Goal: Task Accomplishment & Management: Use online tool/utility

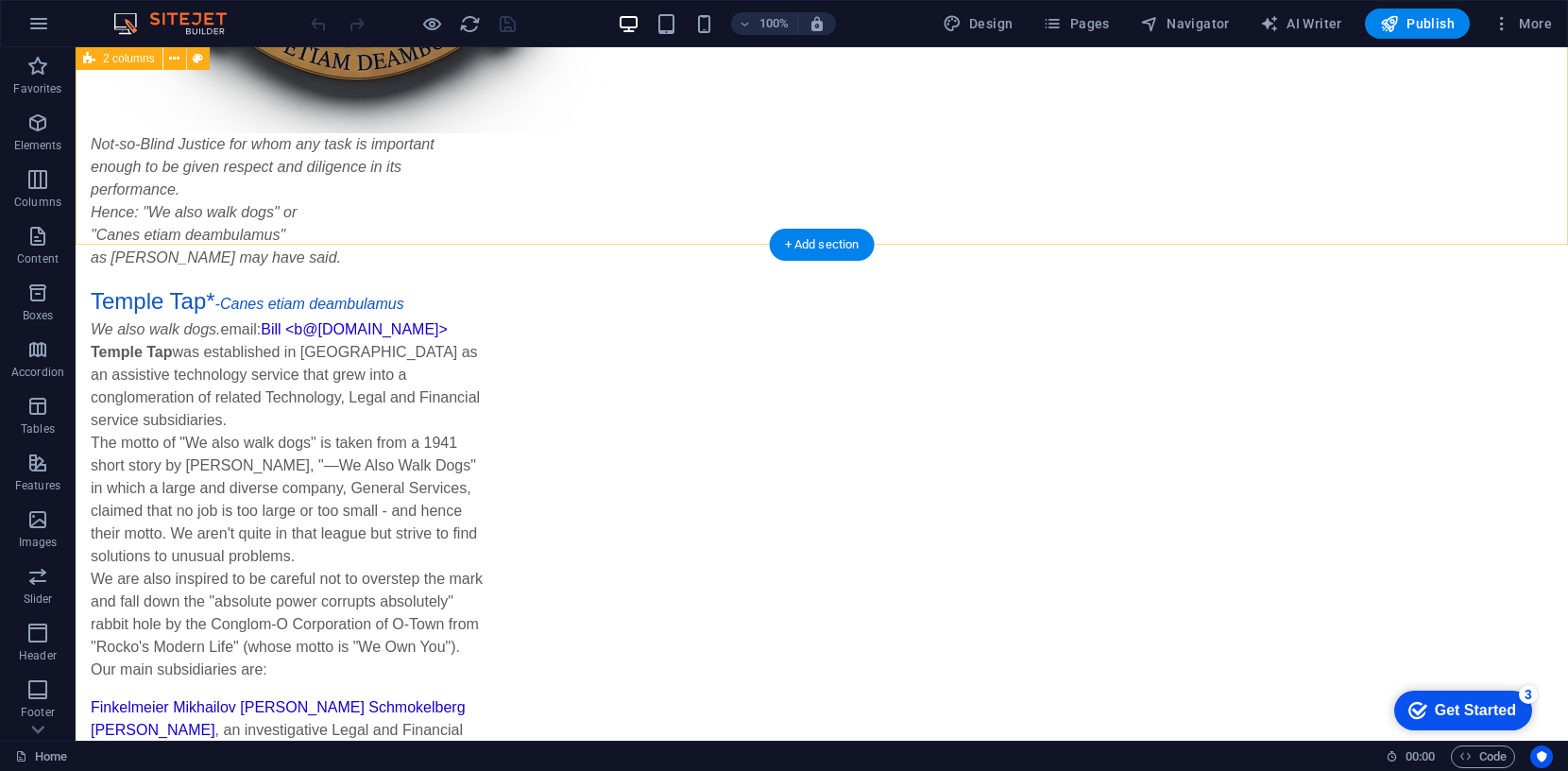
scroll to position [1030, 0]
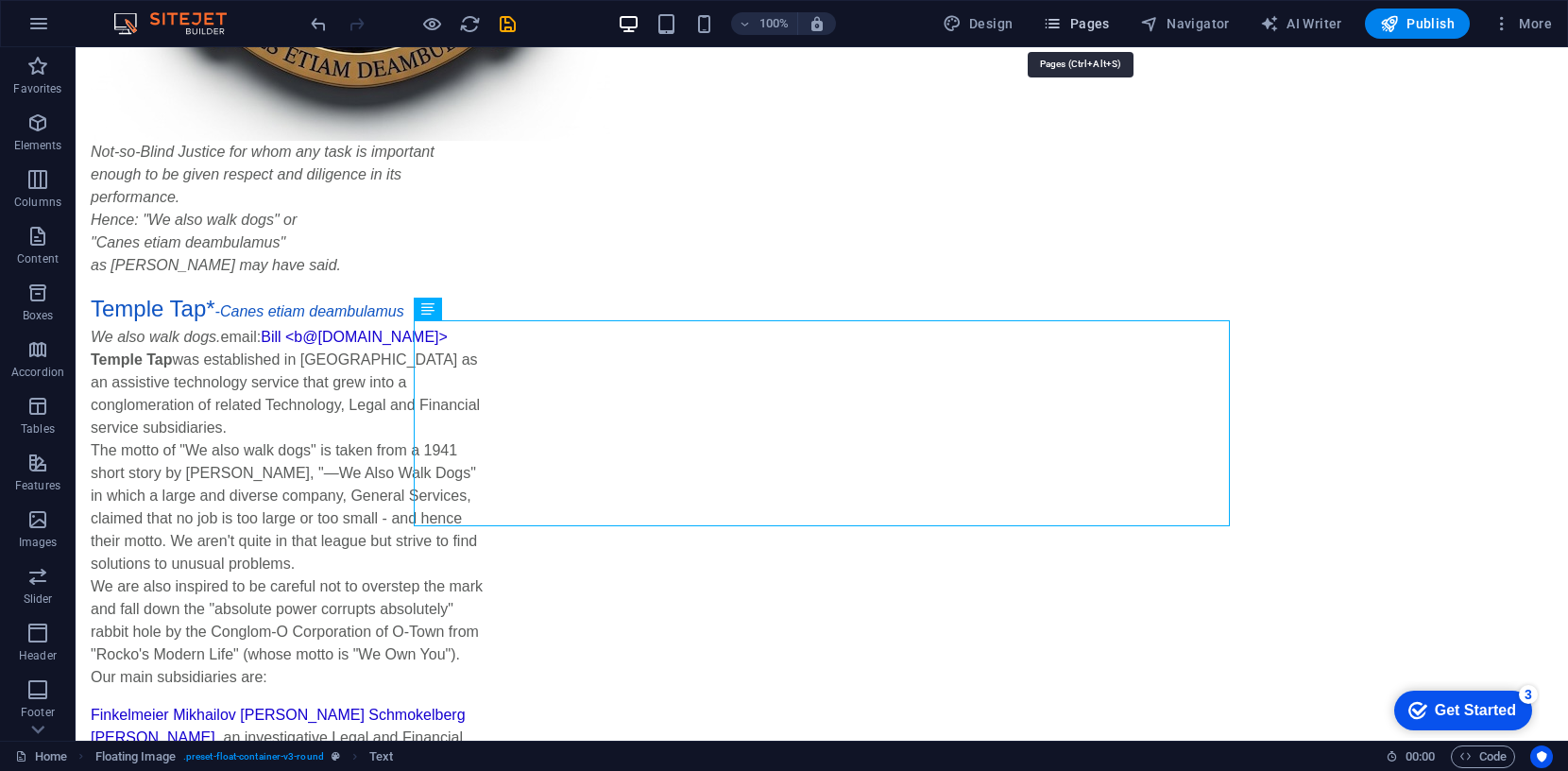
click at [1090, 21] on span "Pages" at bounding box center [1075, 24] width 66 height 19
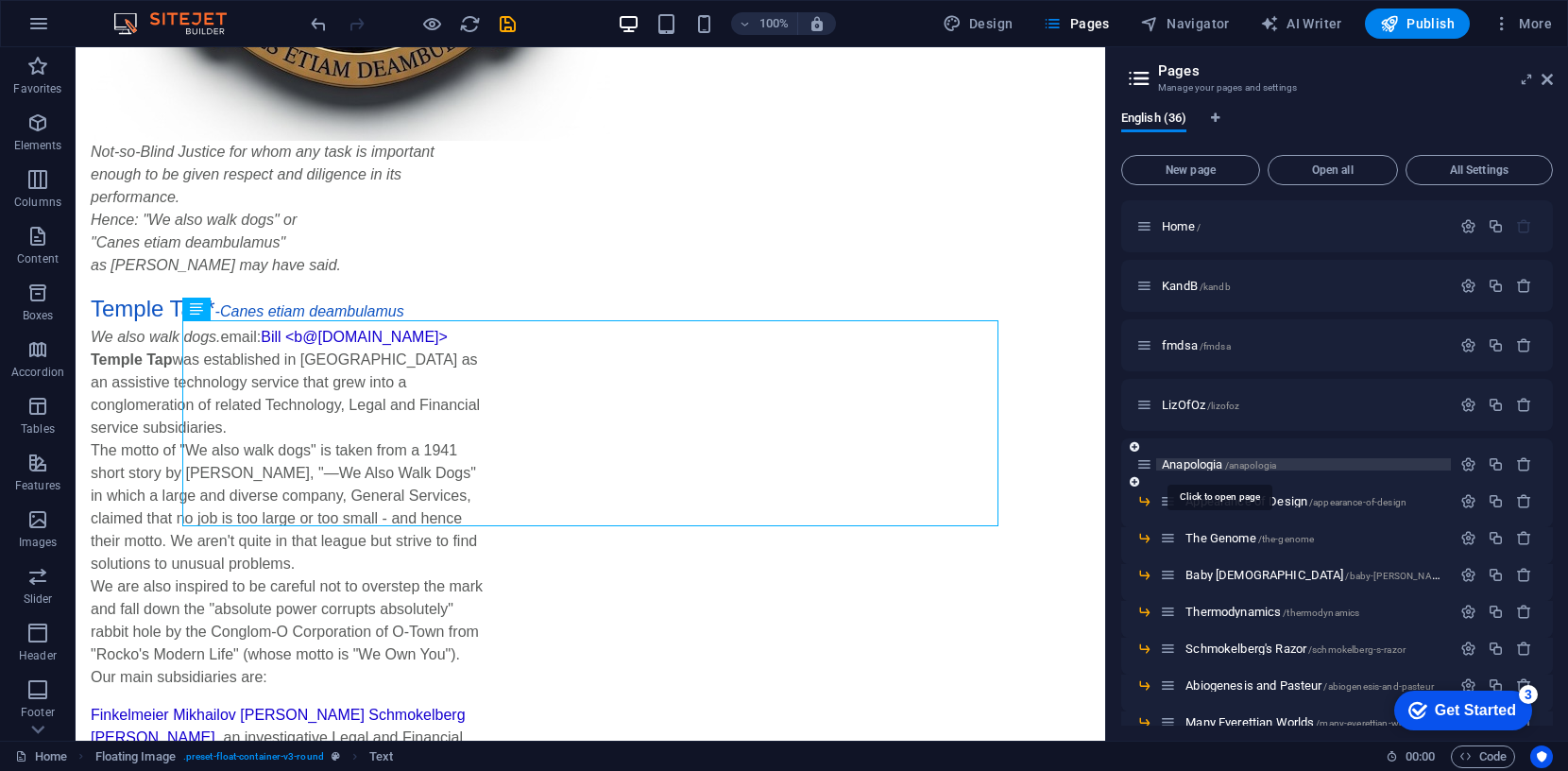
click at [1188, 465] on span "Anapologia /anapologia" at bounding box center [1219, 464] width 114 height 14
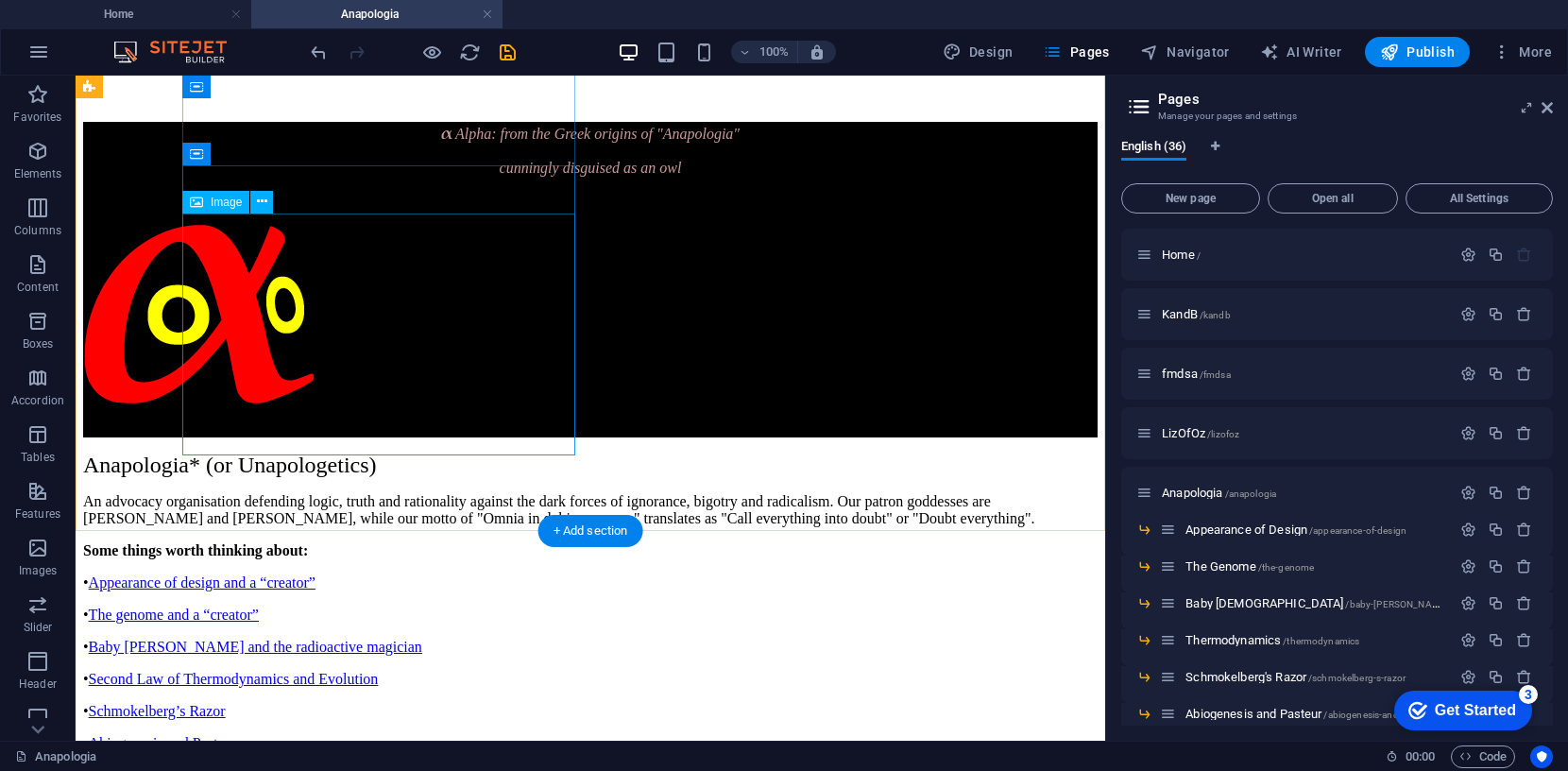
scroll to position [770, 0]
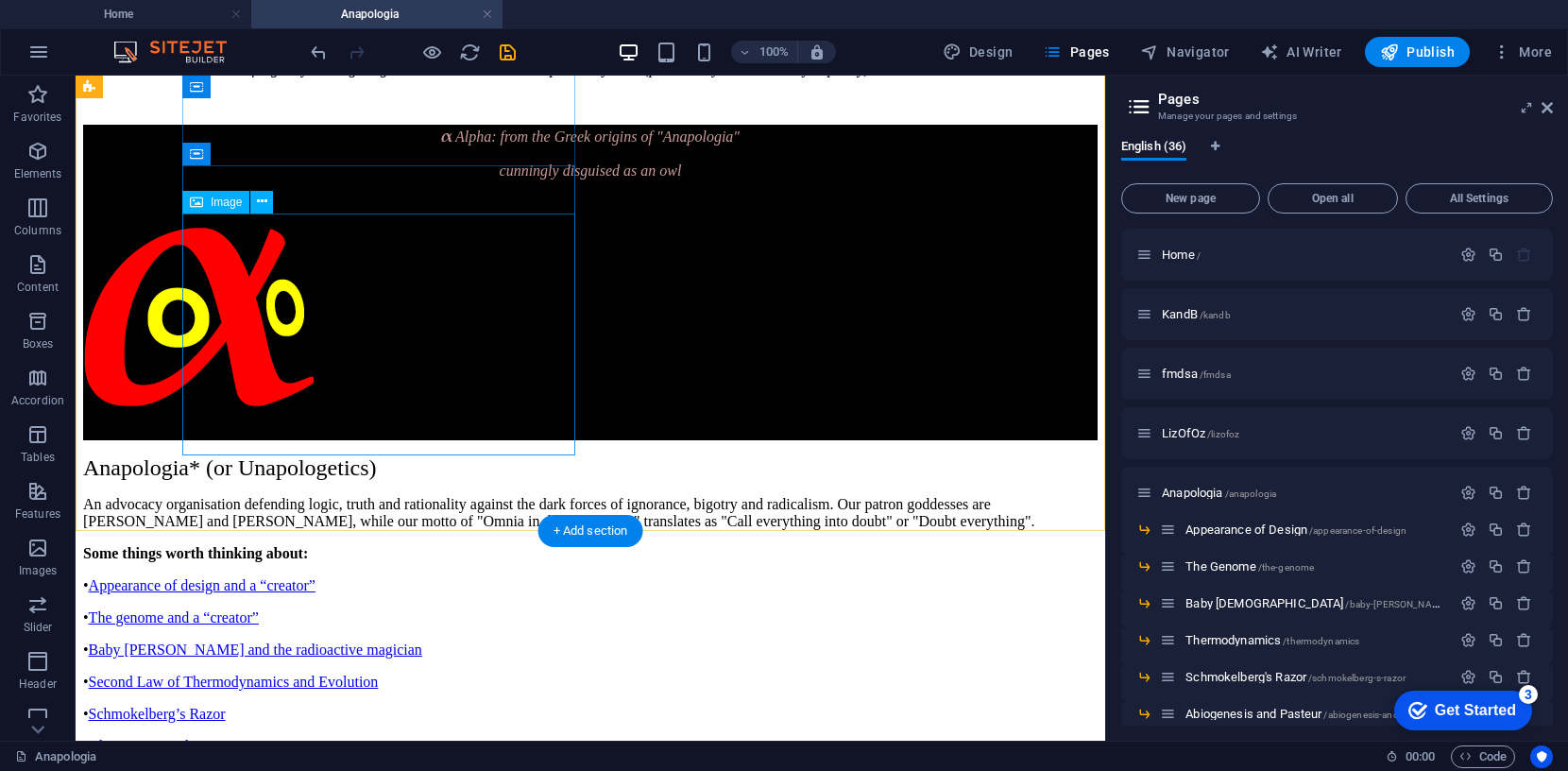
click at [326, 328] on figure at bounding box center [590, 317] width 1014 height 246
select select "px"
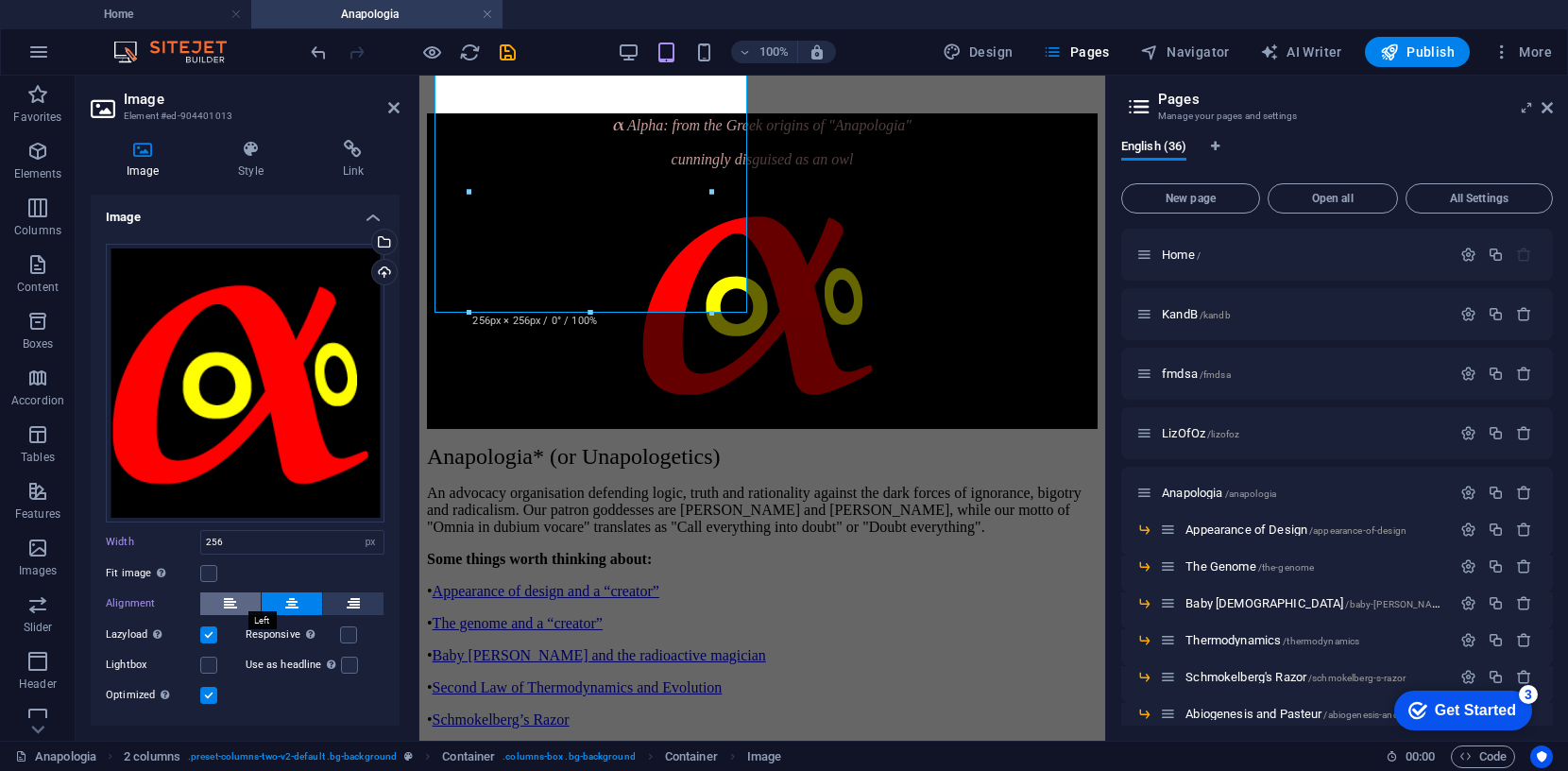
click at [231, 598] on icon at bounding box center [230, 603] width 13 height 23
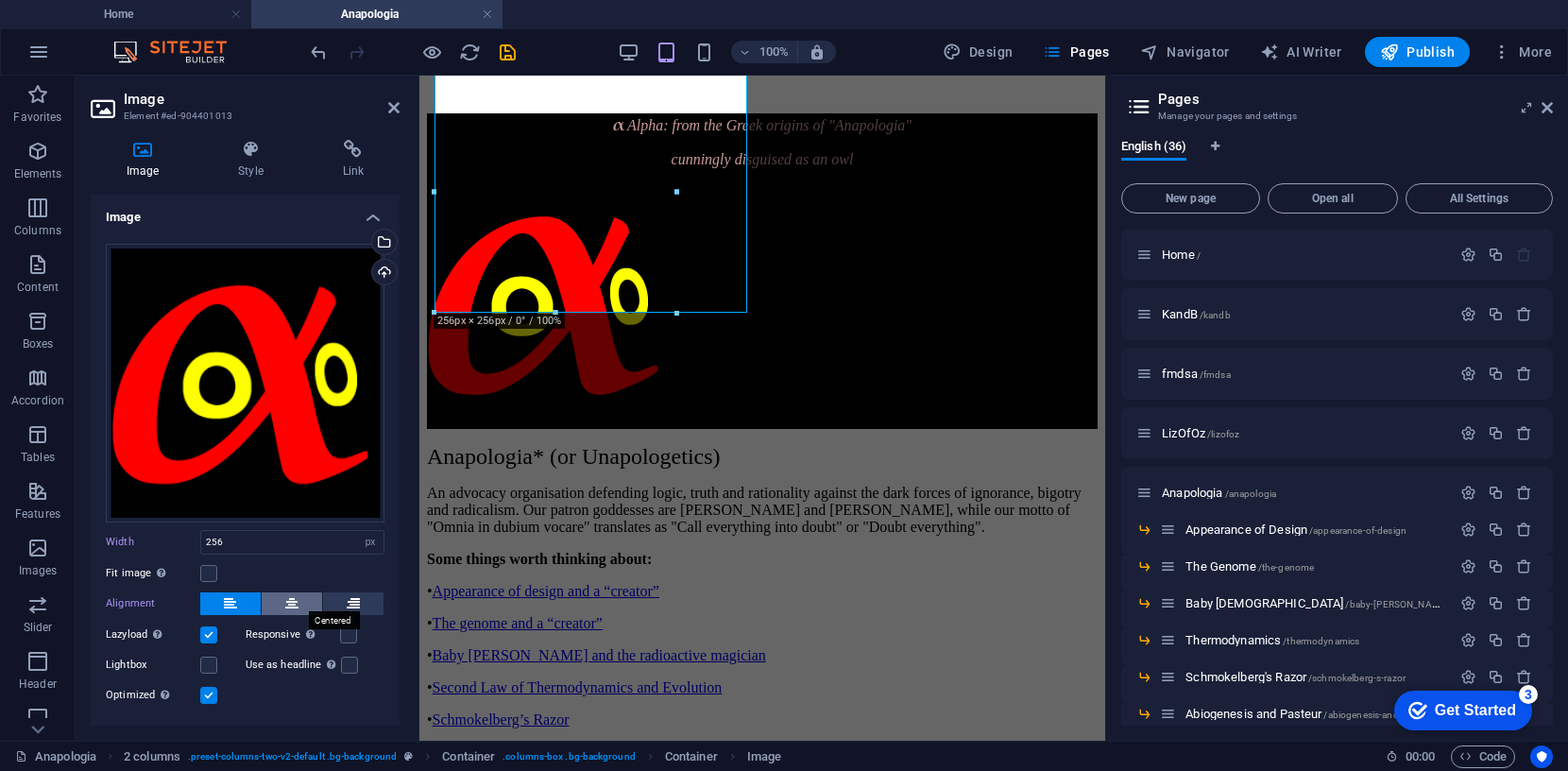
click at [288, 598] on icon at bounding box center [292, 603] width 13 height 23
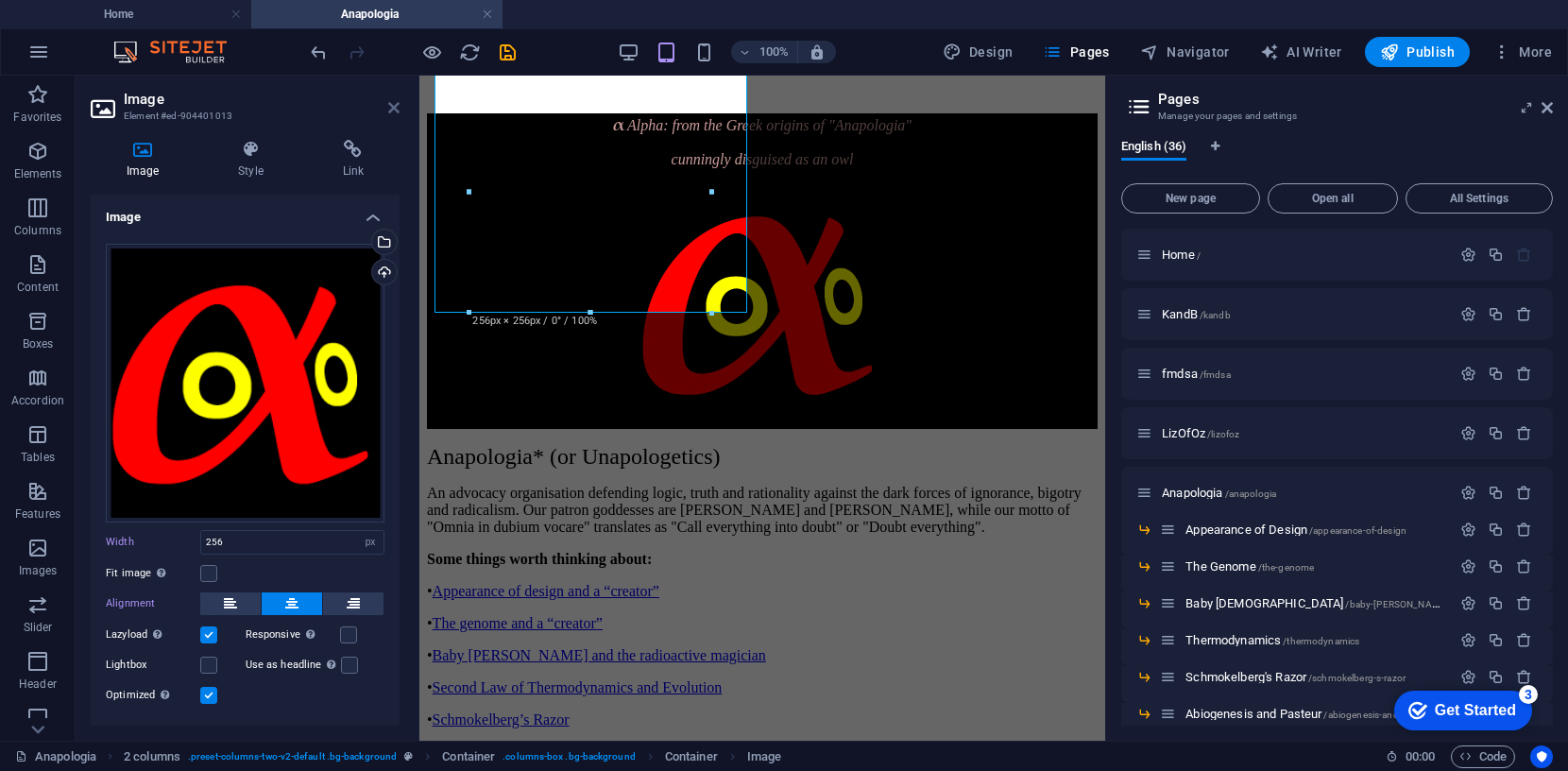
click at [392, 109] on icon at bounding box center [394, 108] width 11 height 15
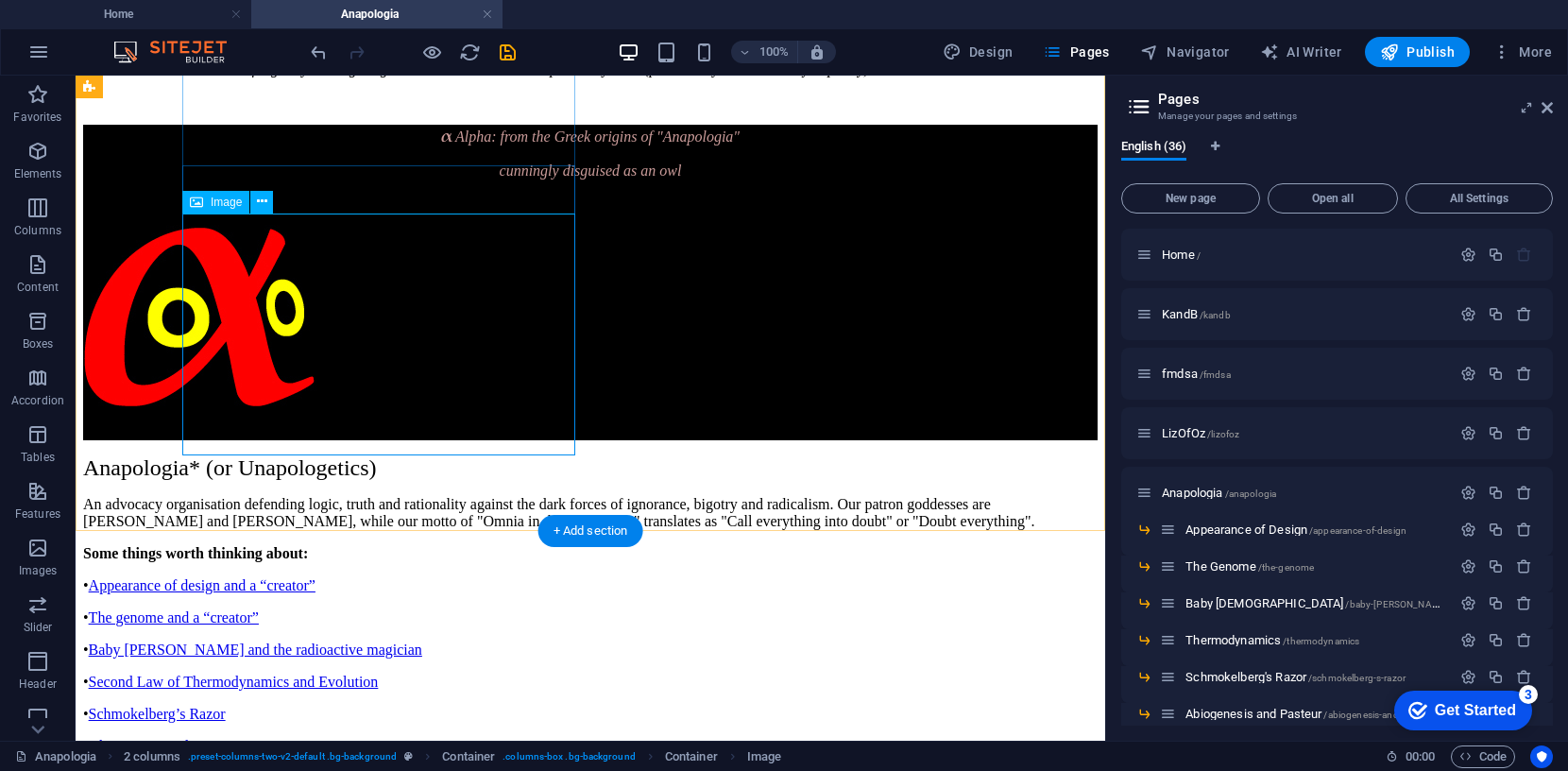
click at [354, 346] on figure at bounding box center [590, 317] width 1014 height 246
select select "px"
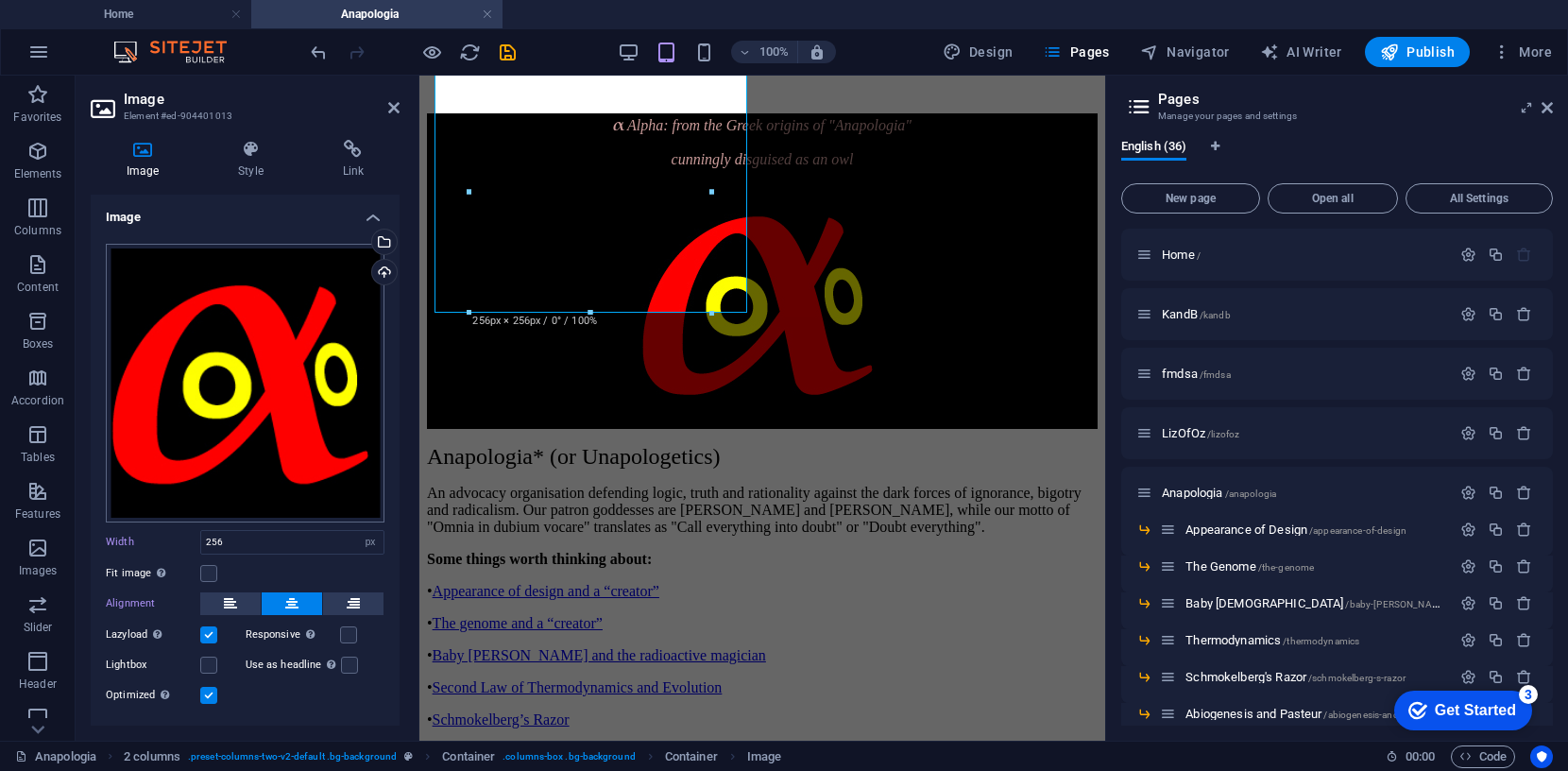
scroll to position [0, 0]
click at [210, 634] on label at bounding box center [208, 635] width 17 height 17
click at [0, 0] on input "Lazyload Loading images after the page loads improves page speed." at bounding box center [0, 0] width 0 height 0
click at [503, 49] on icon "save" at bounding box center [507, 52] width 22 height 22
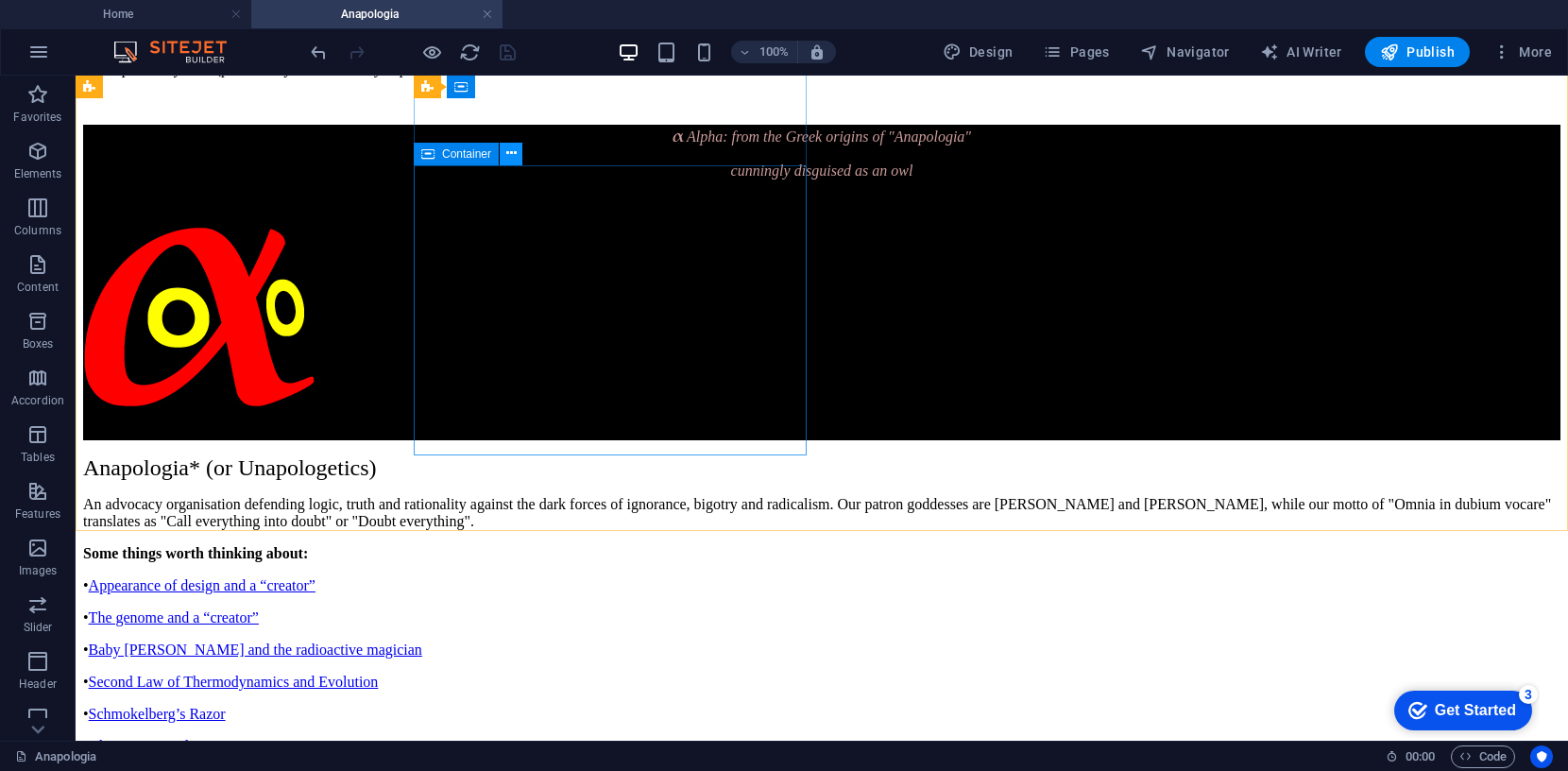
click at [517, 150] on button at bounding box center [511, 154] width 23 height 23
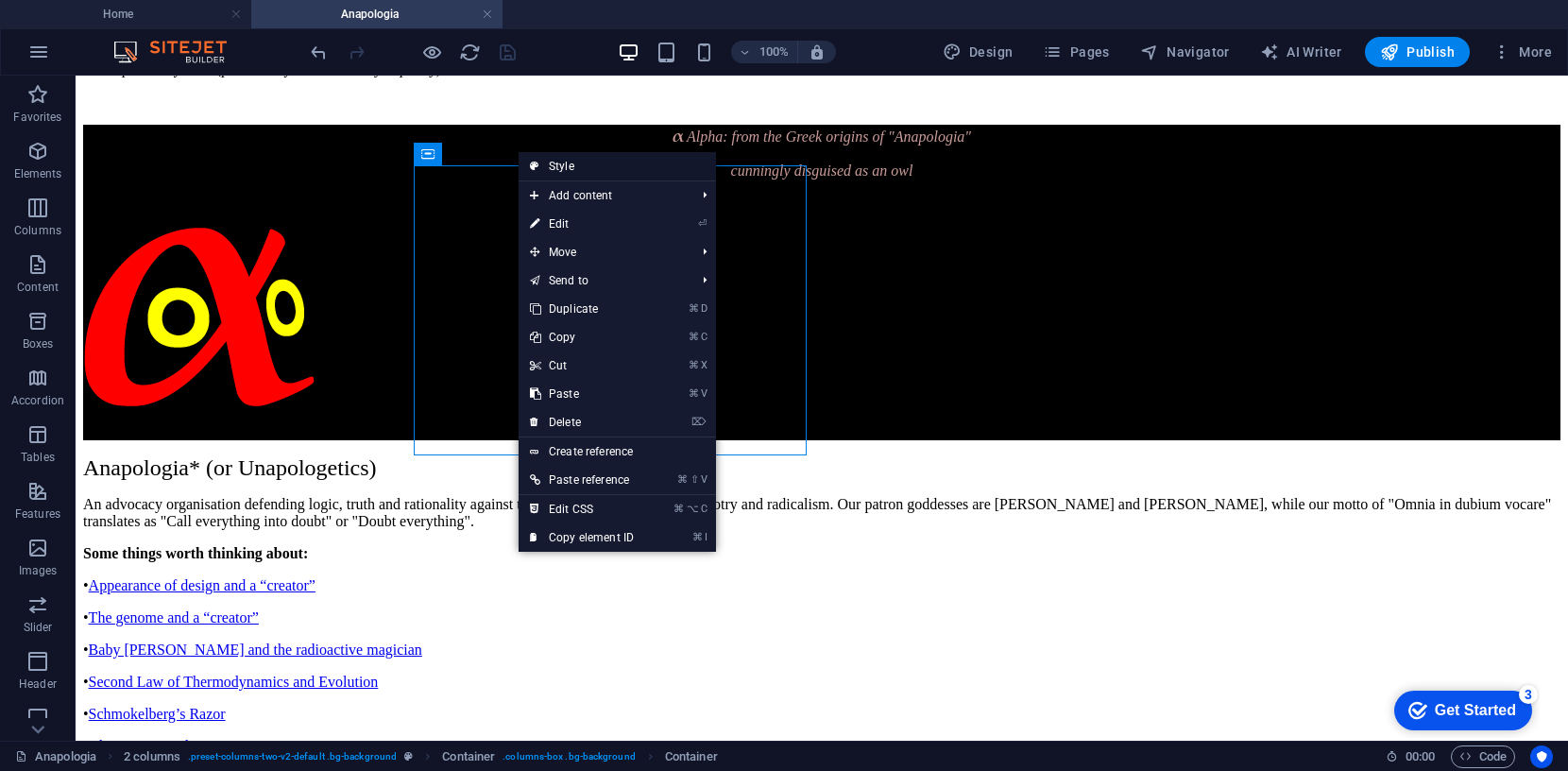
click at [578, 167] on link "Style" at bounding box center [617, 167] width 197 height 29
select select "rem"
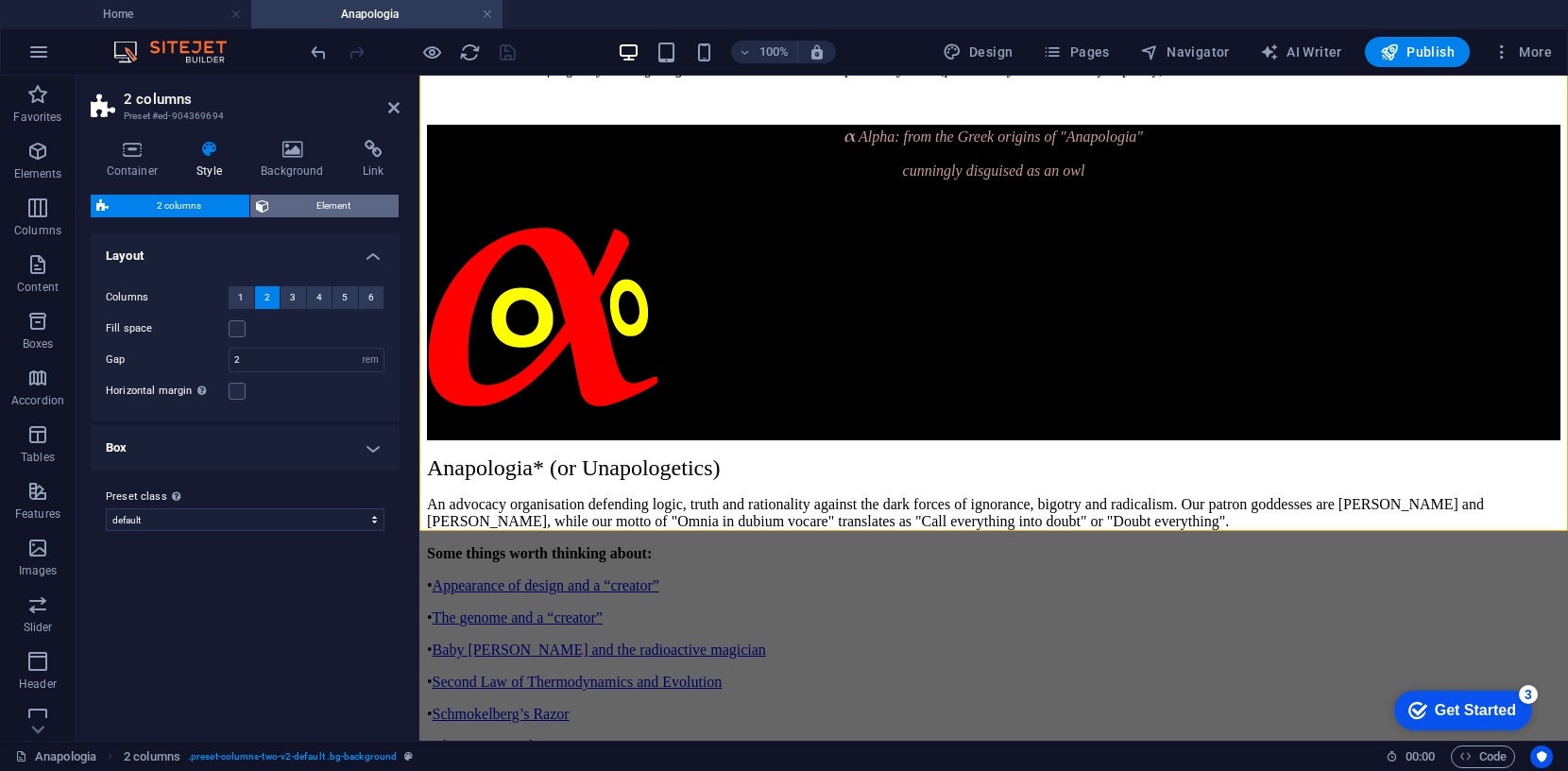
click at [338, 203] on span "Element" at bounding box center [334, 206] width 119 height 23
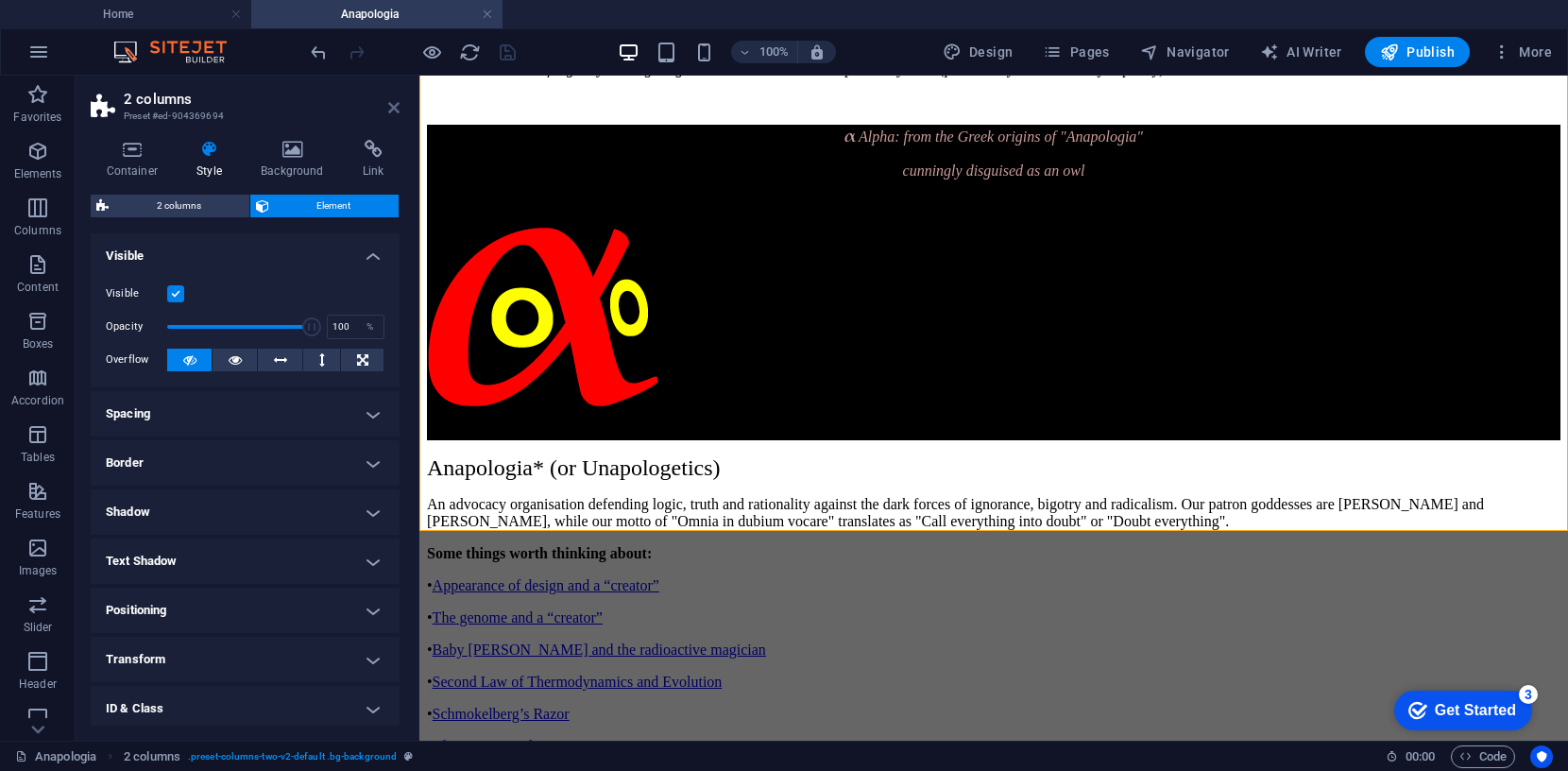
click at [392, 108] on icon at bounding box center [394, 108] width 11 height 15
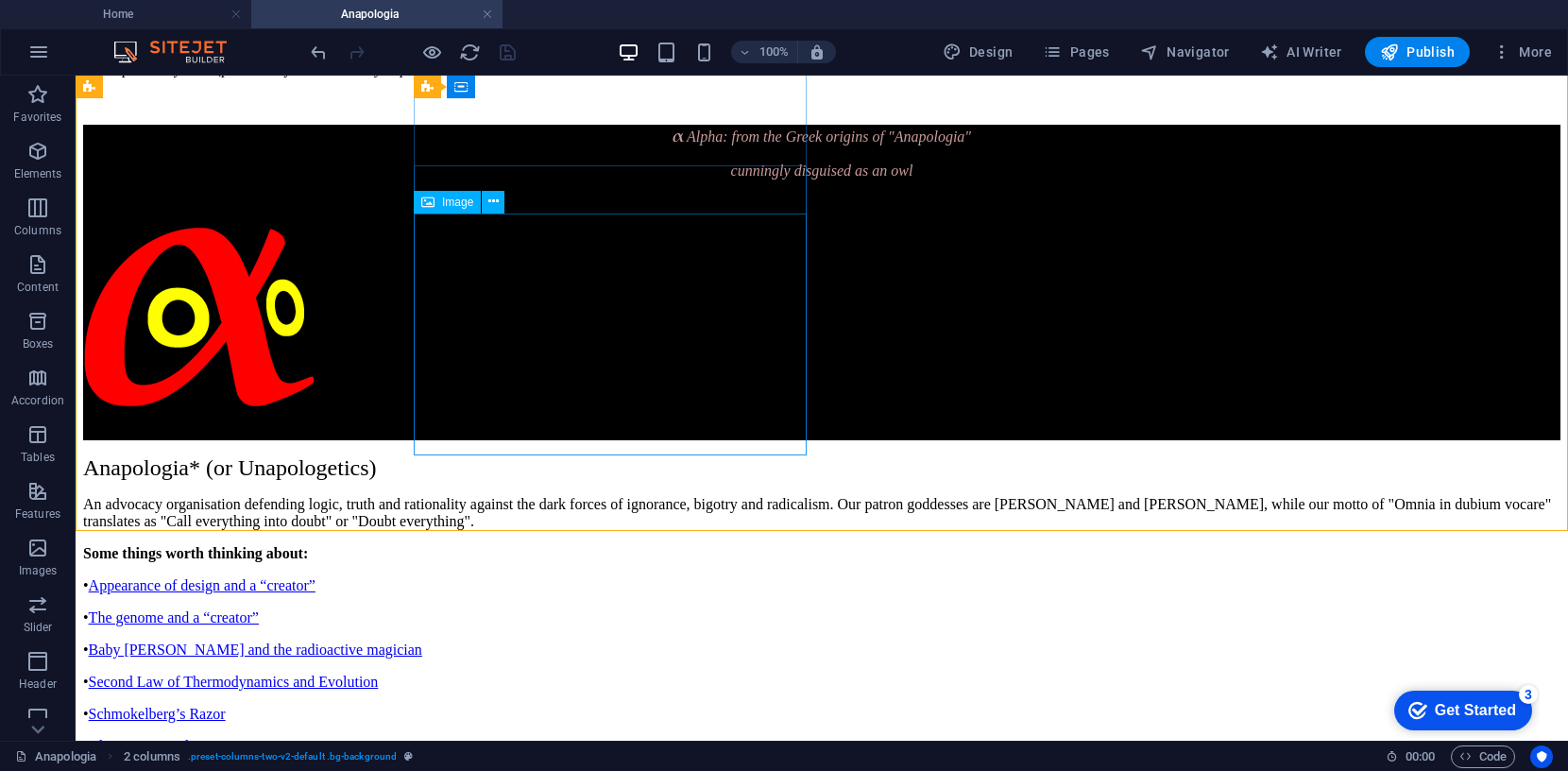
click at [456, 200] on span "Image" at bounding box center [457, 202] width 31 height 11
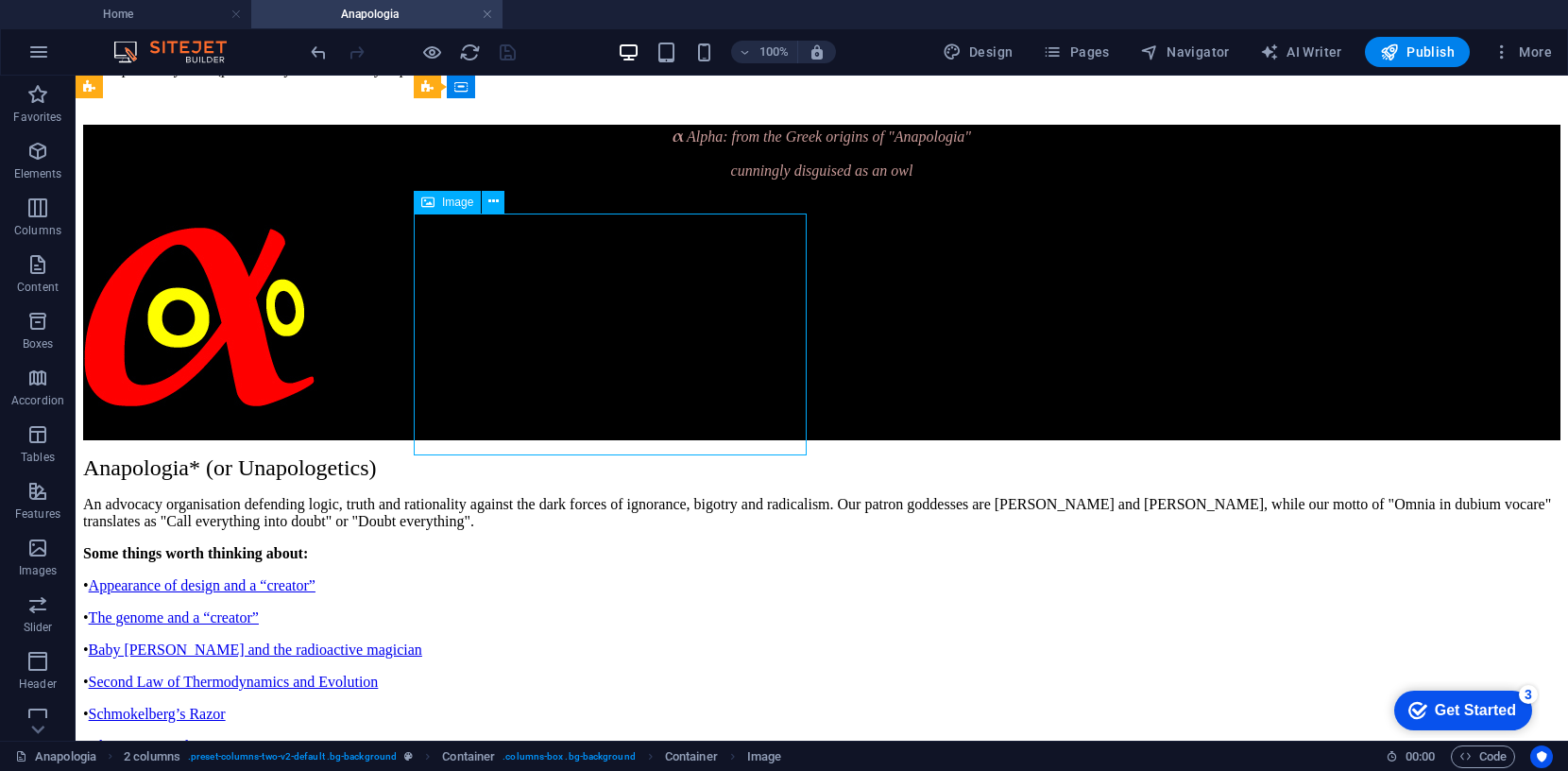
click at [456, 200] on span "Image" at bounding box center [457, 202] width 31 height 11
select select "px"
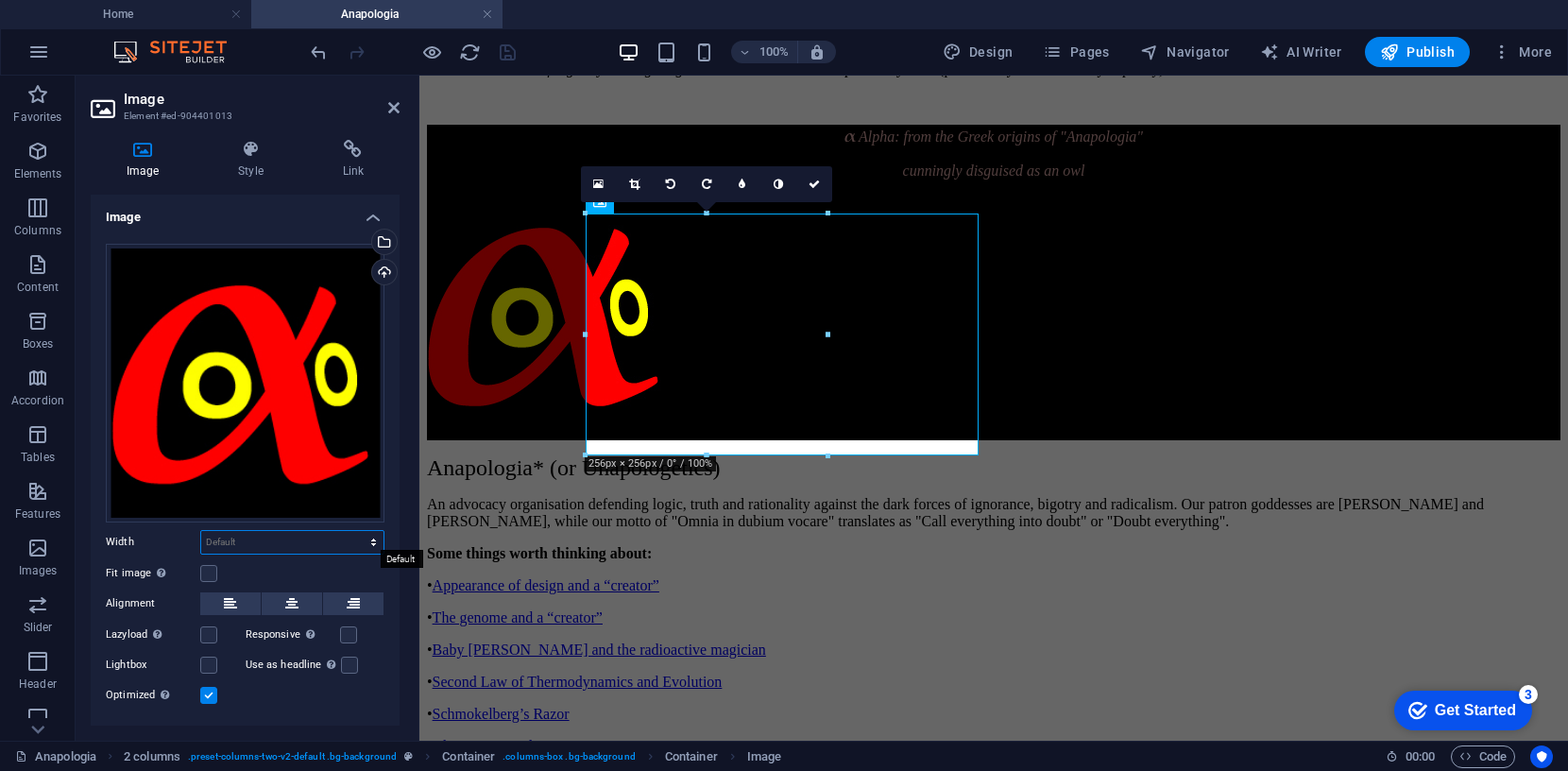
click at [272, 538] on select "Default auto px rem % em vh vw" at bounding box center [292, 543] width 183 height 23
select select "px"
type input "256"
click at [291, 602] on icon at bounding box center [292, 603] width 13 height 23
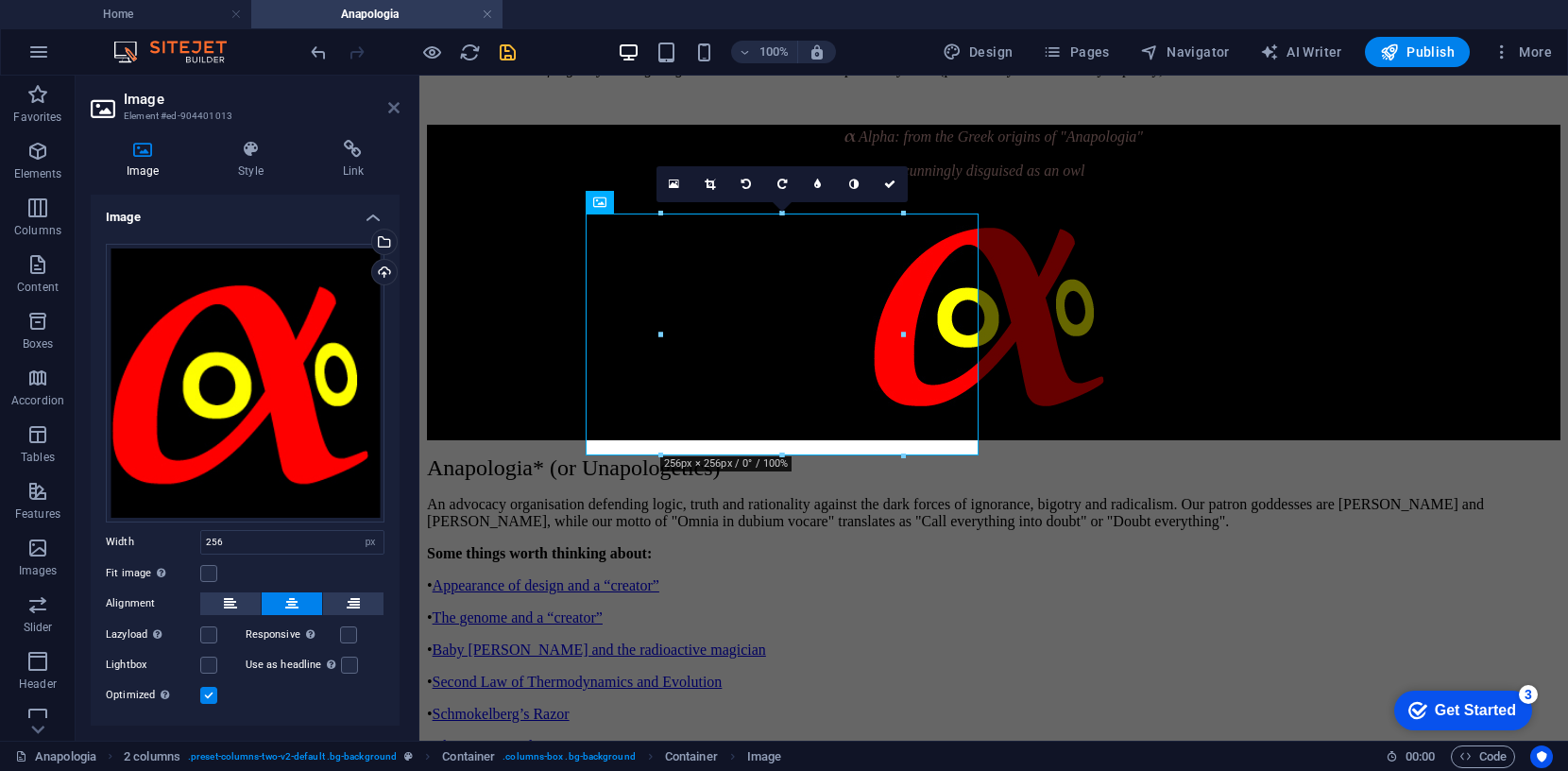
click at [392, 109] on icon at bounding box center [394, 108] width 11 height 15
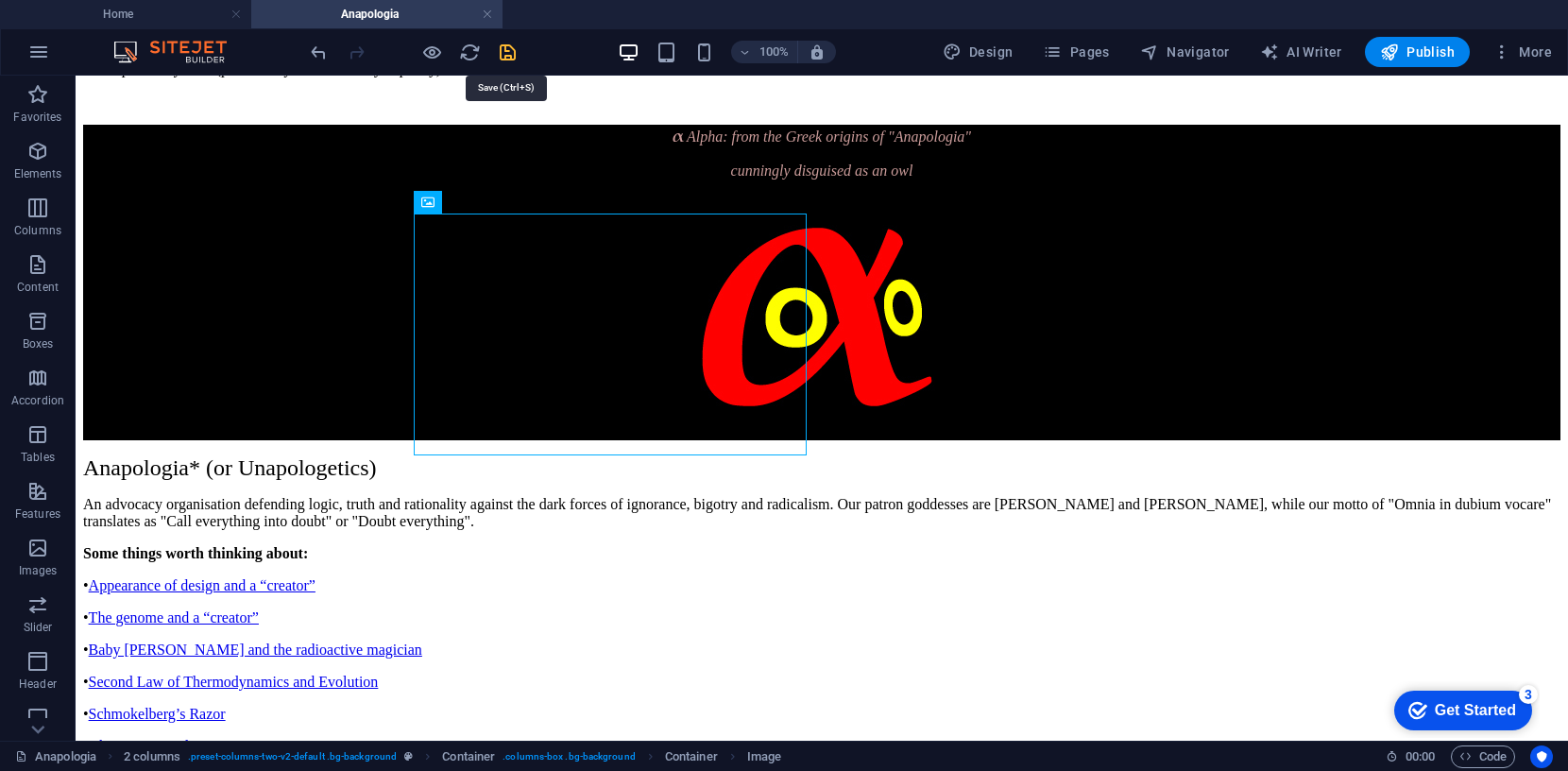
click at [511, 52] on icon "save" at bounding box center [507, 52] width 22 height 22
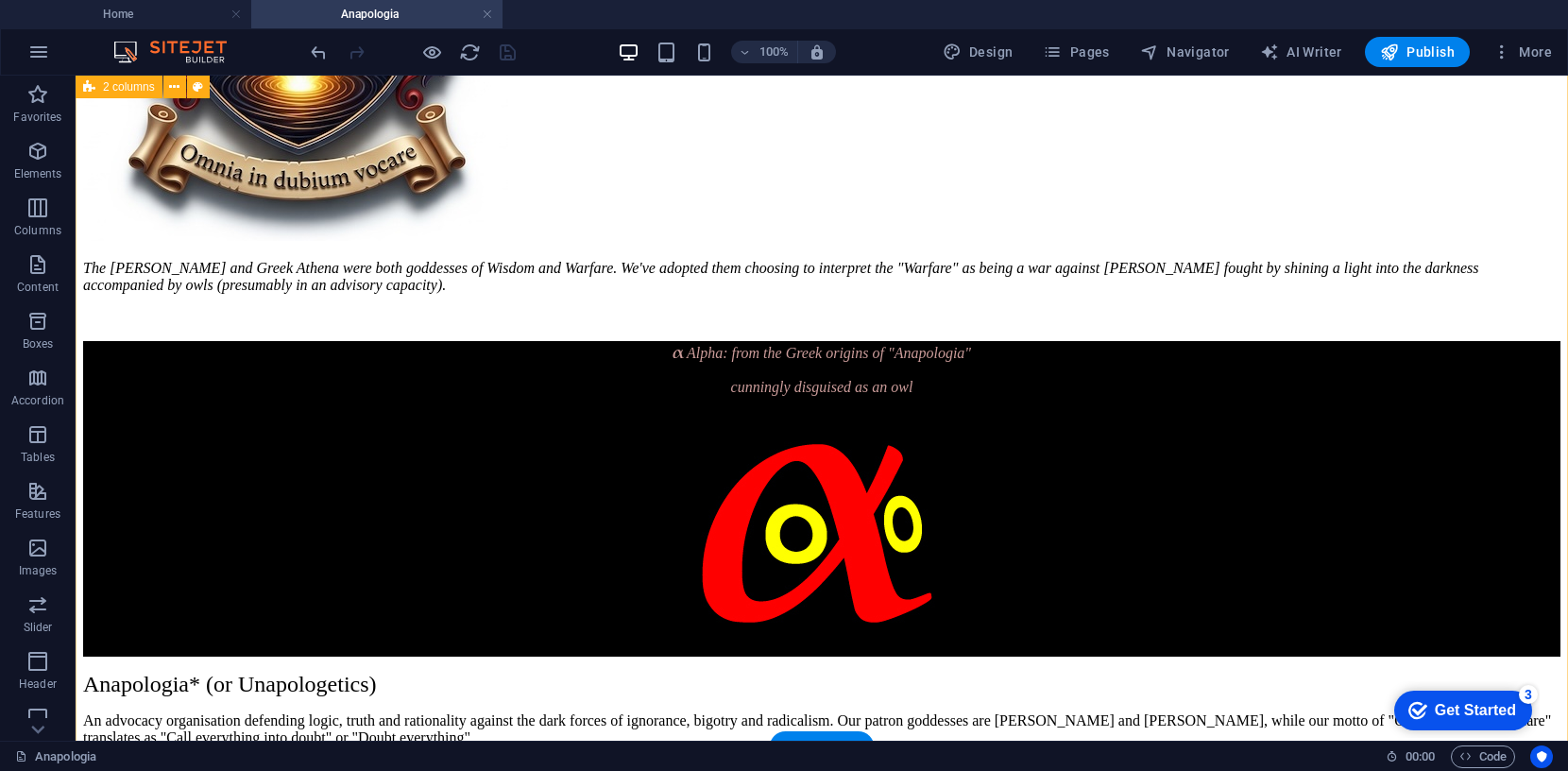
scroll to position [498, 0]
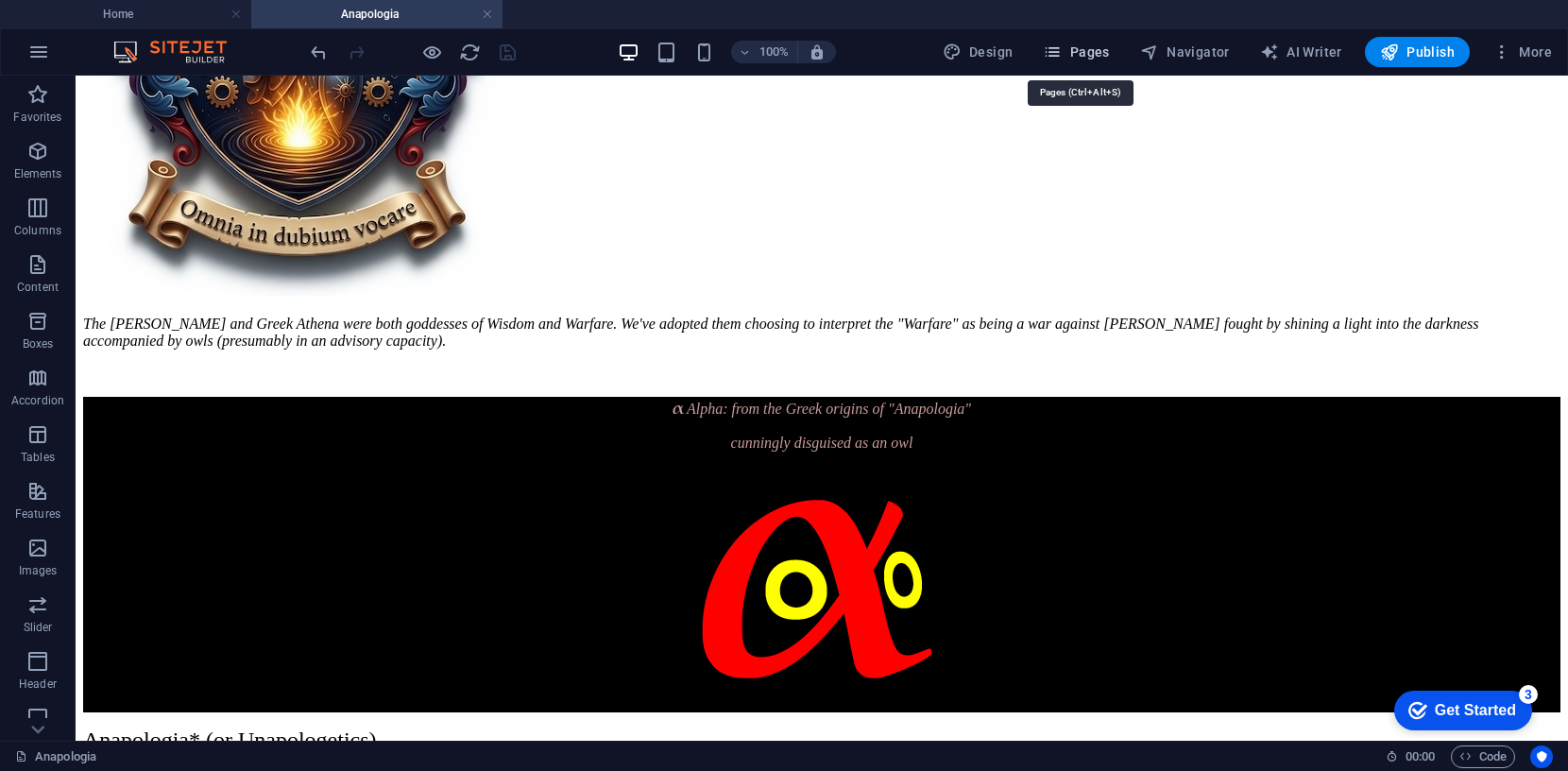
click at [1088, 53] on span "Pages" at bounding box center [1075, 52] width 66 height 19
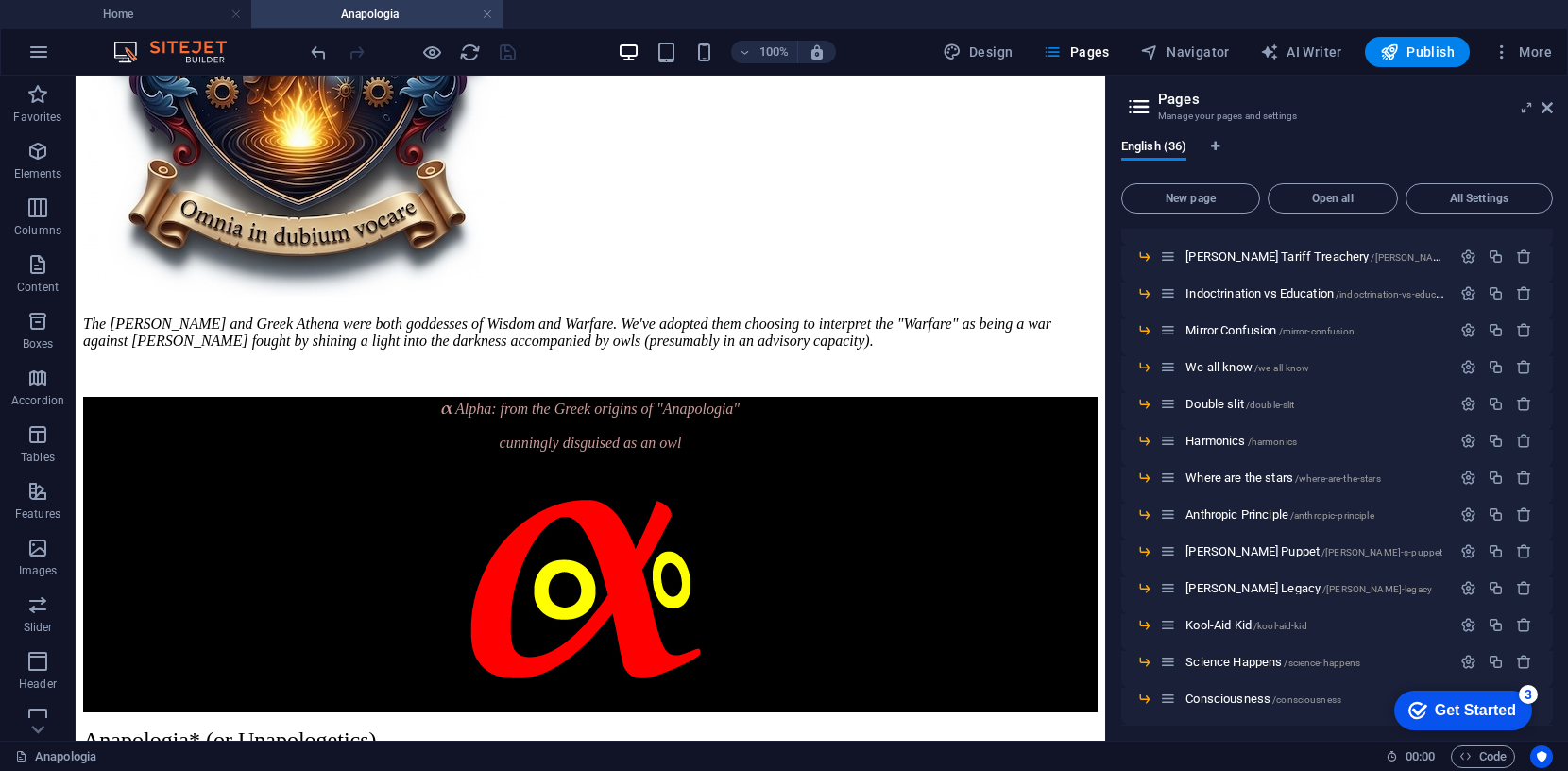
scroll to position [642, 0]
click at [1264, 292] on span "Indoctrination vs Education /indoctrination-vs-education" at bounding box center [1322, 292] width 272 height 14
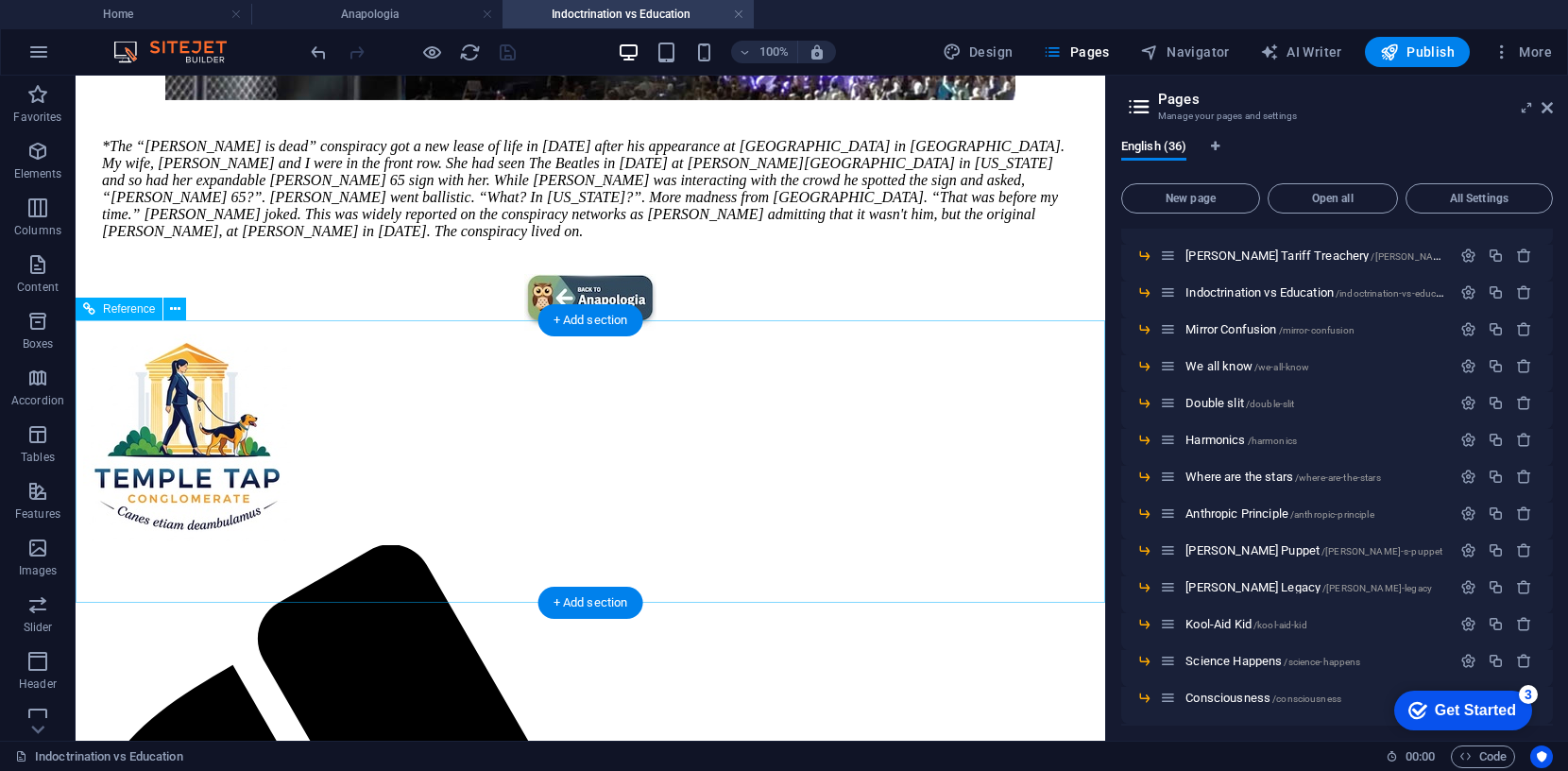
scroll to position [1009, 0]
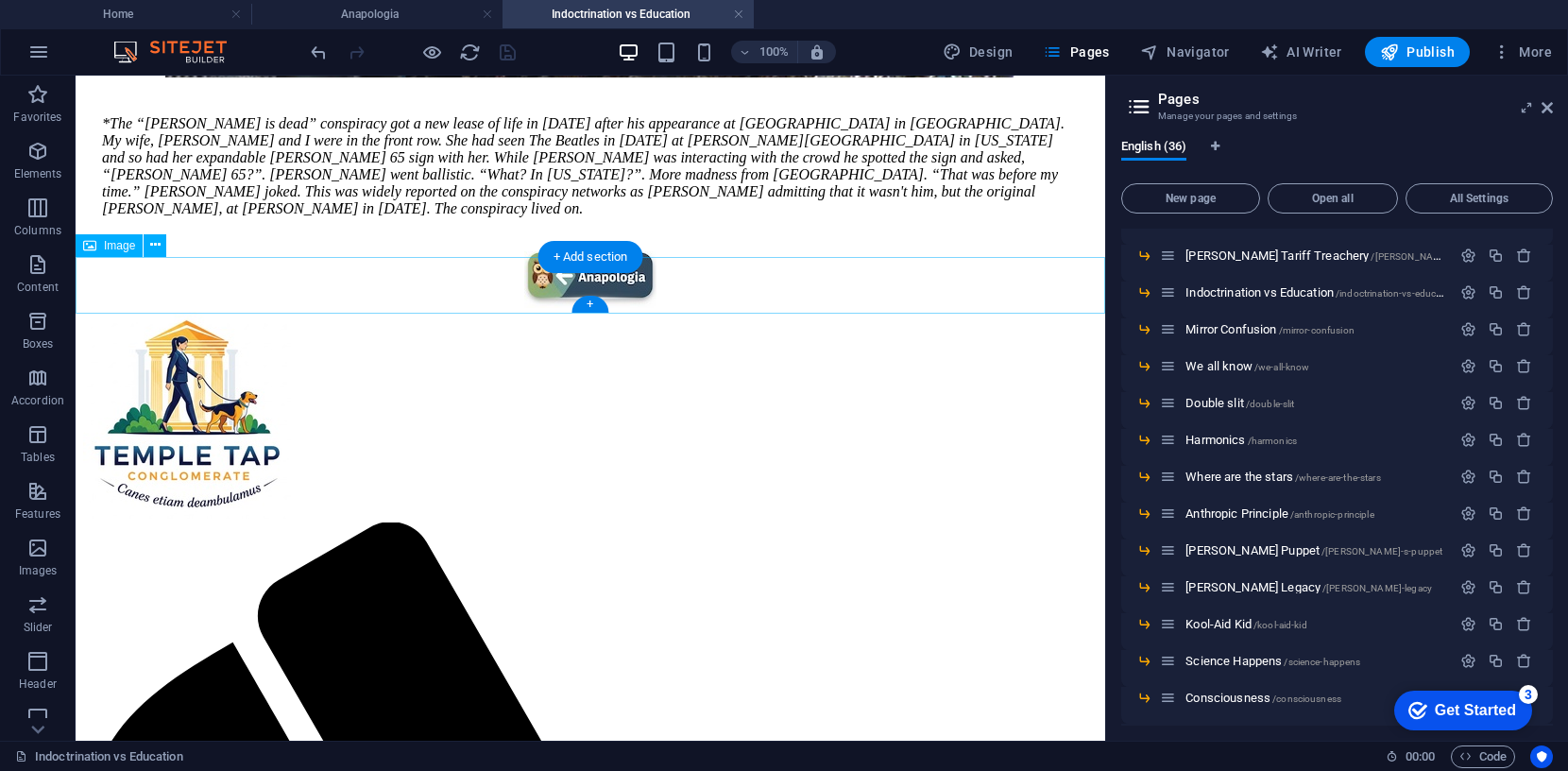
click at [598, 283] on figure at bounding box center [590, 282] width 1014 height 61
click at [598, 282] on figure at bounding box center [590, 282] width 1014 height 61
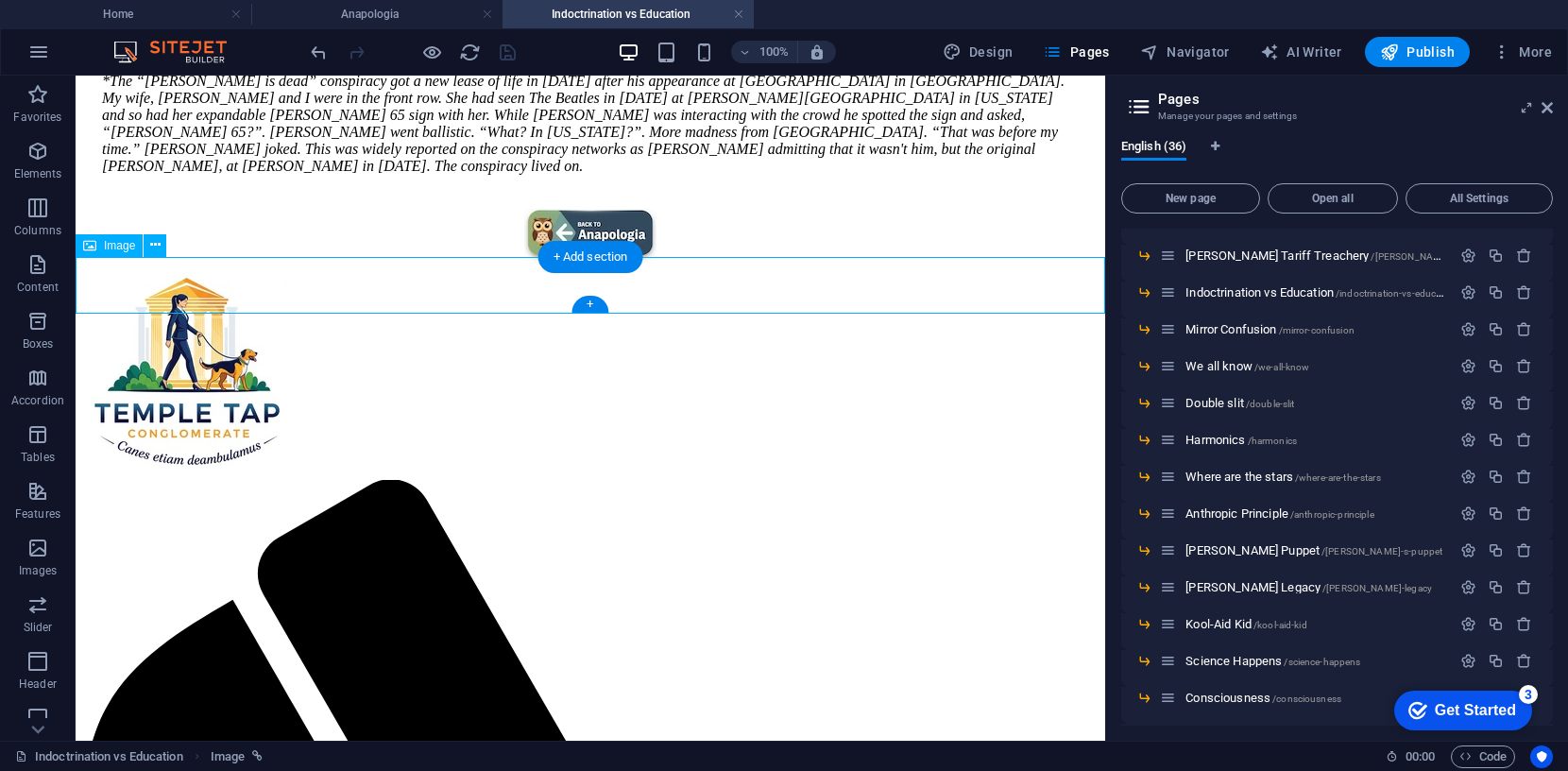
select select "px"
select select "4"
select select
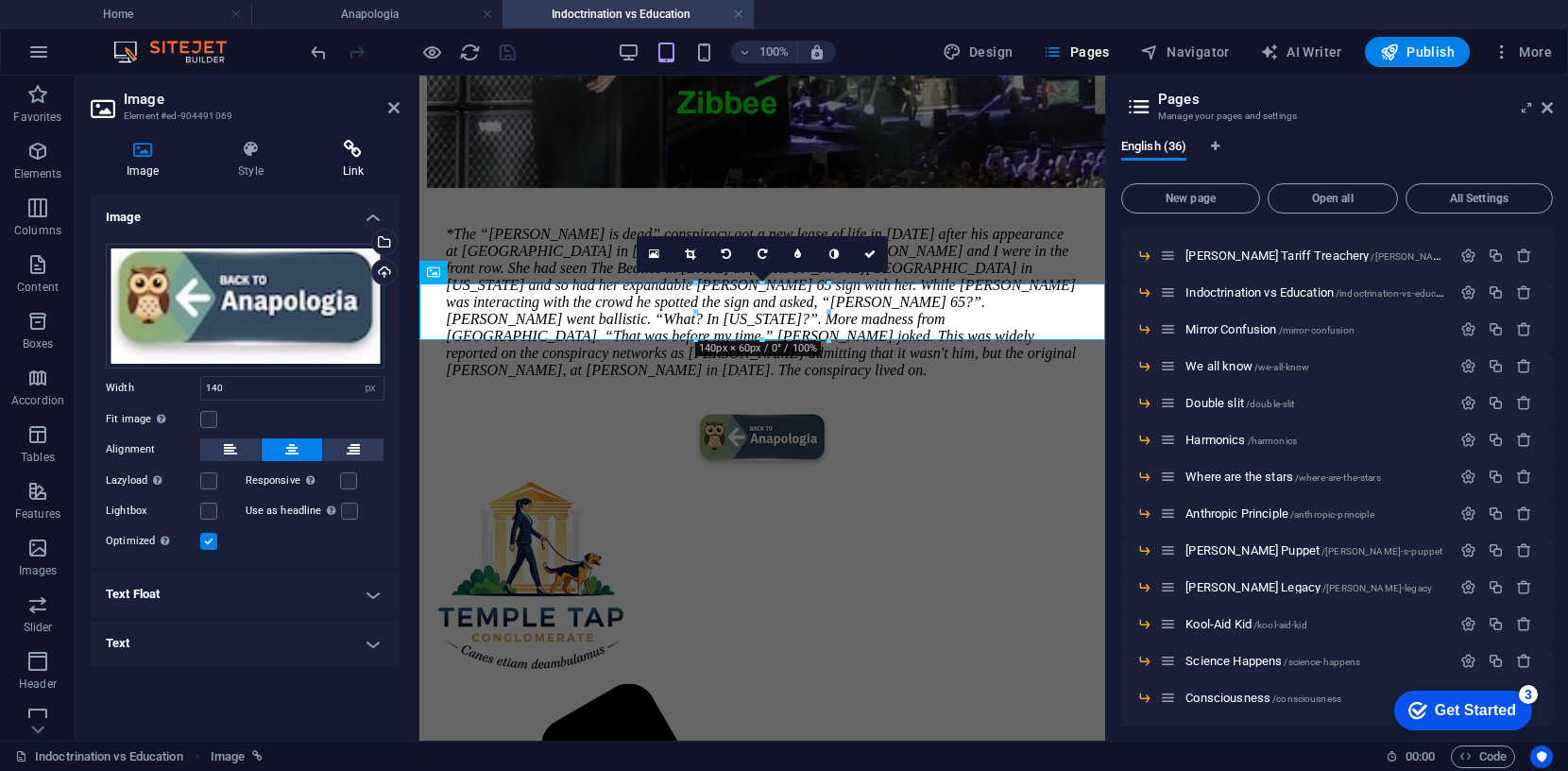
click at [362, 147] on icon at bounding box center [353, 149] width 92 height 19
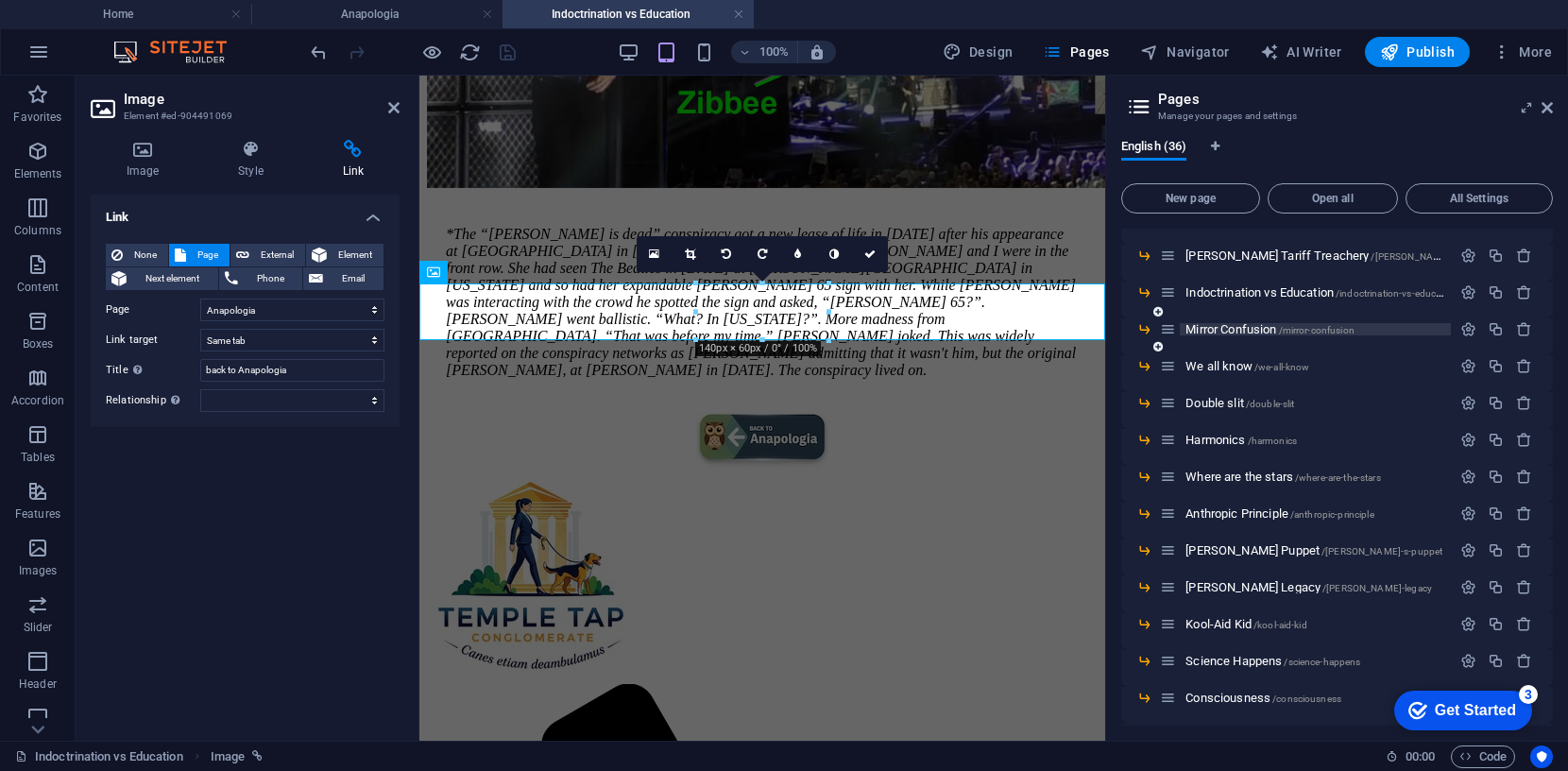
click at [1256, 327] on span "Mirror Confusion /mirror-confusion" at bounding box center [1270, 328] width 169 height 14
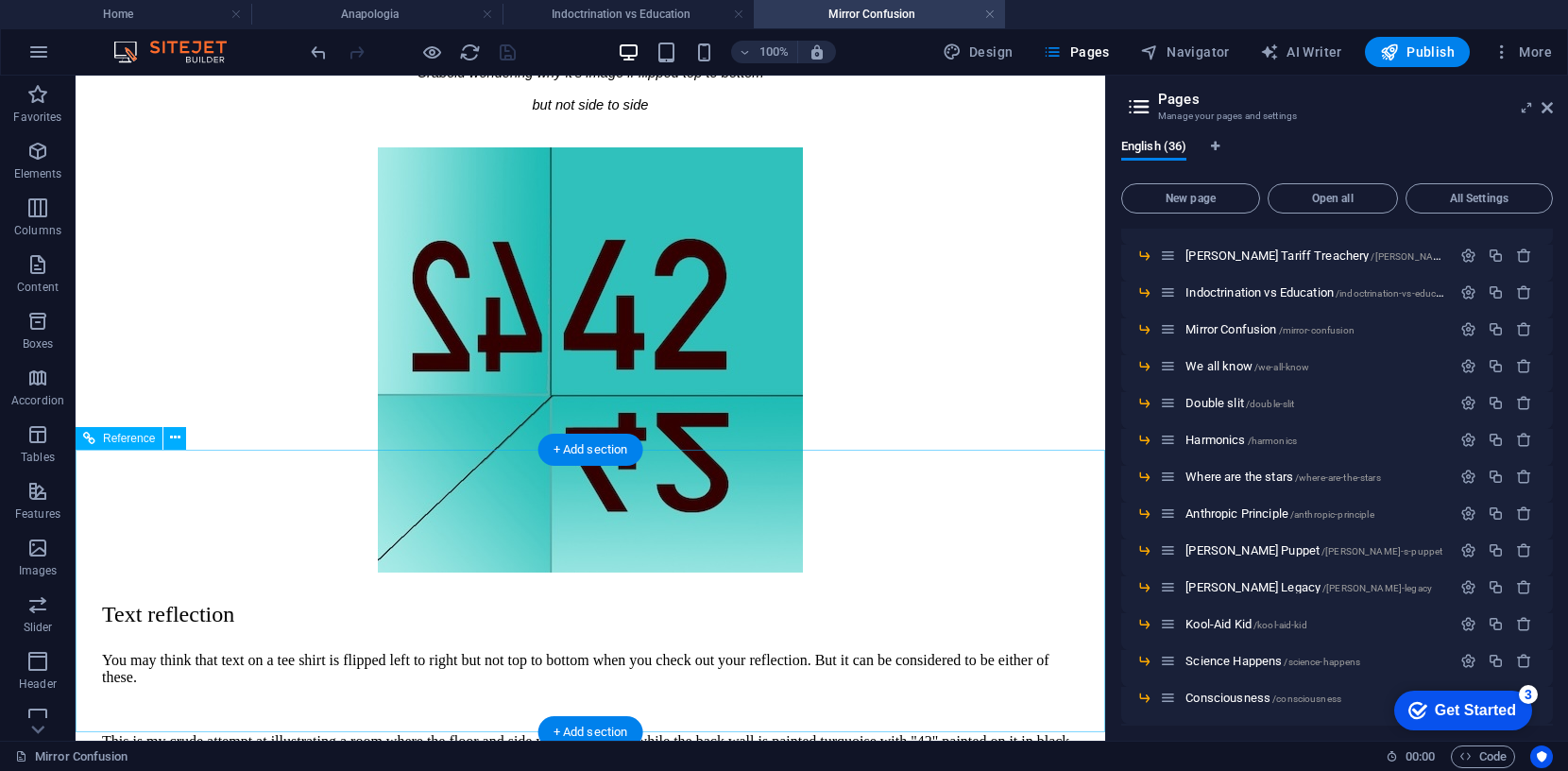
scroll to position [1067, 0]
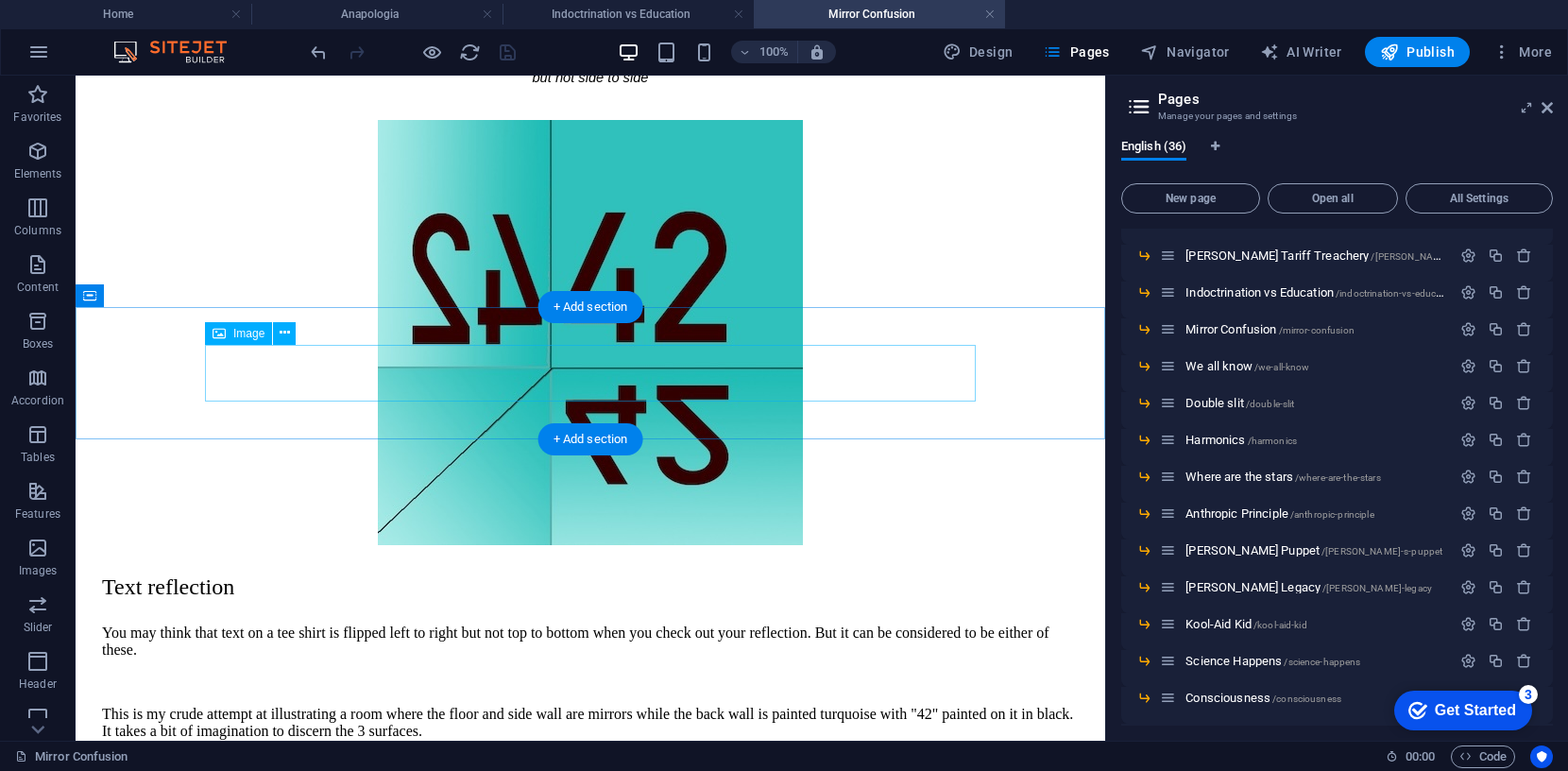
select select "px"
select select
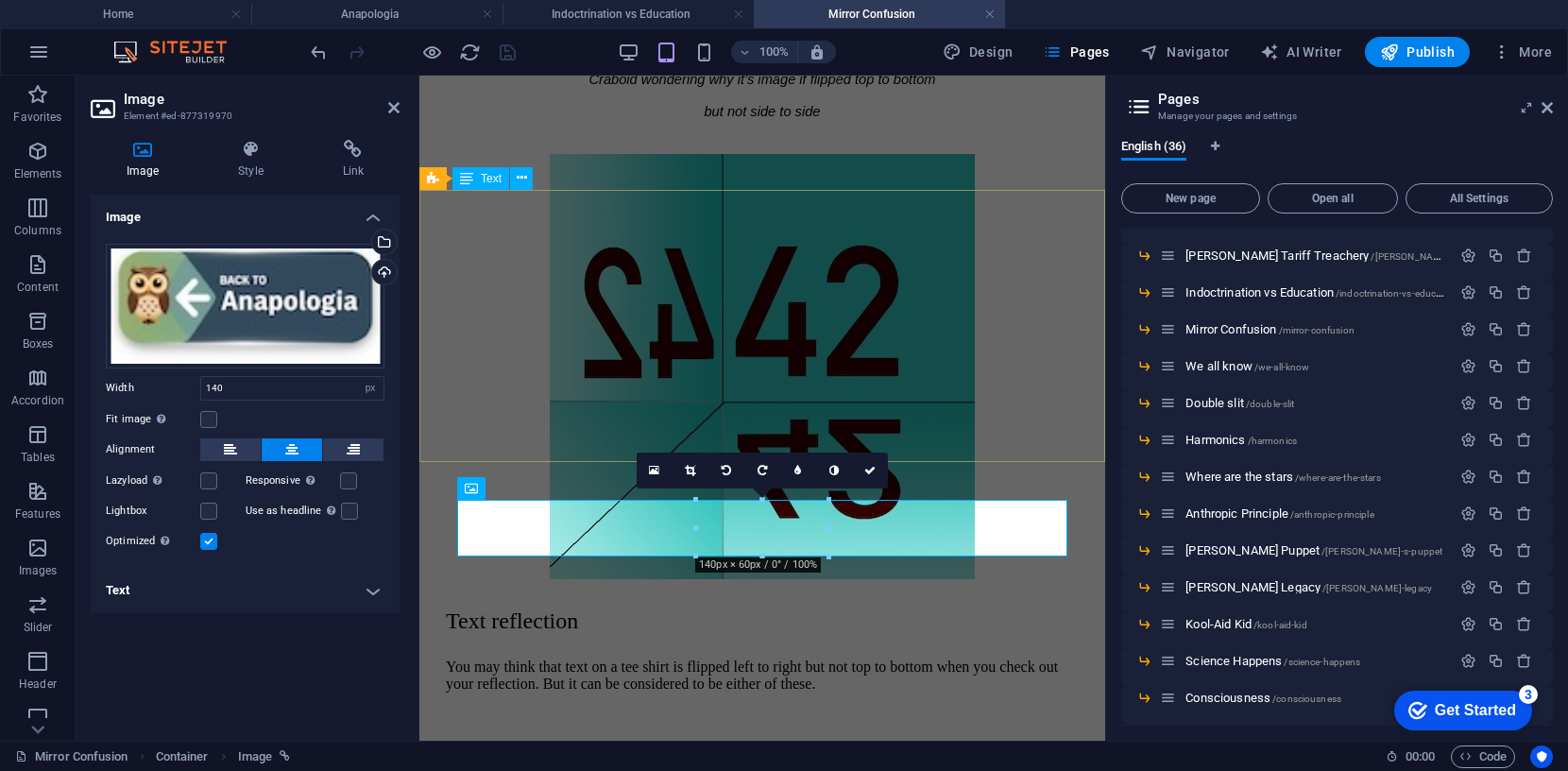
scroll to position [1180, 0]
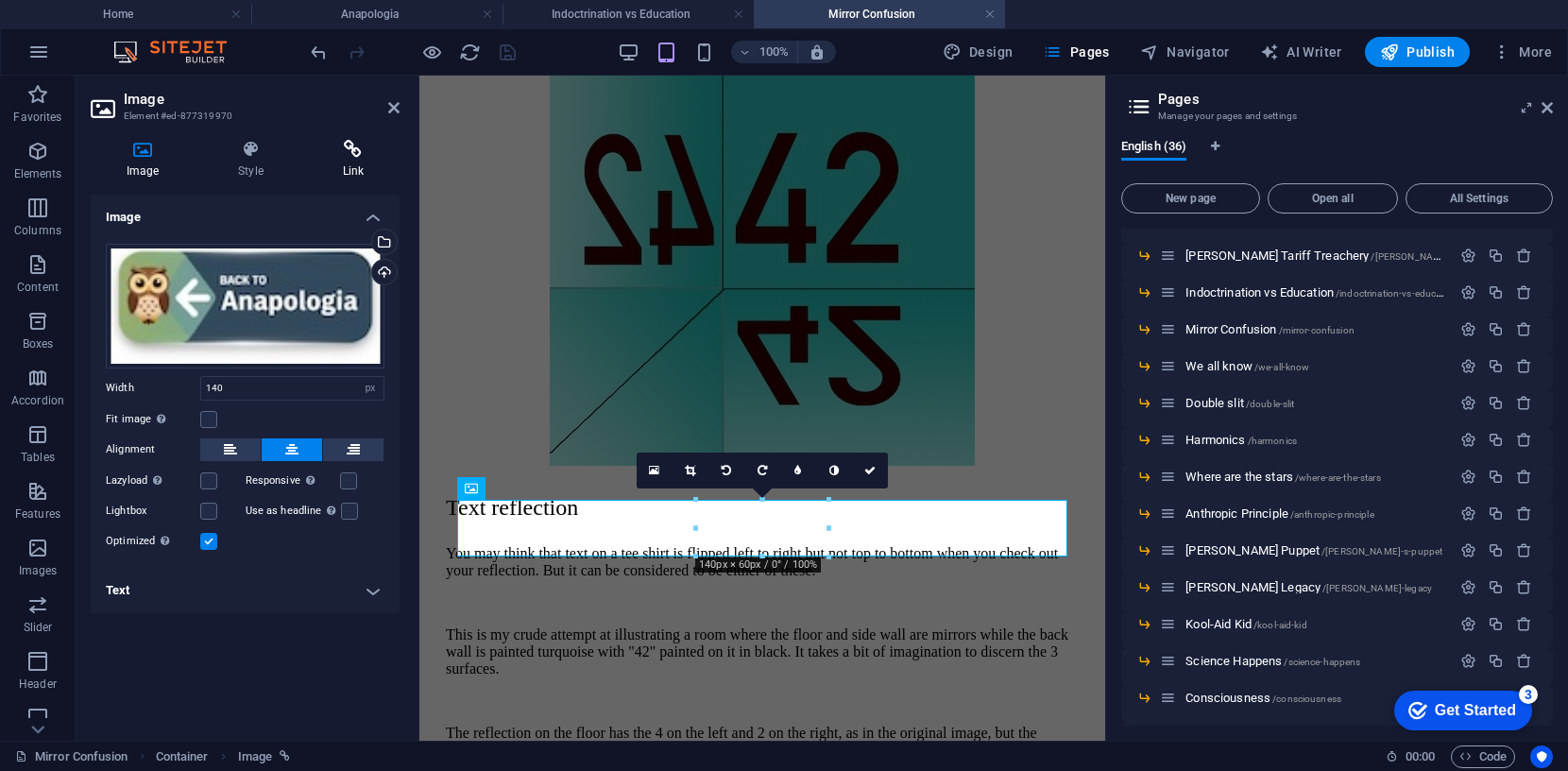
click at [354, 149] on icon at bounding box center [353, 149] width 92 height 19
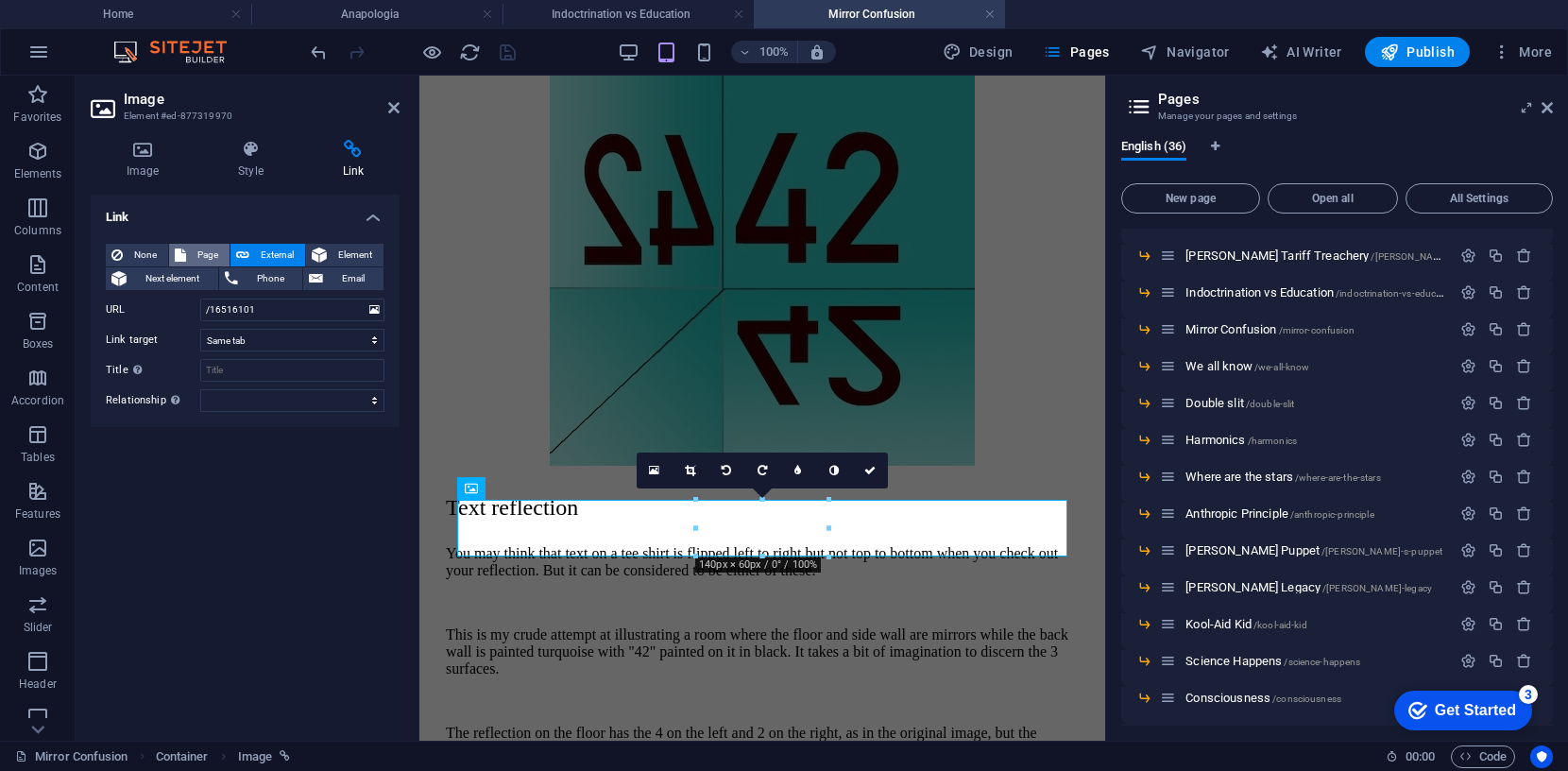
click at [214, 255] on span "Page" at bounding box center [207, 255] width 32 height 23
click at [375, 307] on select "Home KandB fmdsa LizOfOz Anapologia -- Appearance of Design -- The Genome -- Ba…" at bounding box center [292, 310] width 185 height 23
select select "4"
click at [242, 375] on input "Title Additional link description, should not be the same as the link text. The…" at bounding box center [292, 370] width 185 height 23
type input "back to Anapologia"
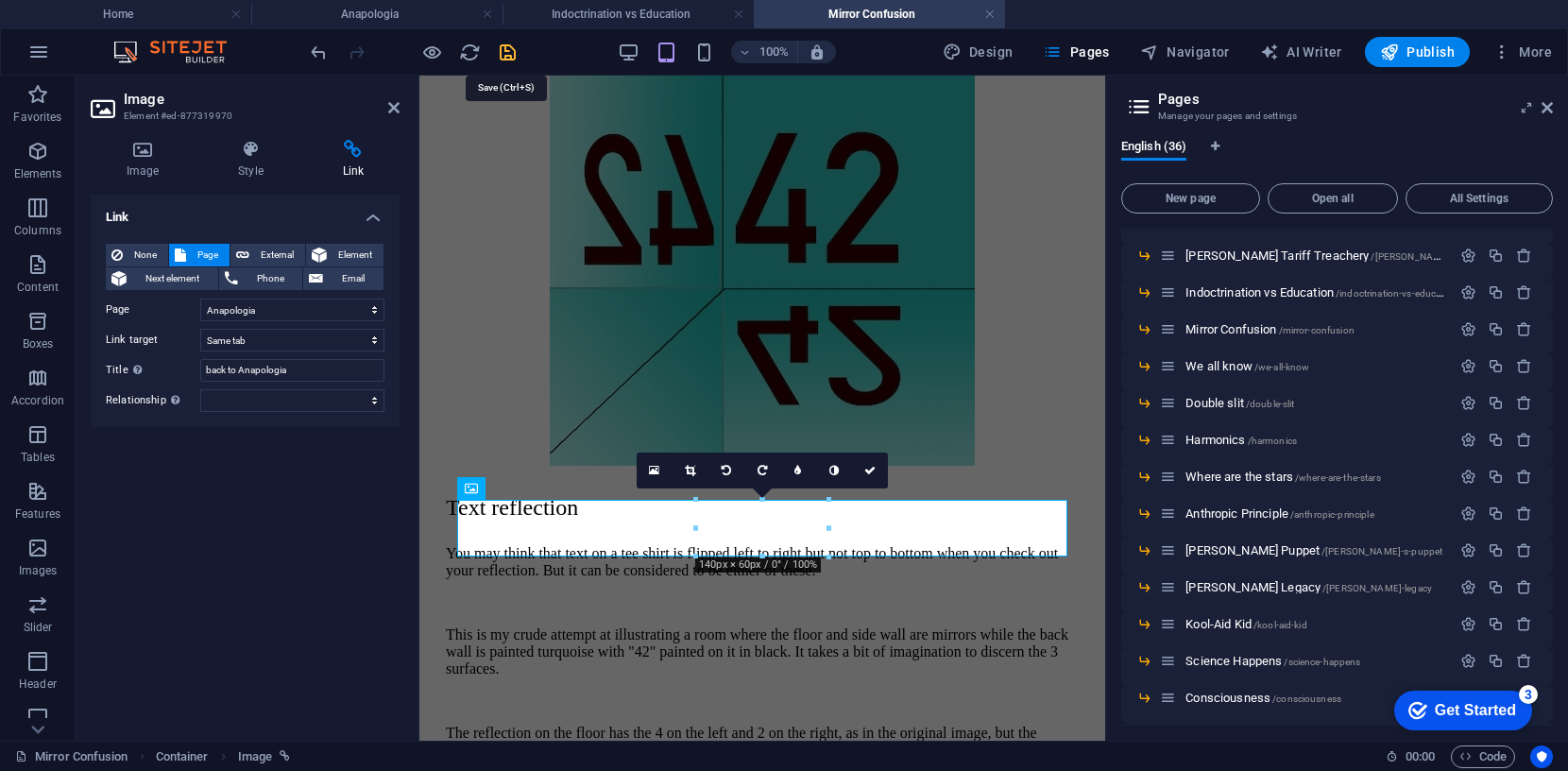
click at [510, 49] on icon "save" at bounding box center [507, 52] width 22 height 22
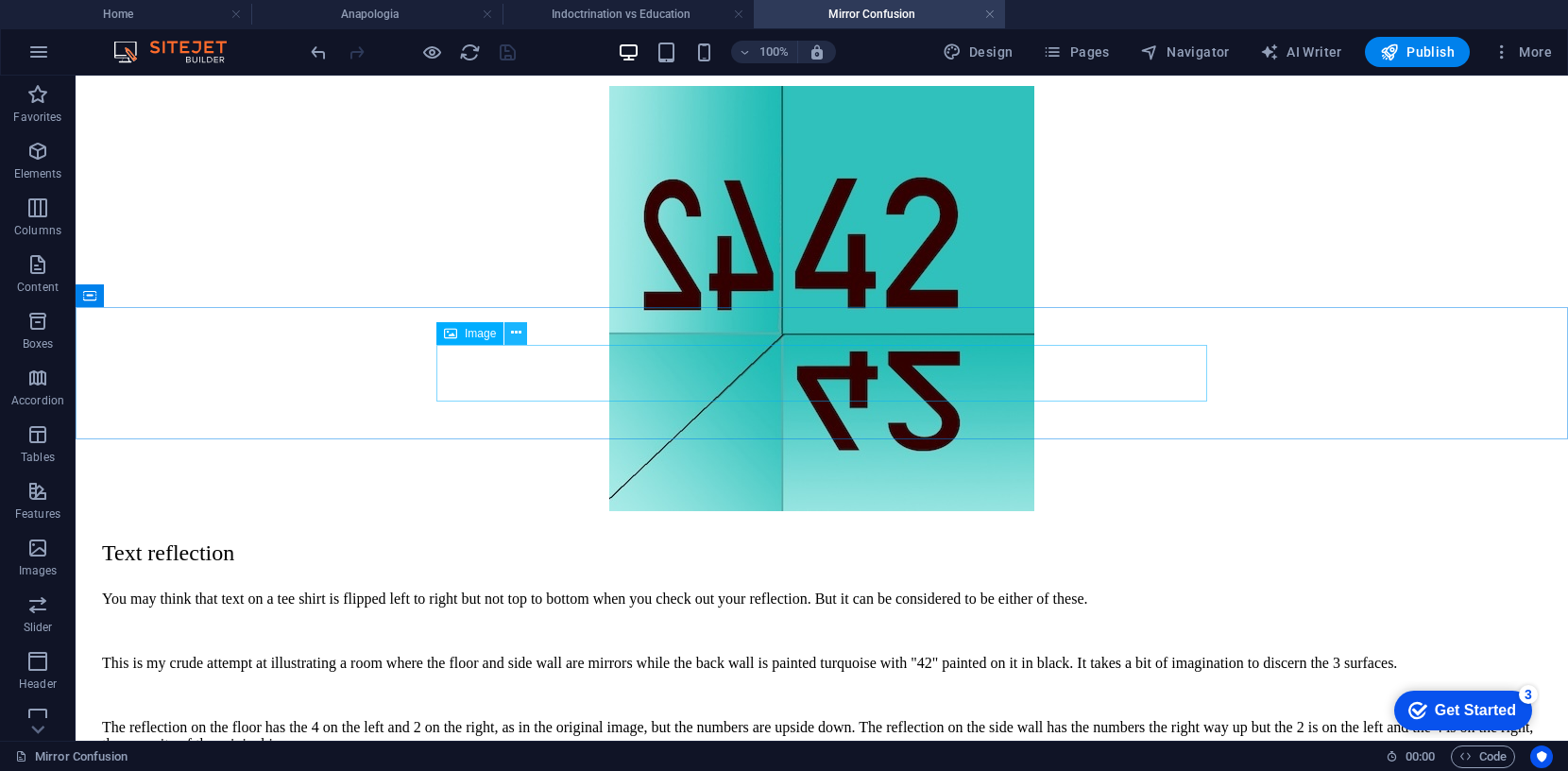
click at [514, 333] on icon at bounding box center [516, 332] width 10 height 20
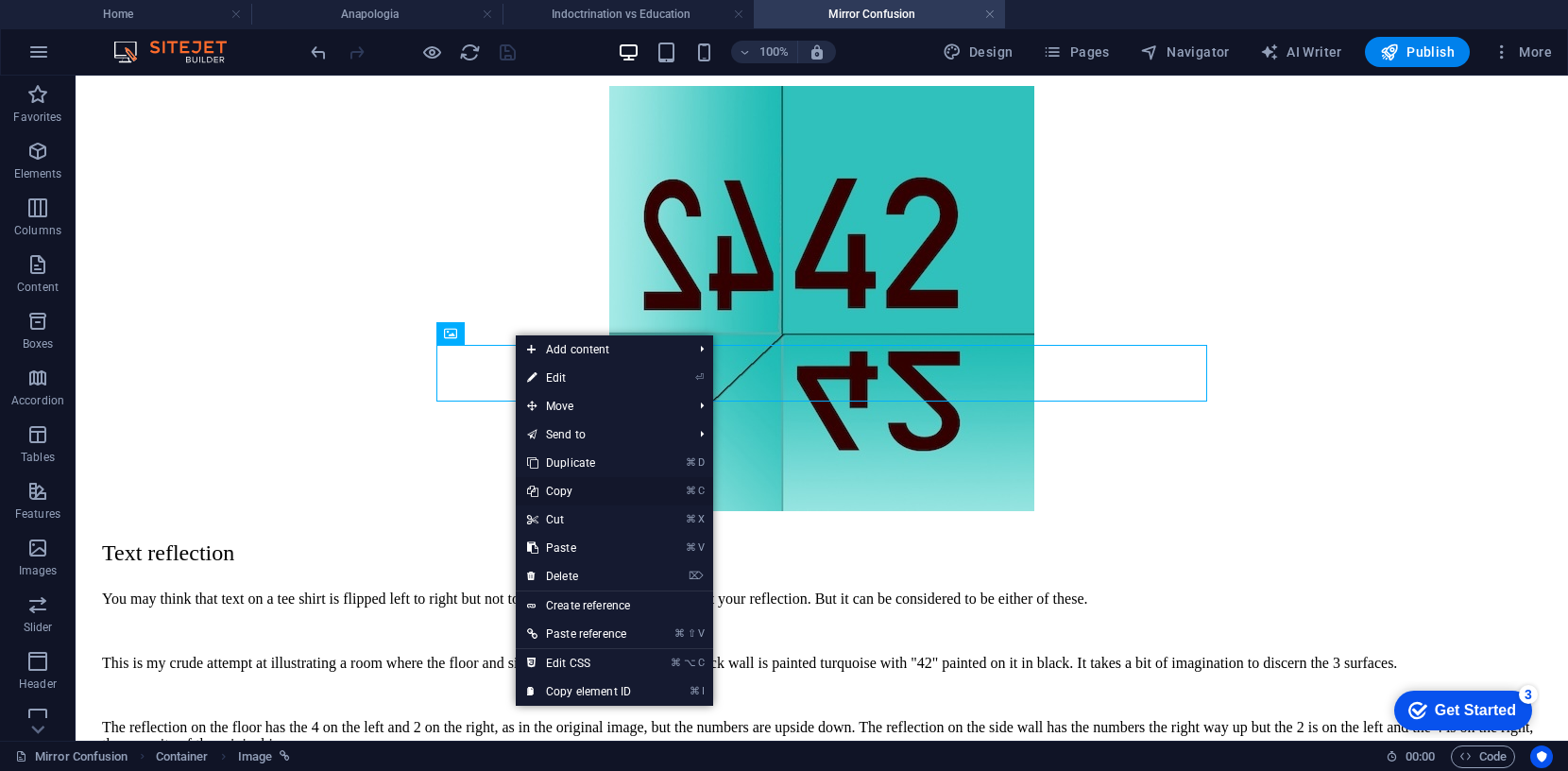
click at [563, 490] on link "⌘ C Copy" at bounding box center [578, 491] width 127 height 29
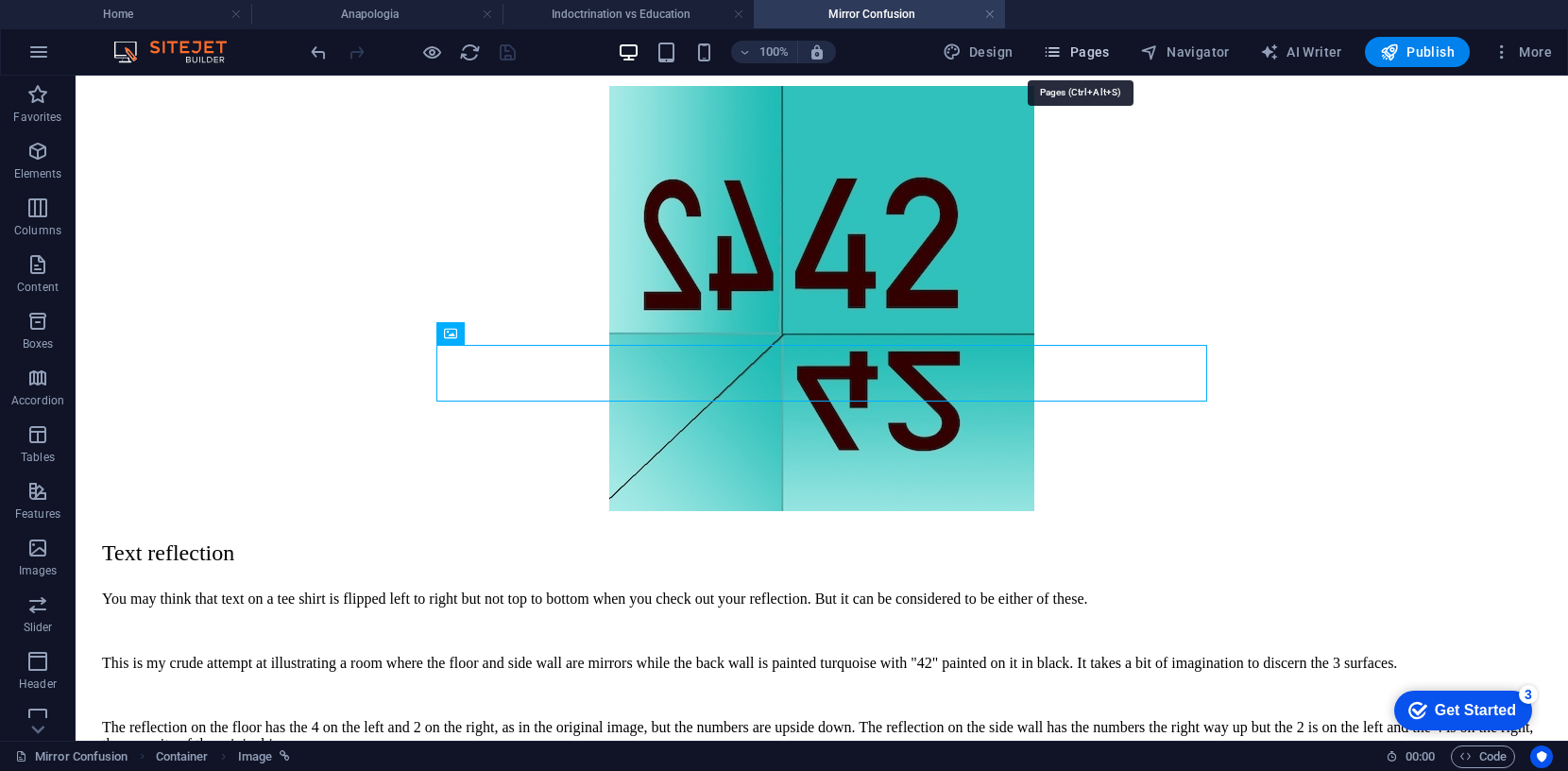
click at [1100, 51] on span "Pages" at bounding box center [1075, 52] width 66 height 19
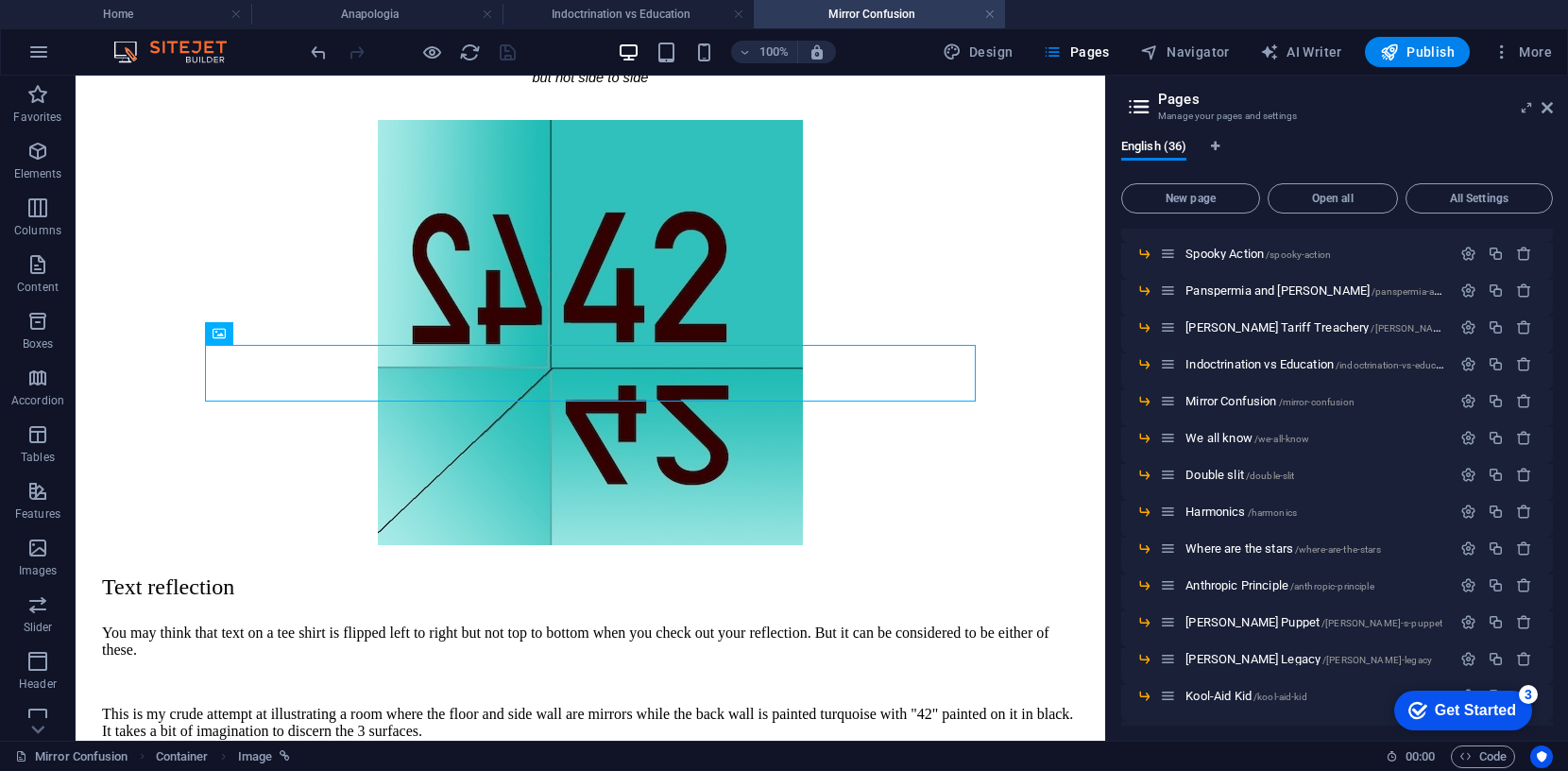
scroll to position [571, 0]
click at [1239, 399] on span "Mirror Confusion /mirror-confusion" at bounding box center [1270, 400] width 169 height 14
click at [1212, 434] on span "We all know /we-all-know" at bounding box center [1247, 437] width 124 height 14
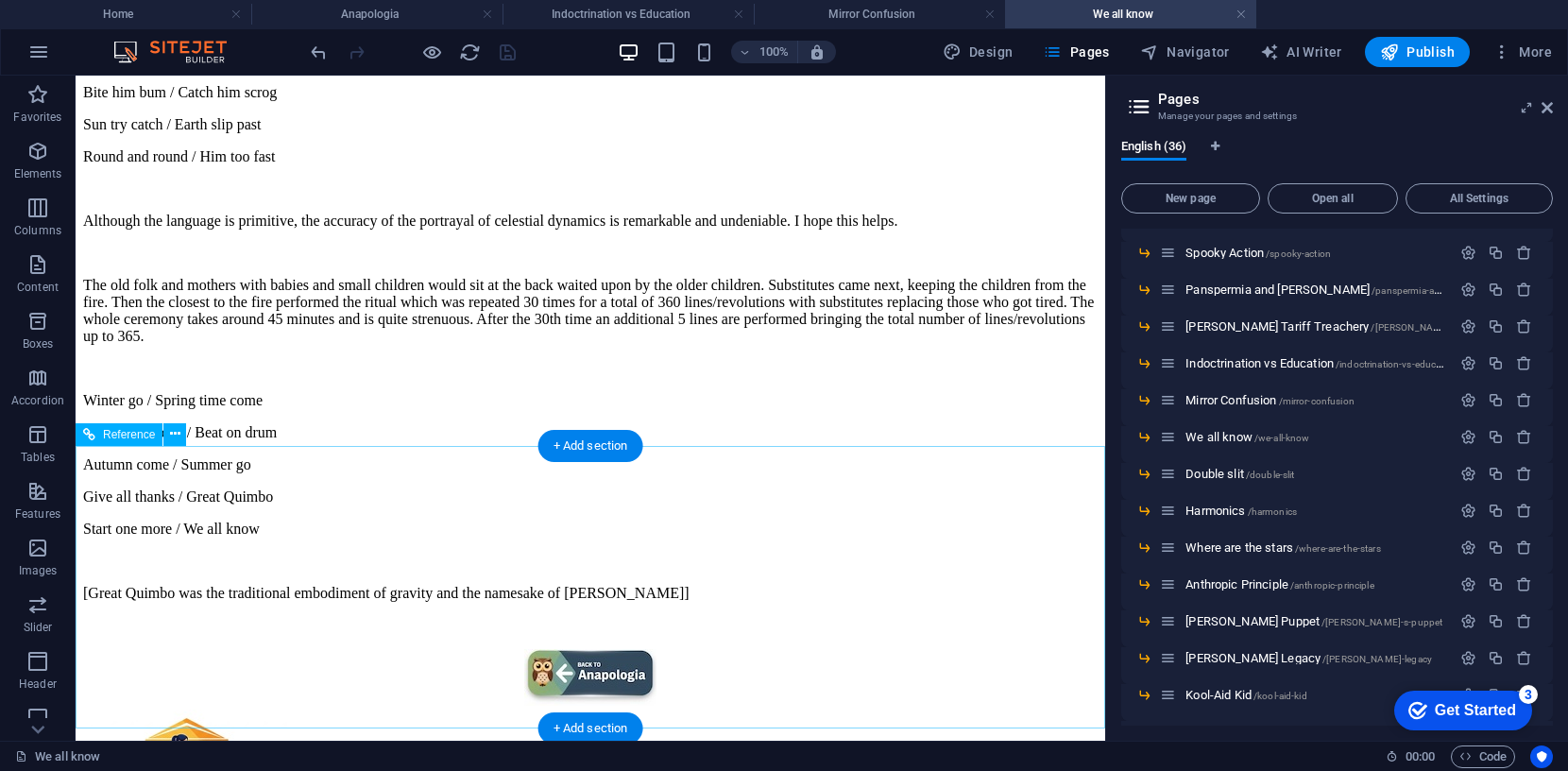
scroll to position [1791, 0]
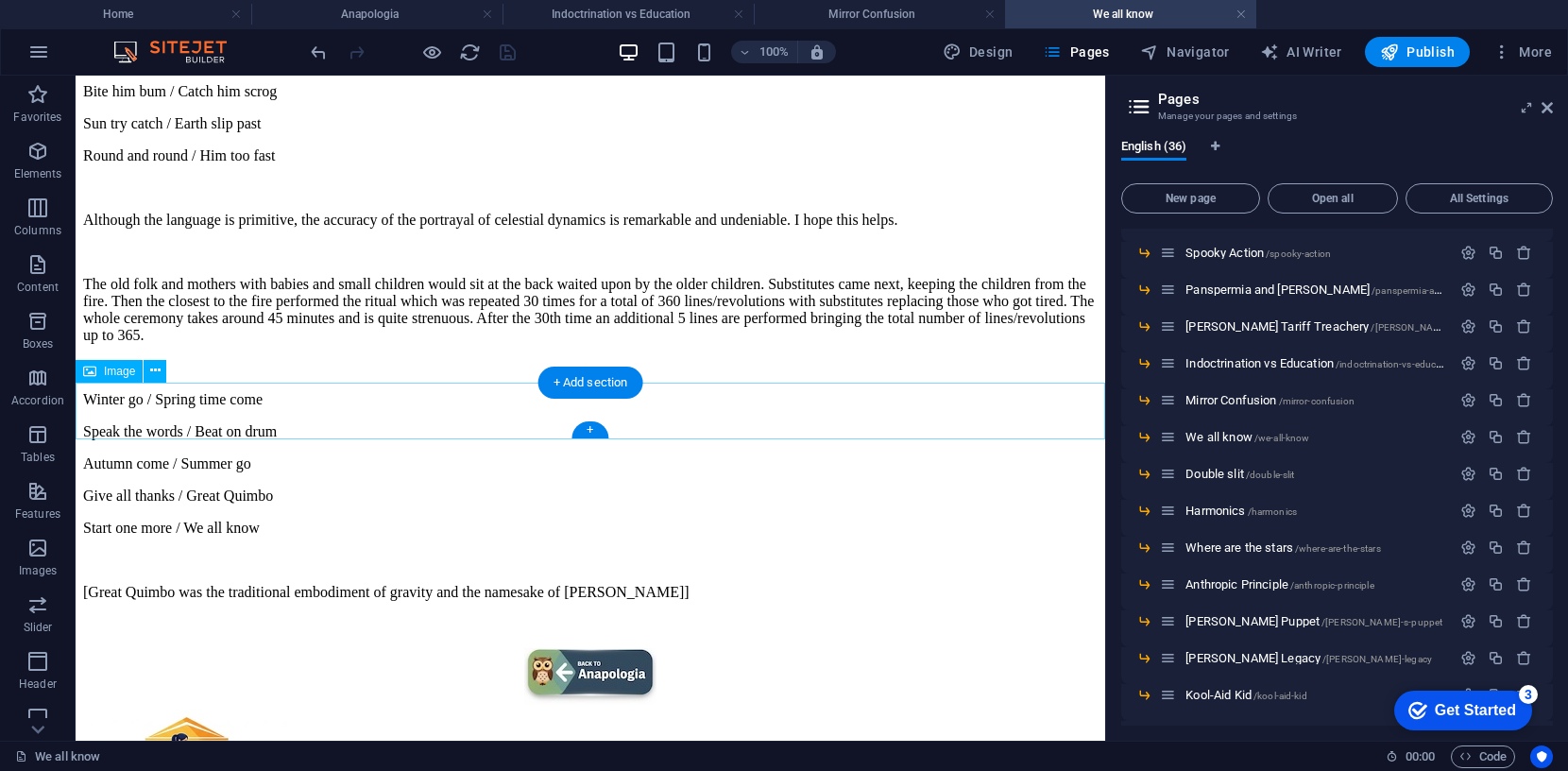
click at [629, 648] on figure at bounding box center [590, 679] width 1014 height 61
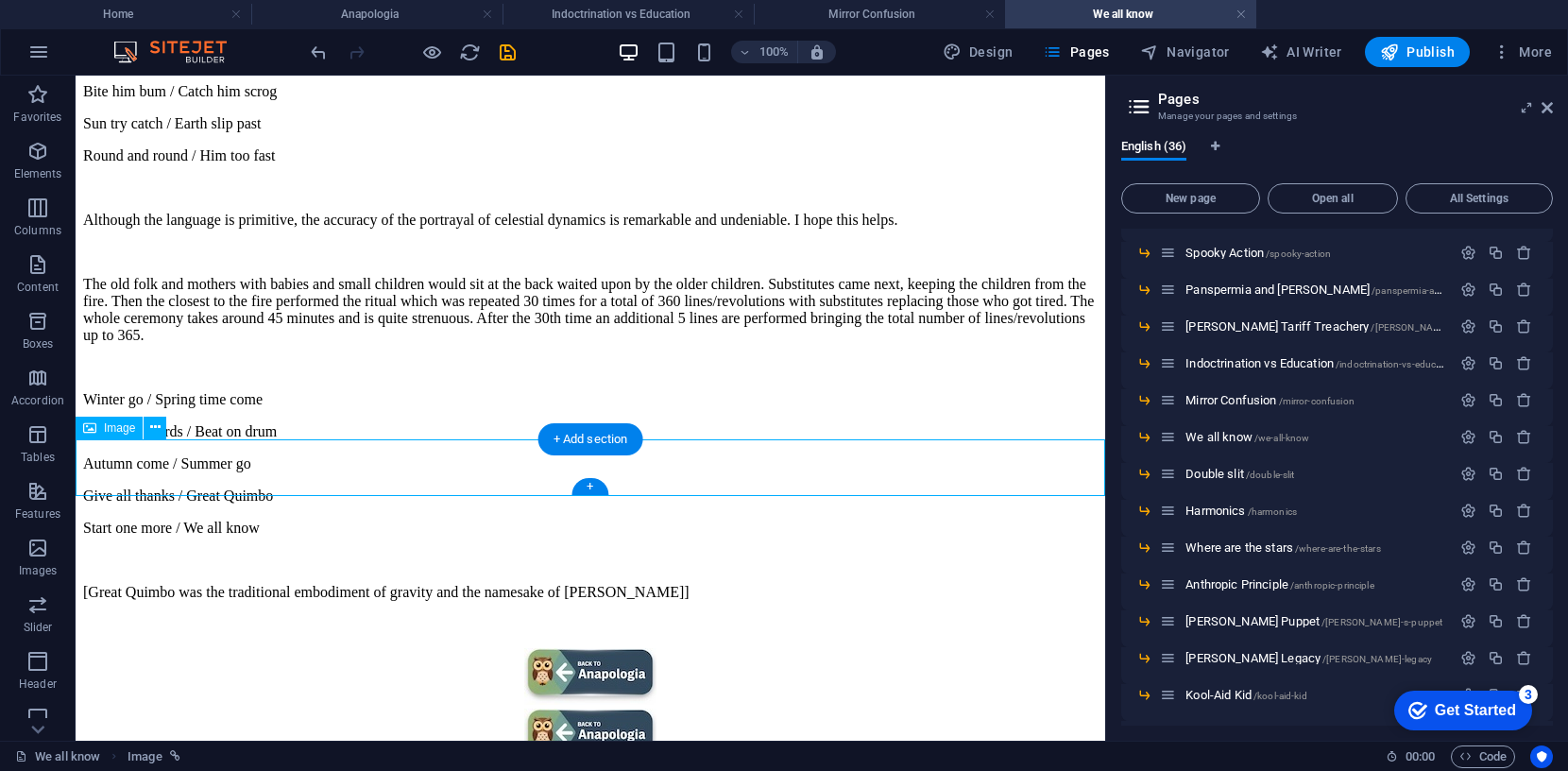
click at [601, 708] on figure at bounding box center [590, 739] width 1014 height 61
select select "px"
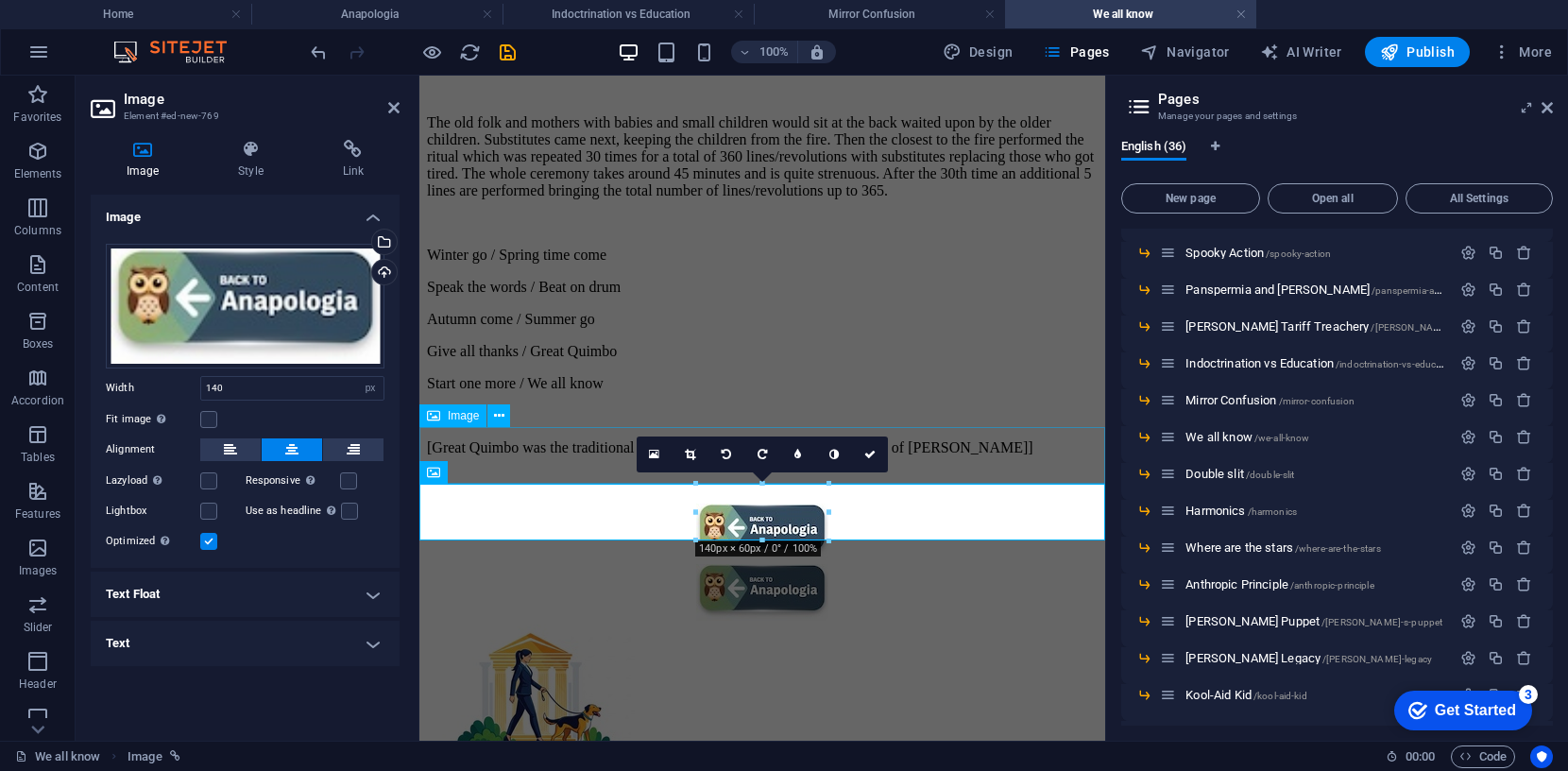
scroll to position [1586, 0]
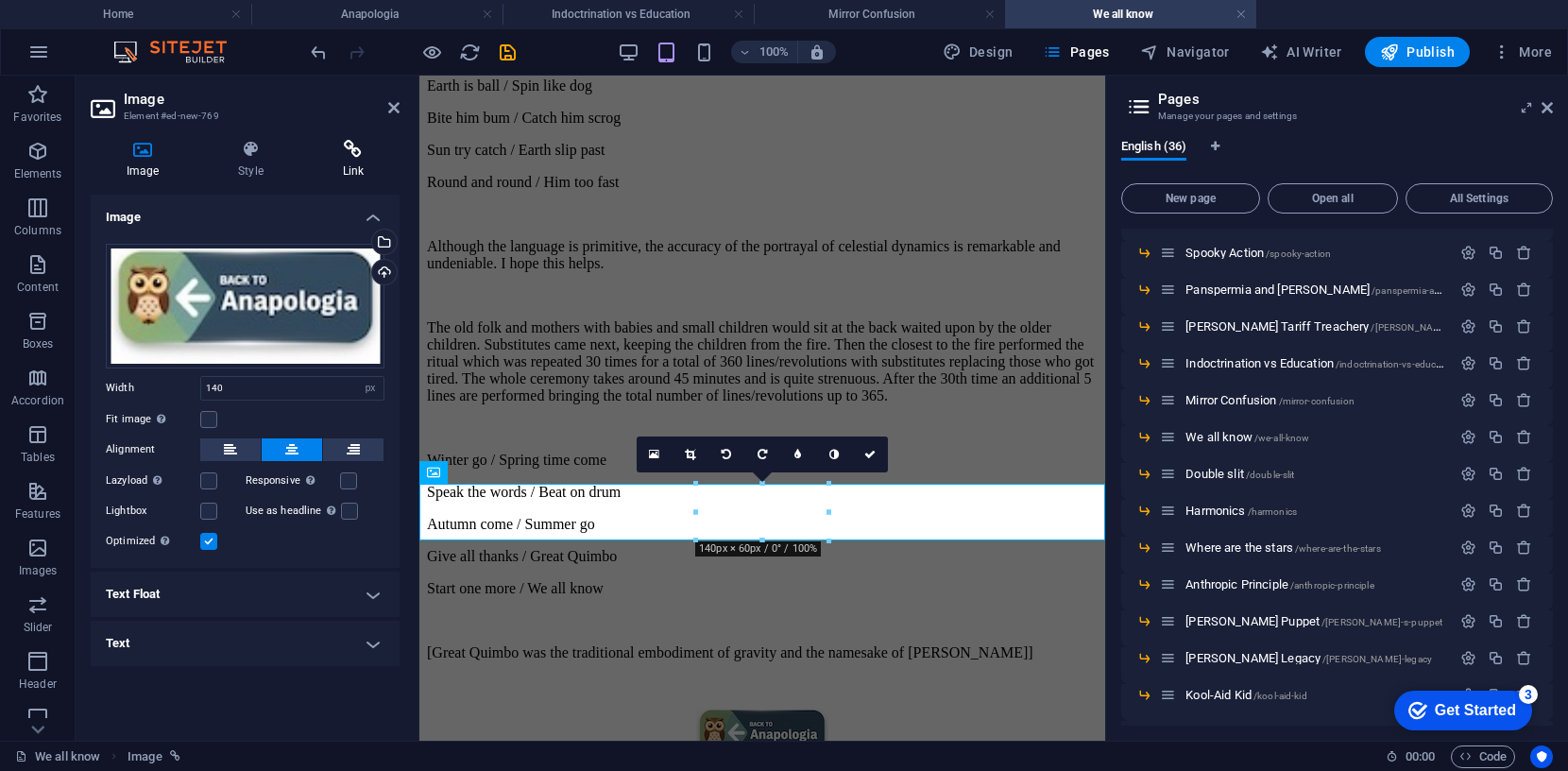
click at [350, 148] on icon at bounding box center [353, 149] width 92 height 19
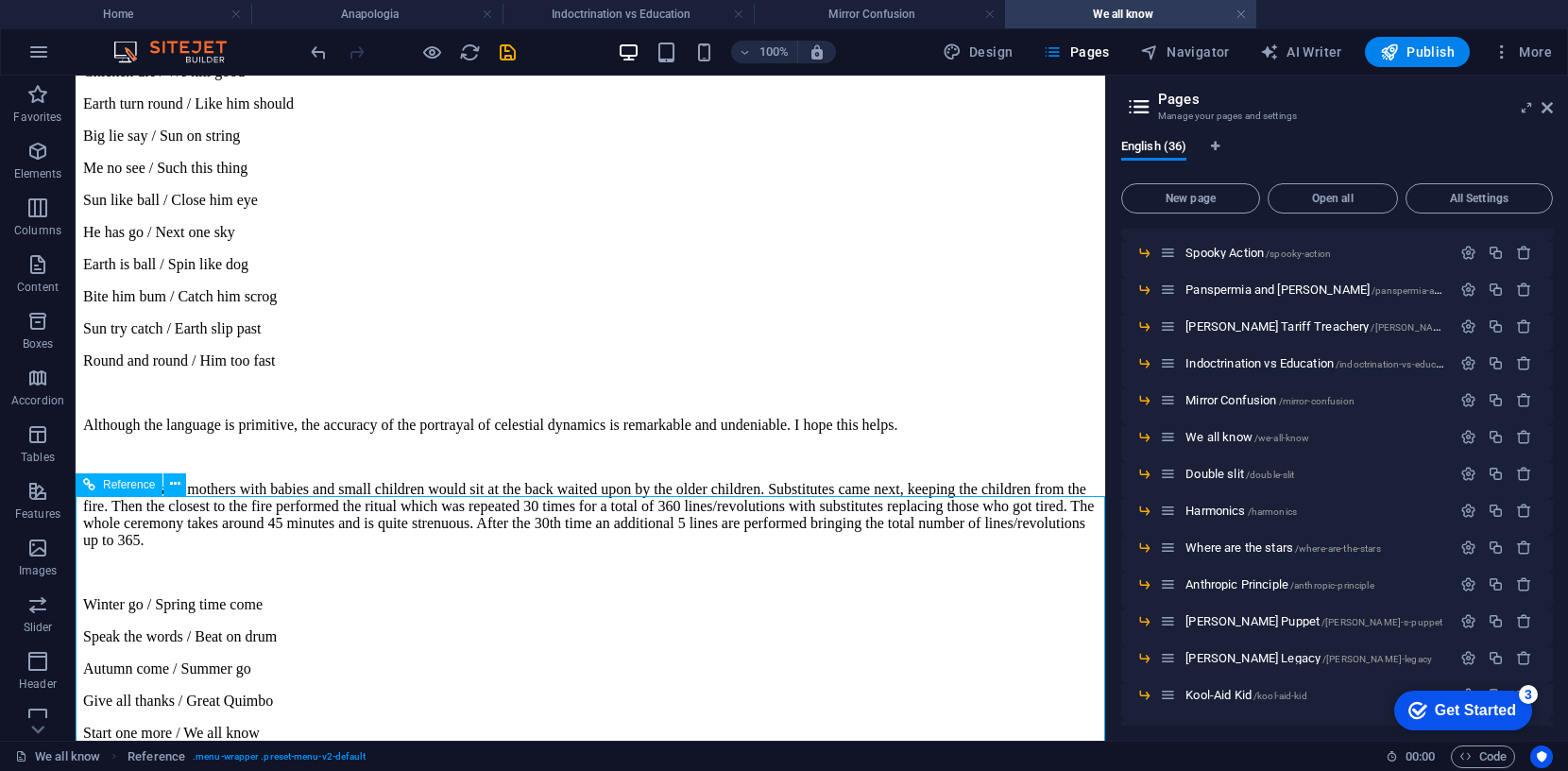
scroll to position [1791, 0]
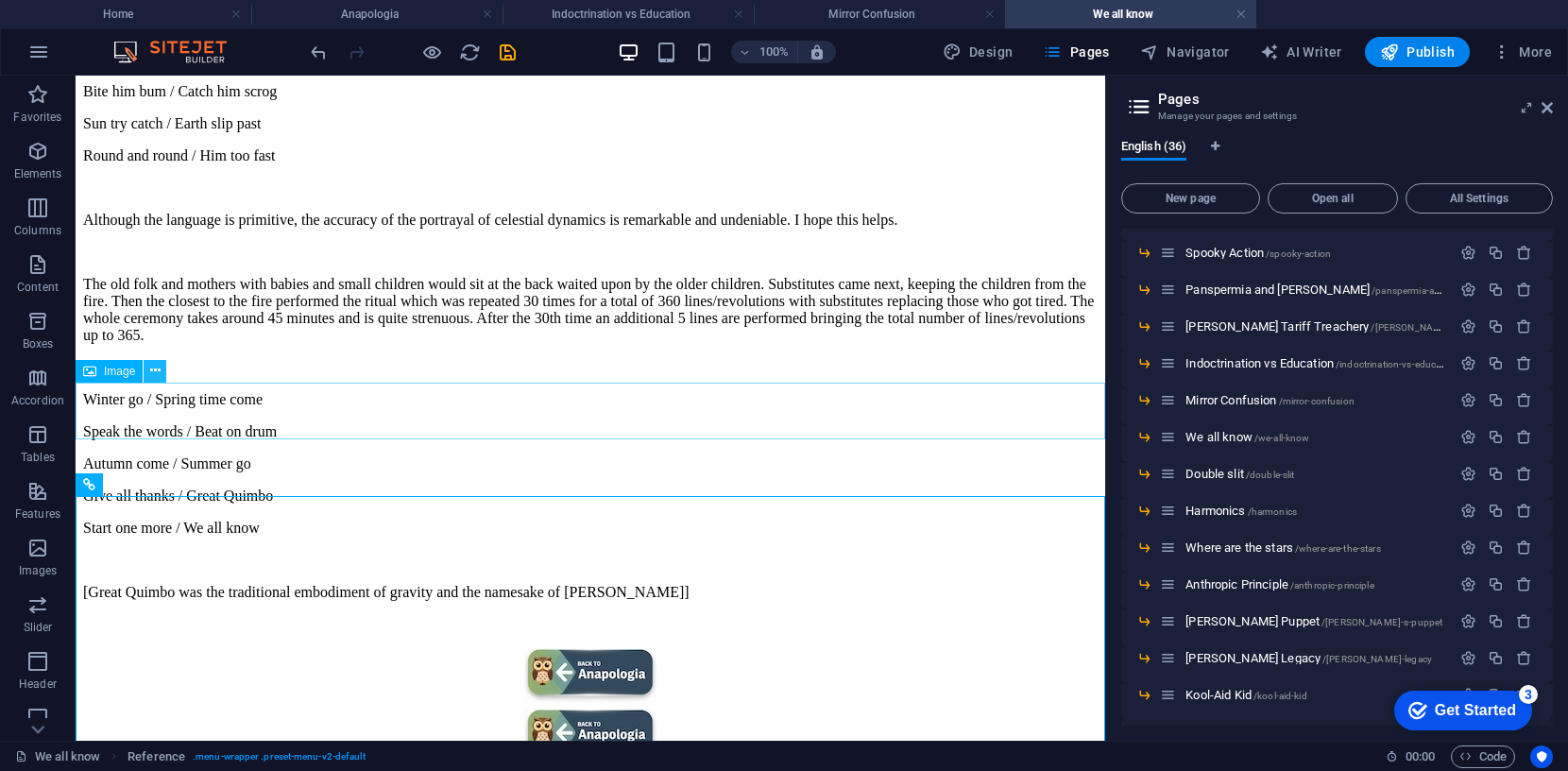
click at [150, 368] on icon at bounding box center [155, 370] width 10 height 20
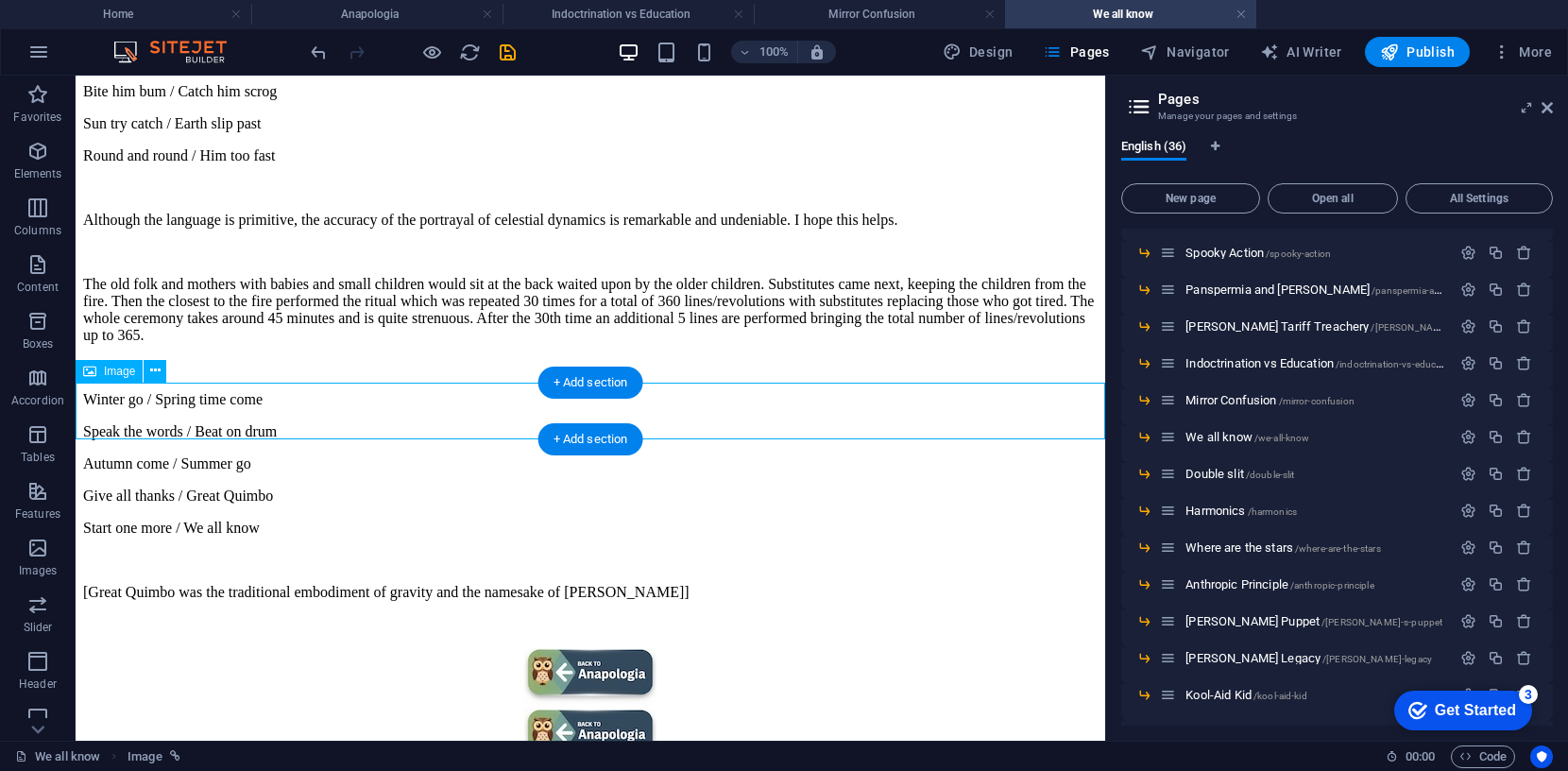
click at [605, 648] on figure at bounding box center [590, 679] width 1014 height 61
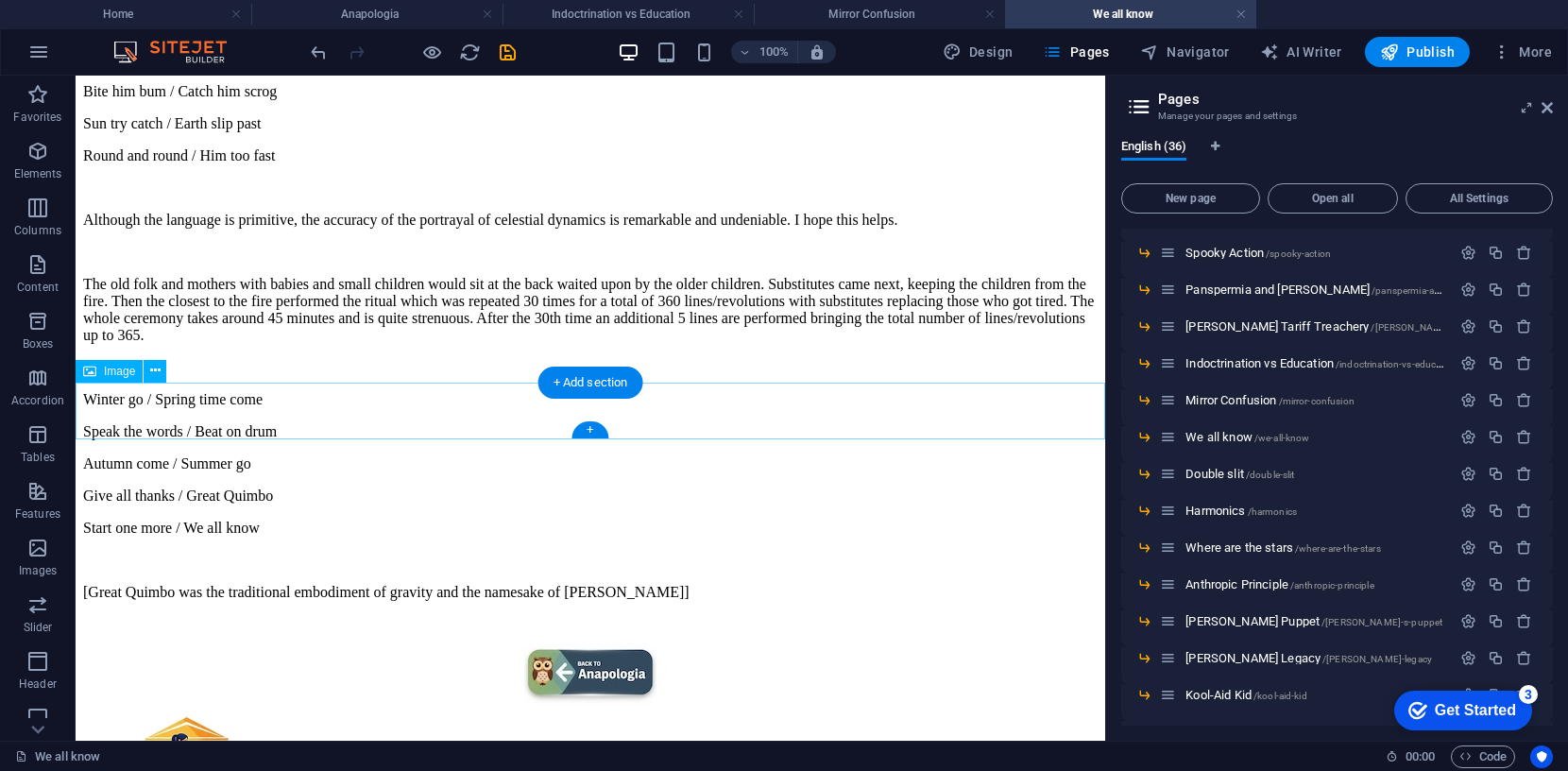
click at [605, 648] on figure at bounding box center [590, 679] width 1014 height 61
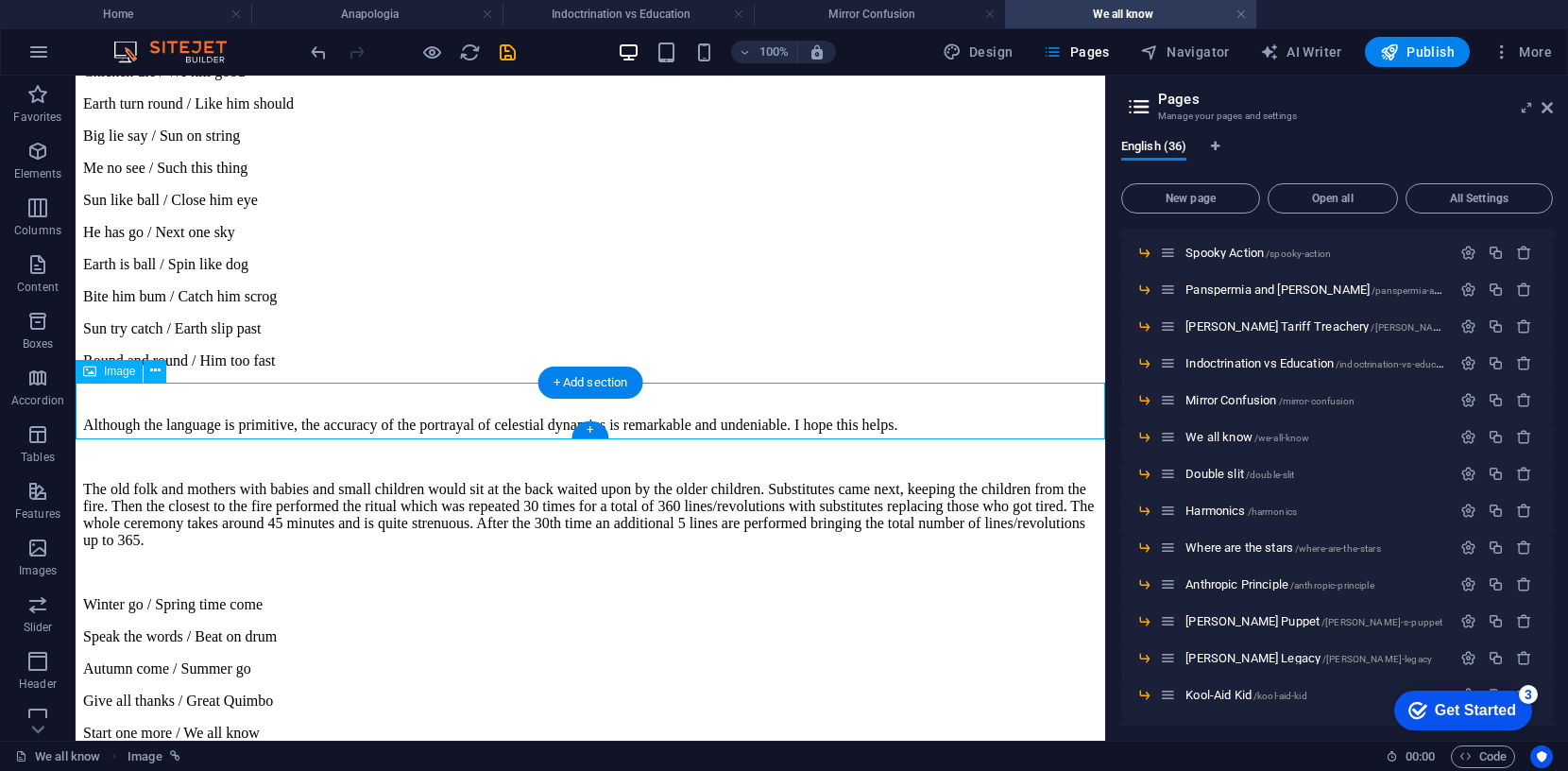
select select "4"
select select
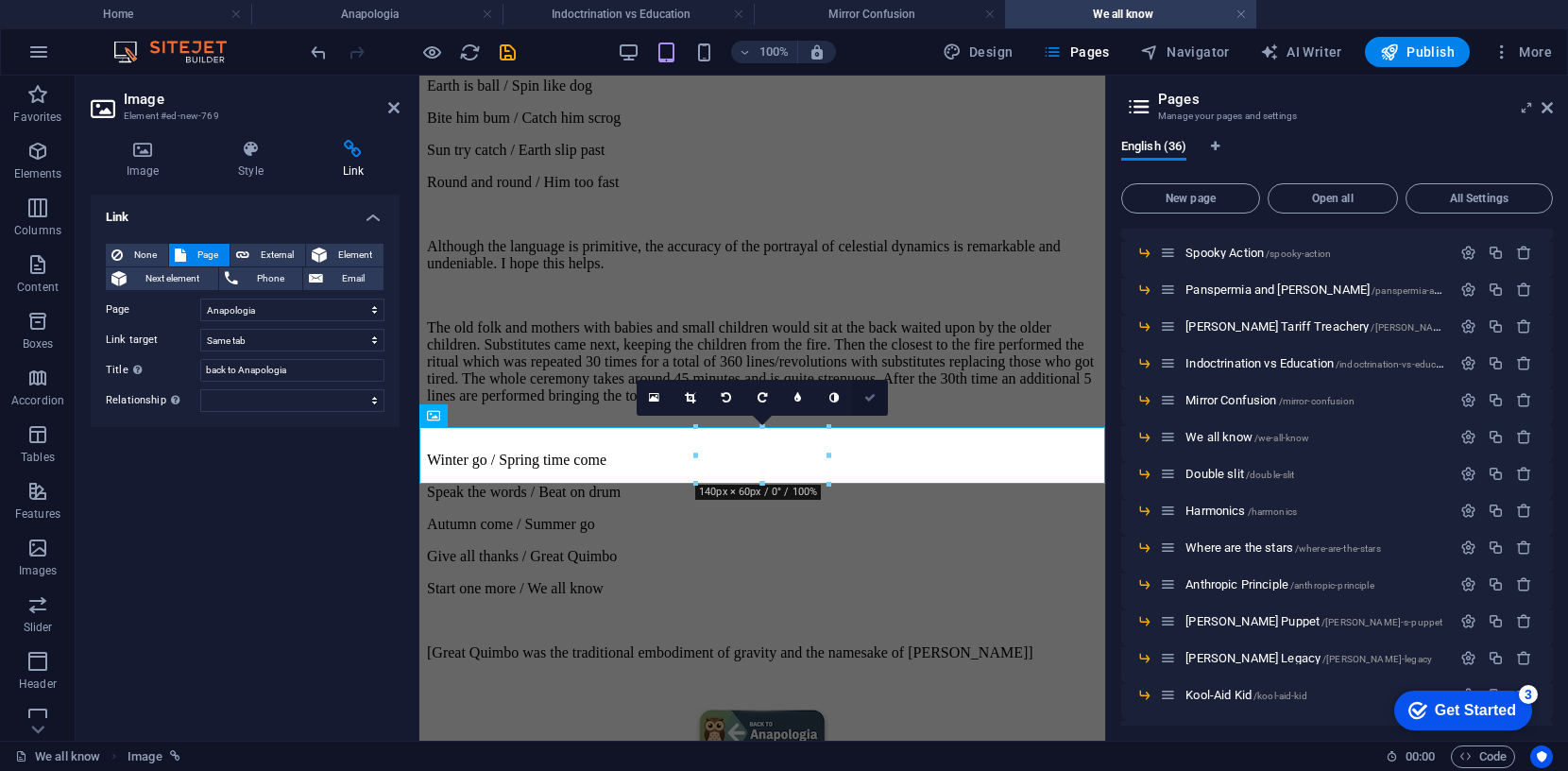
click at [872, 395] on icon at bounding box center [870, 398] width 11 height 11
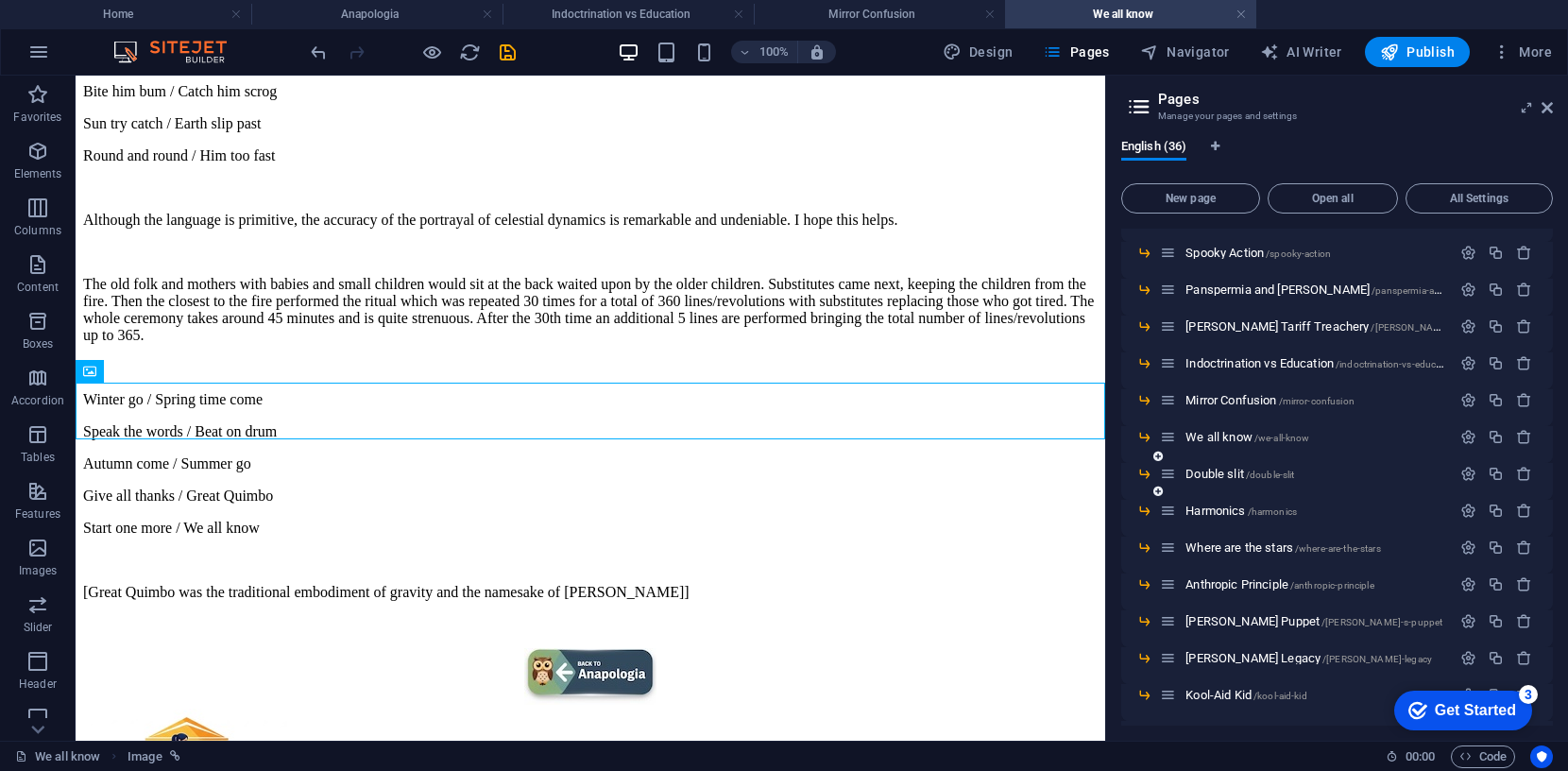
scroll to position [575, 0]
click at [1220, 468] on span "Double slit /double-slit" at bounding box center [1240, 469] width 108 height 14
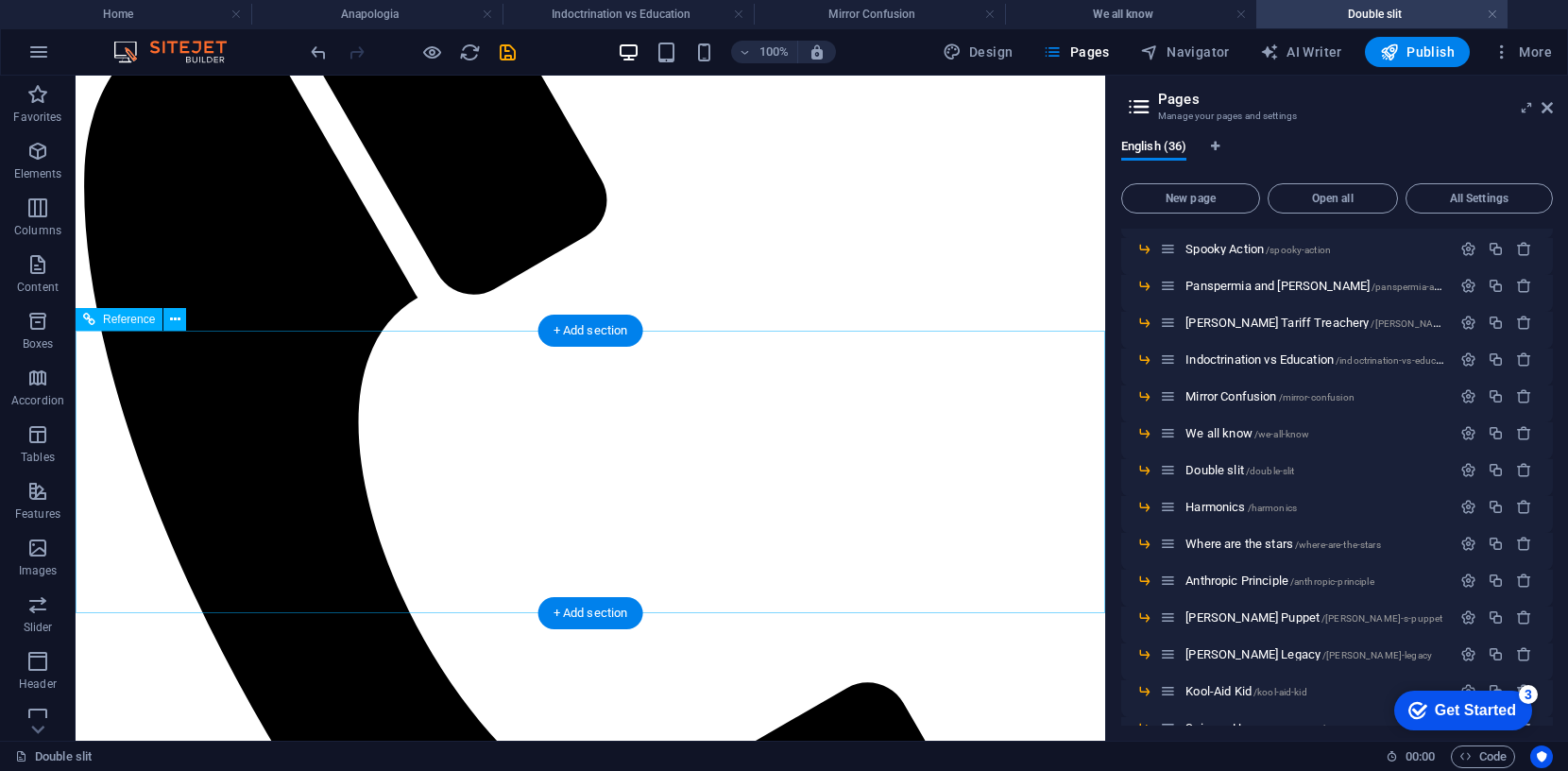
scroll to position [1841, 0]
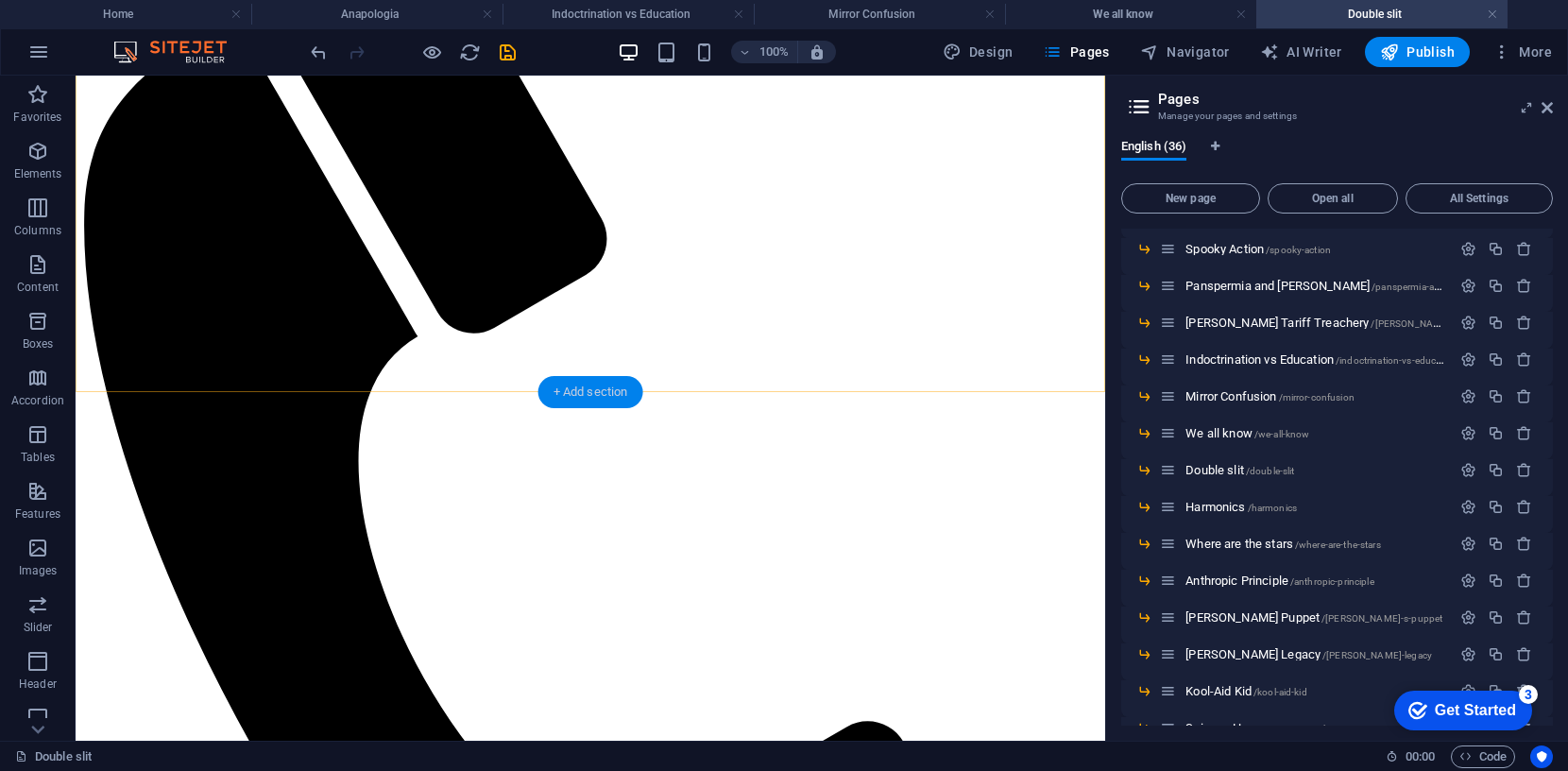
click at [595, 386] on div "+ Add section" at bounding box center [591, 392] width 105 height 32
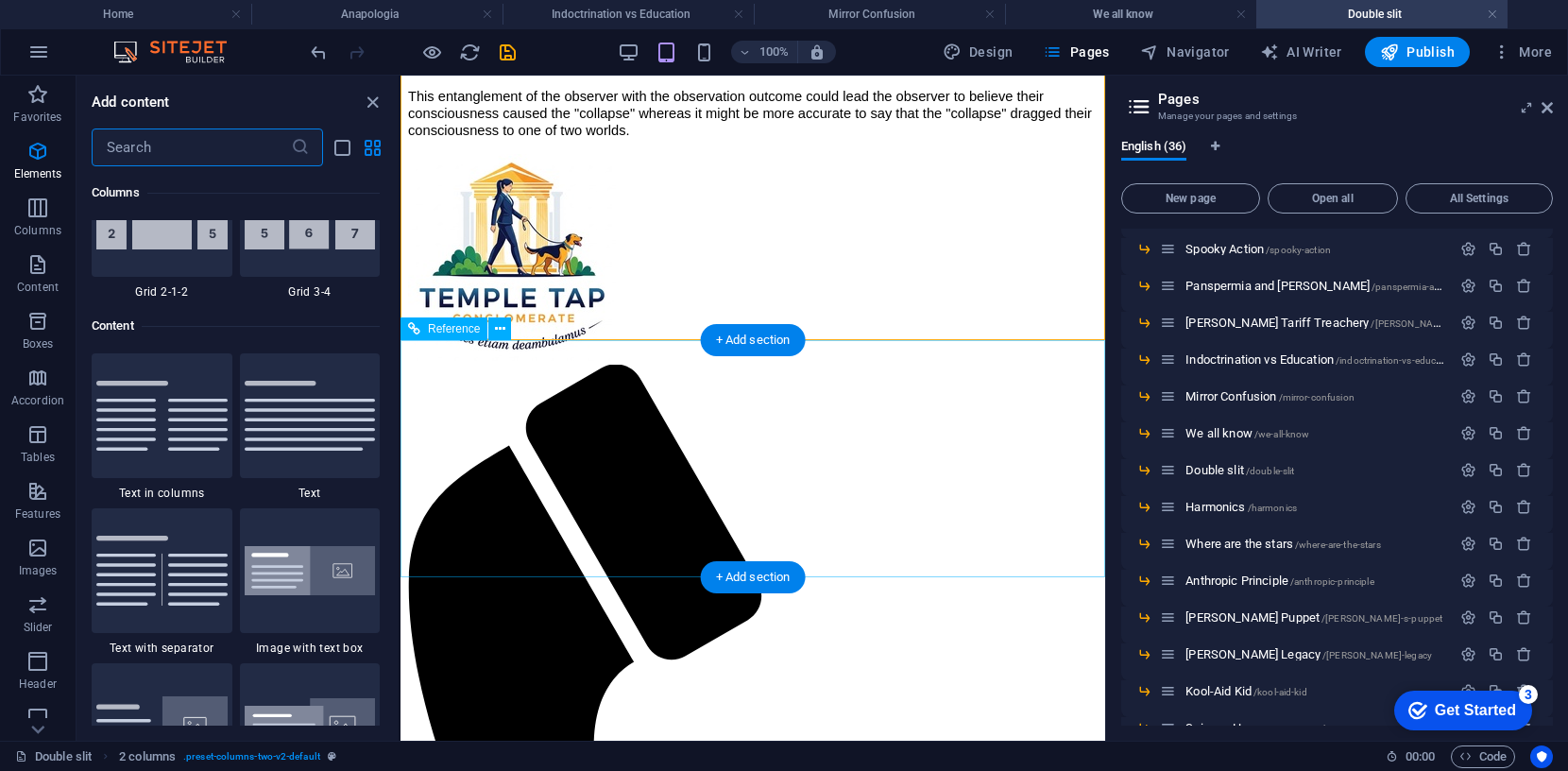
scroll to position [3306, 0]
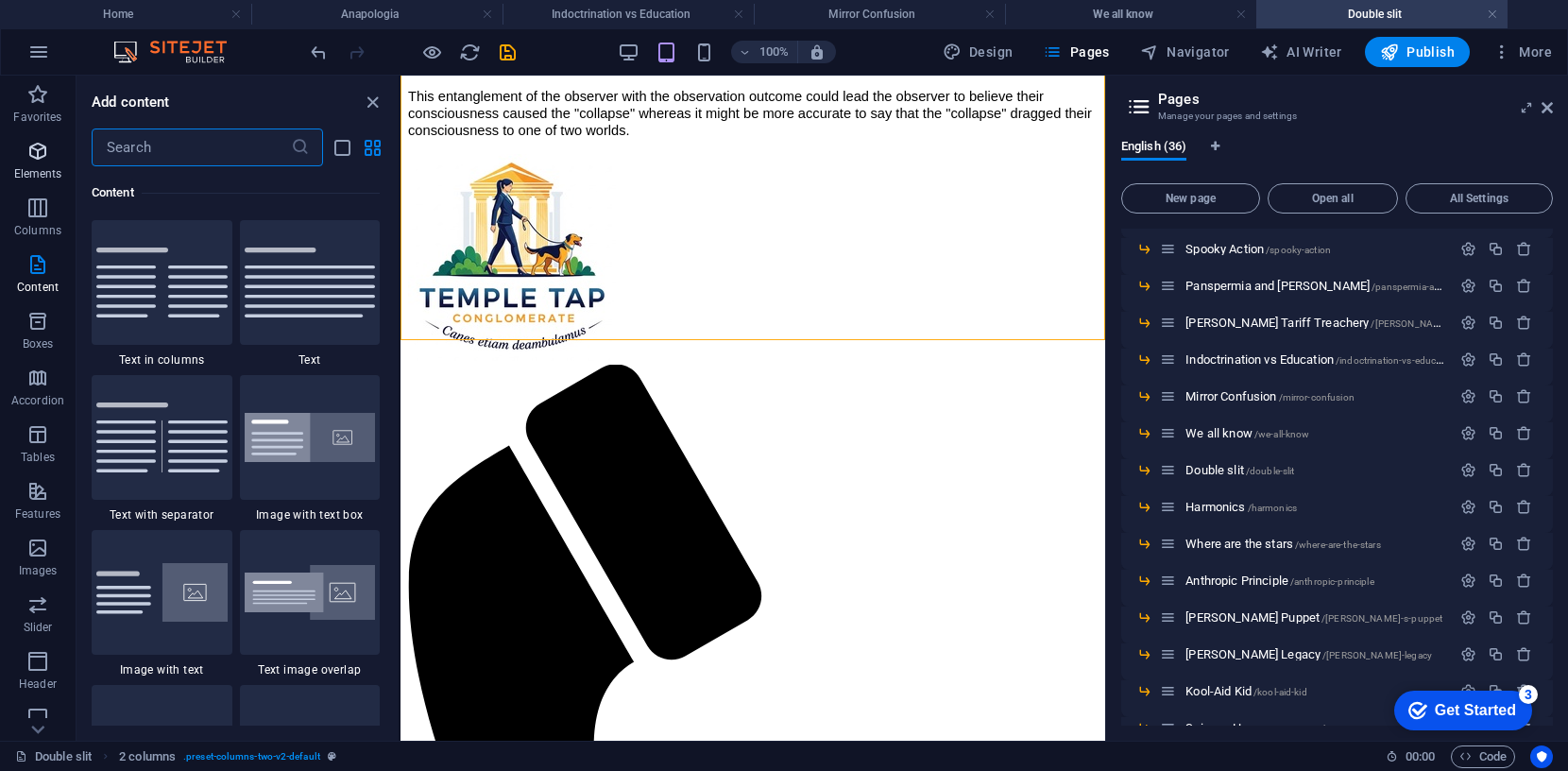
click at [36, 148] on icon "button" at bounding box center [38, 151] width 23 height 23
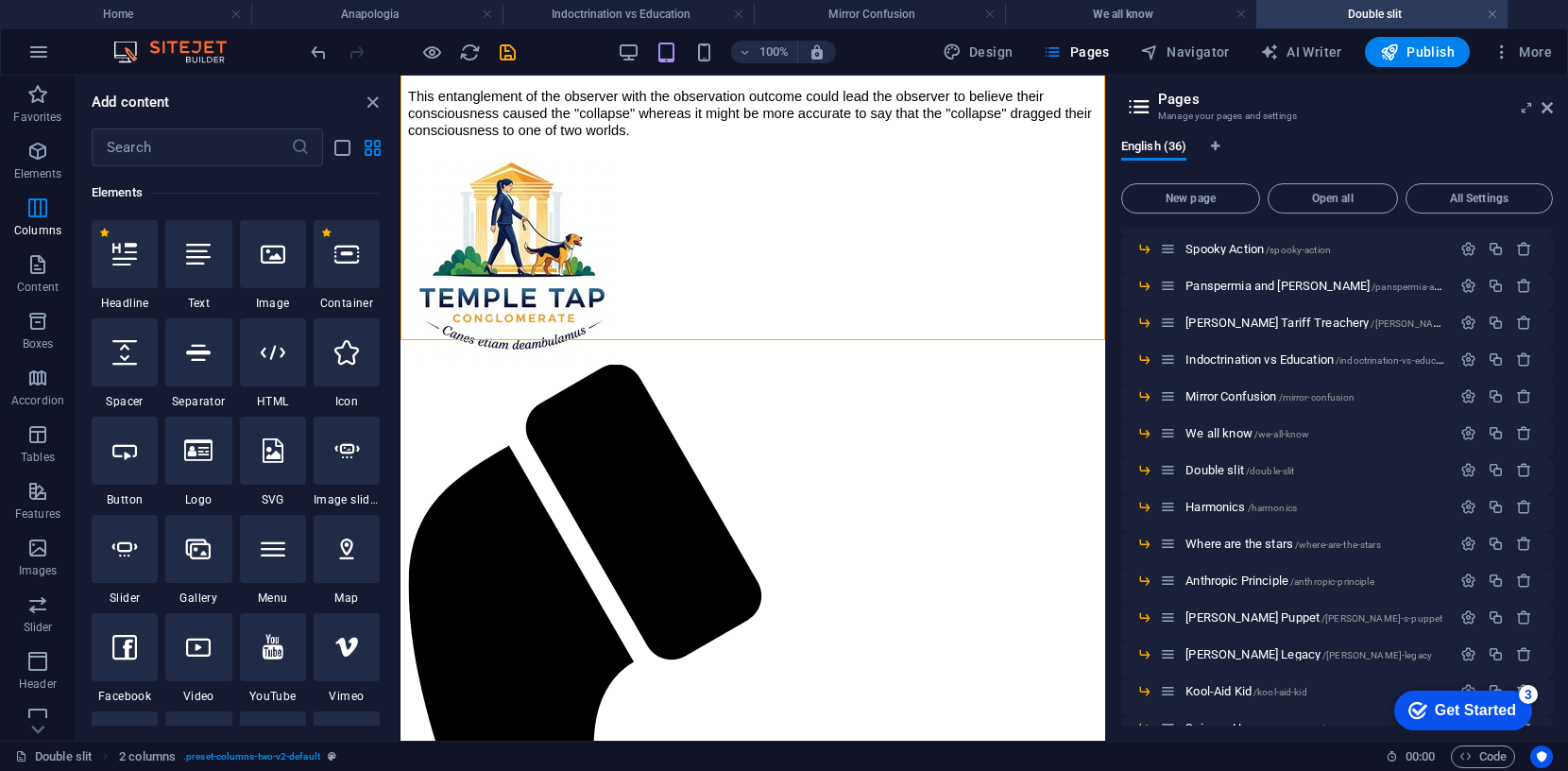
scroll to position [201, 0]
click at [355, 267] on div at bounding box center [346, 253] width 66 height 68
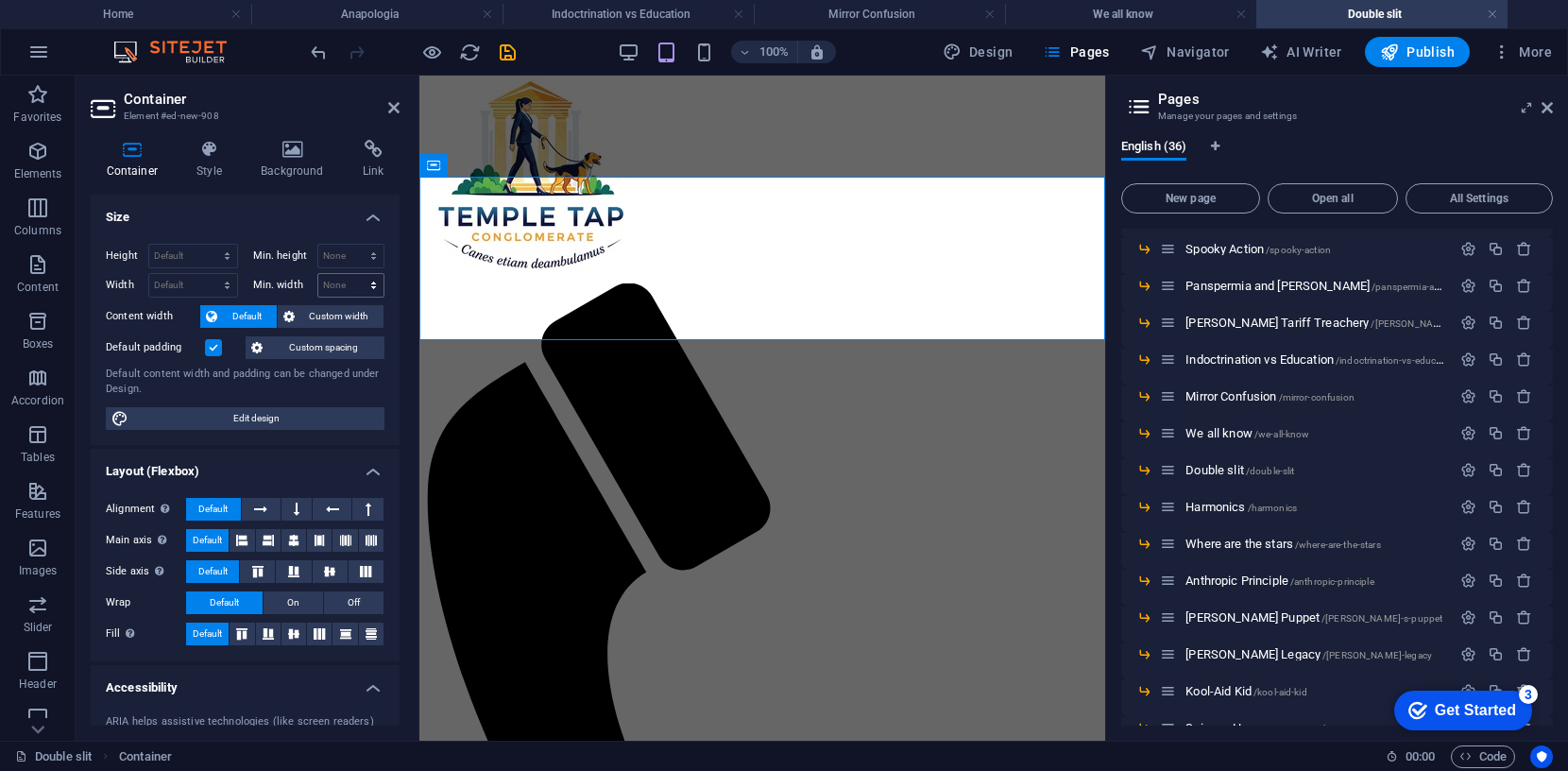
scroll to position [1642, 0]
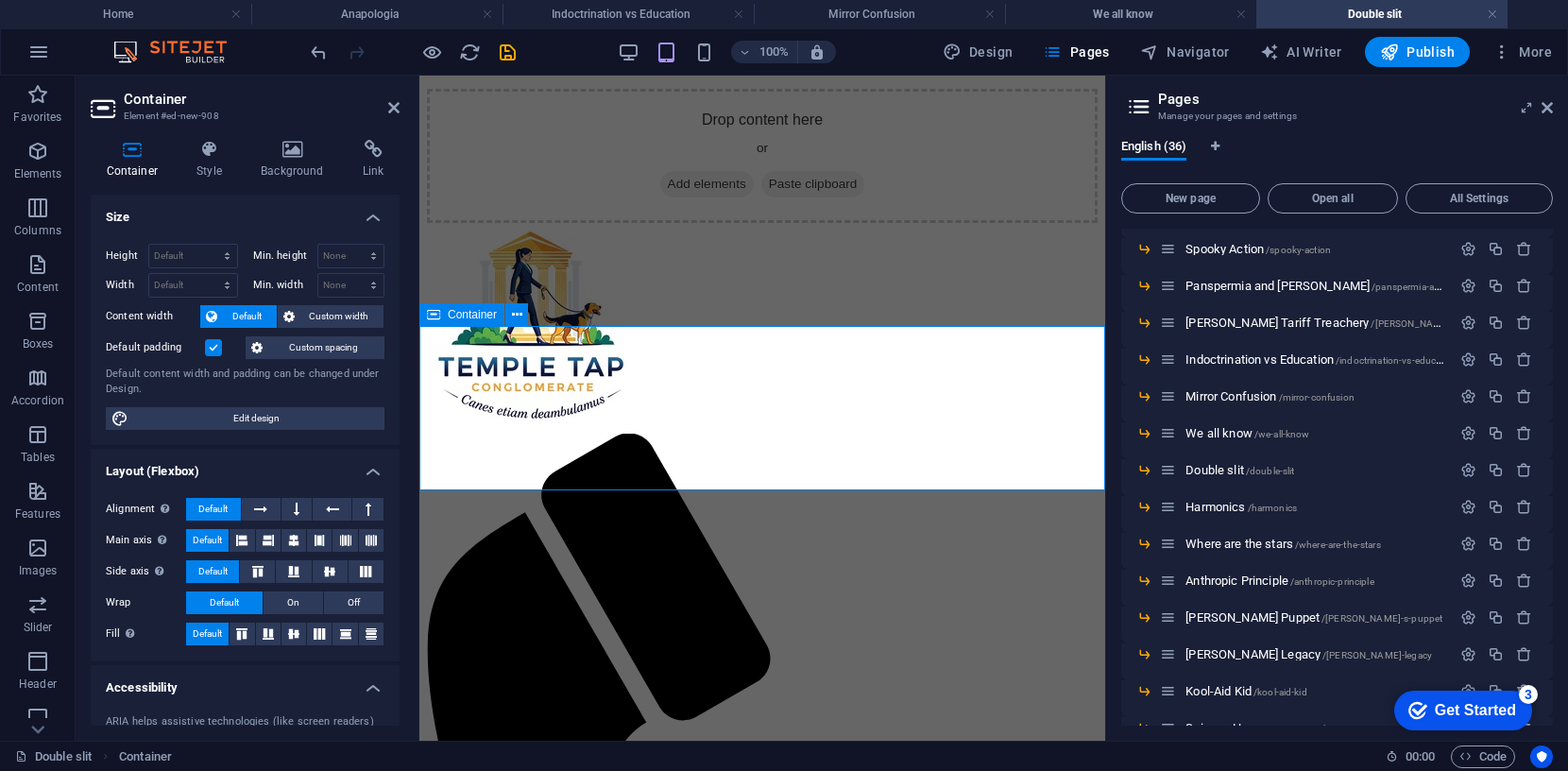
click at [805, 197] on span "Paste clipboard" at bounding box center [813, 185] width 104 height 27
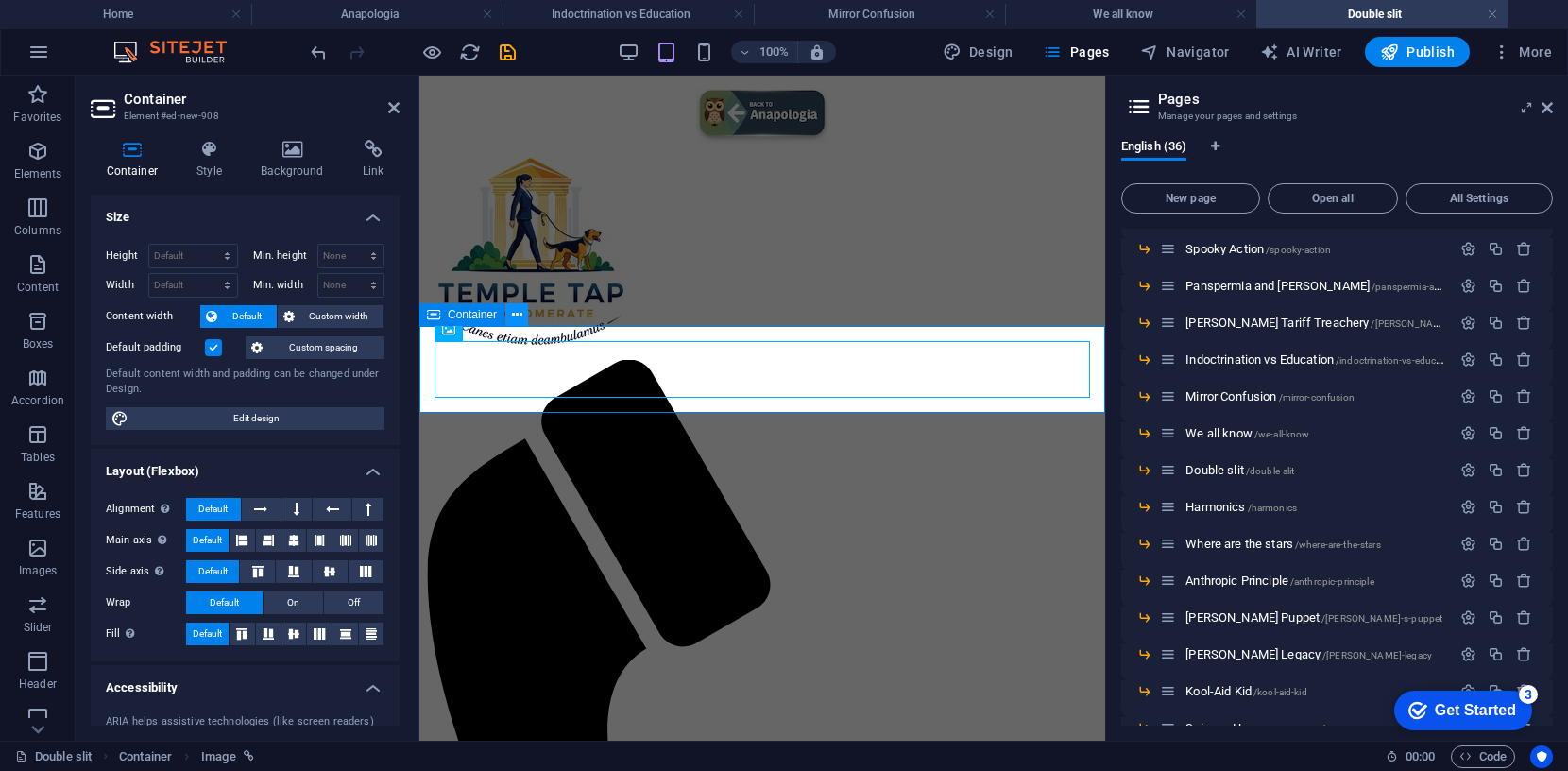
click at [517, 314] on icon at bounding box center [517, 315] width 10 height 20
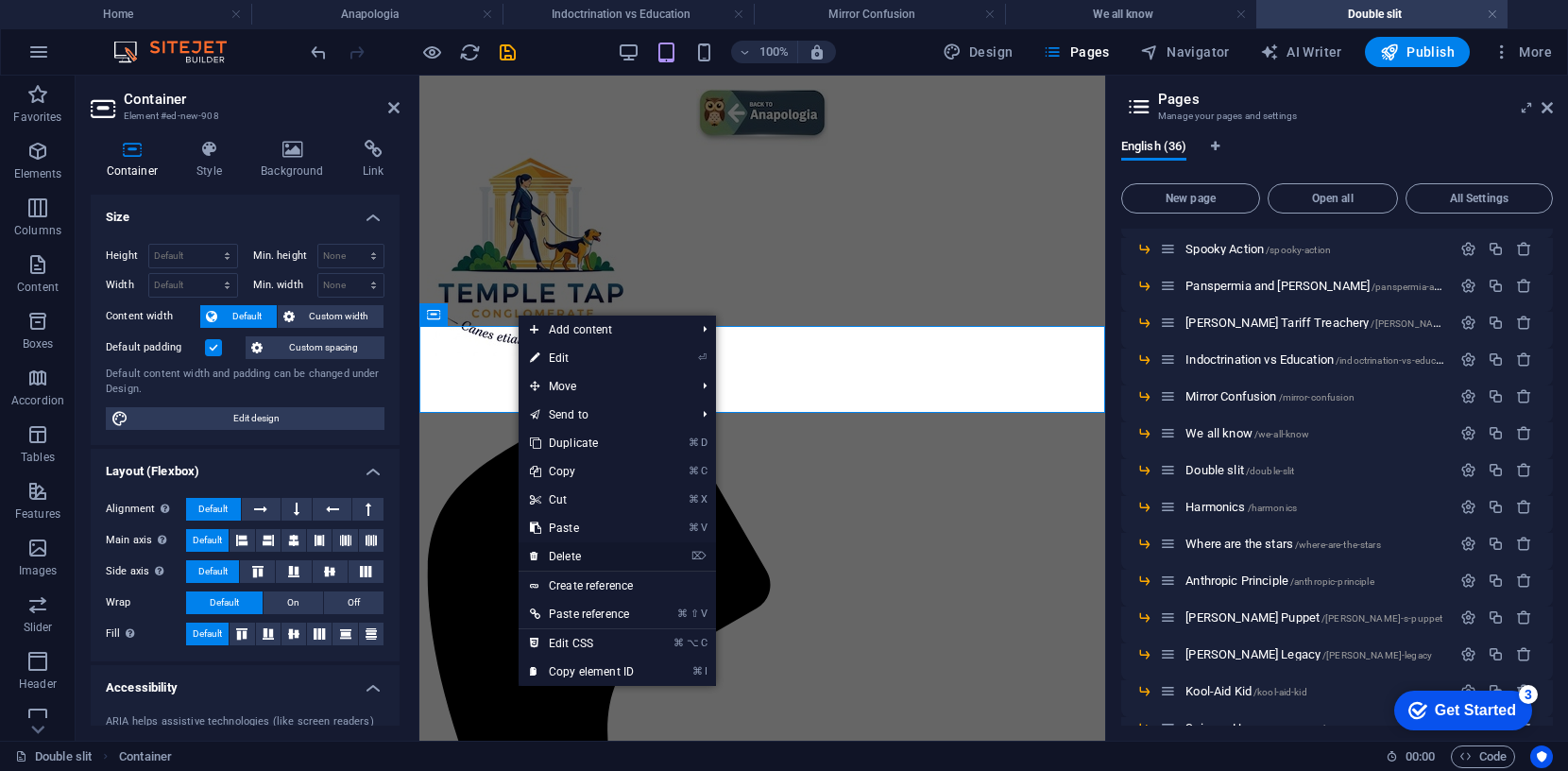
click at [568, 553] on link "⌦ Delete" at bounding box center [581, 557] width 127 height 29
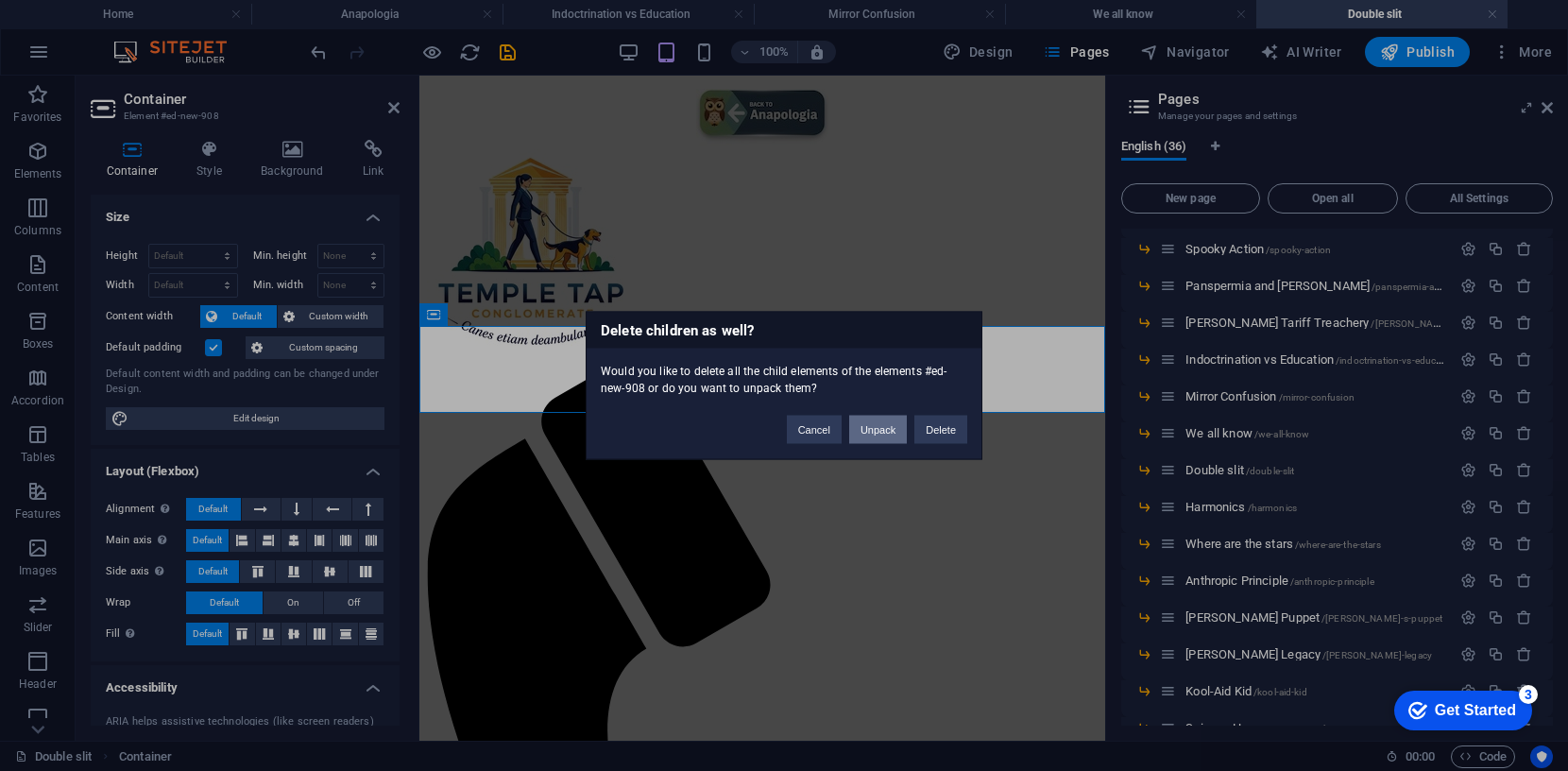
click at [888, 429] on button "Unpack" at bounding box center [877, 430] width 58 height 29
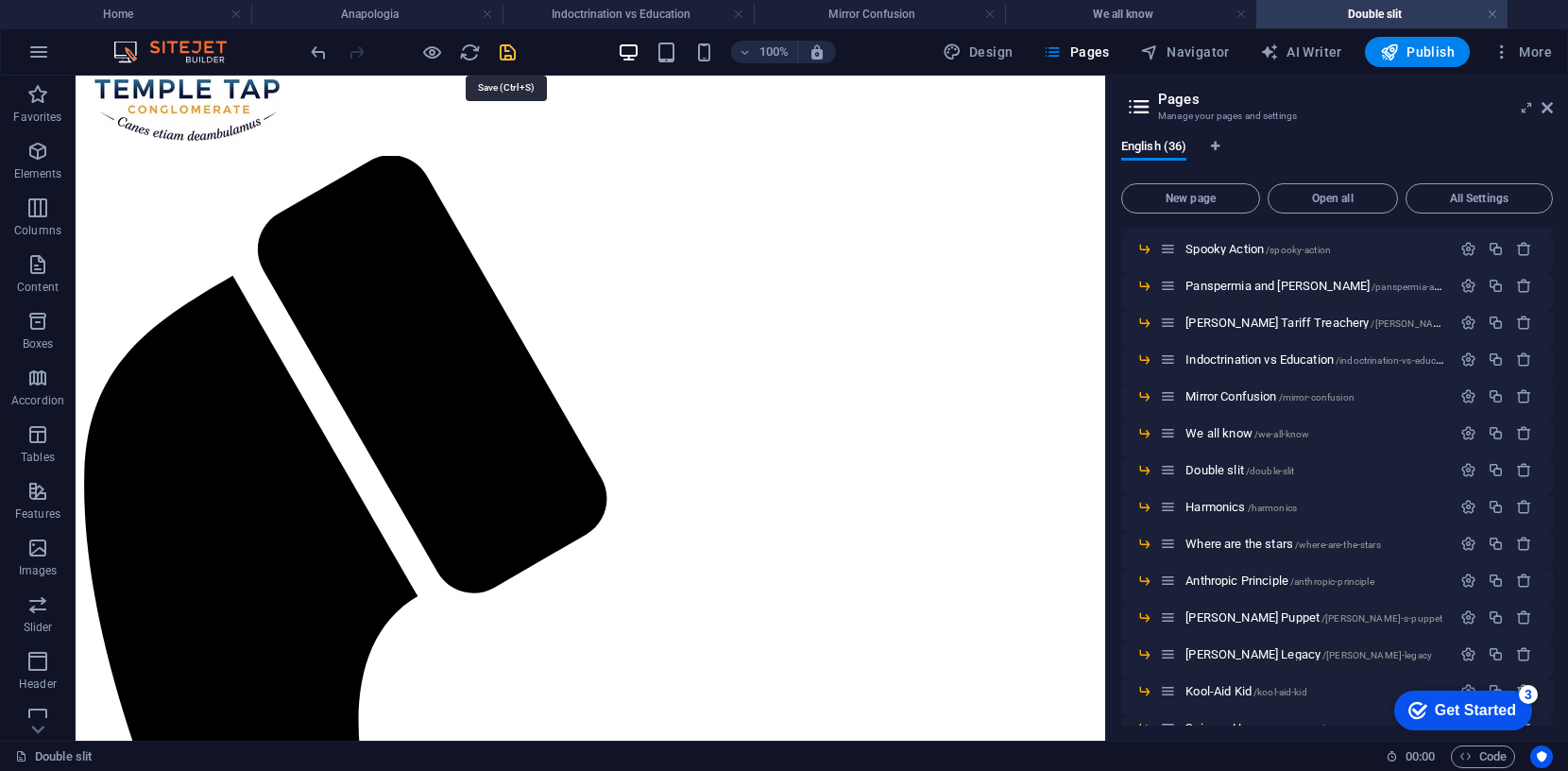
click at [513, 49] on icon "save" at bounding box center [507, 52] width 22 height 22
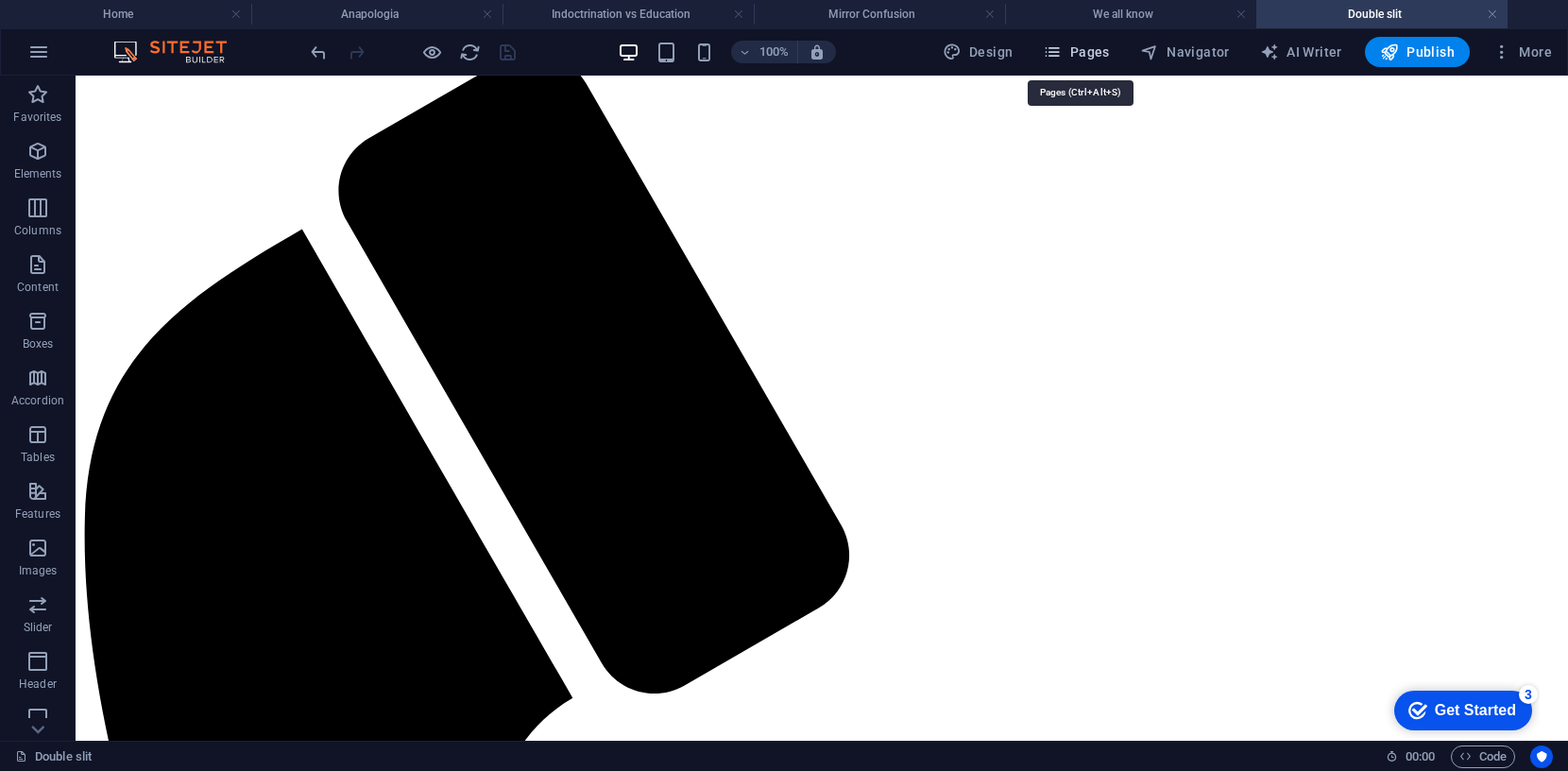
click at [1092, 51] on span "Pages" at bounding box center [1075, 52] width 66 height 19
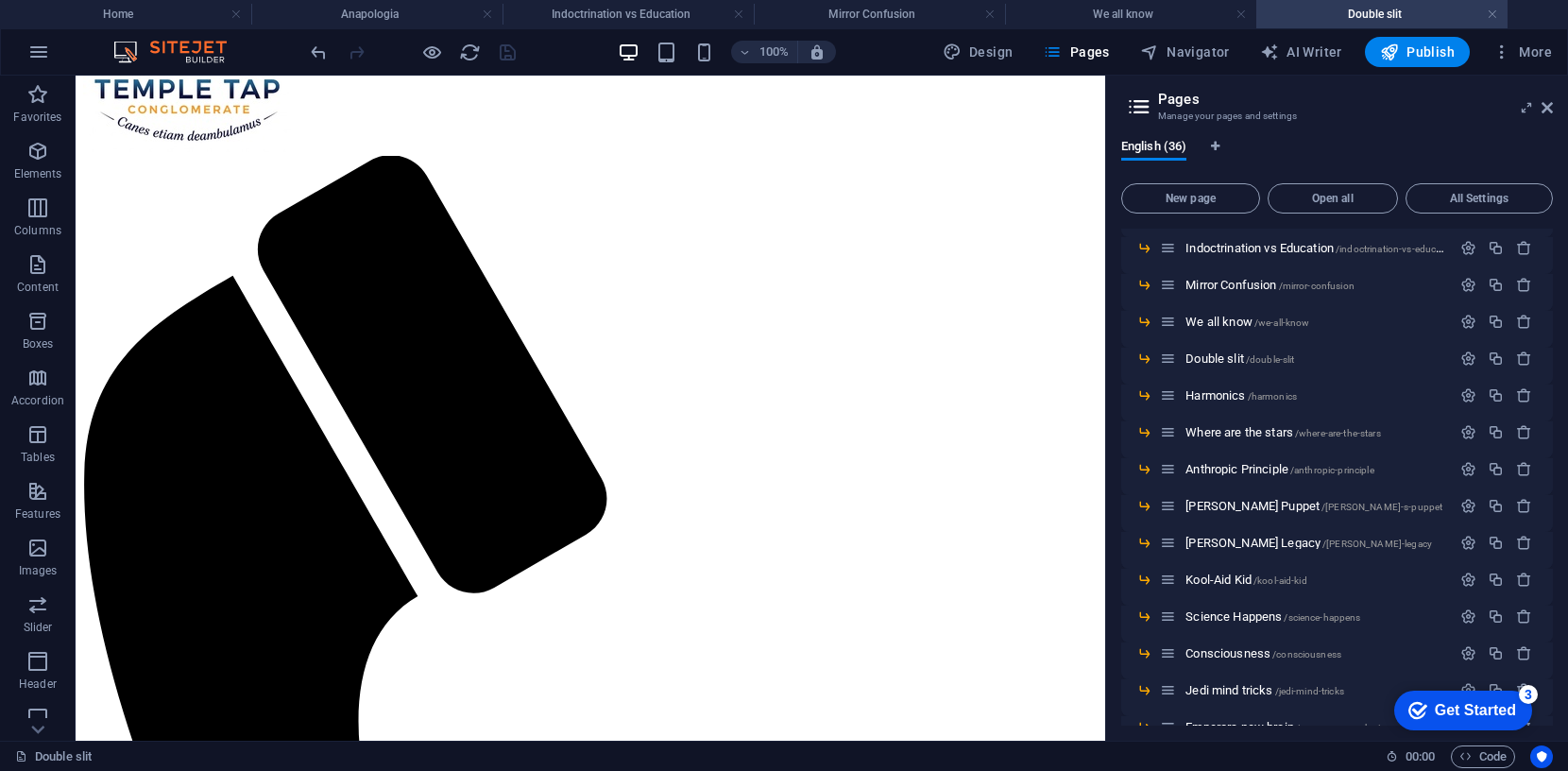
scroll to position [686, 0]
click at [1240, 396] on span "Harmonics /harmonics" at bounding box center [1241, 396] width 111 height 14
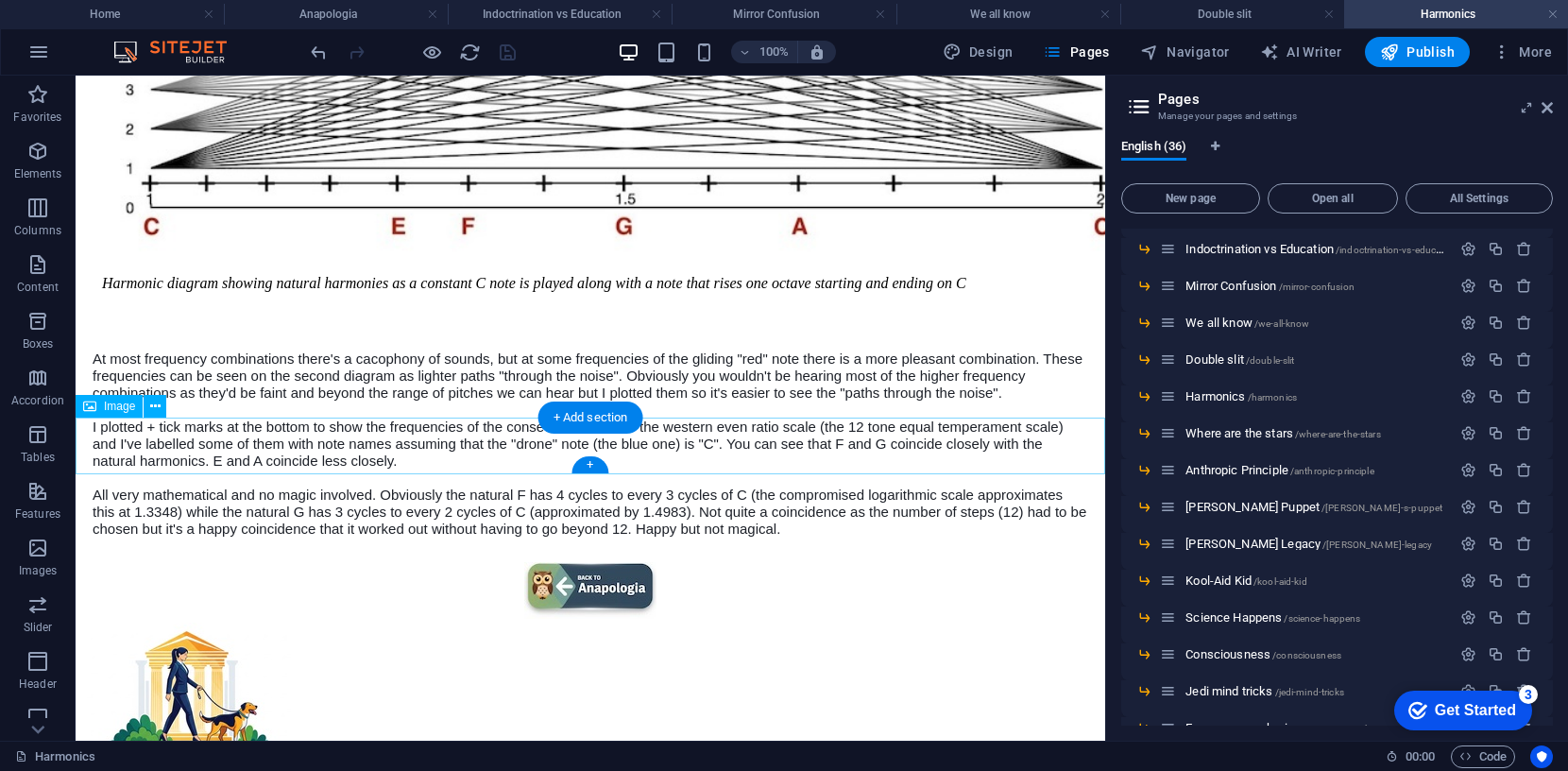
scroll to position [891, 0]
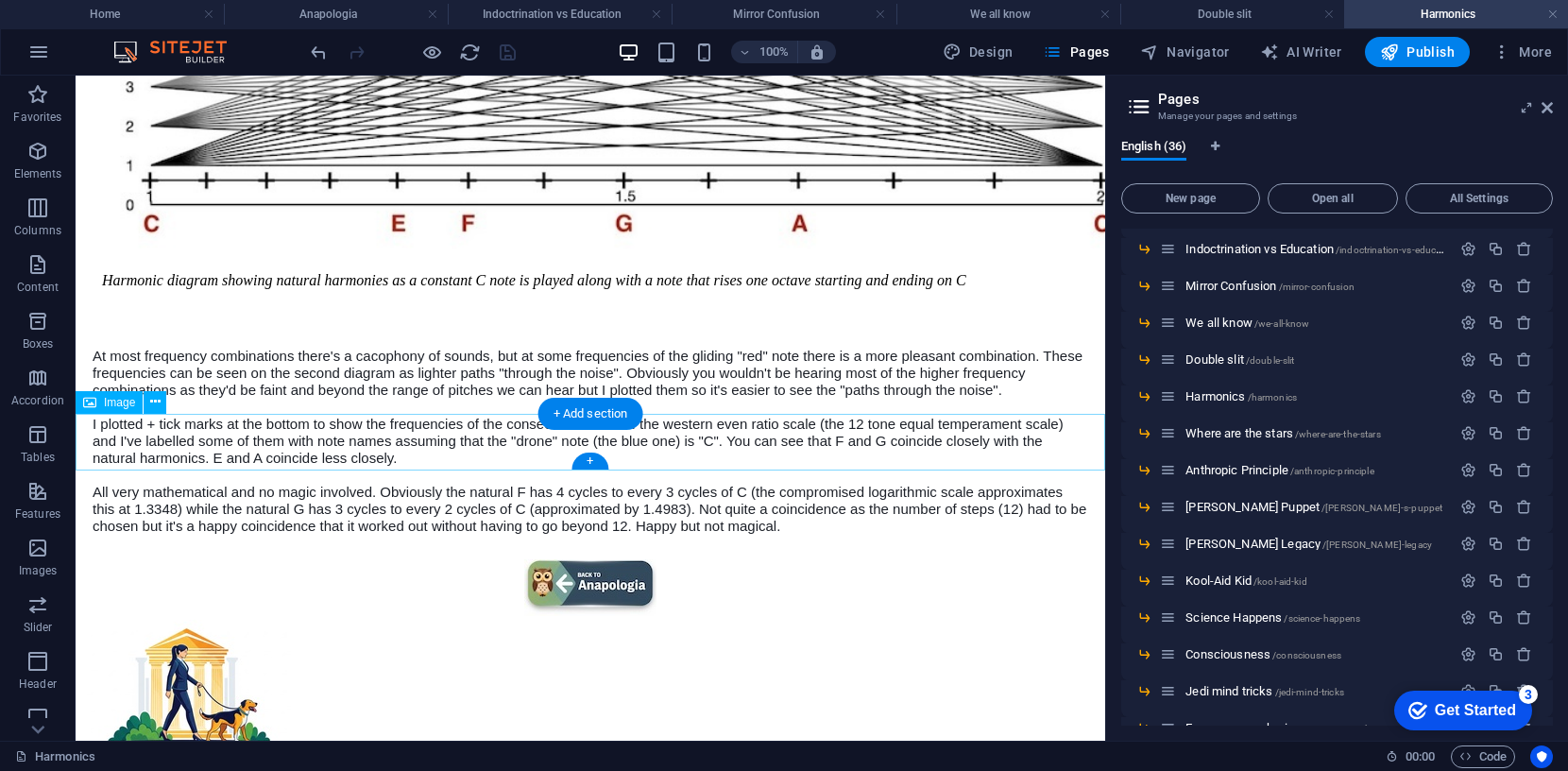
click at [607, 560] on figure at bounding box center [590, 590] width 1014 height 61
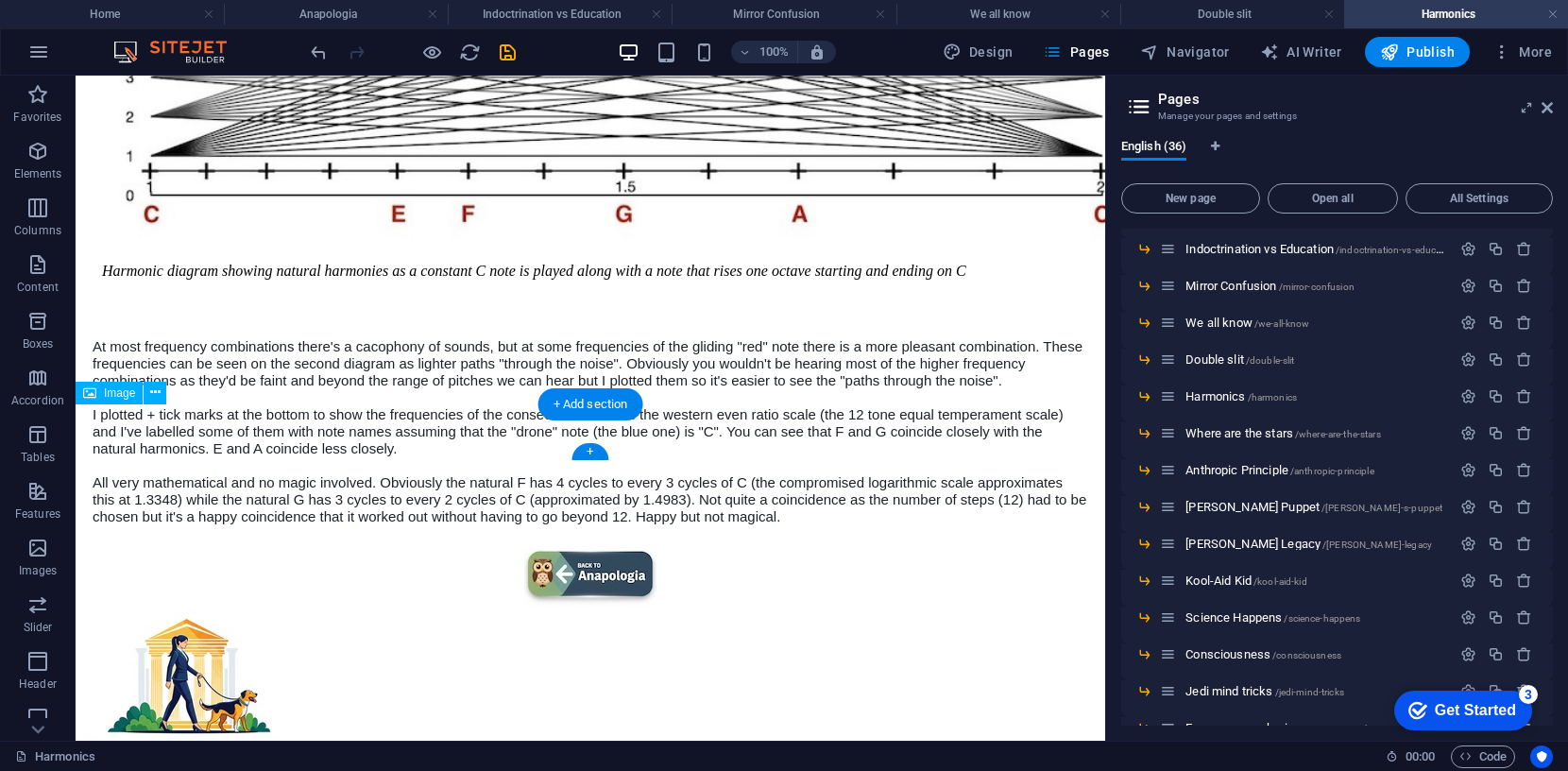
scroll to position [900, 0]
click at [609, 551] on figure at bounding box center [590, 582] width 1014 height 61
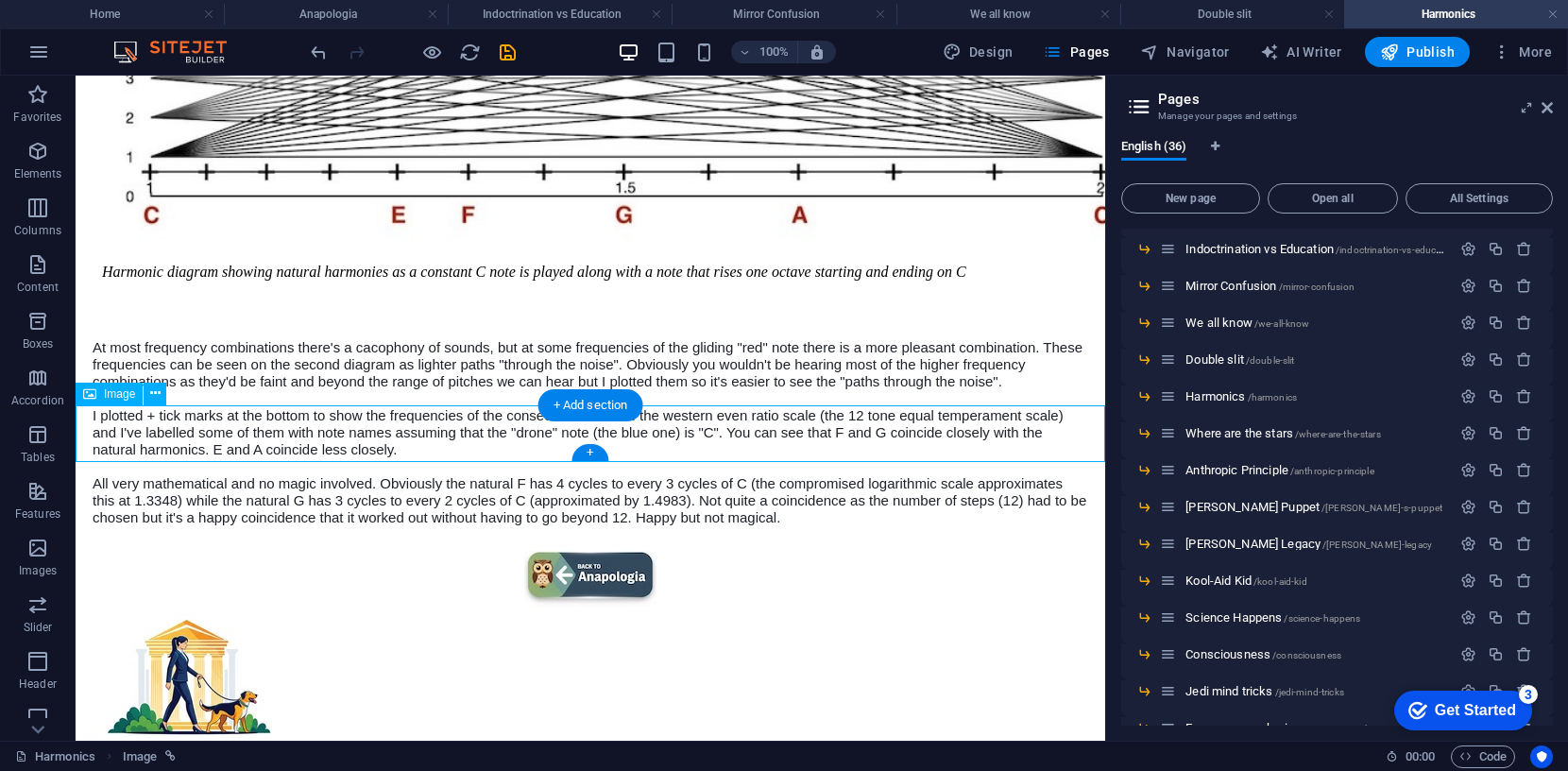
click at [609, 551] on figure at bounding box center [590, 582] width 1014 height 61
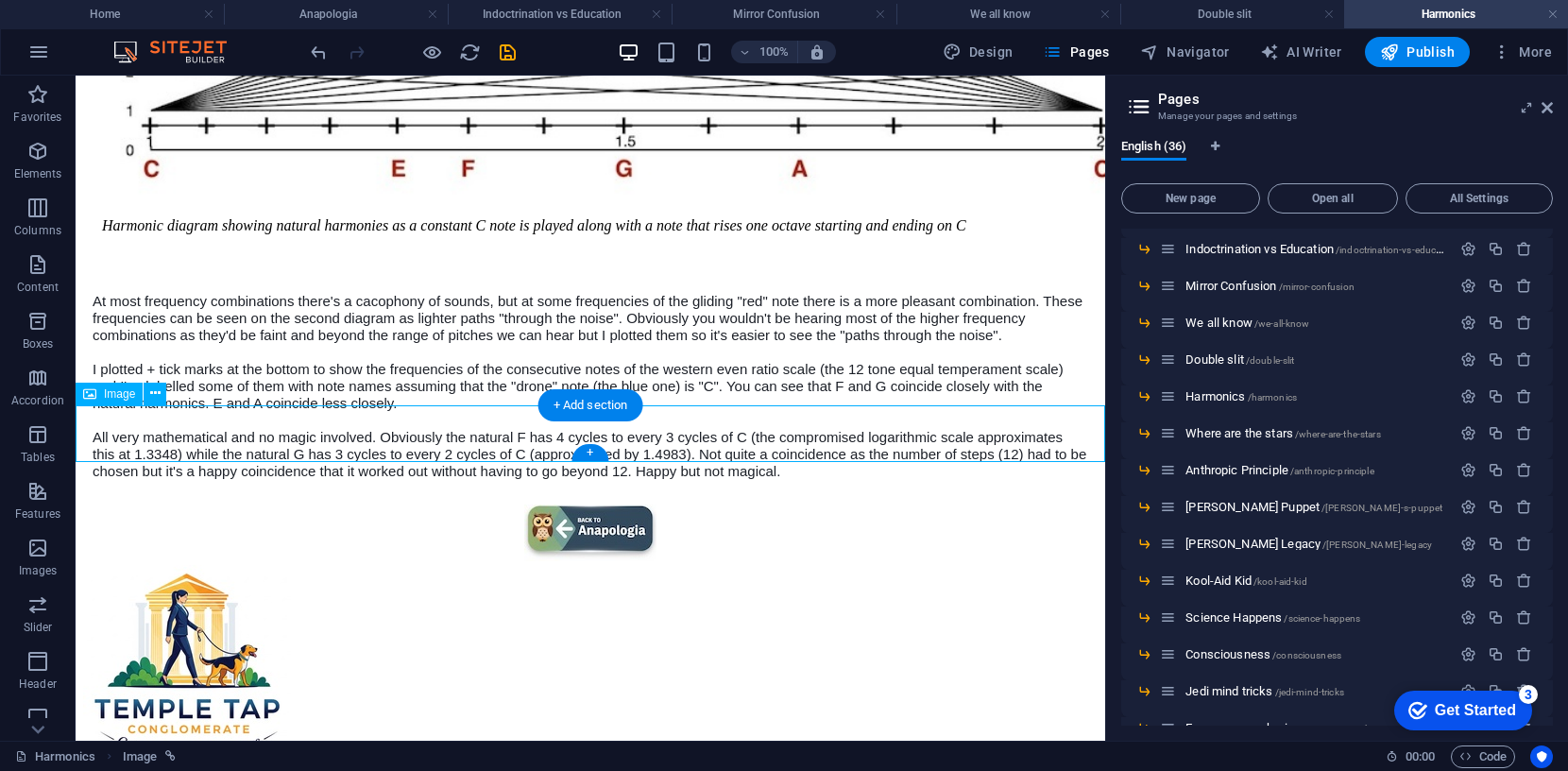
select select "px"
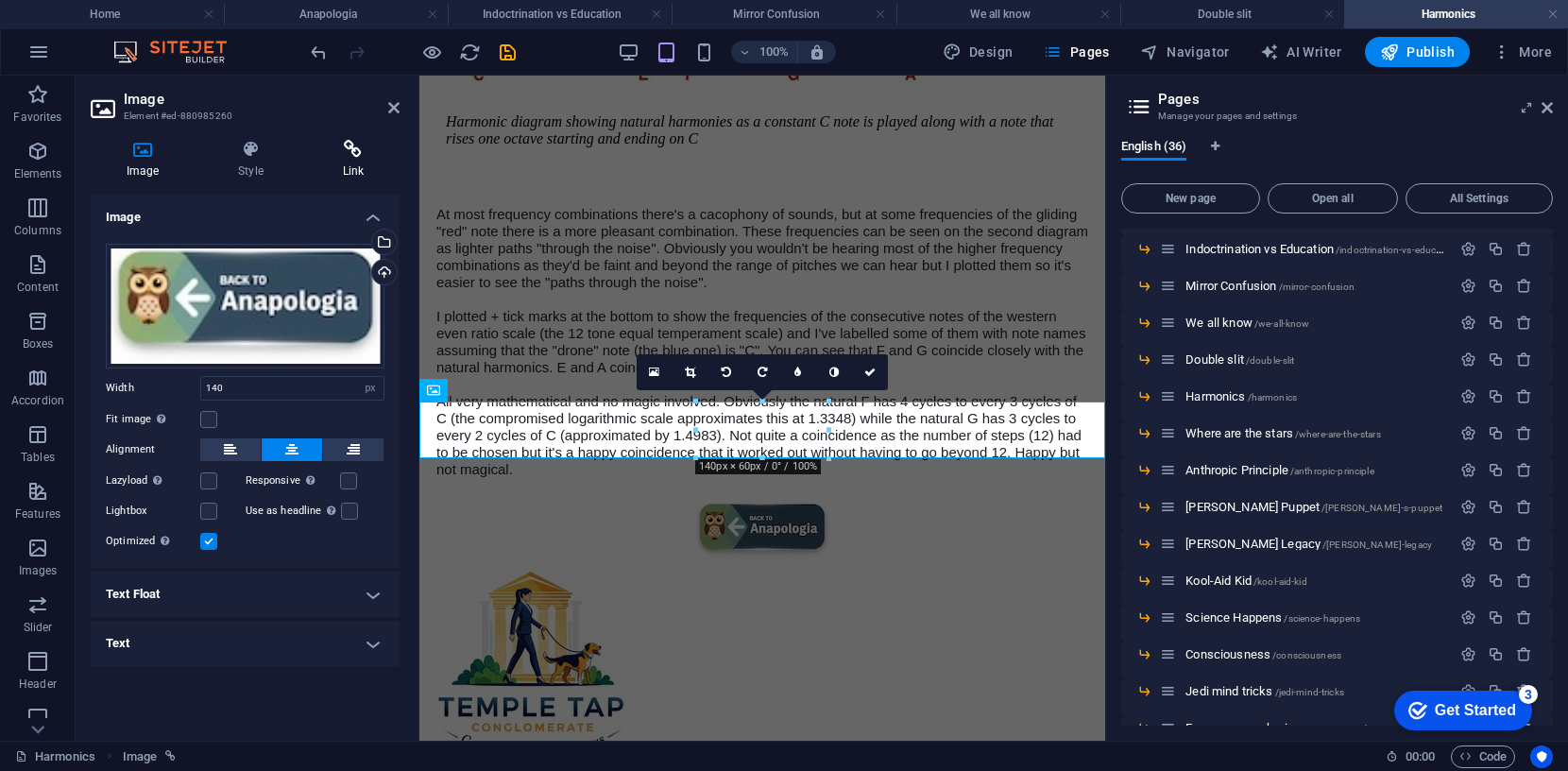
click at [344, 152] on icon at bounding box center [353, 149] width 92 height 19
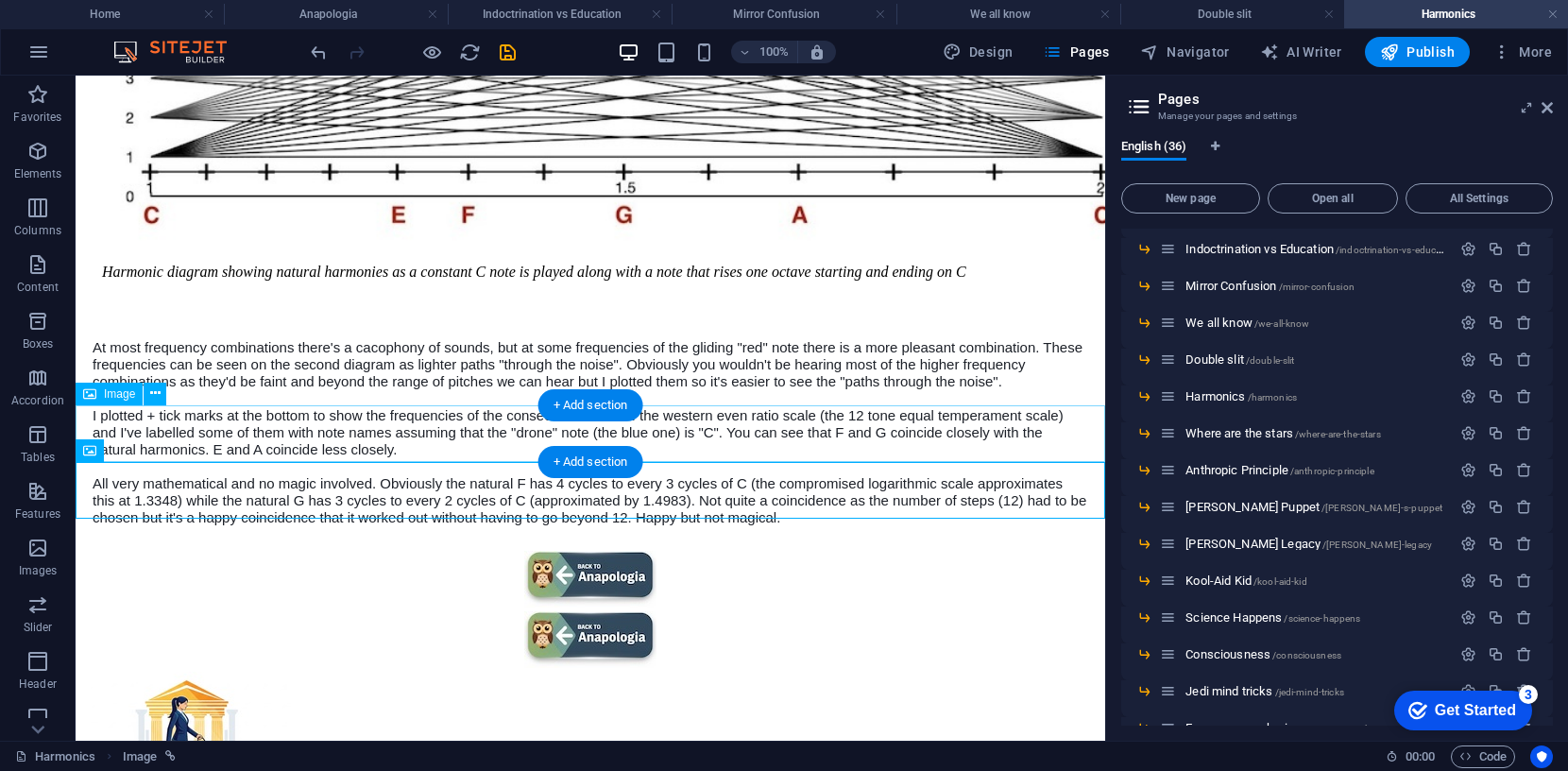
scroll to position [918, 0]
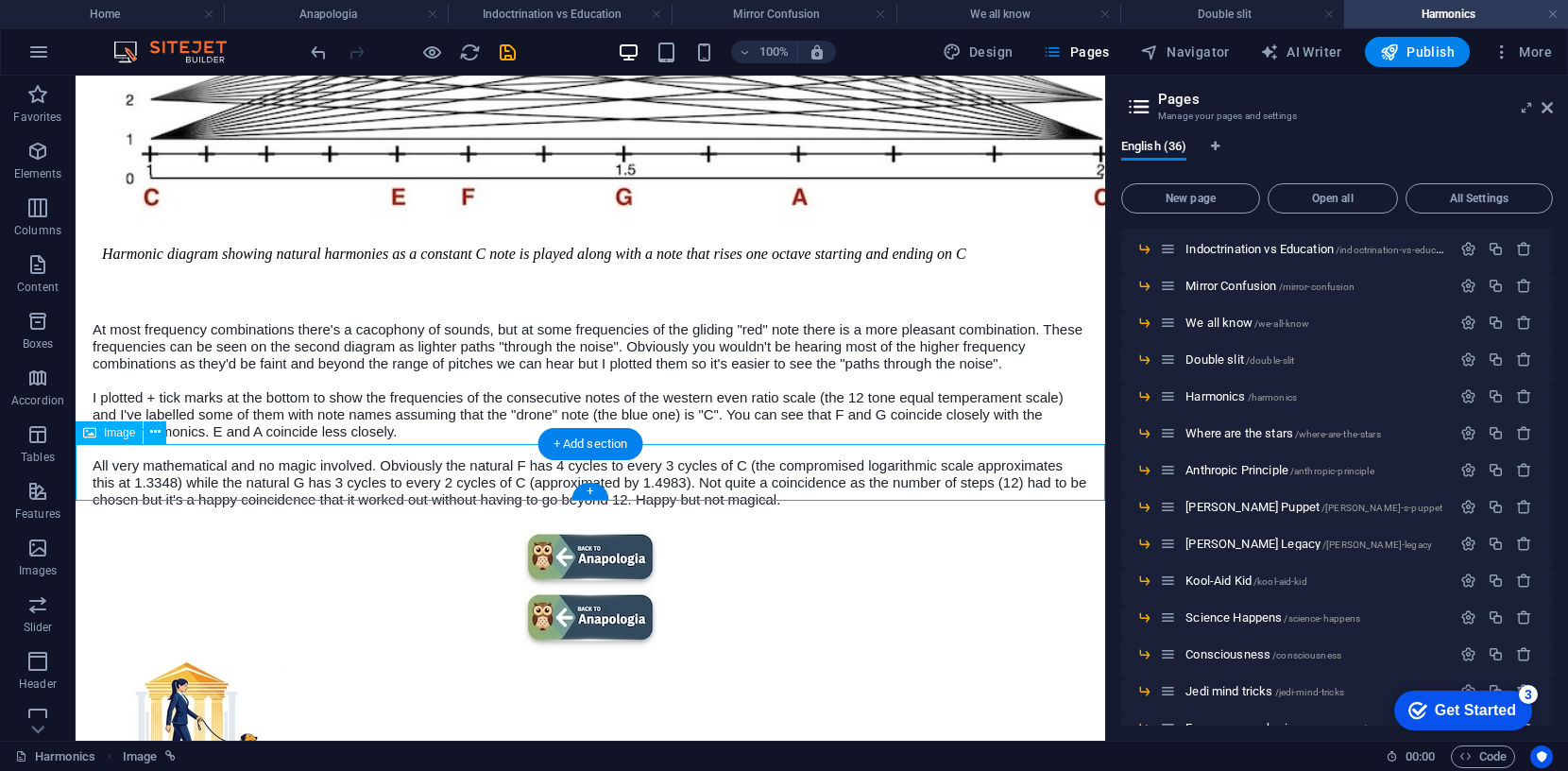
click at [614, 593] on figure at bounding box center [590, 623] width 1014 height 61
select select "px"
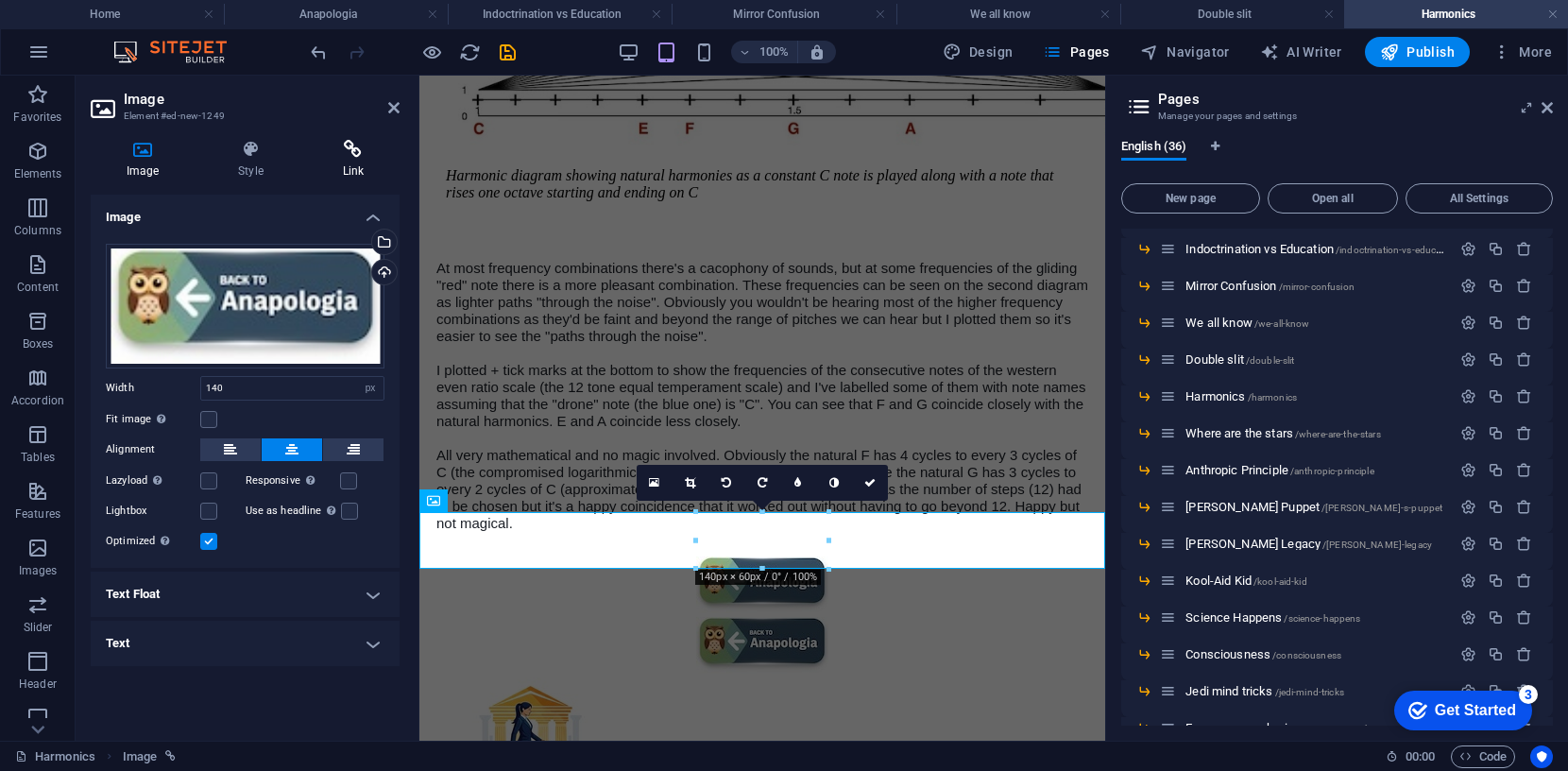
click at [350, 145] on icon at bounding box center [353, 149] width 92 height 19
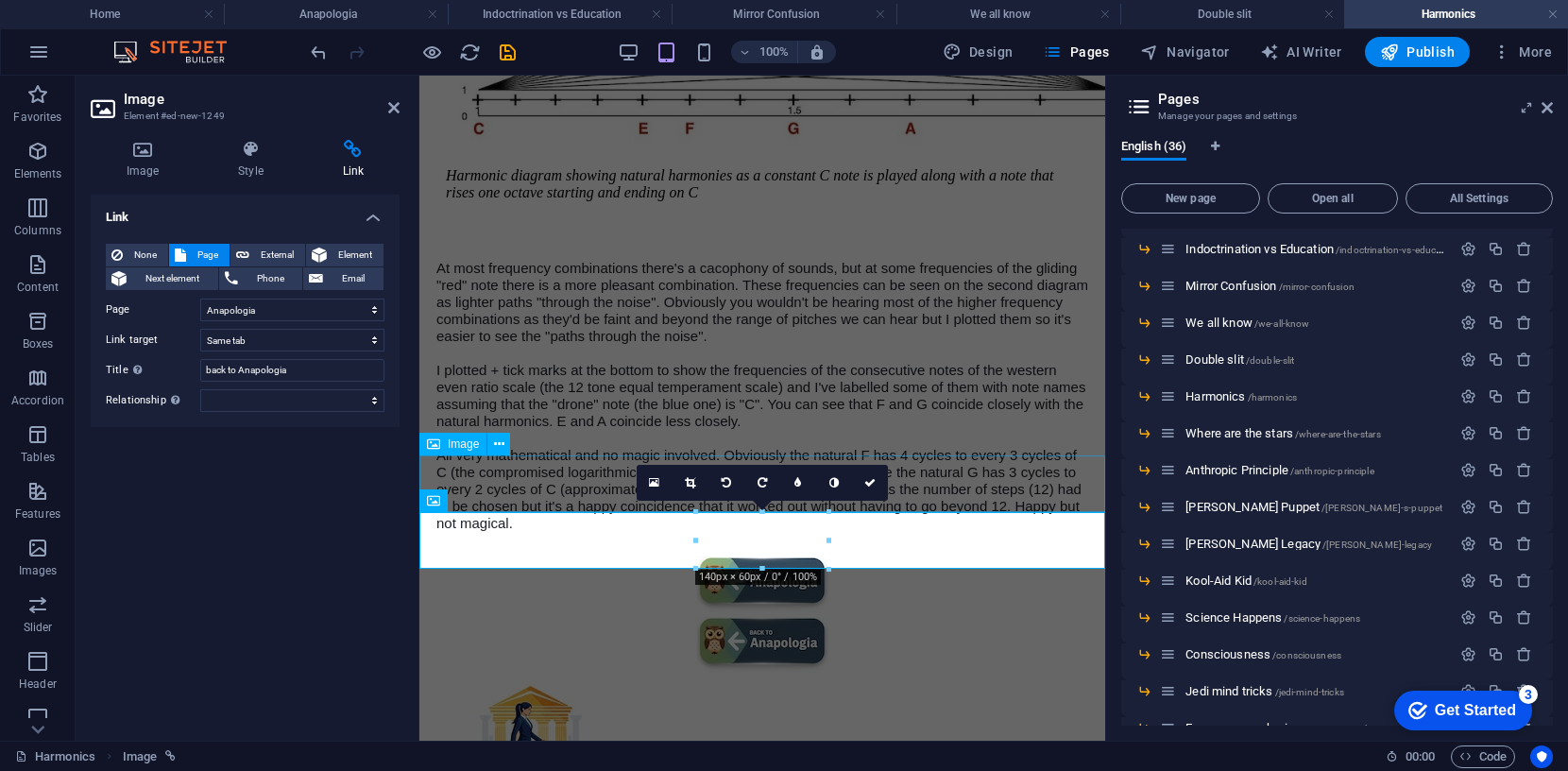
click at [933, 557] on figure at bounding box center [762, 587] width 671 height 61
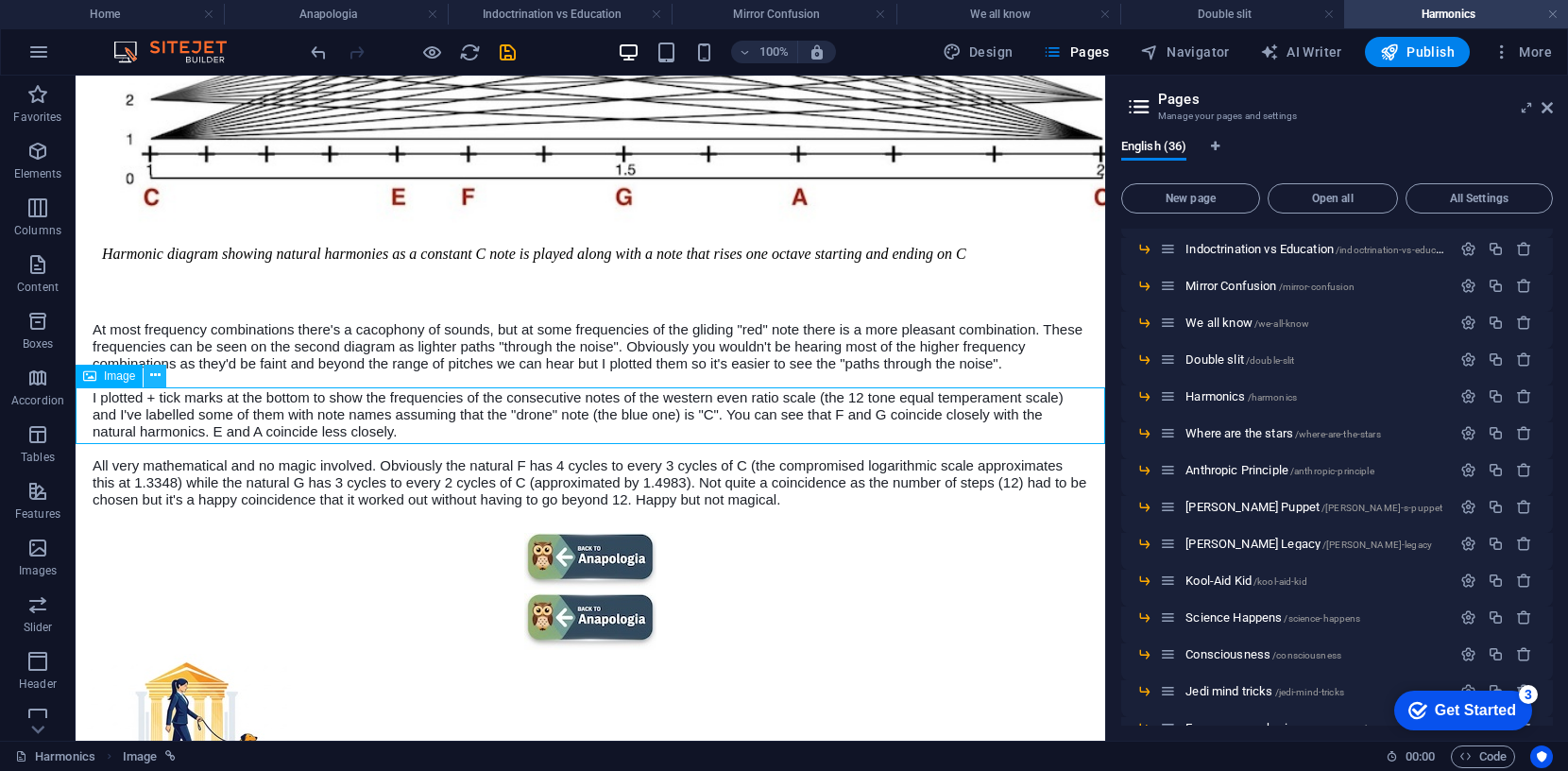
click at [155, 374] on icon at bounding box center [155, 375] width 10 height 20
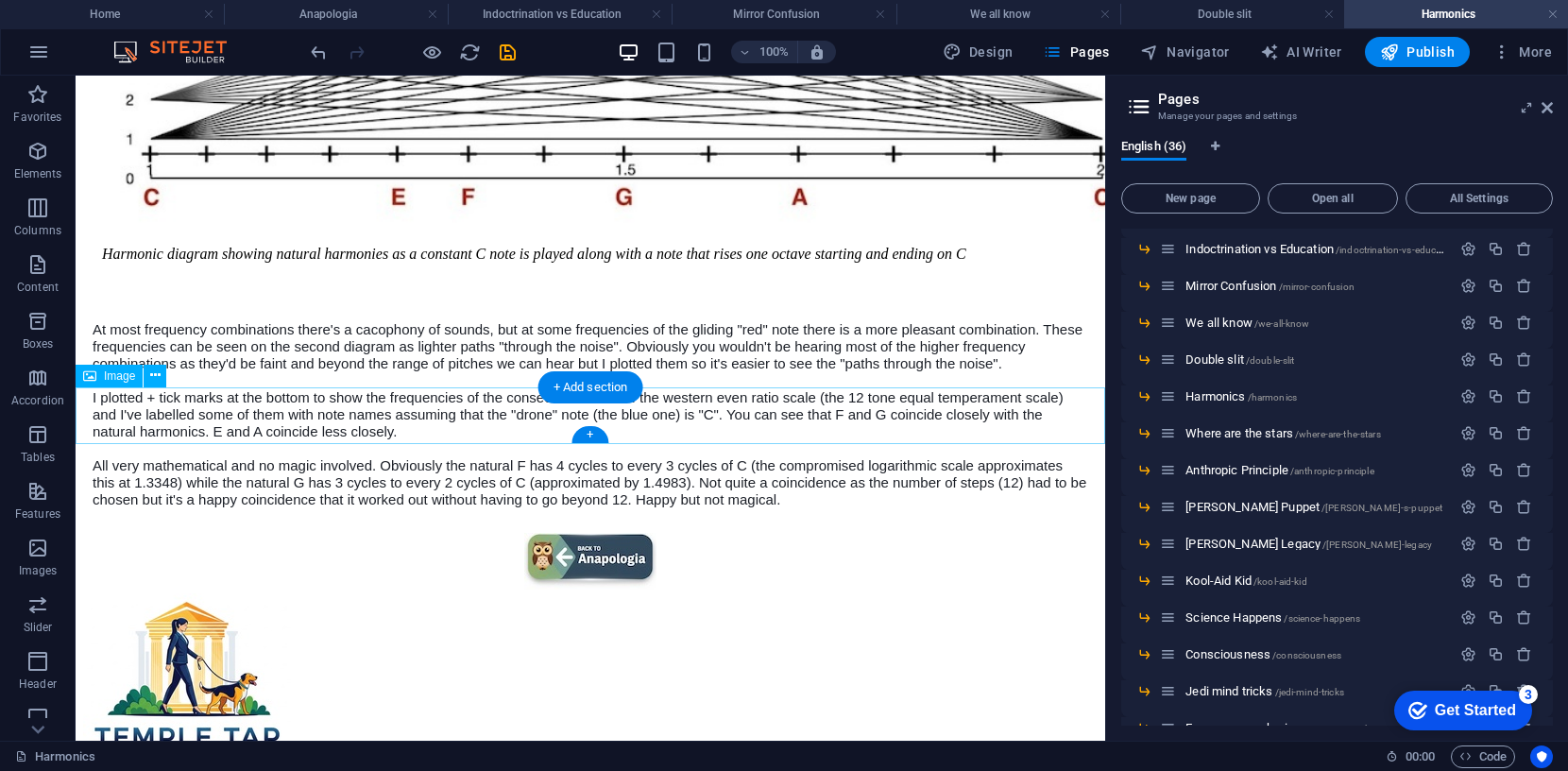
click at [606, 533] on figure at bounding box center [590, 563] width 1014 height 61
select select "4"
select select
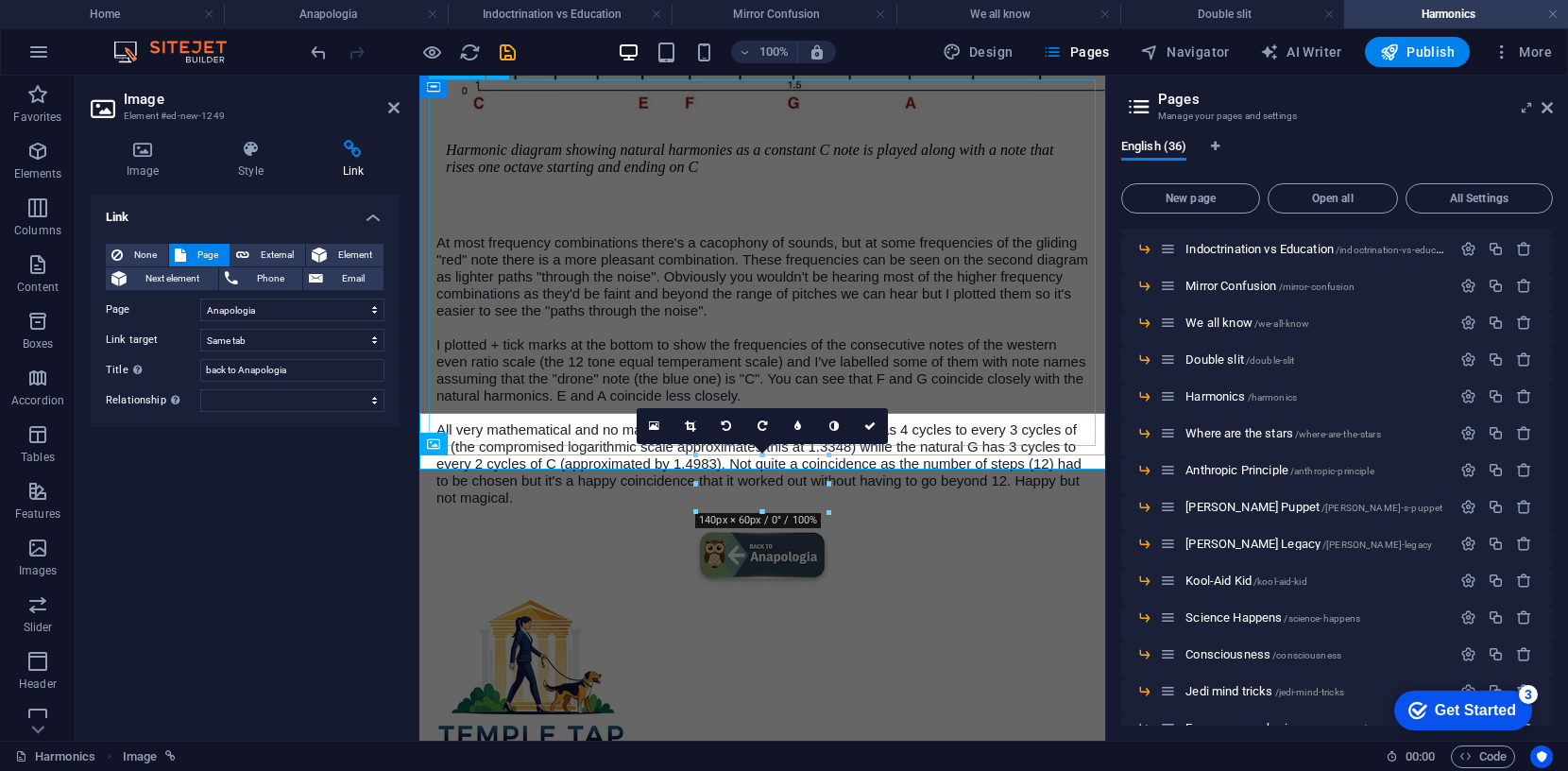
scroll to position [892, 0]
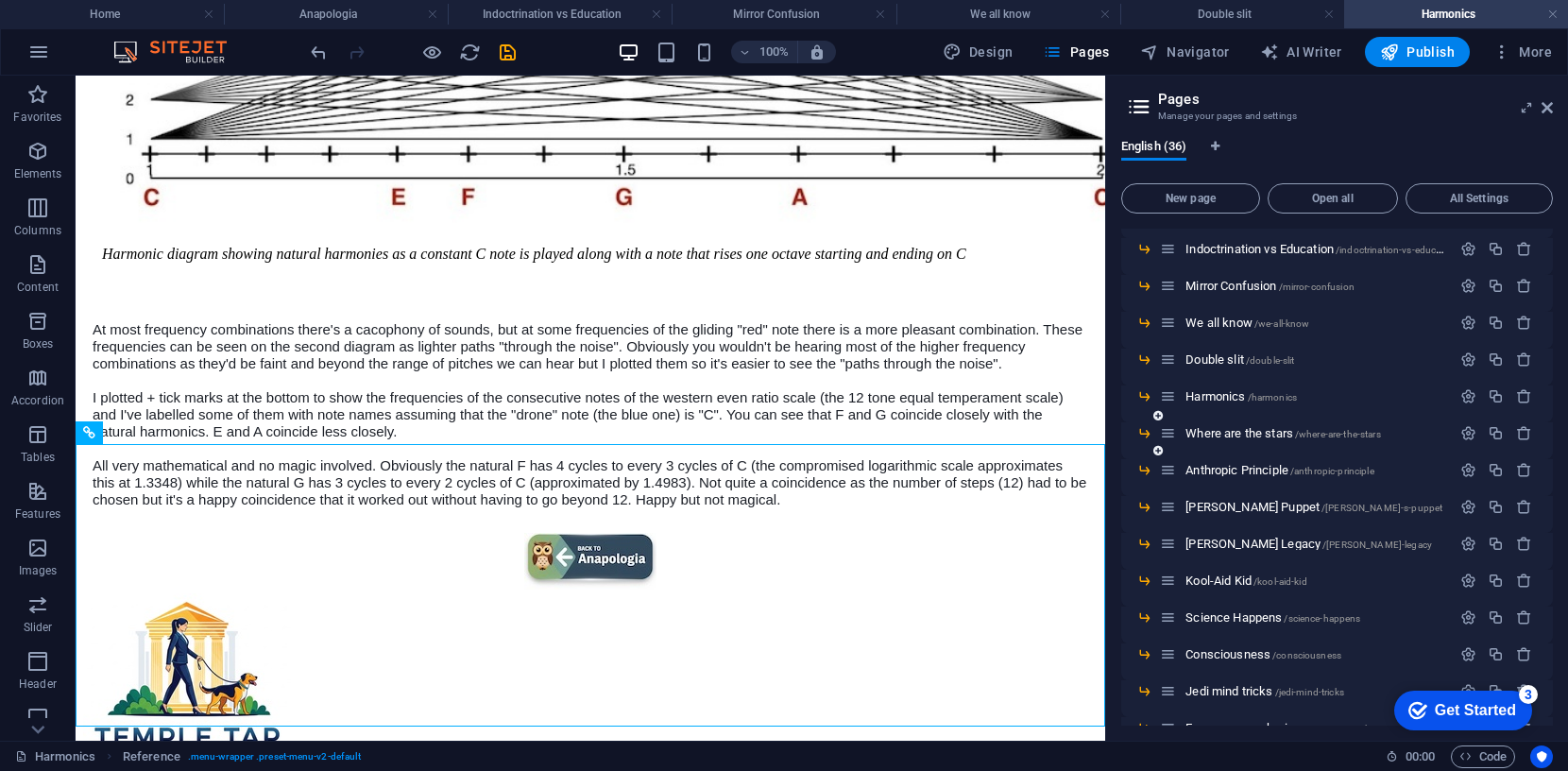
scroll to position [687, 0]
click at [1217, 440] on div "Where are the stars /where-are-the-stars" at bounding box center [1305, 432] width 291 height 22
click at [1239, 428] on span "Where are the stars /where-are-the-stars" at bounding box center [1283, 432] width 194 height 14
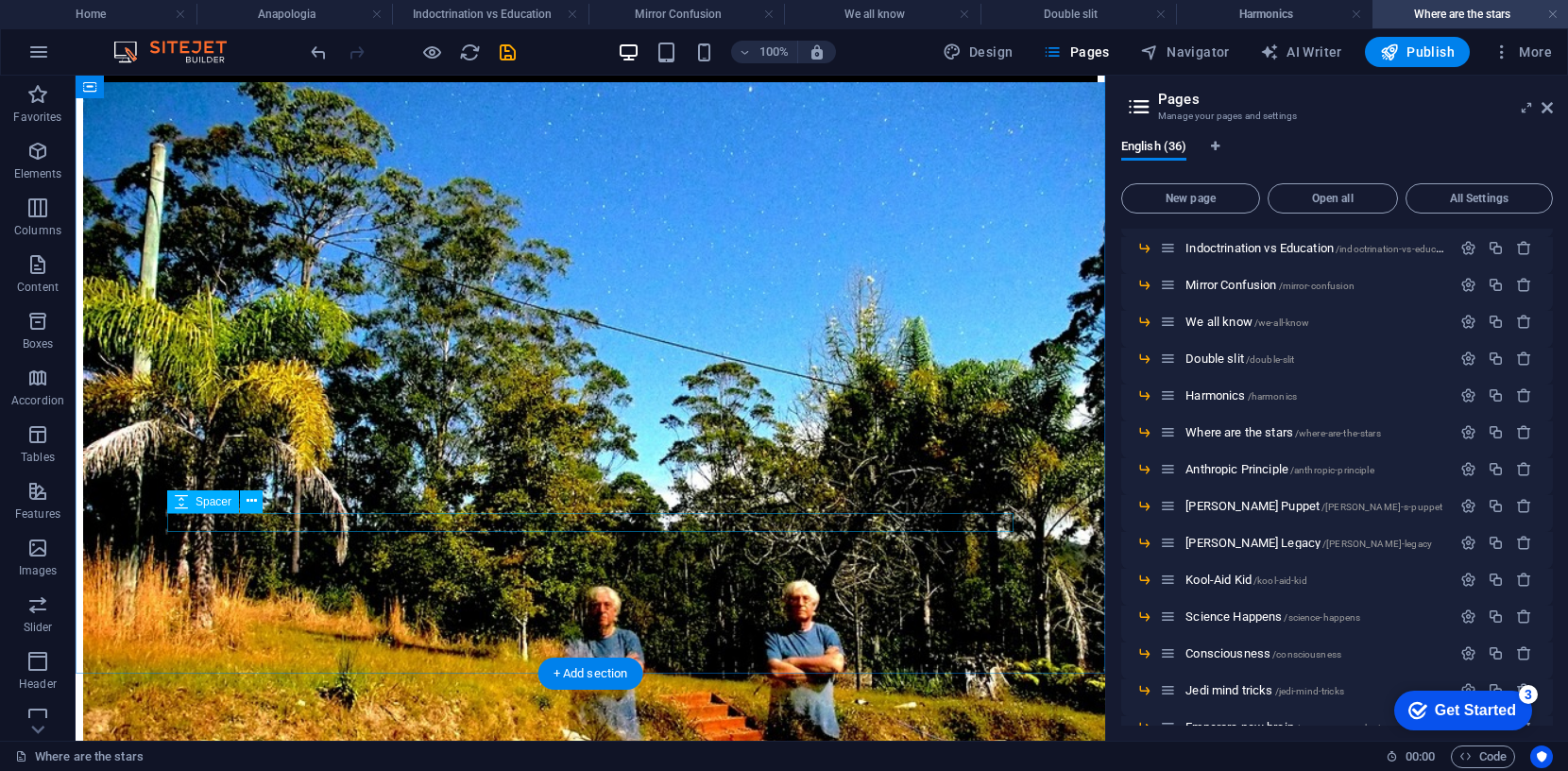
scroll to position [1001, 0]
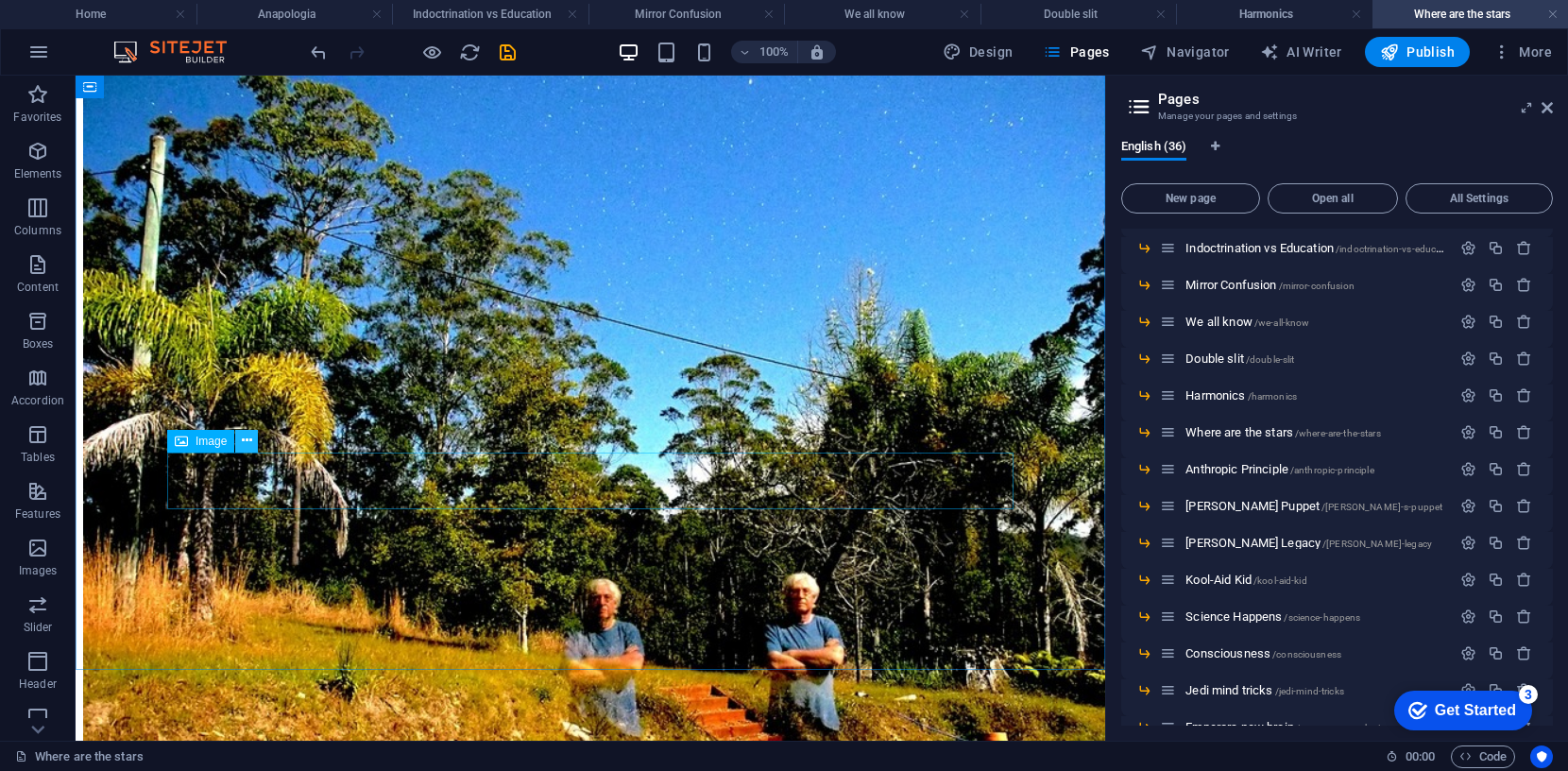
click at [247, 440] on icon at bounding box center [246, 441] width 10 height 20
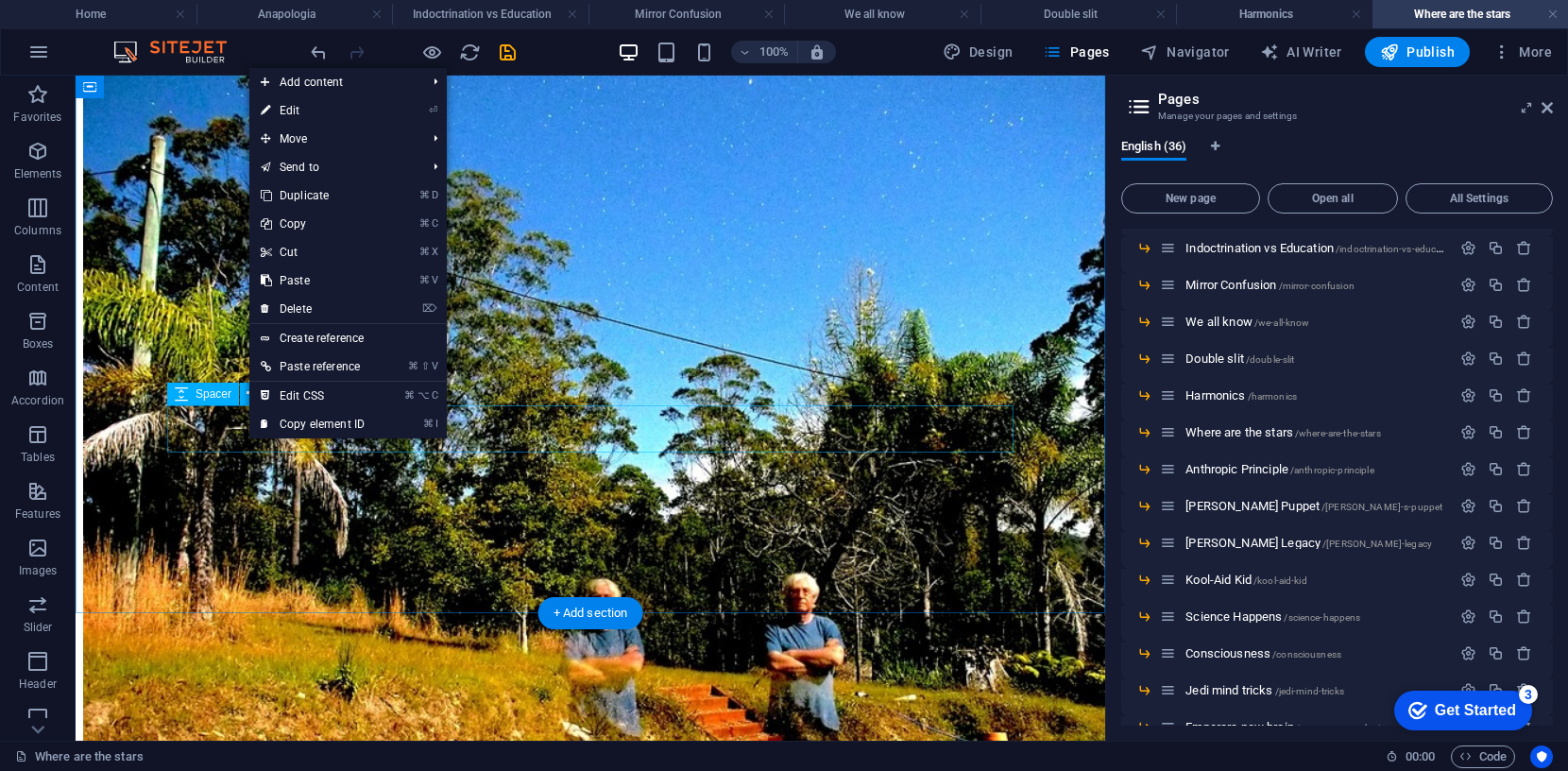
scroll to position [1212, 0]
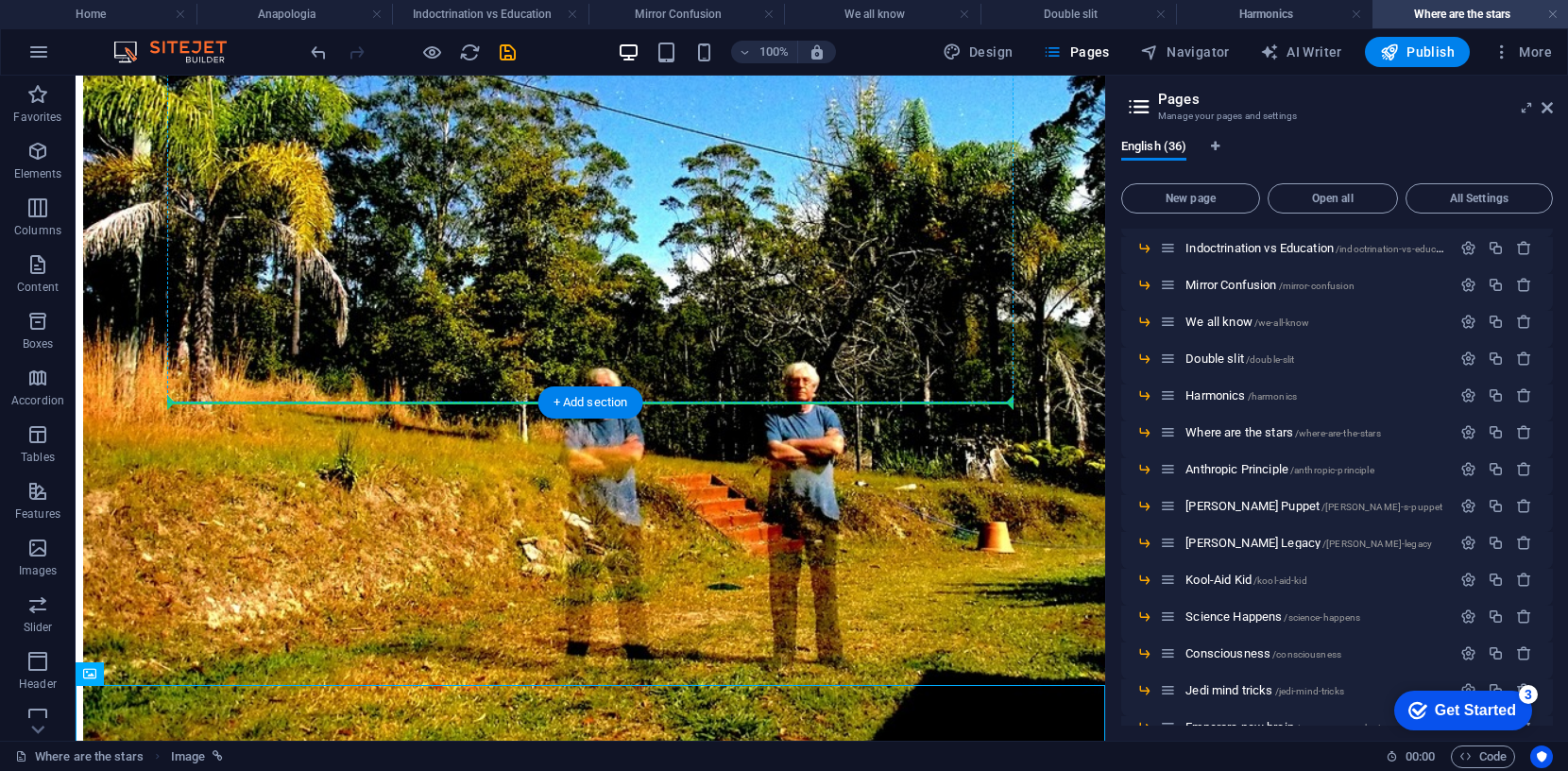
drag, startPoint x: 186, startPoint y: 746, endPoint x: 202, endPoint y: 355, distance: 391.3
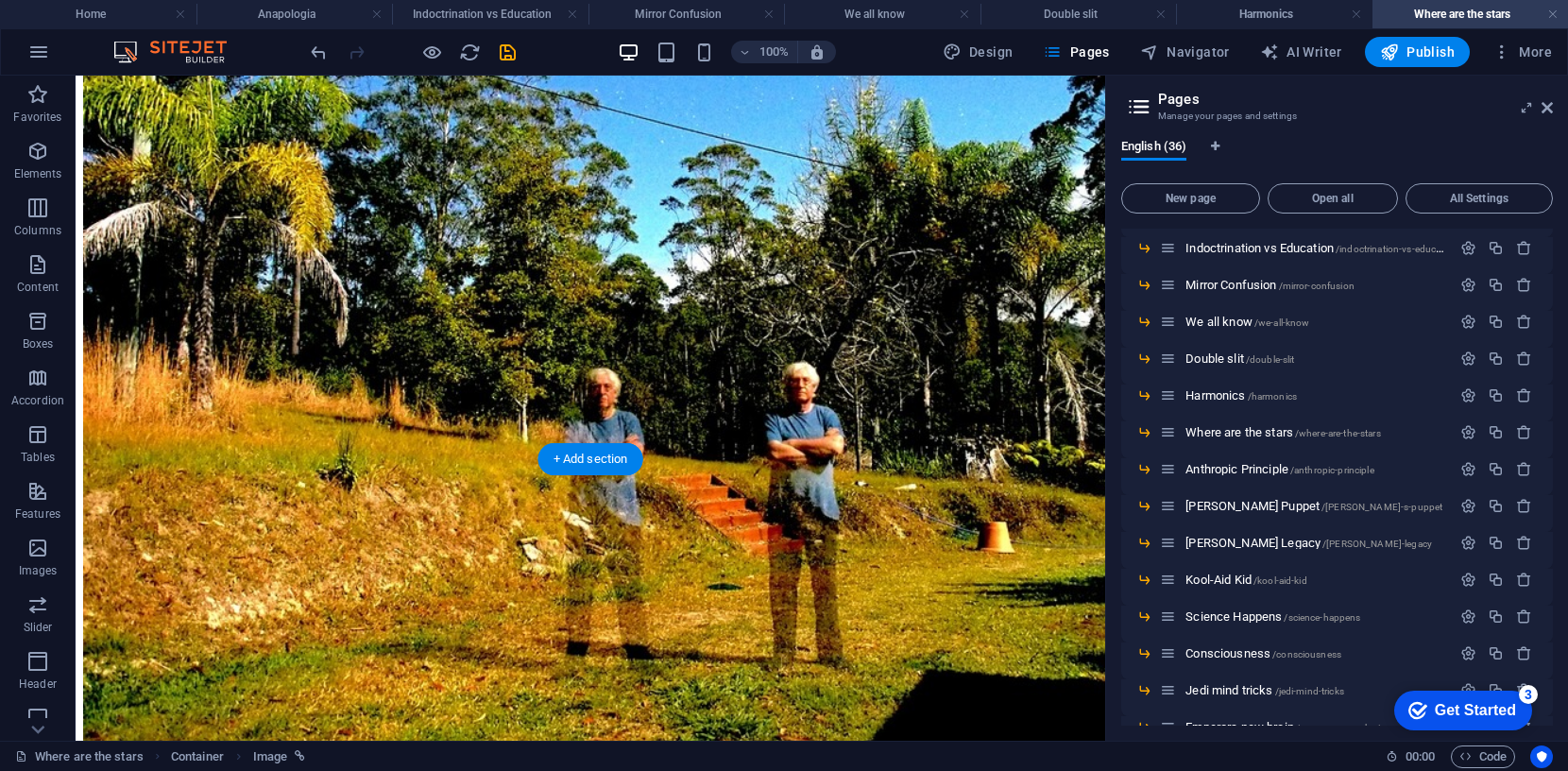
drag, startPoint x: 290, startPoint y: 465, endPoint x: 213, endPoint y: 341, distance: 146.0
select select "px"
select select "4"
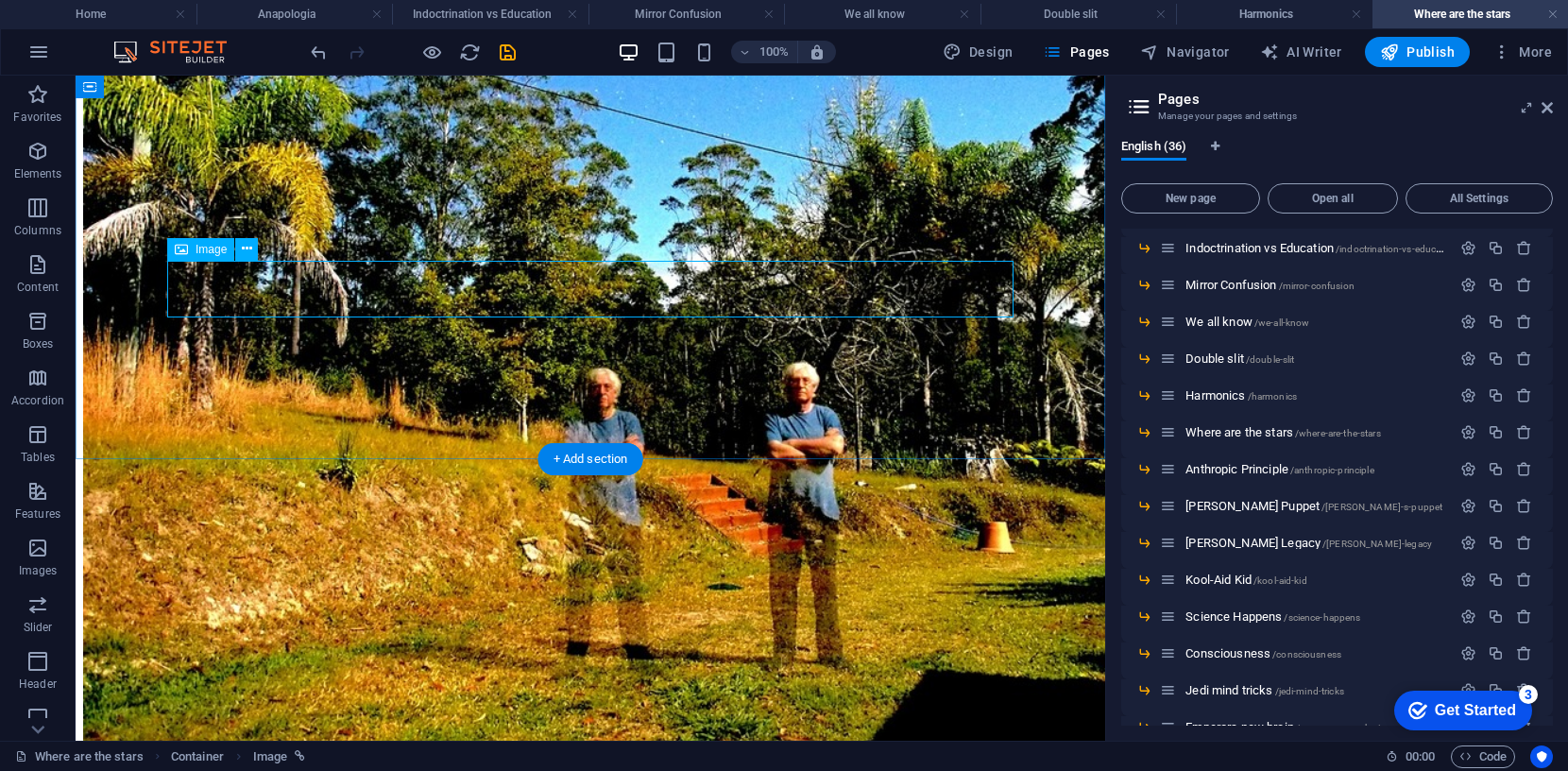
select select
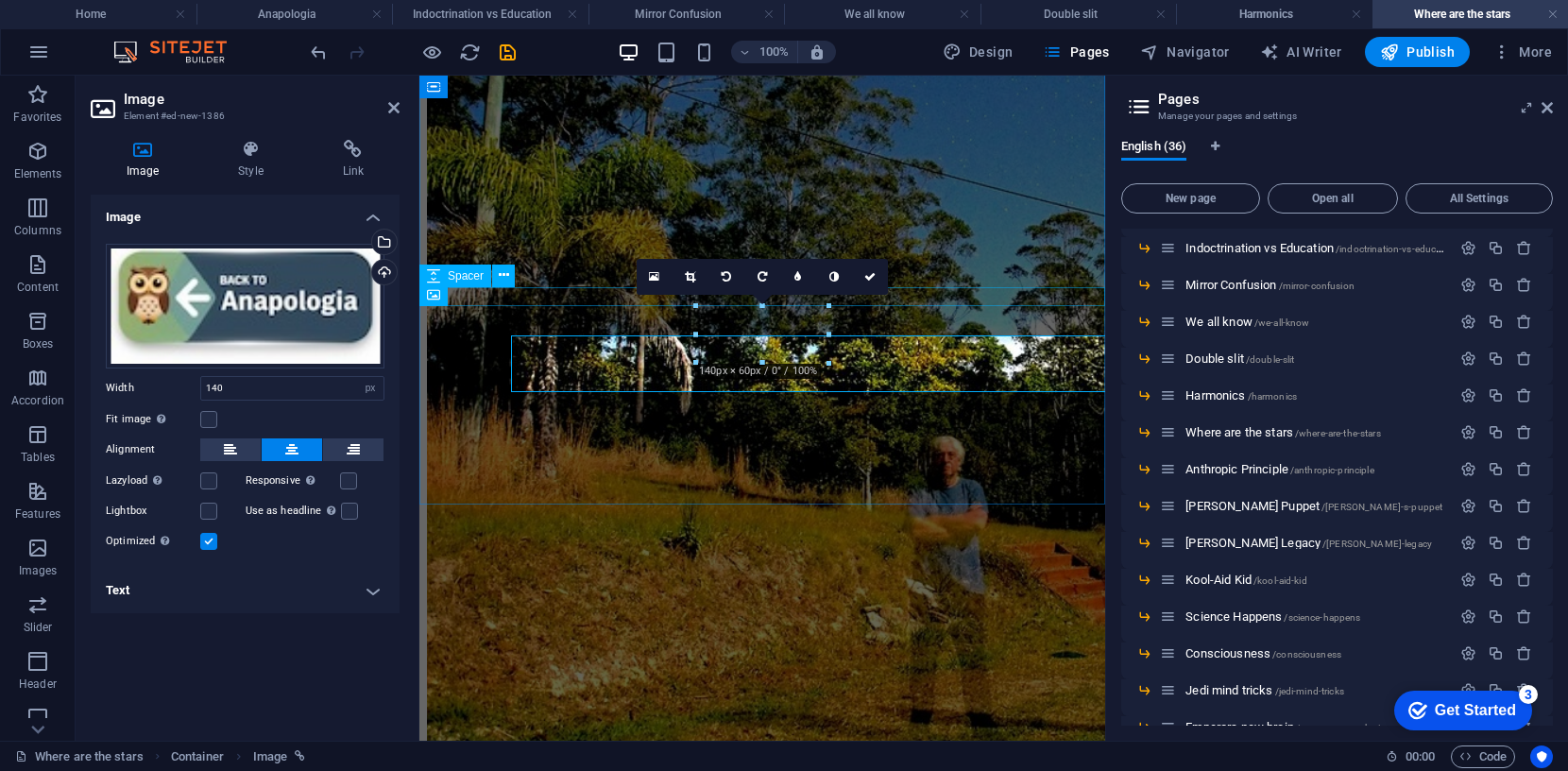
scroll to position [1137, 0]
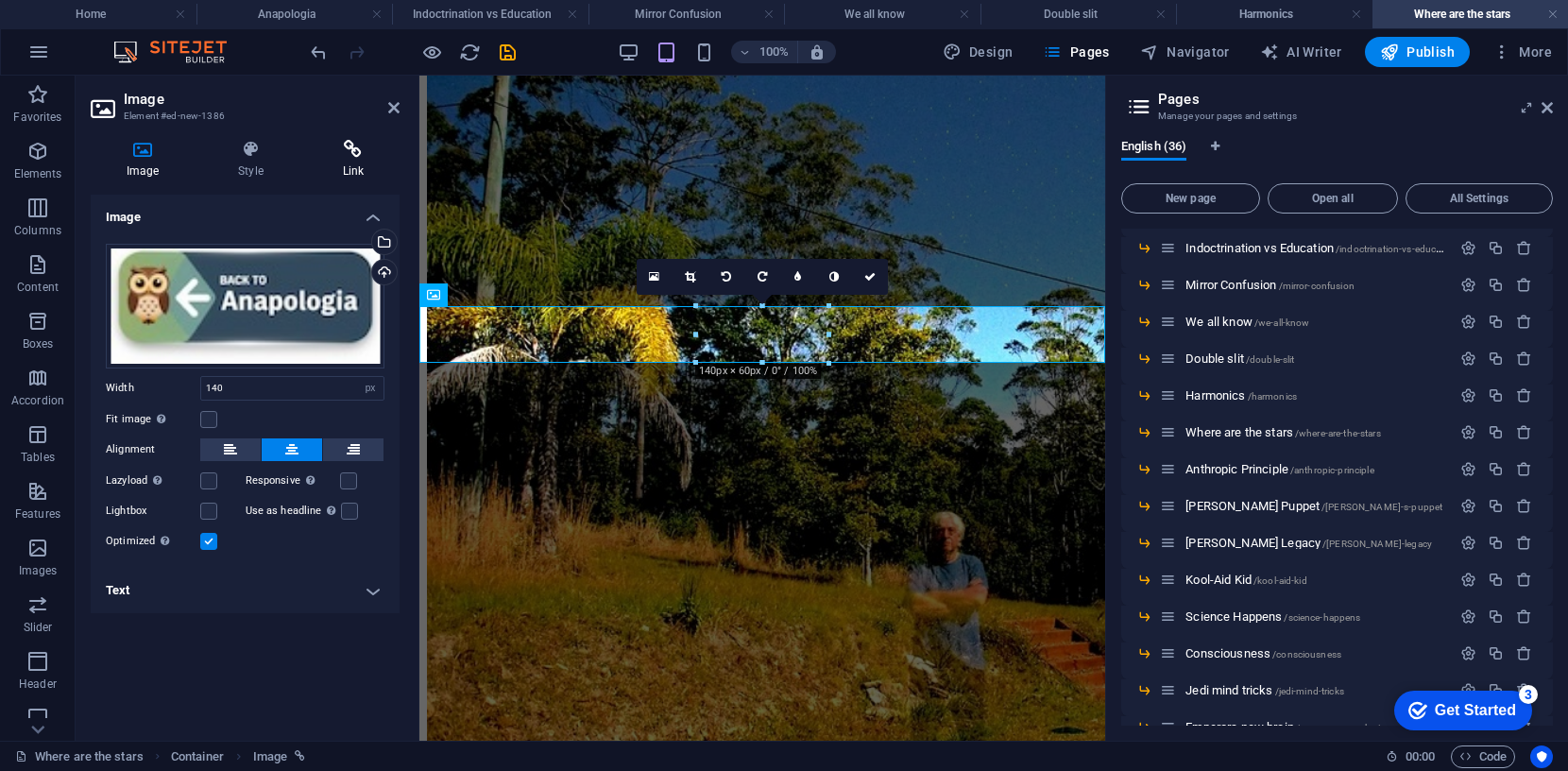
click at [351, 148] on icon at bounding box center [353, 149] width 92 height 19
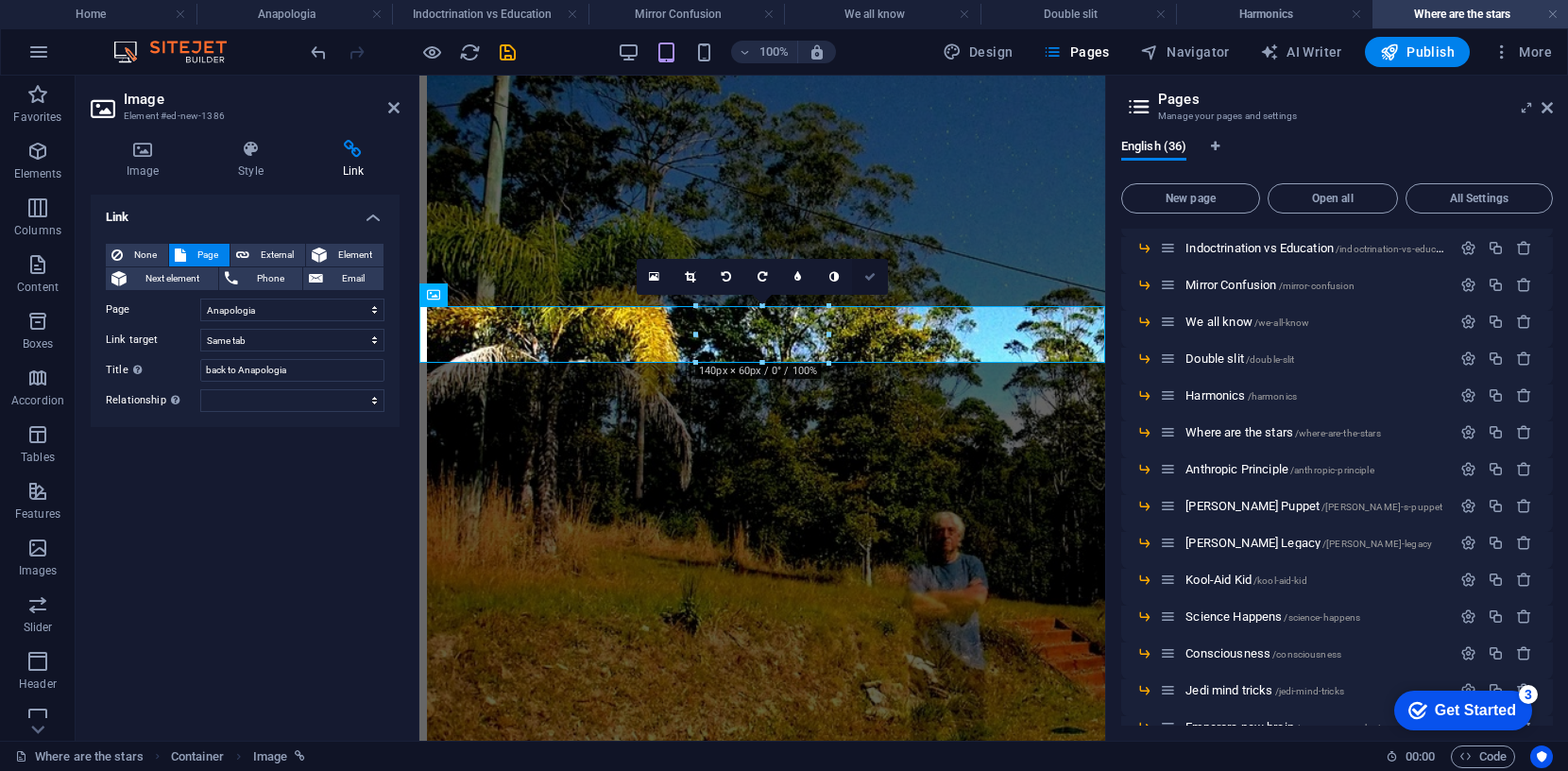
click at [866, 278] on icon at bounding box center [870, 277] width 11 height 11
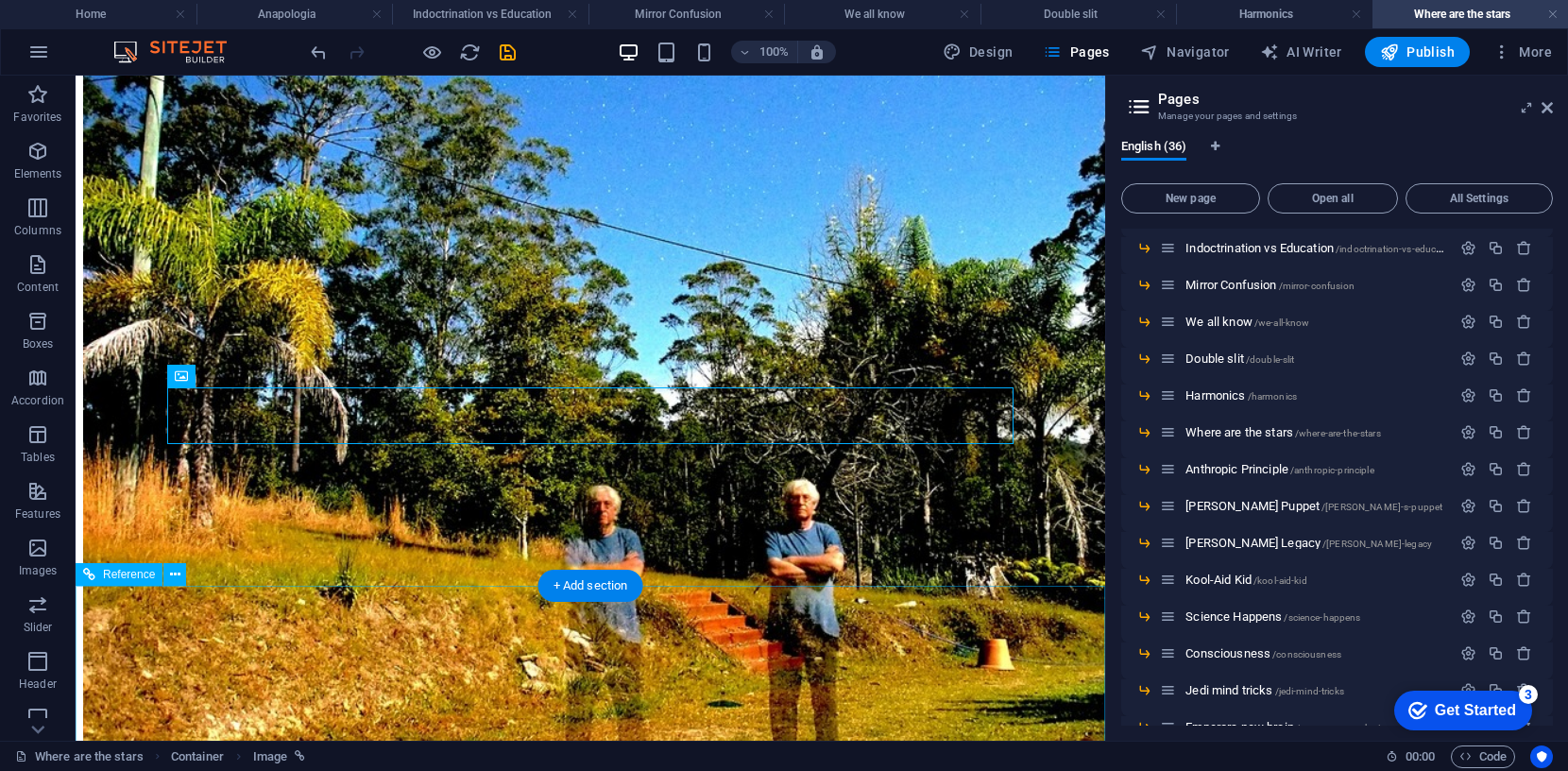
scroll to position [1104, 0]
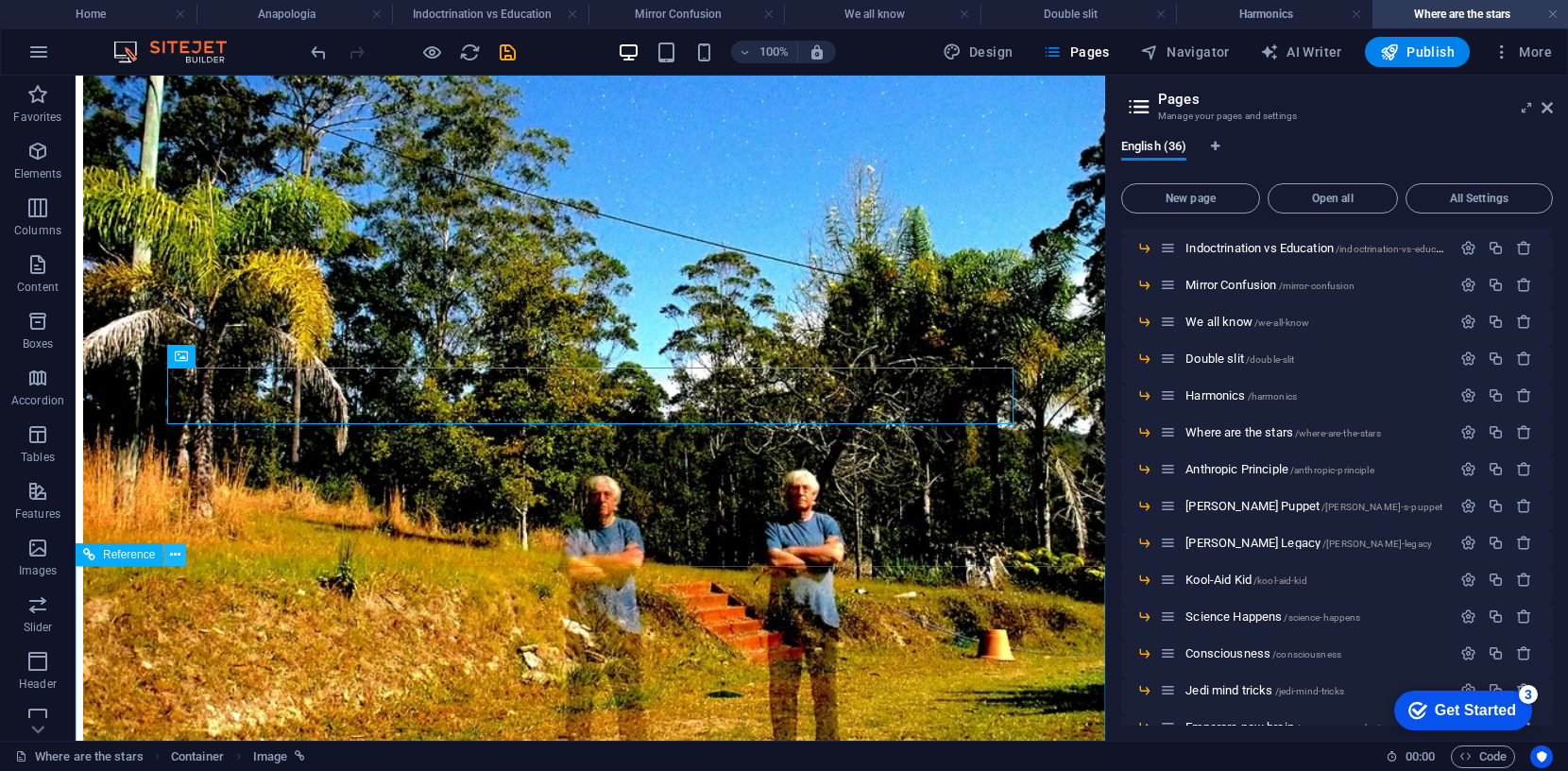
click at [178, 551] on icon at bounding box center [175, 555] width 10 height 20
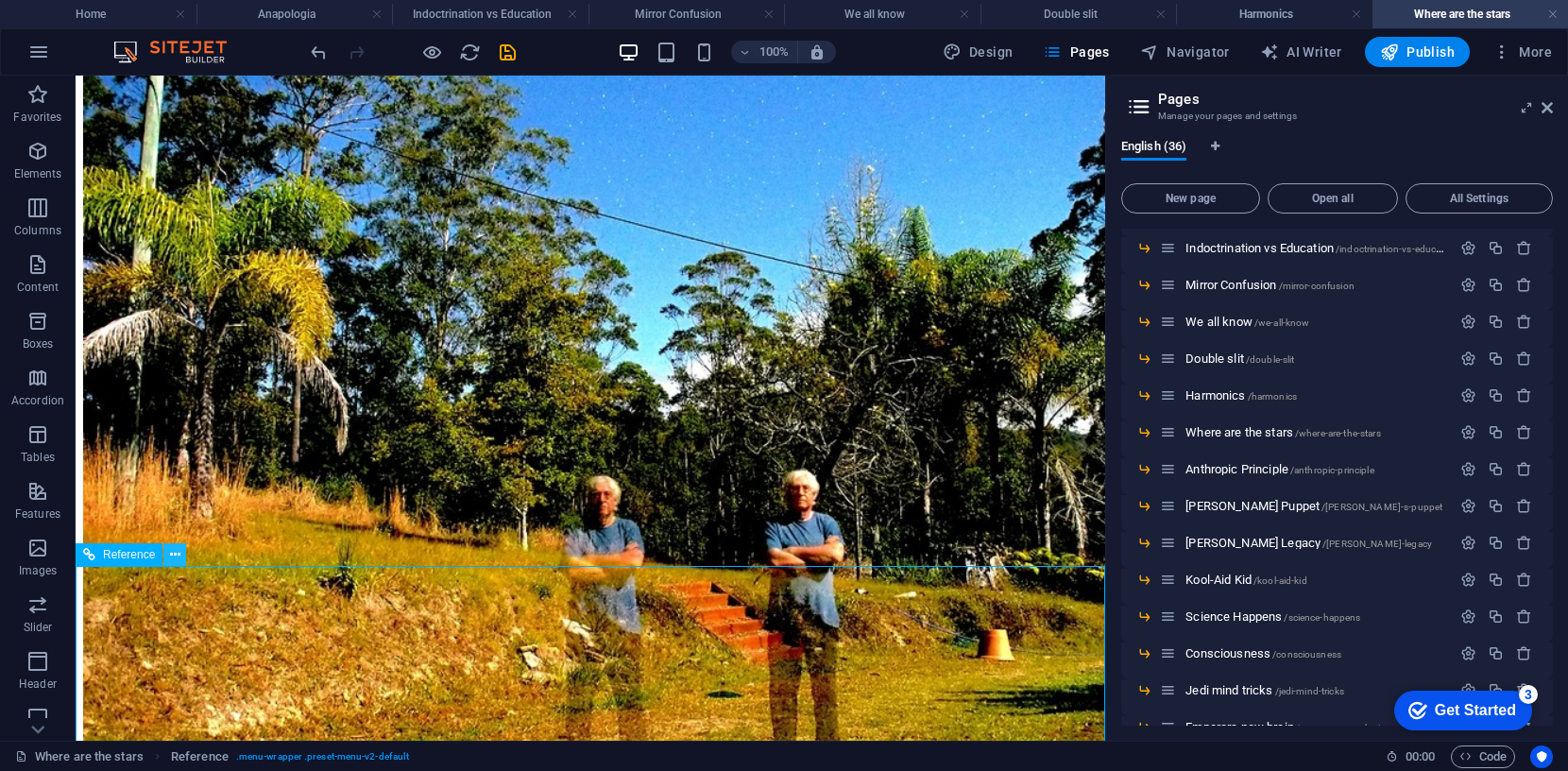
click at [172, 555] on icon at bounding box center [175, 555] width 10 height 20
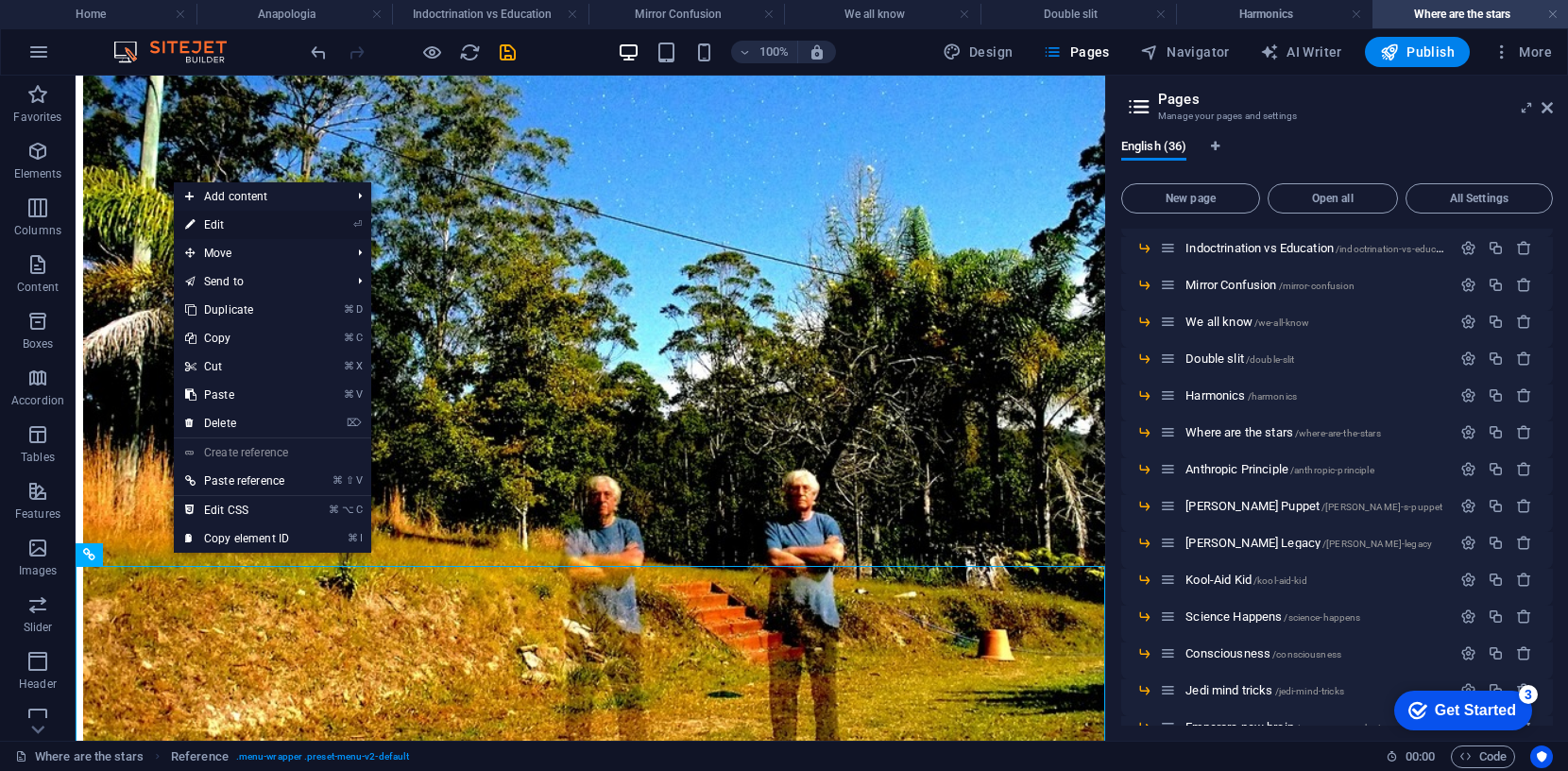
click at [226, 225] on link "⏎ Edit" at bounding box center [237, 225] width 127 height 29
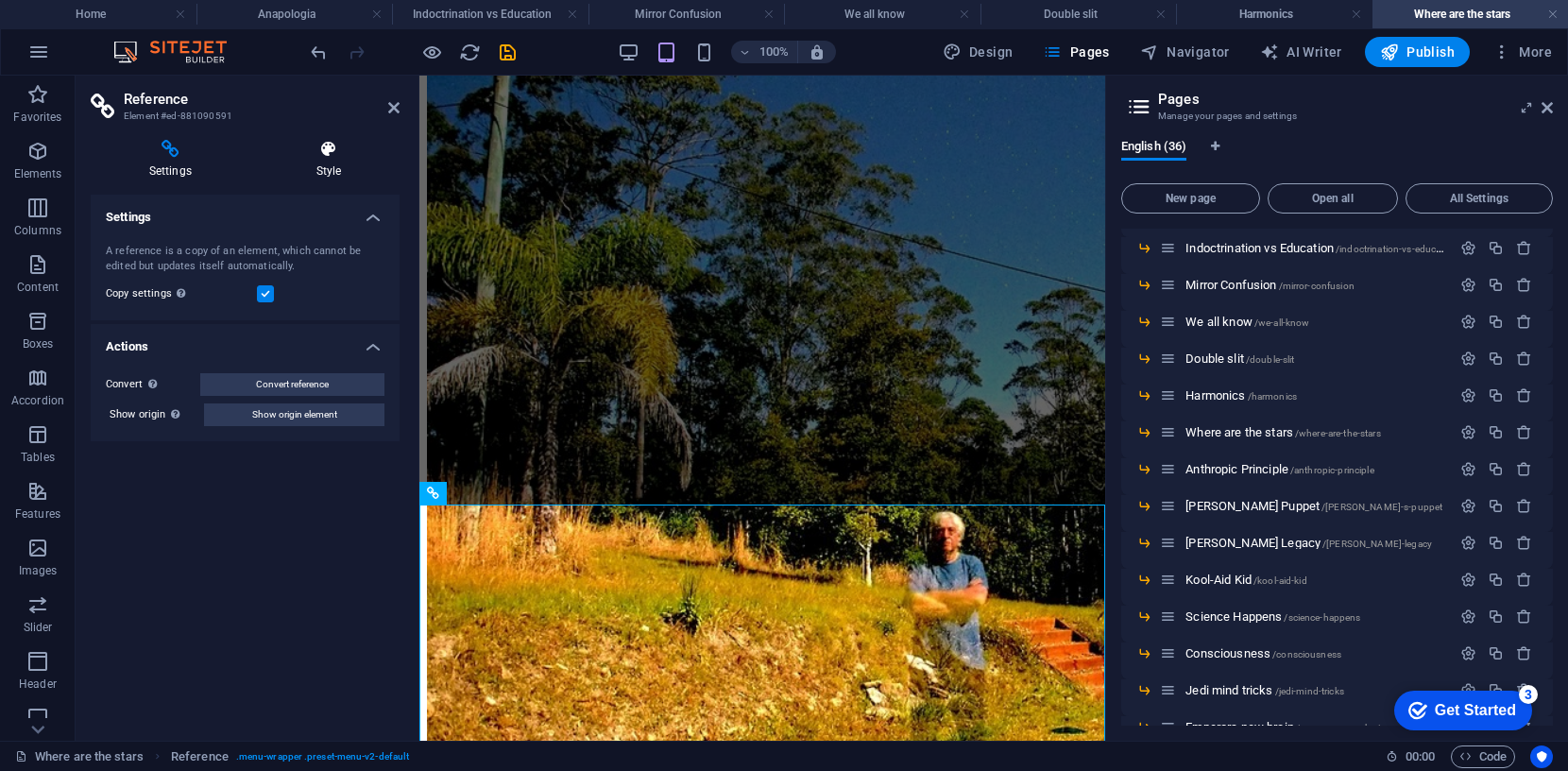
click at [327, 146] on icon at bounding box center [328, 149] width 142 height 19
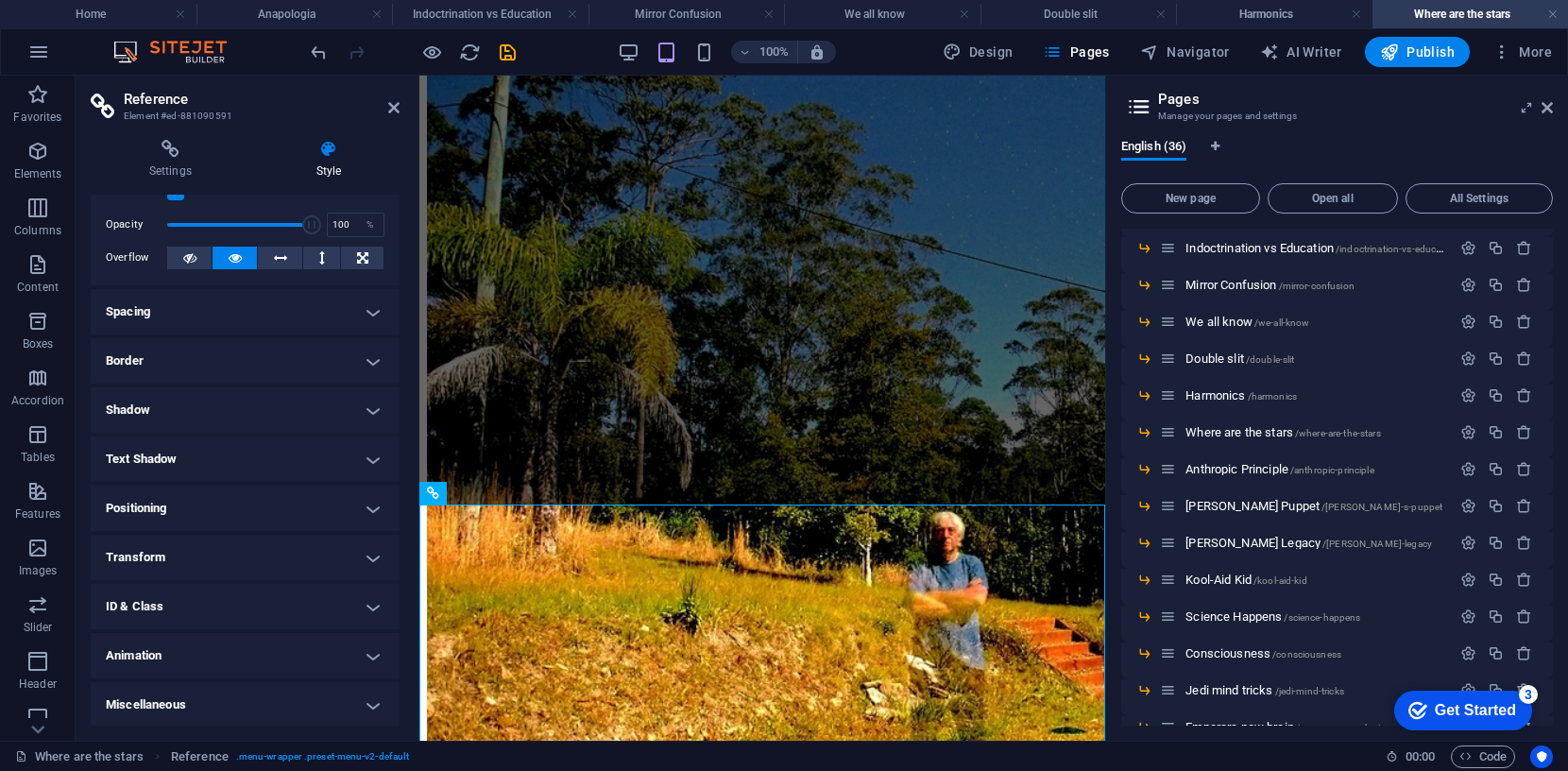
scroll to position [64, 0]
click at [370, 557] on h4 "Transform" at bounding box center [245, 557] width 309 height 46
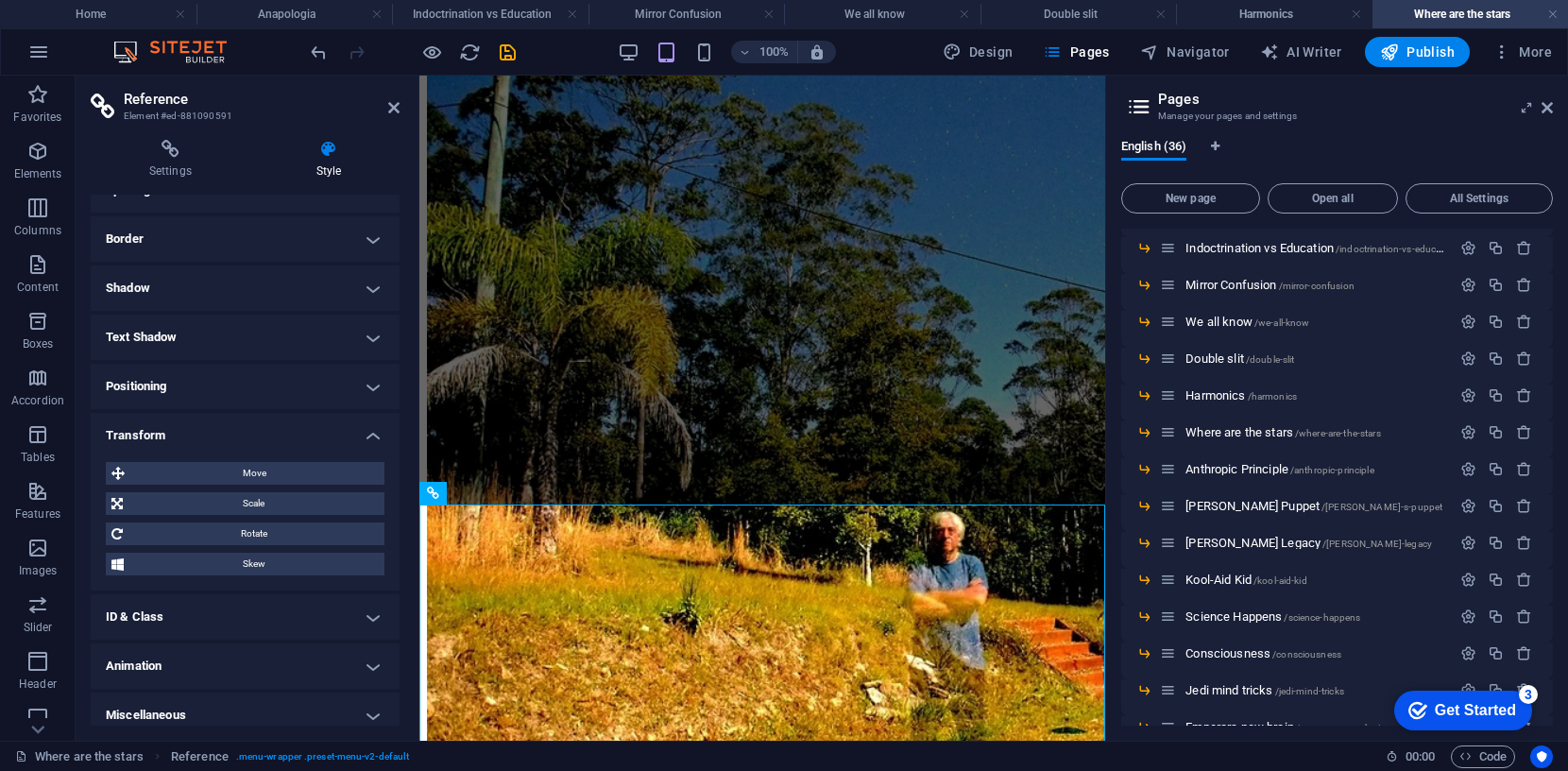
scroll to position [196, 0]
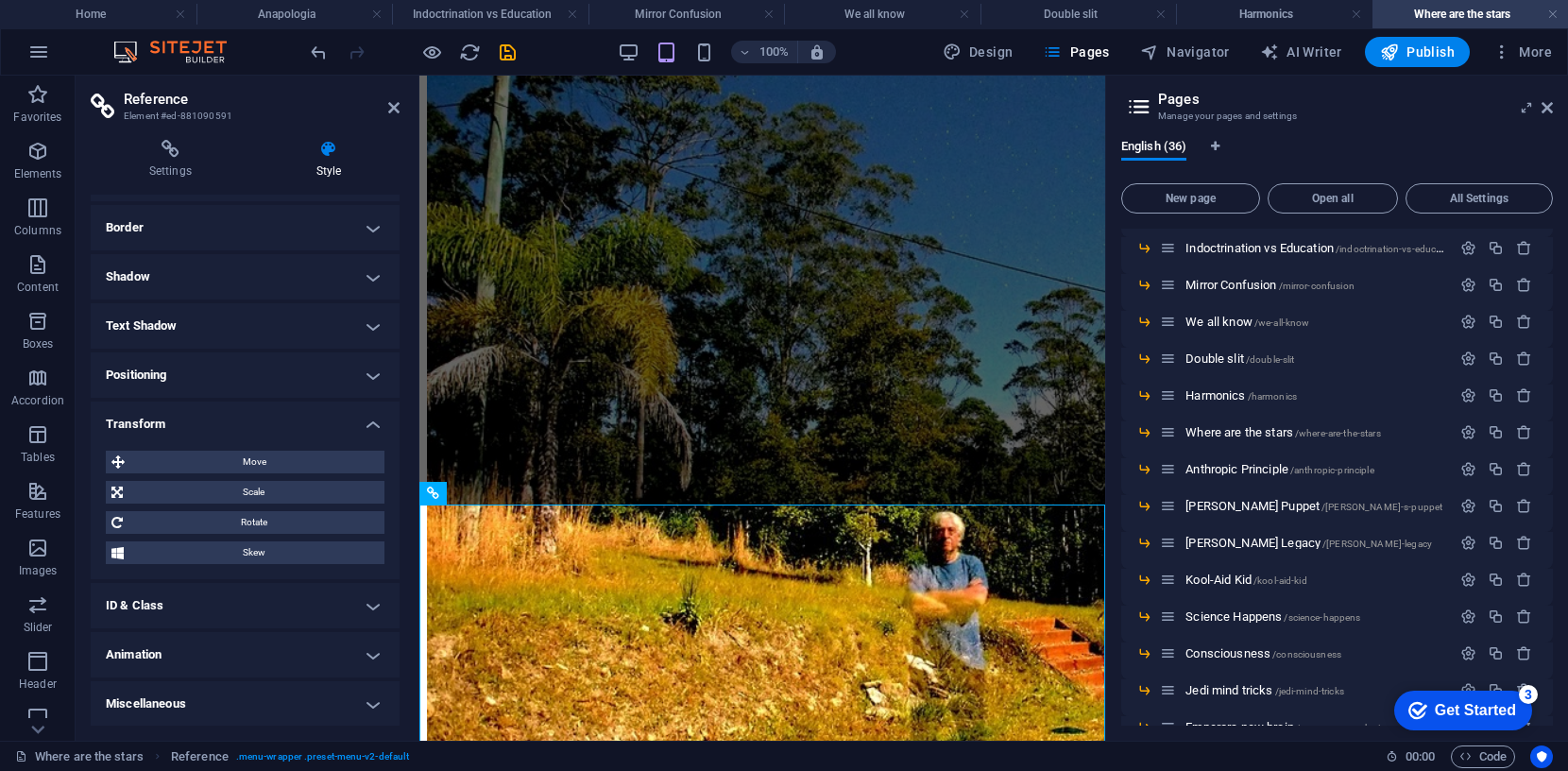
click at [367, 424] on h4 "Transform" at bounding box center [245, 419] width 309 height 34
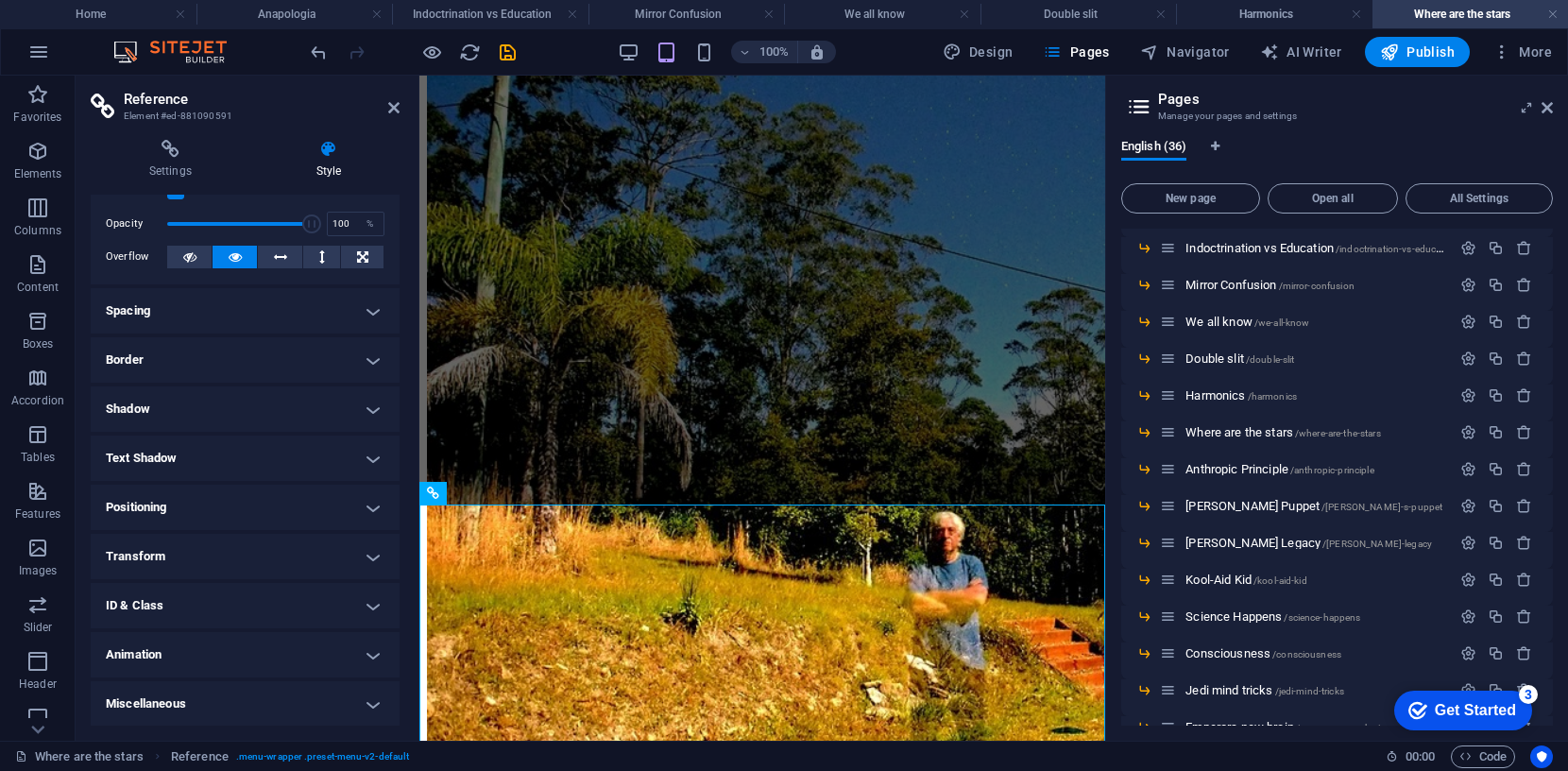
click at [372, 702] on h4 "Miscellaneous" at bounding box center [245, 704] width 309 height 46
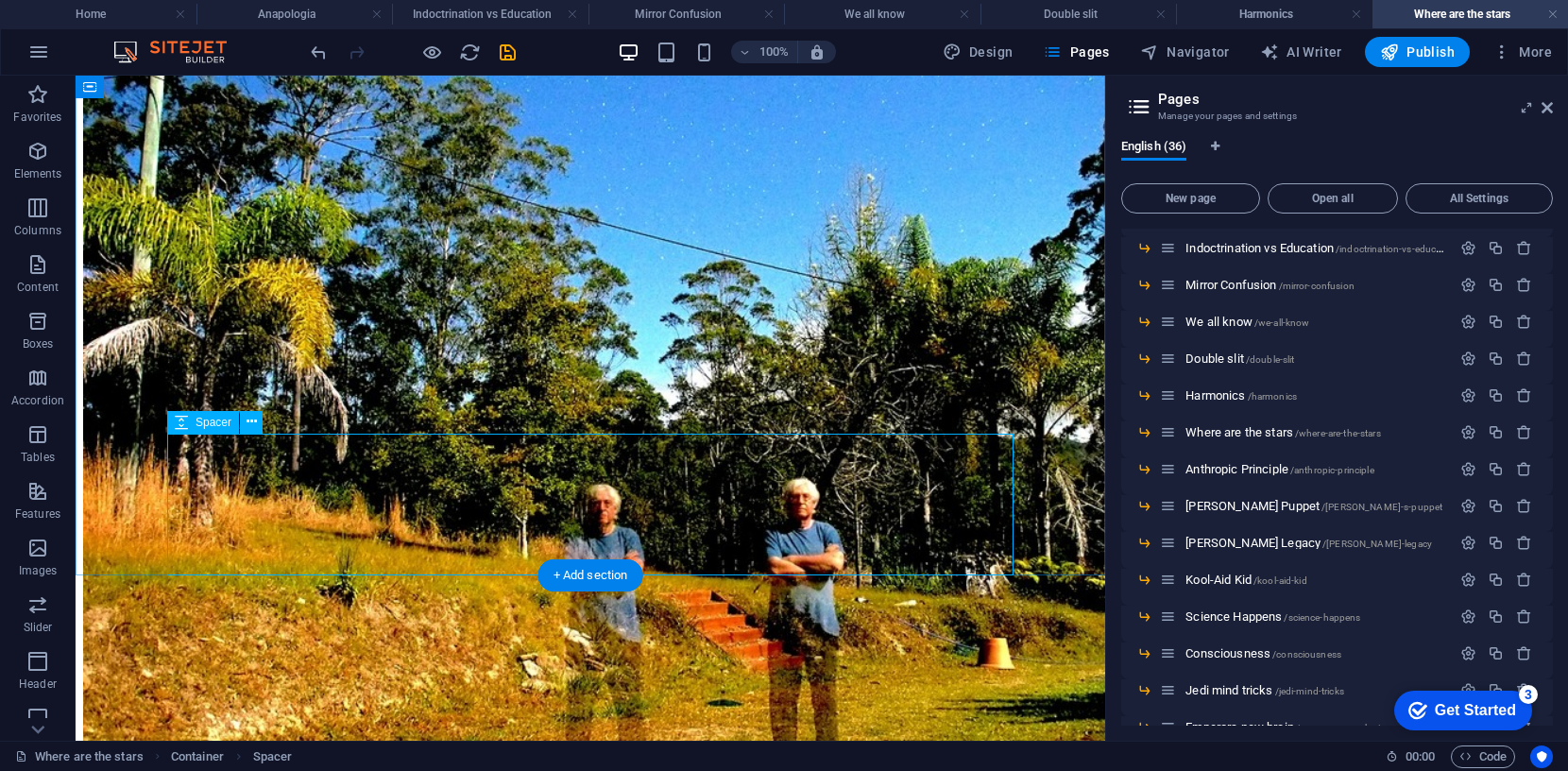
scroll to position [1089, 0]
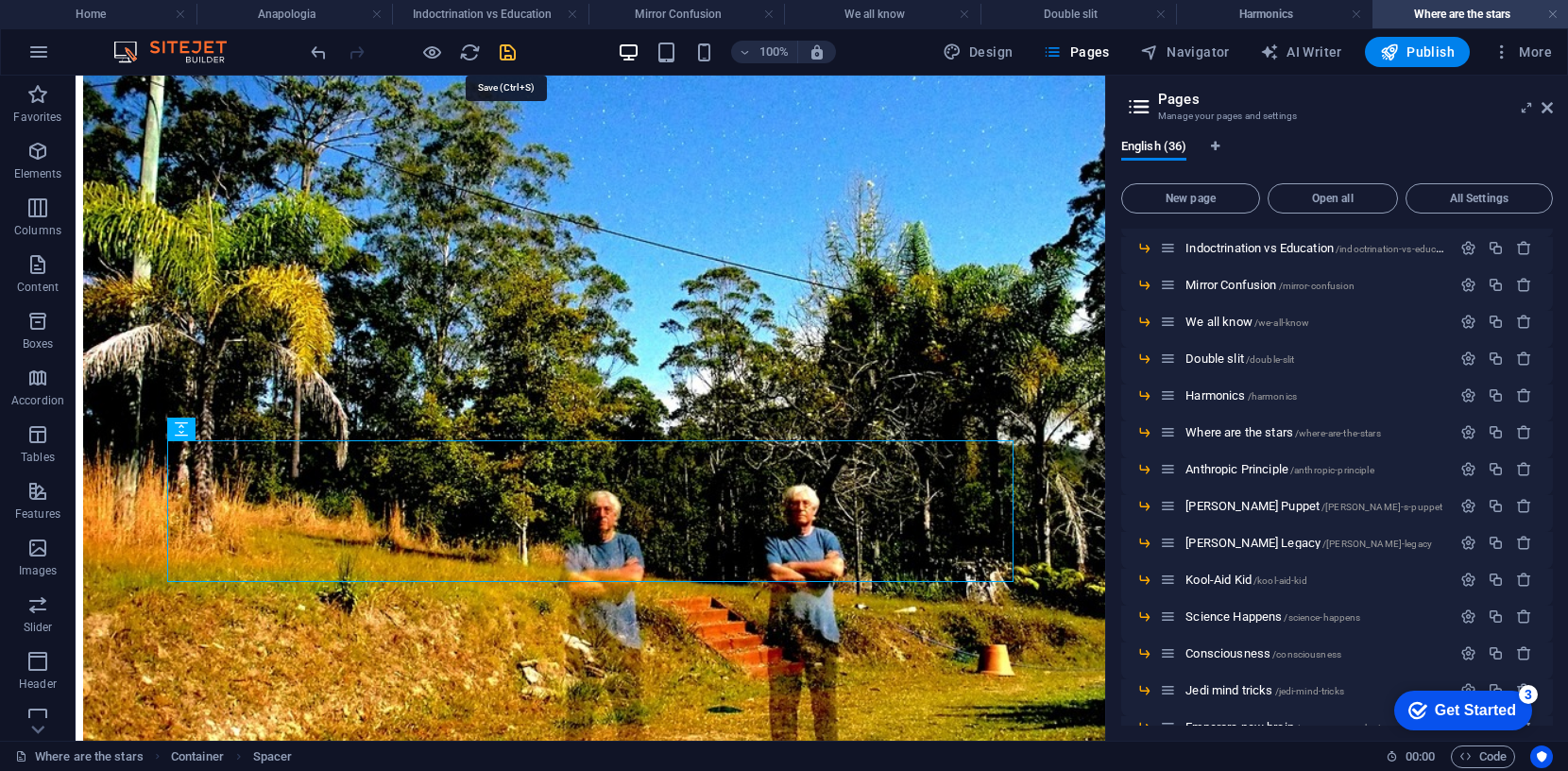
click at [502, 52] on icon "save" at bounding box center [507, 52] width 22 height 22
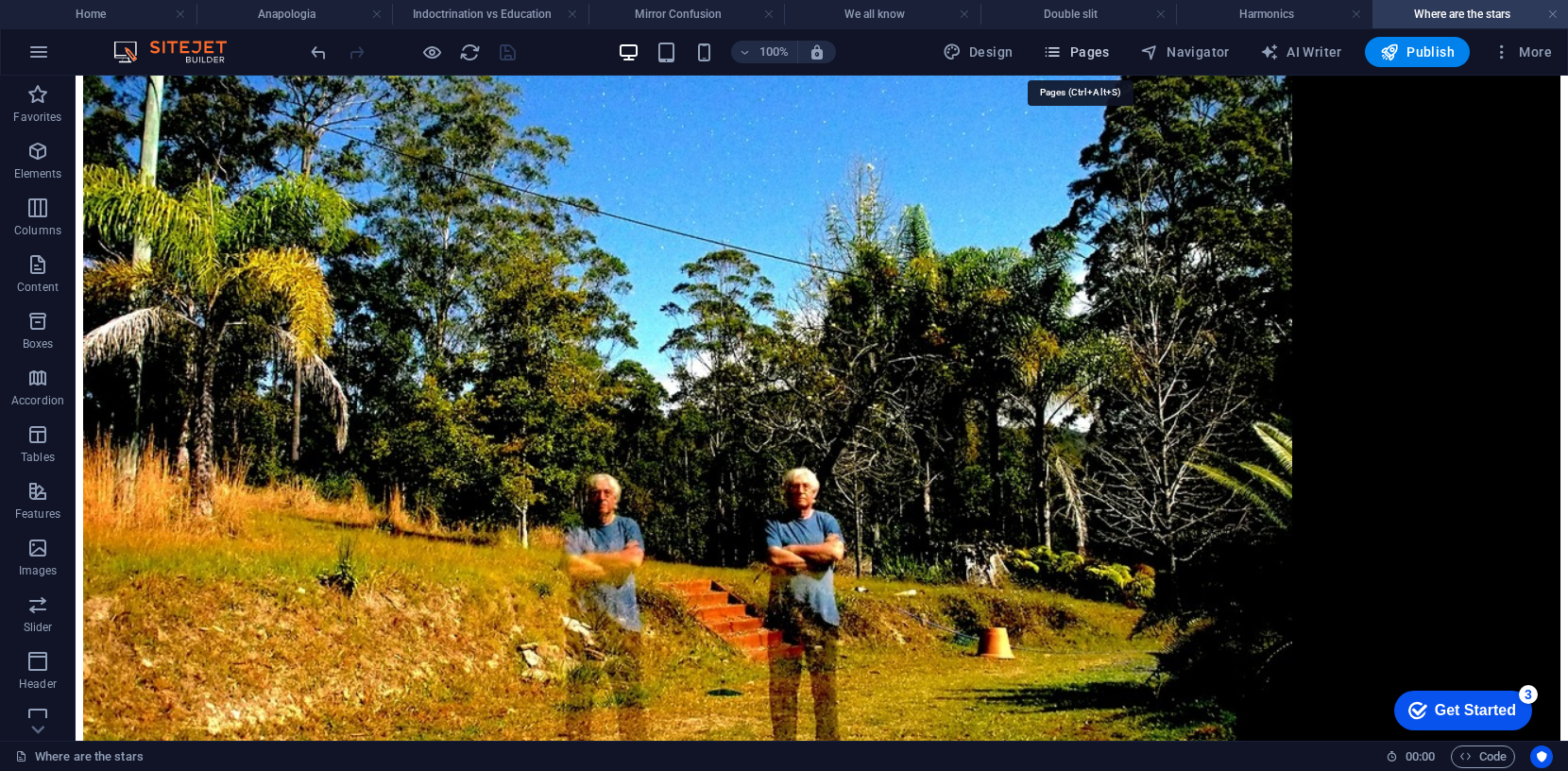
click at [1075, 53] on span "Pages" at bounding box center [1075, 52] width 66 height 19
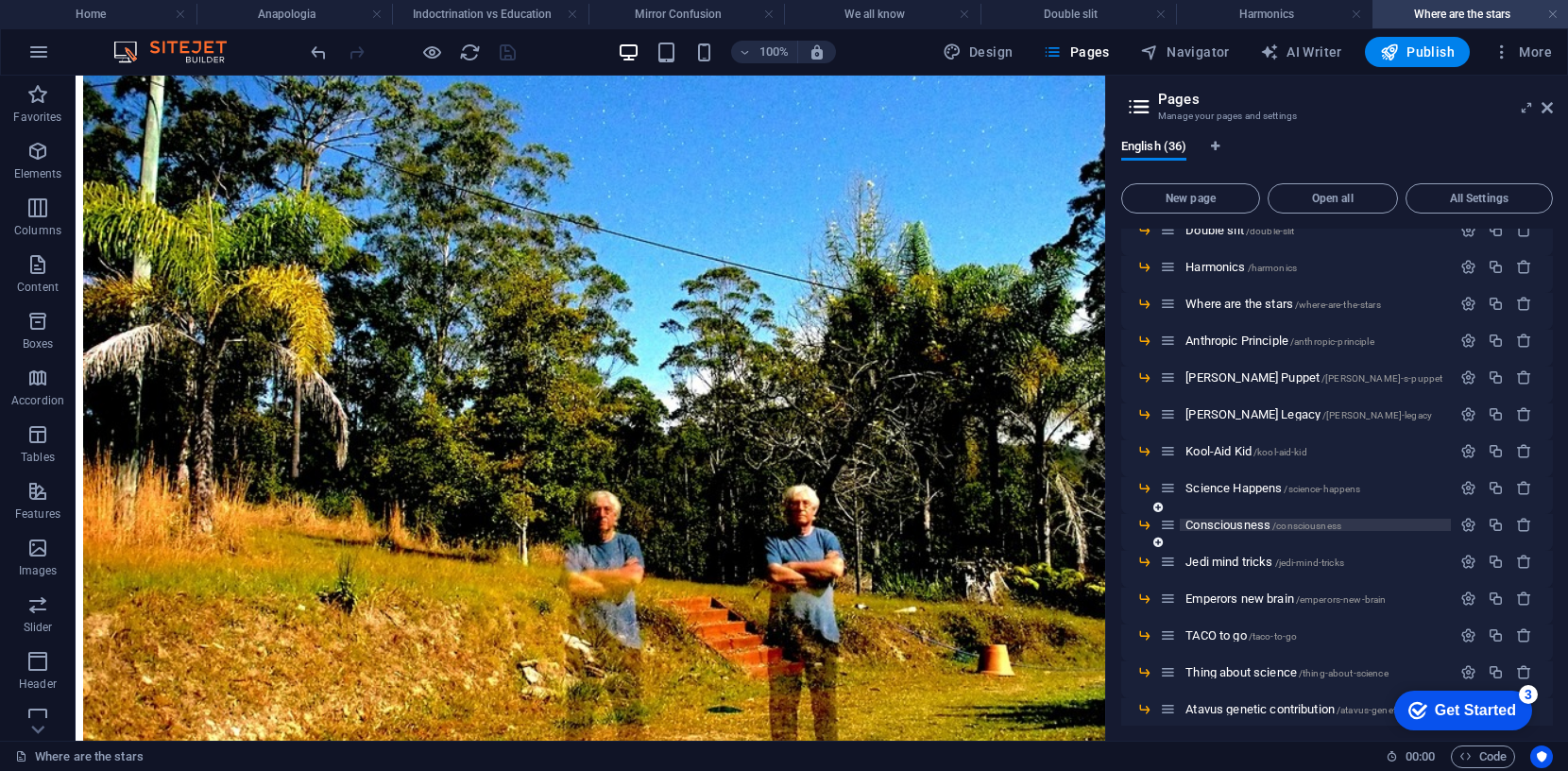
scroll to position [757, 0]
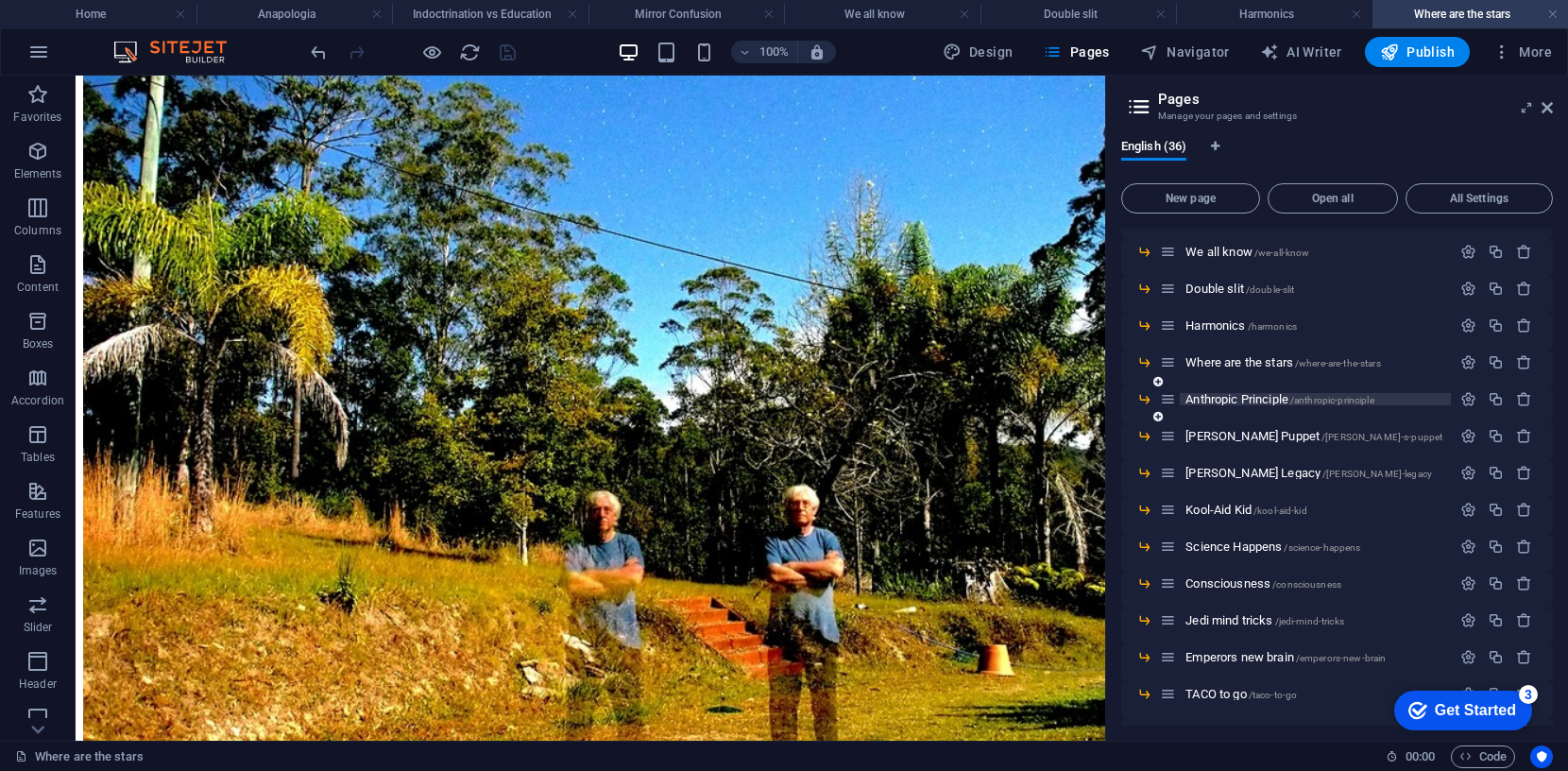
click at [1238, 395] on span "Anthropic Principle /anthropic-principle" at bounding box center [1280, 399] width 188 height 14
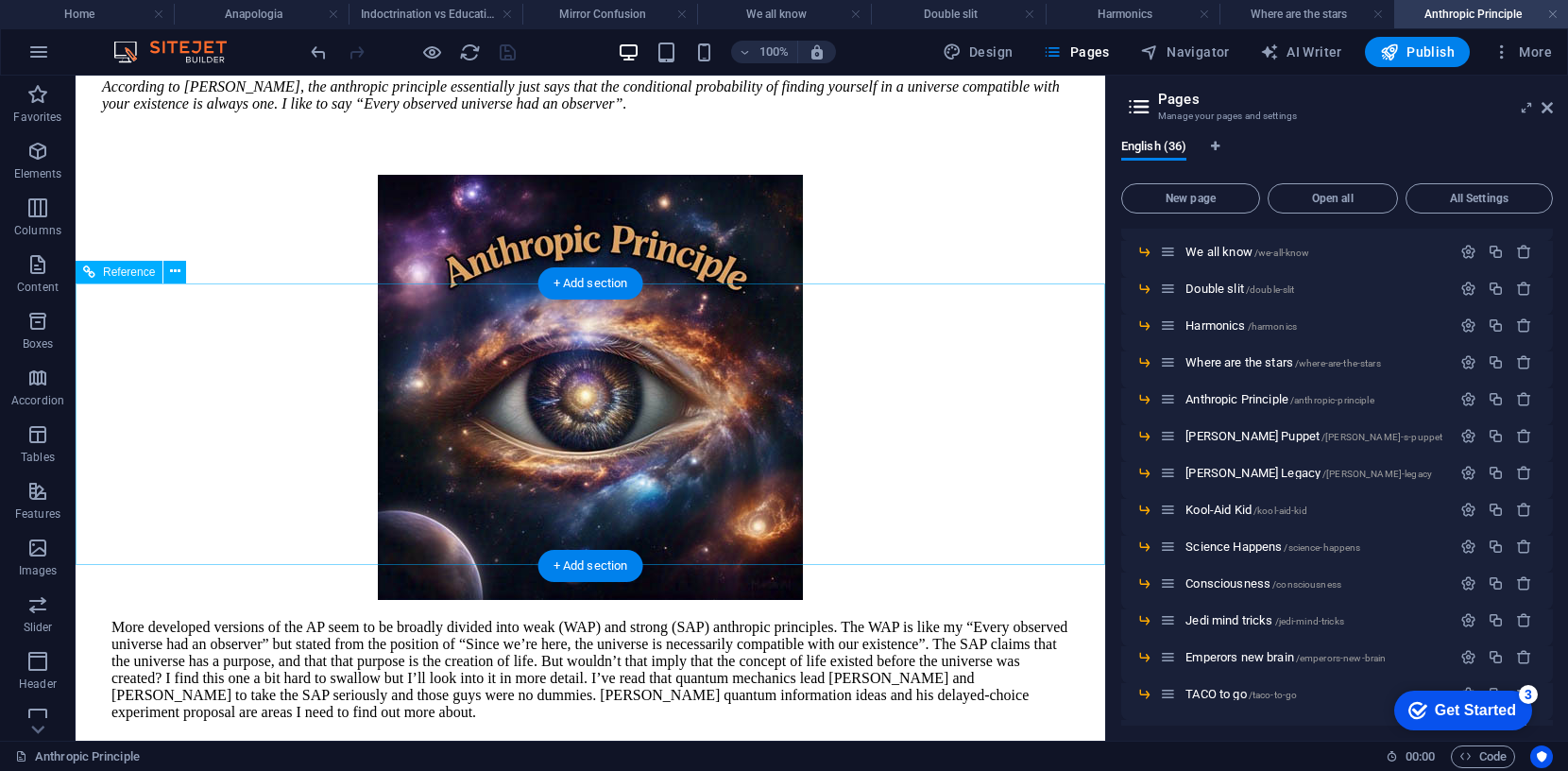
scroll to position [869, 0]
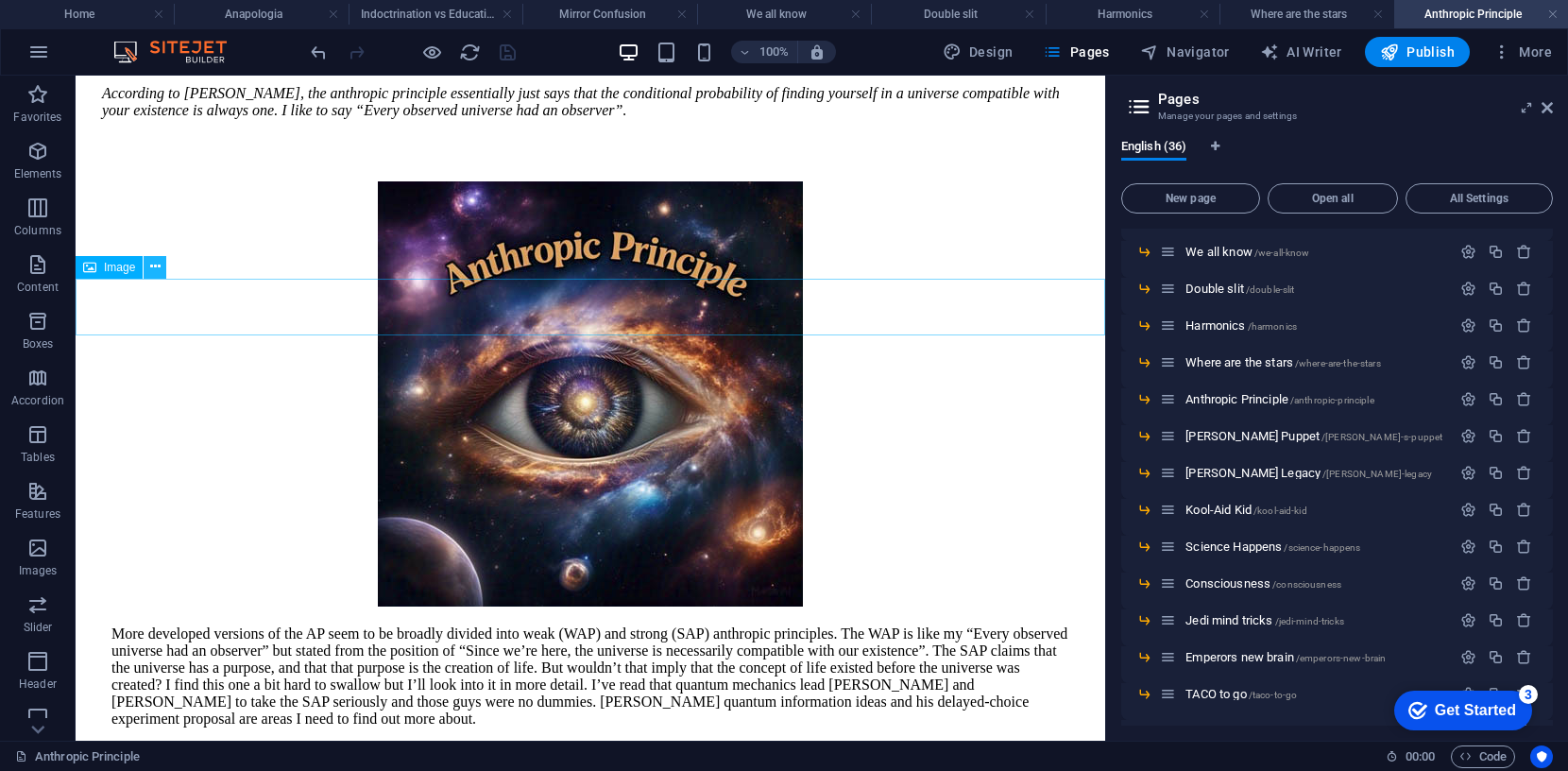
click at [156, 266] on icon at bounding box center [155, 267] width 10 height 20
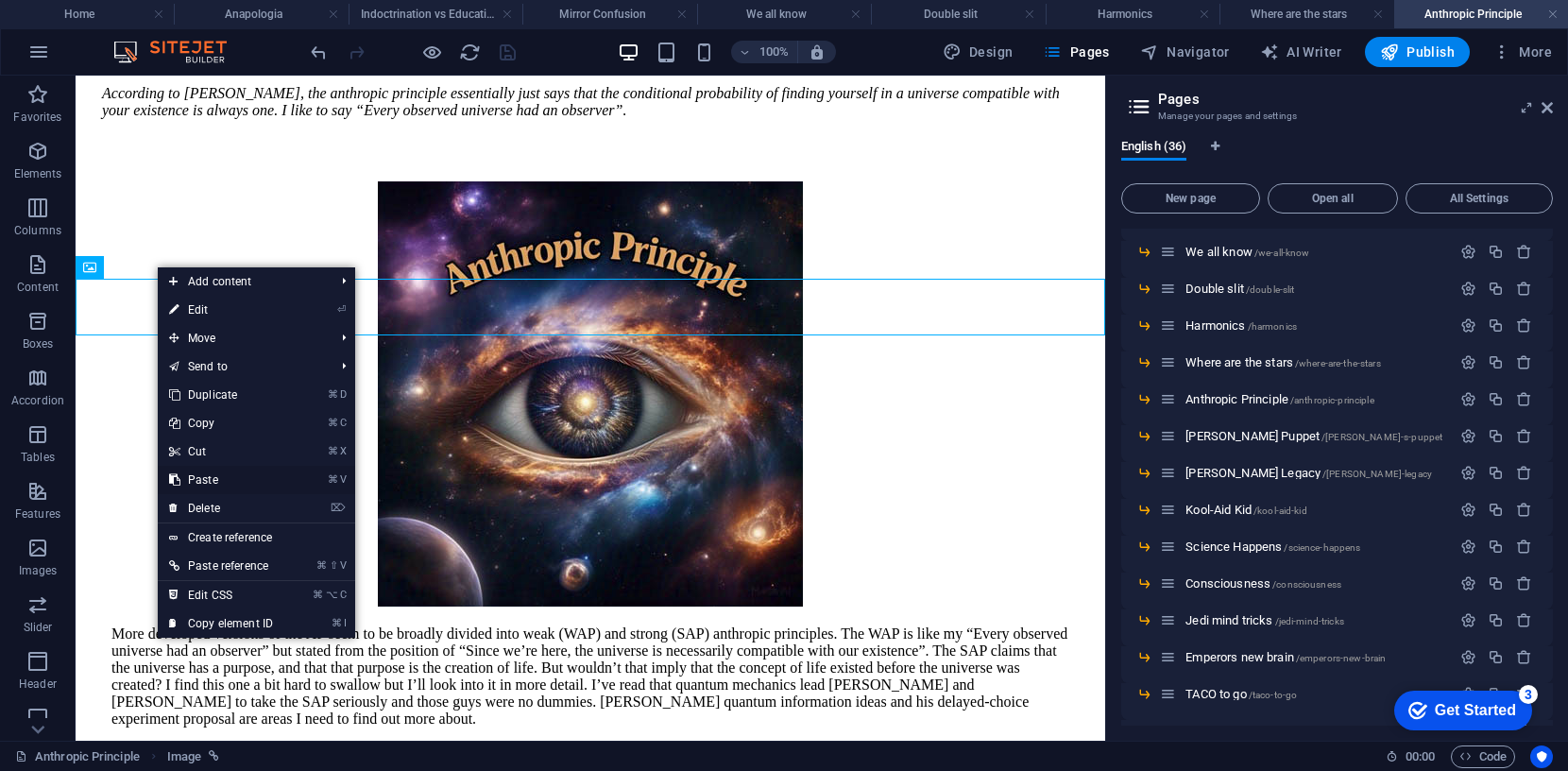
click at [215, 479] on link "⌘ V Paste" at bounding box center [221, 480] width 127 height 29
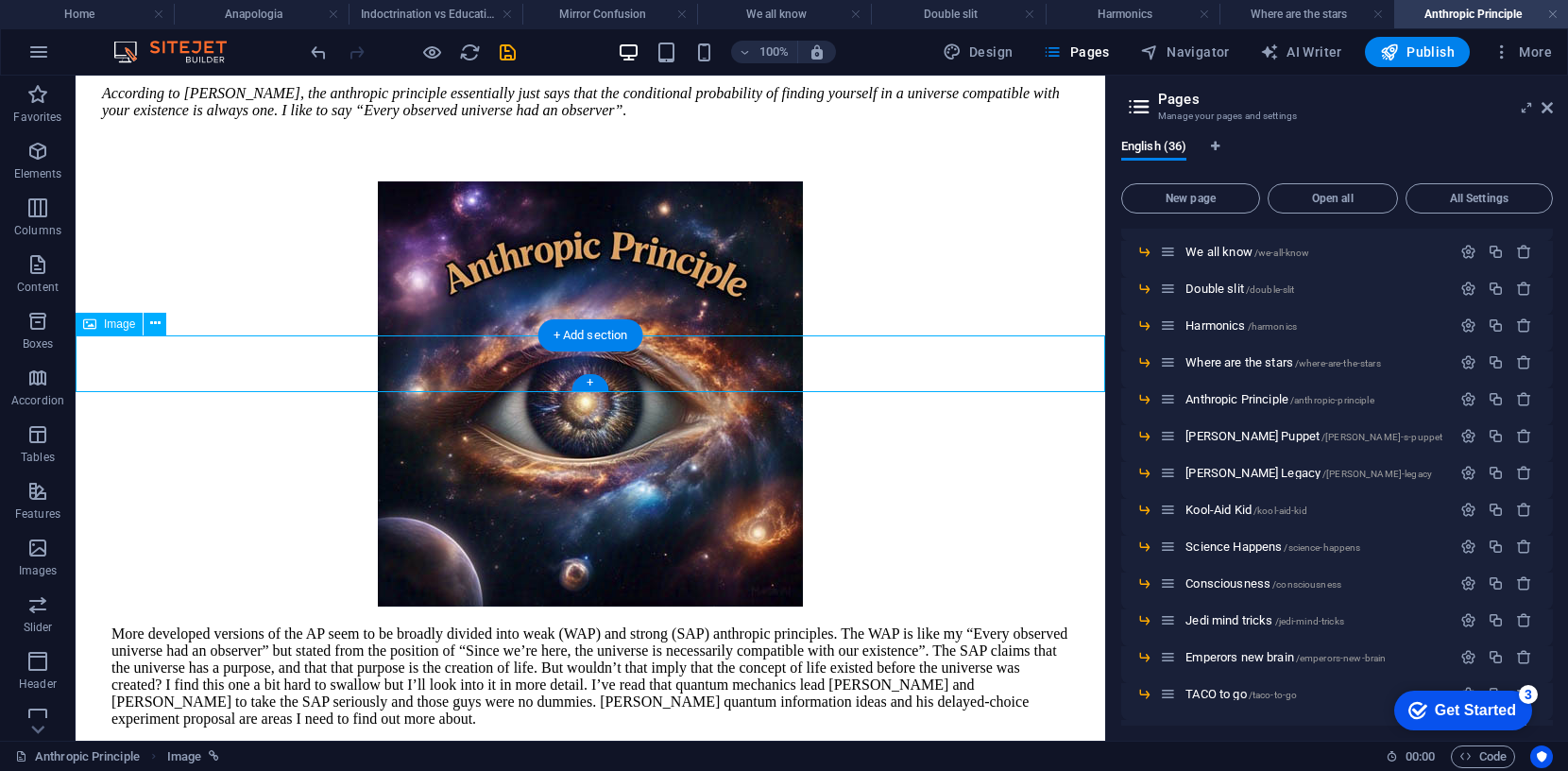
select select "px"
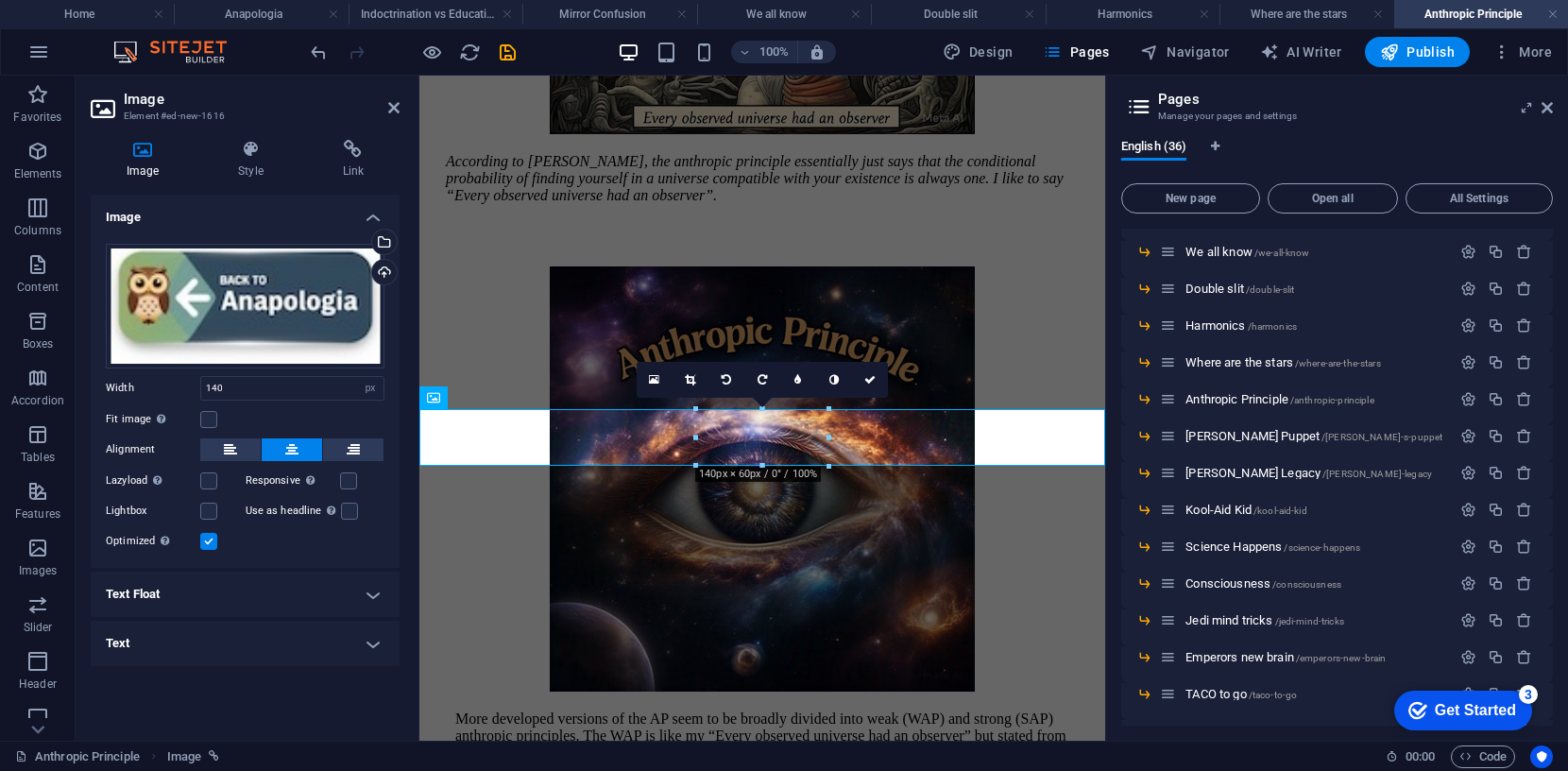
scroll to position [978, 0]
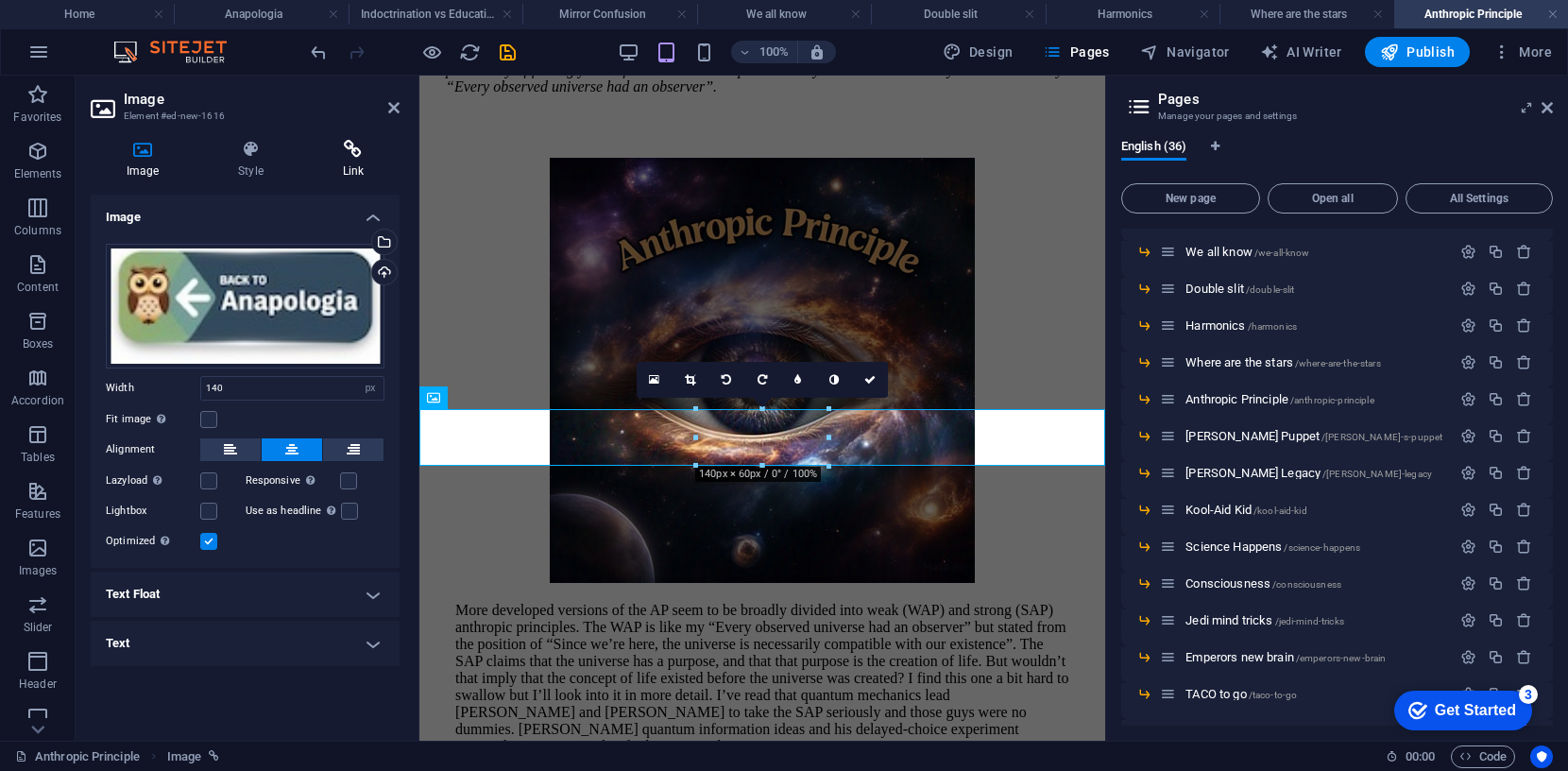
click at [361, 148] on icon at bounding box center [353, 149] width 92 height 19
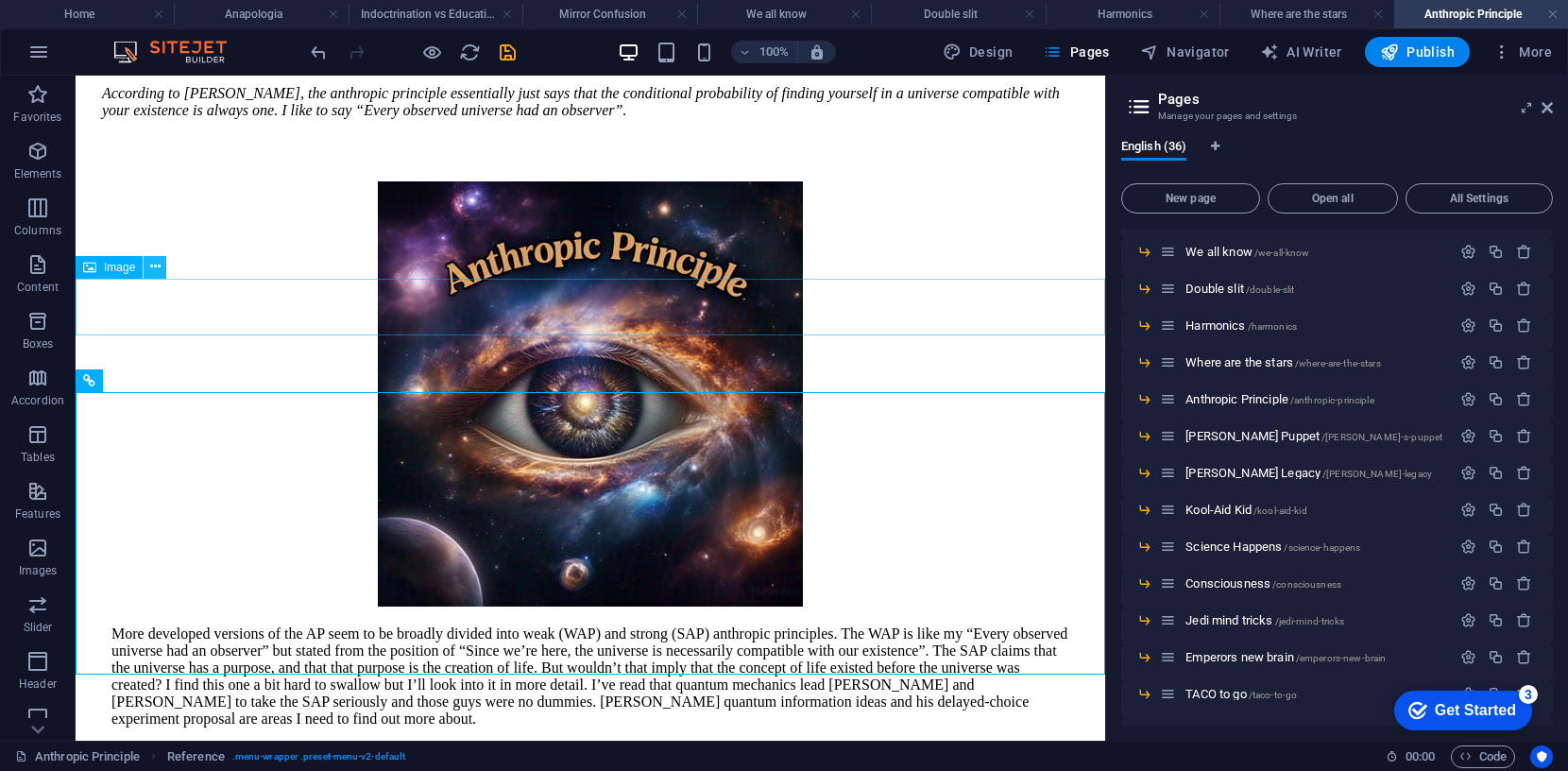
click at [156, 267] on icon at bounding box center [155, 267] width 10 height 20
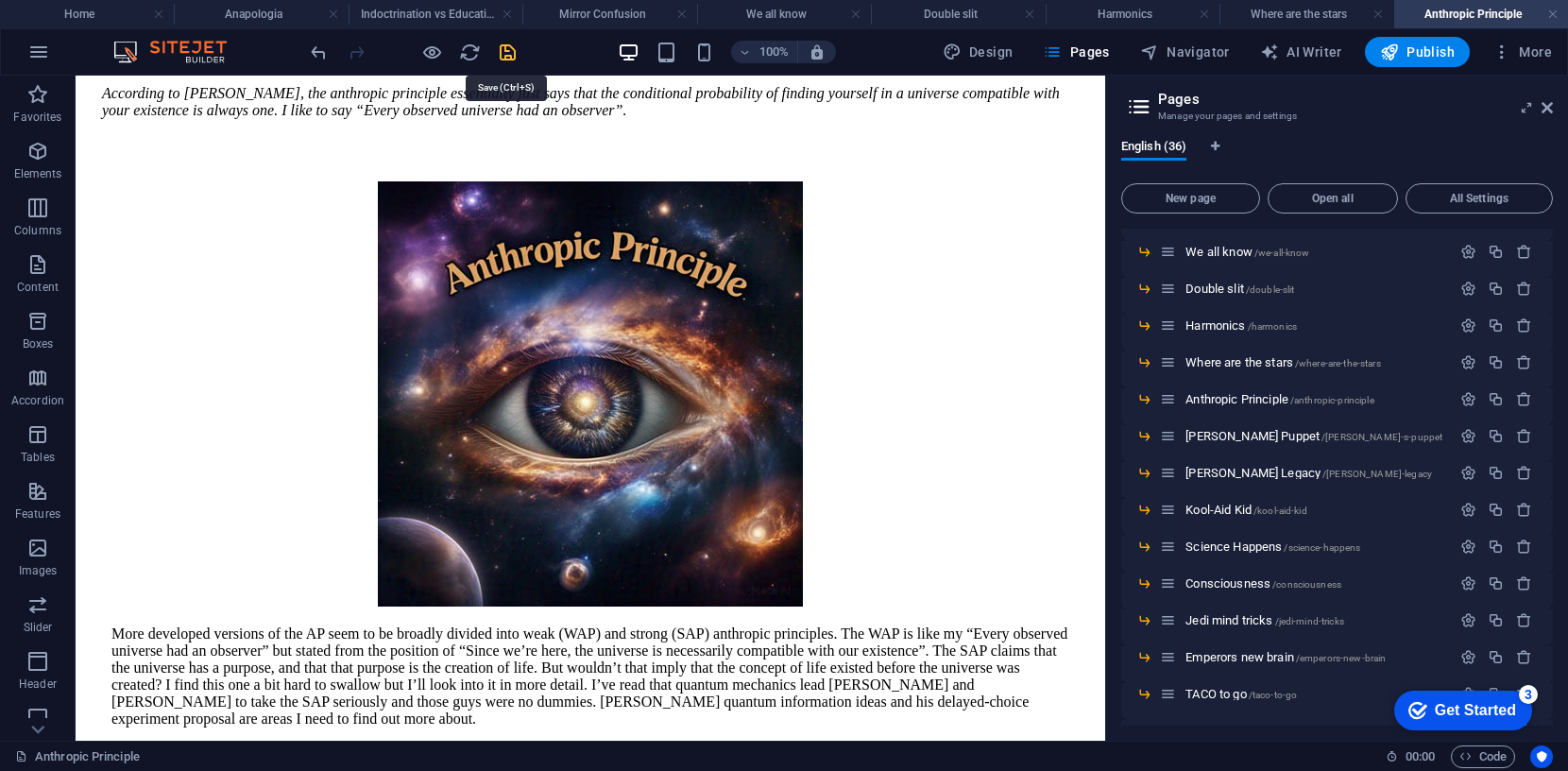
click at [507, 54] on icon "save" at bounding box center [507, 52] width 22 height 22
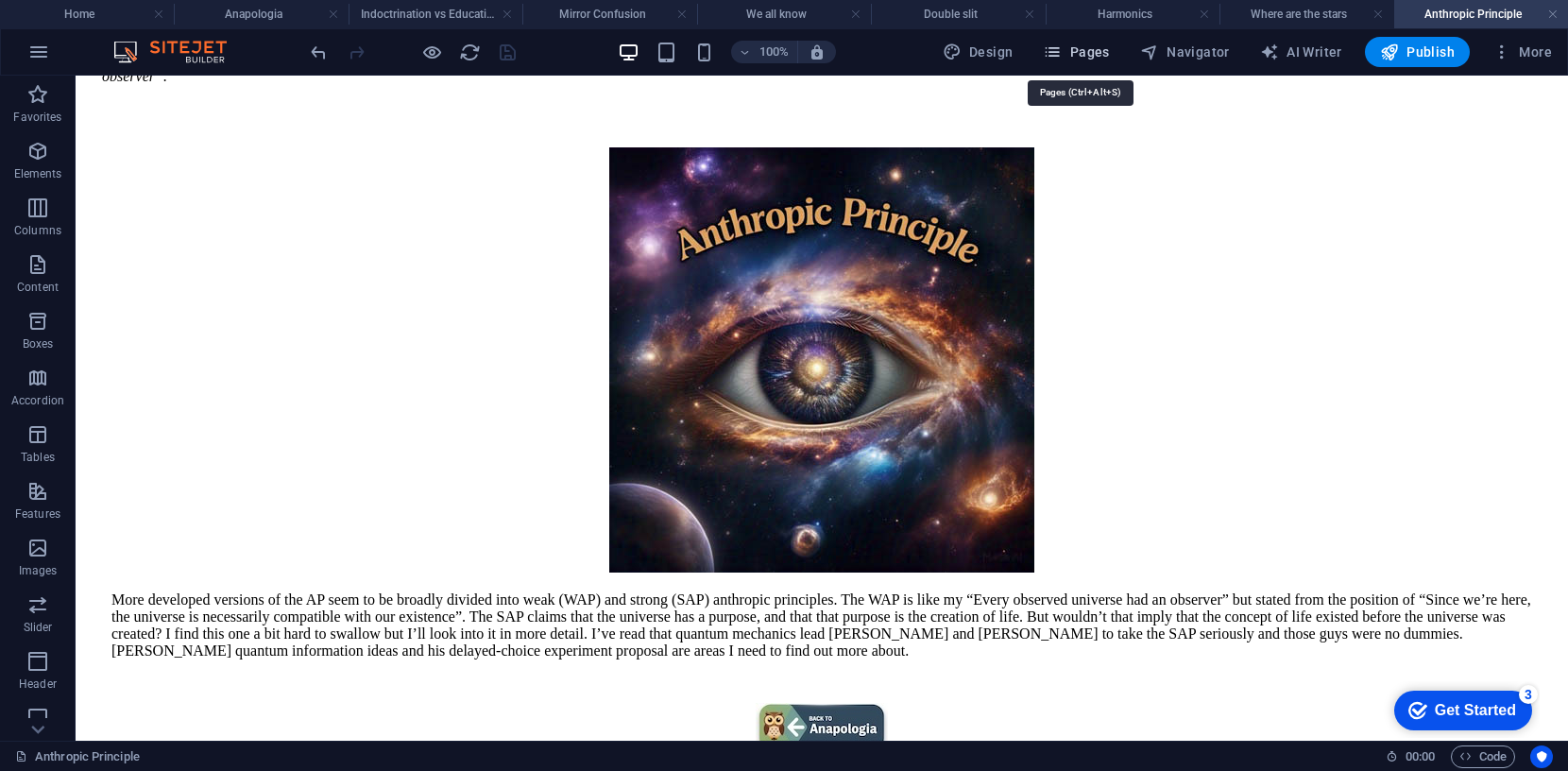
click at [1090, 49] on span "Pages" at bounding box center [1075, 52] width 66 height 19
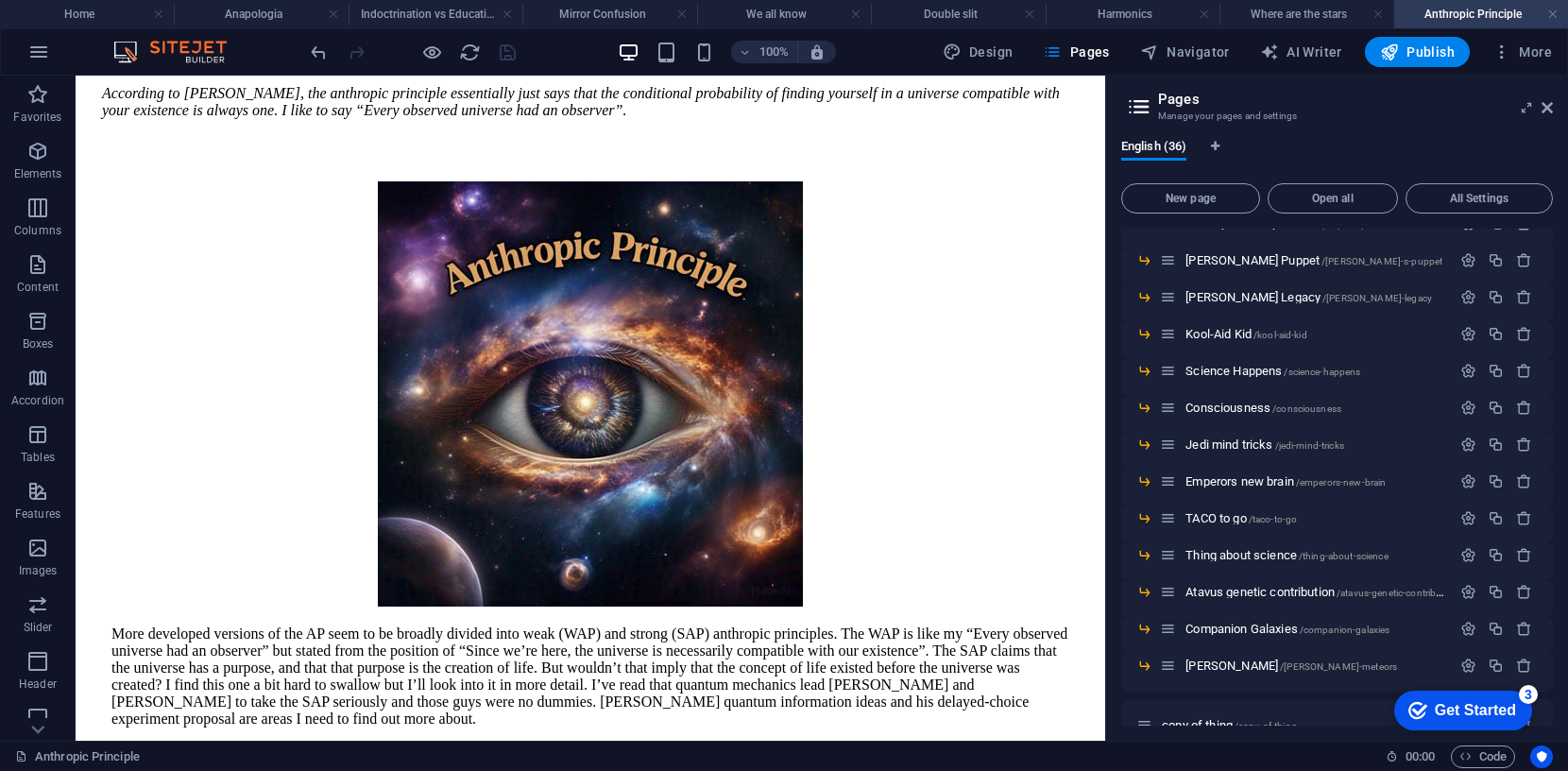
scroll to position [936, 0]
click at [1246, 260] on span "[PERSON_NAME] Puppet /[PERSON_NAME]-s-puppet" at bounding box center [1314, 257] width 257 height 14
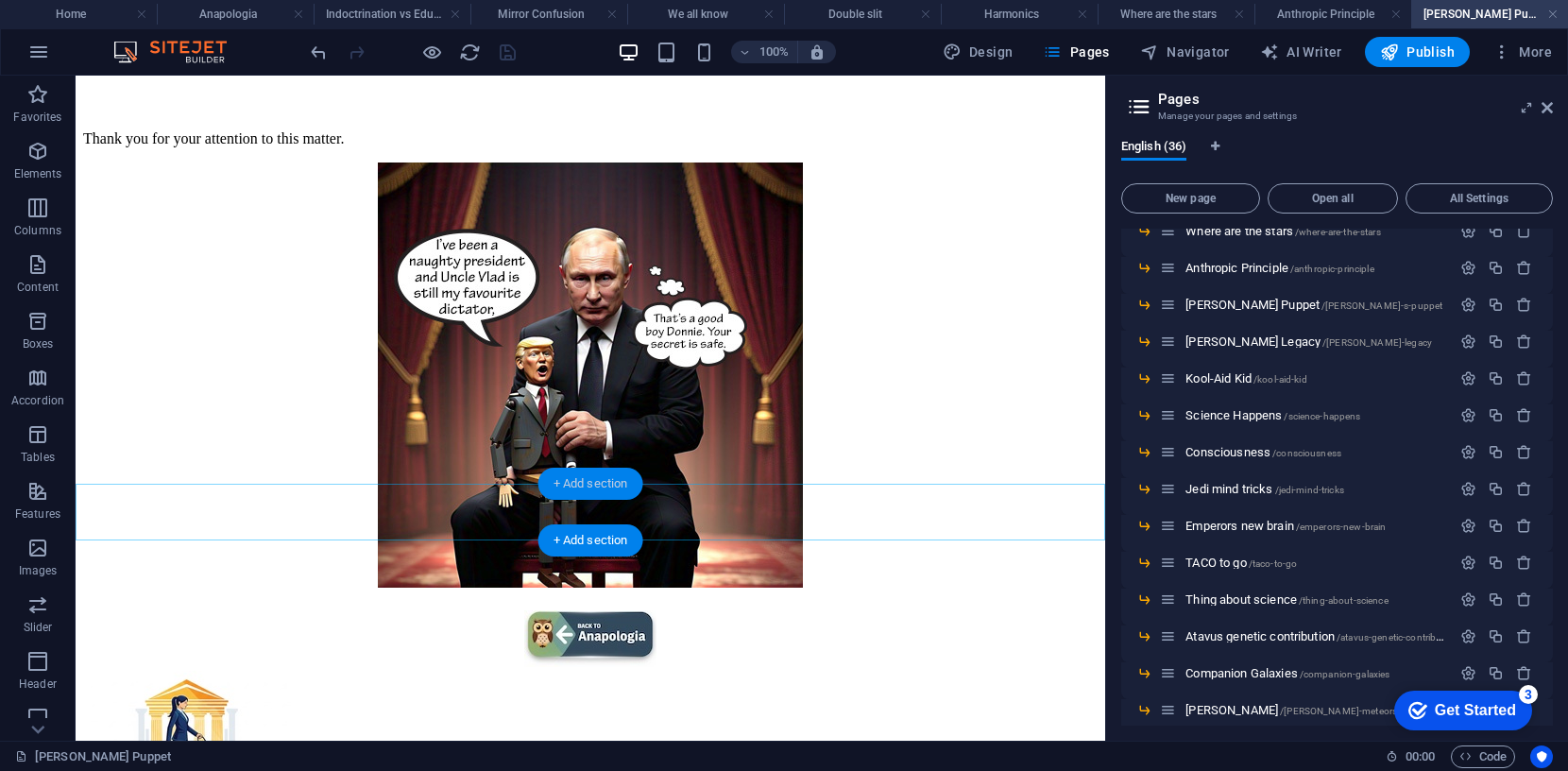
scroll to position [246, 0]
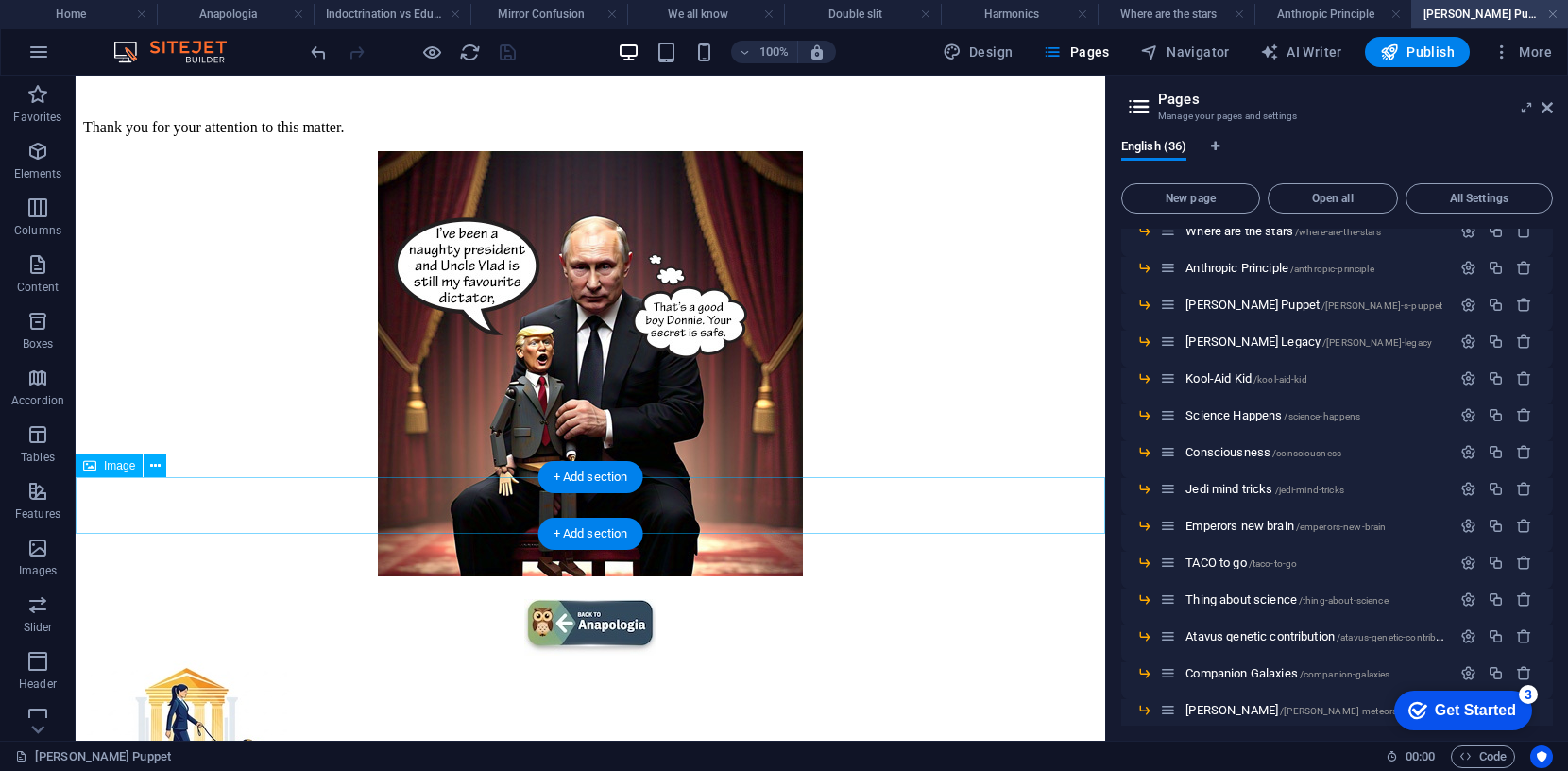
click at [587, 599] on figure at bounding box center [590, 629] width 1014 height 61
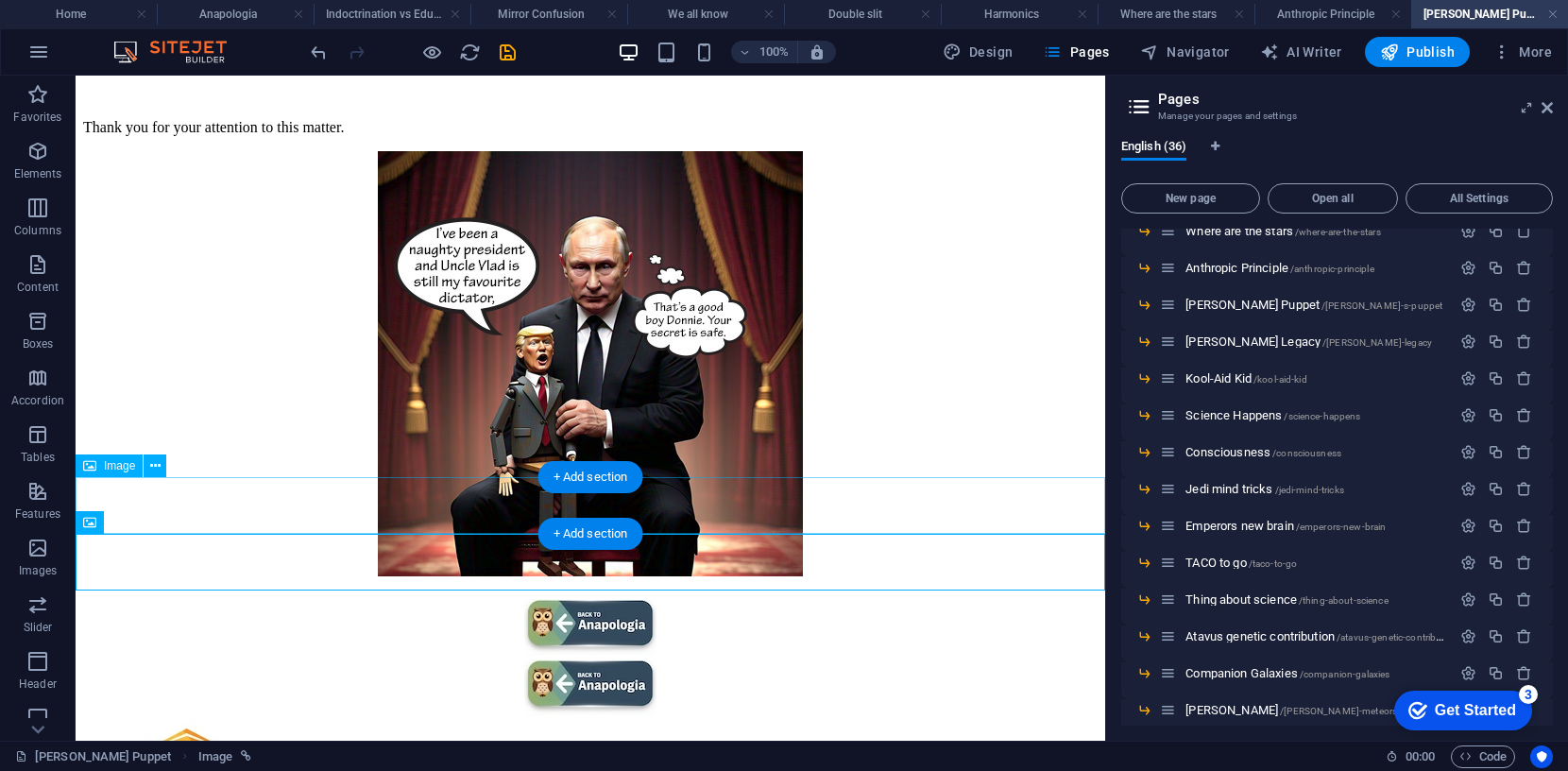
click at [643, 599] on figure at bounding box center [590, 629] width 1014 height 61
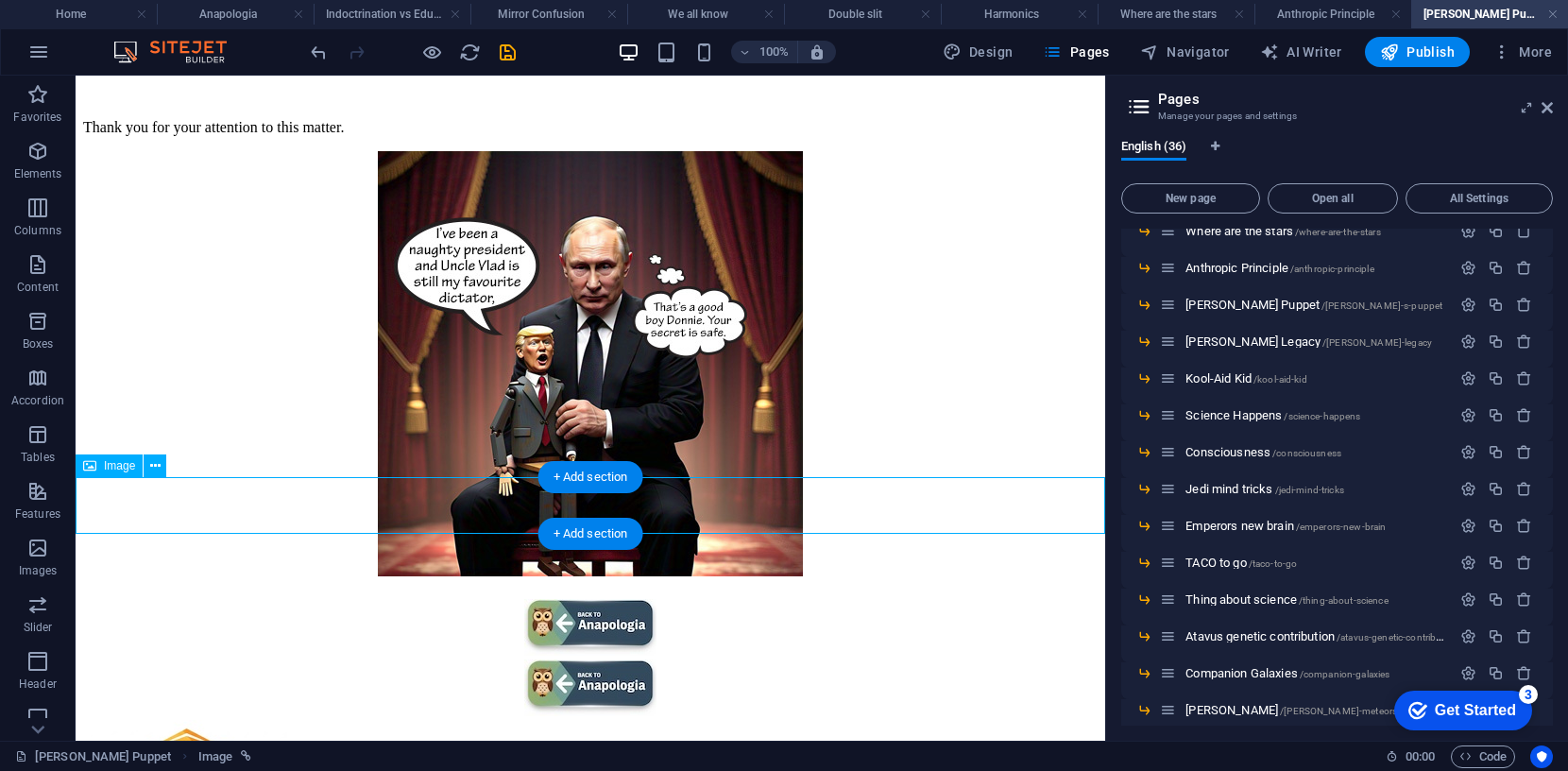
click at [643, 599] on figure at bounding box center [590, 629] width 1014 height 61
select select "px"
select select
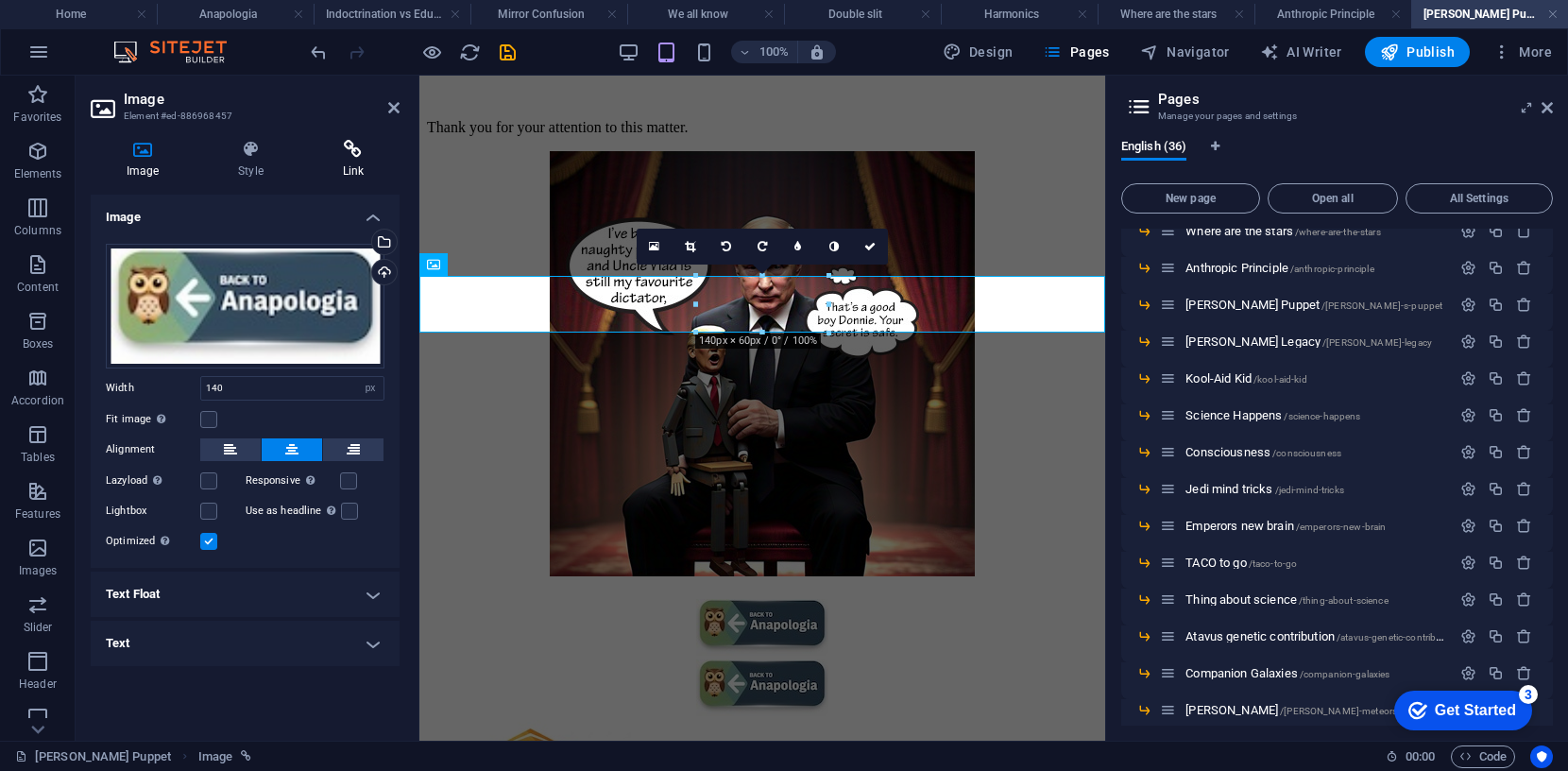
click at [355, 150] on icon at bounding box center [353, 149] width 92 height 19
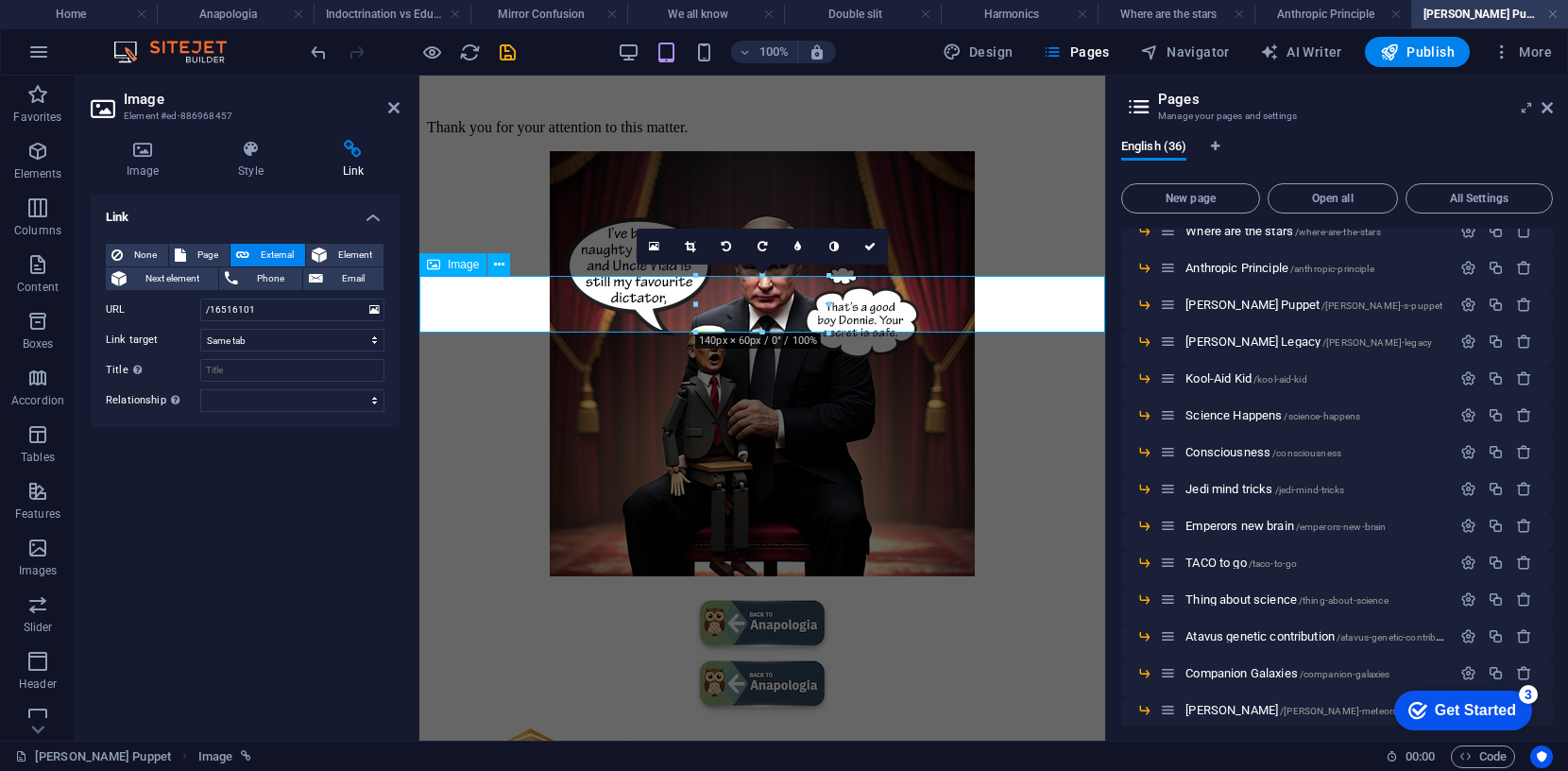
click at [863, 599] on figure at bounding box center [762, 629] width 671 height 61
click at [502, 264] on icon at bounding box center [499, 265] width 10 height 20
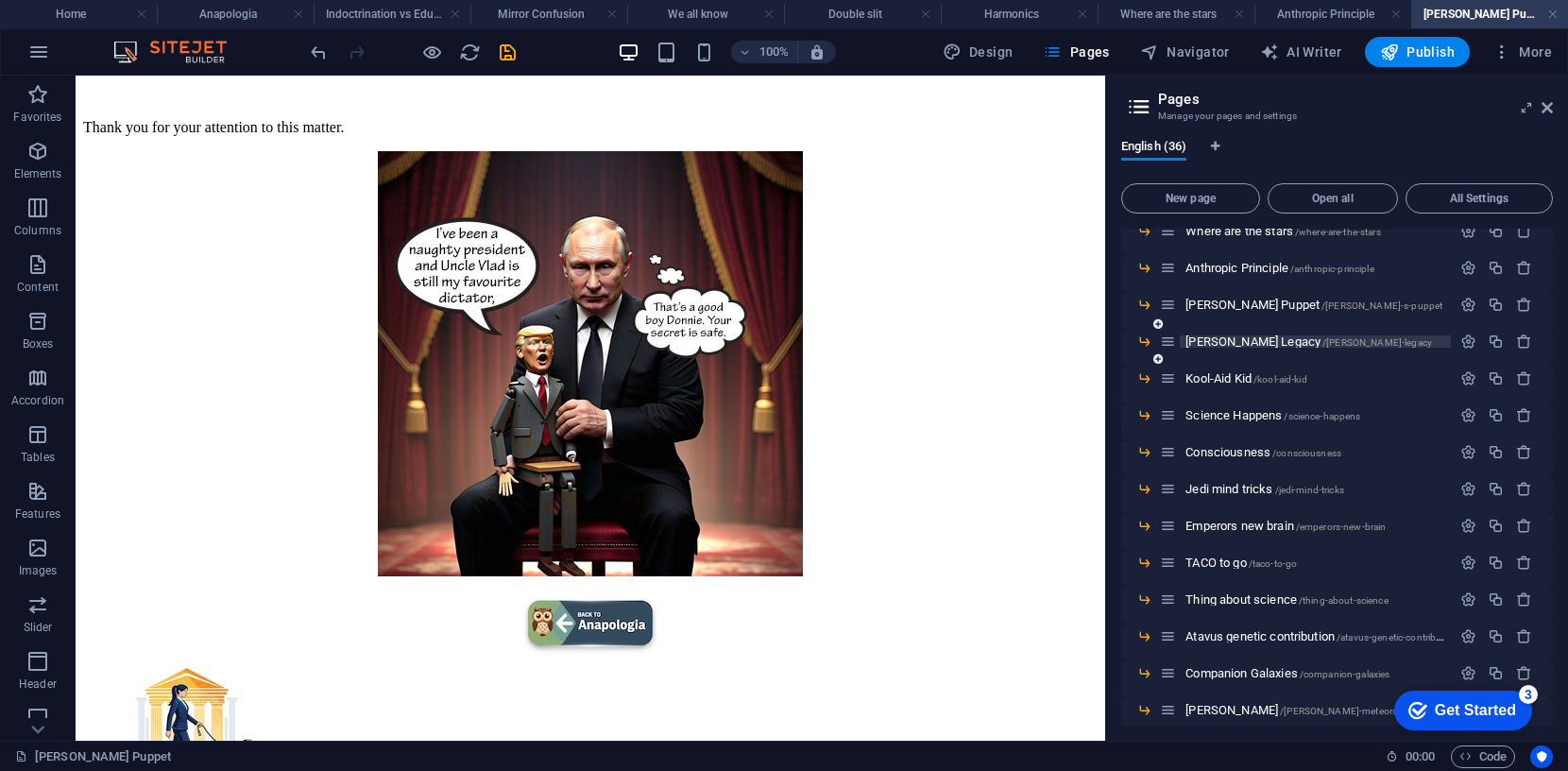
click at [1246, 344] on span "[PERSON_NAME] Legacy /[PERSON_NAME]-legacy" at bounding box center [1308, 341] width 246 height 14
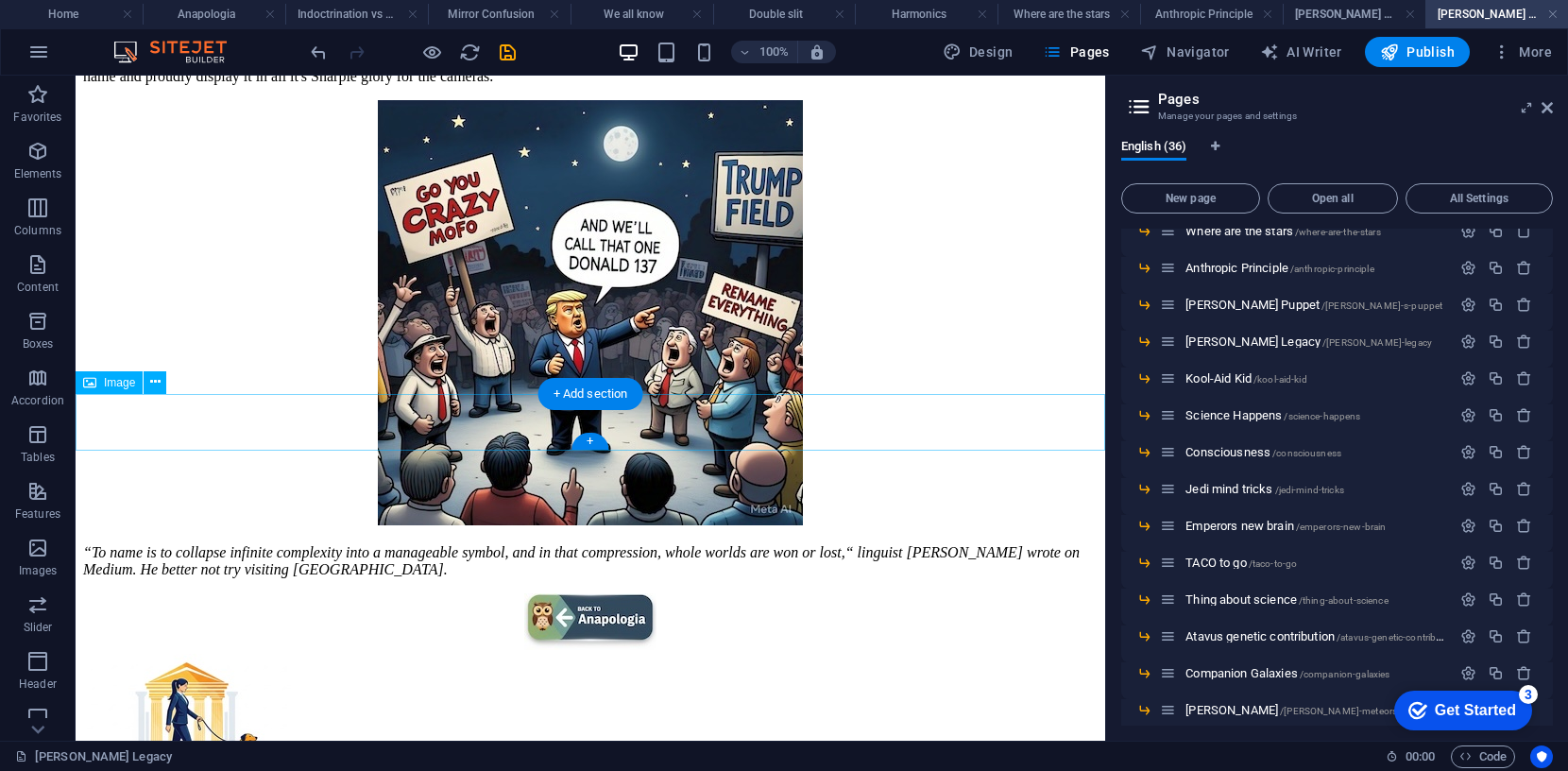
scroll to position [496, 0]
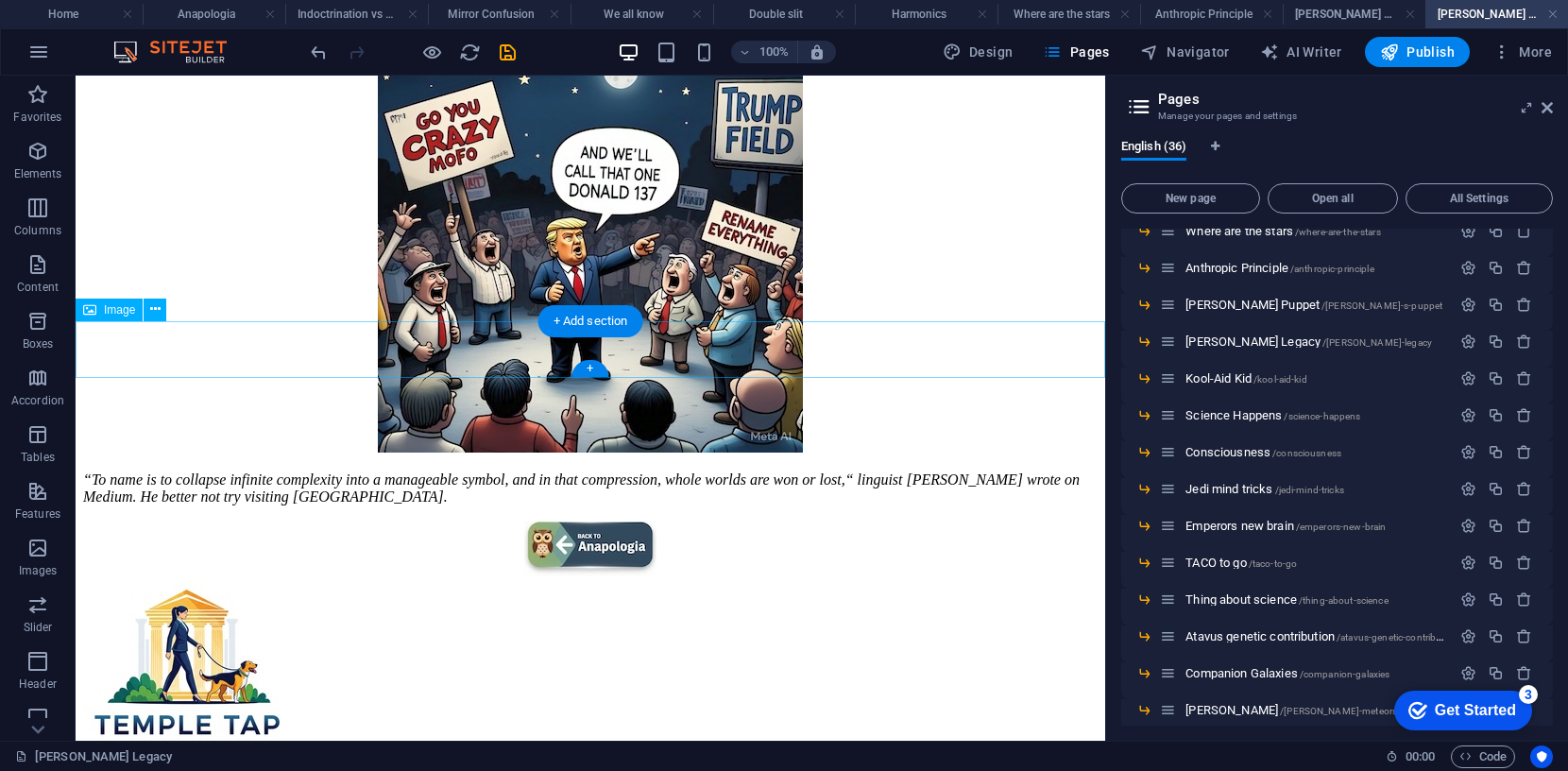
click at [622, 521] on figure at bounding box center [590, 551] width 1014 height 61
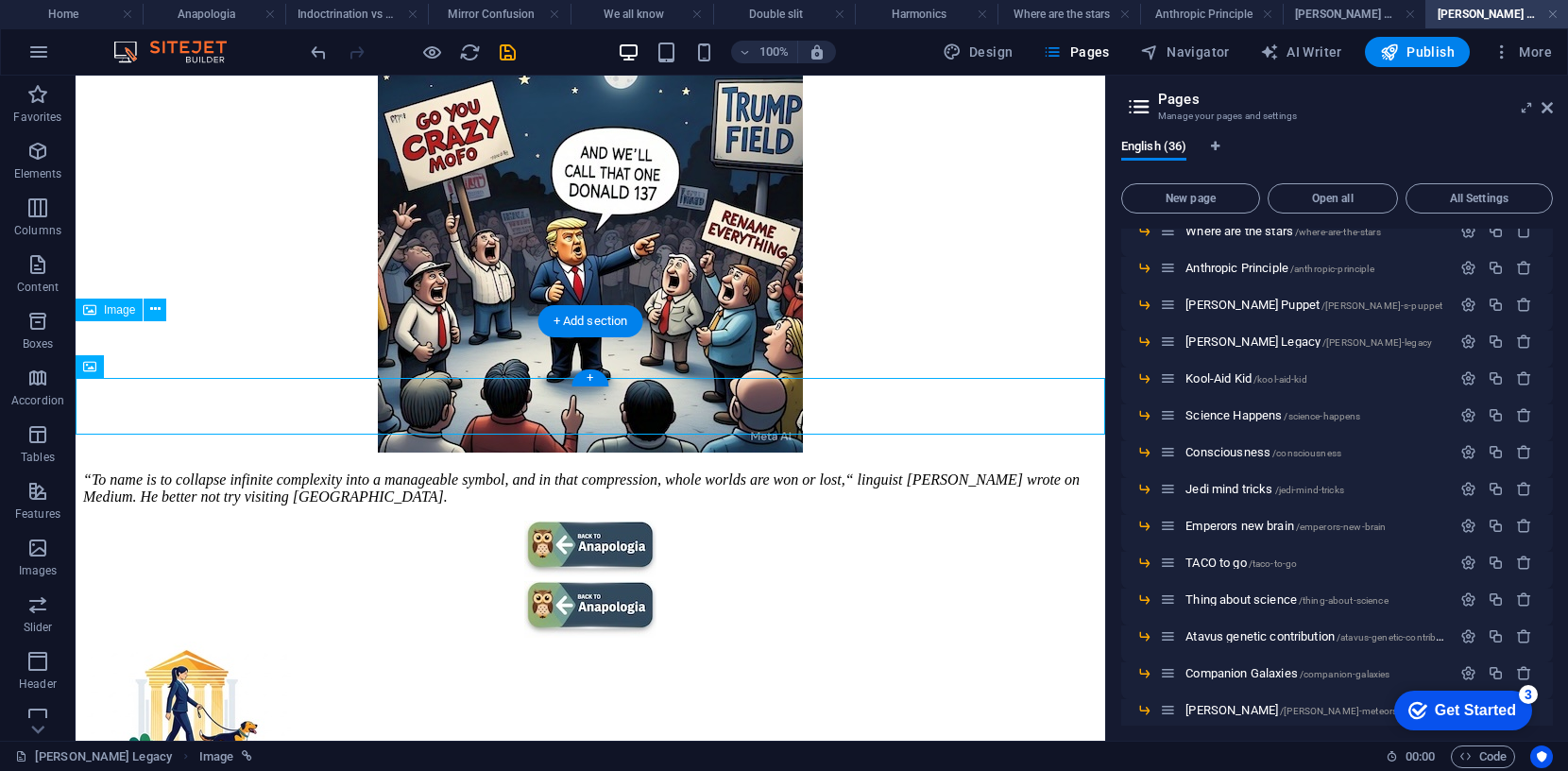
click at [622, 521] on figure at bounding box center [590, 551] width 1014 height 61
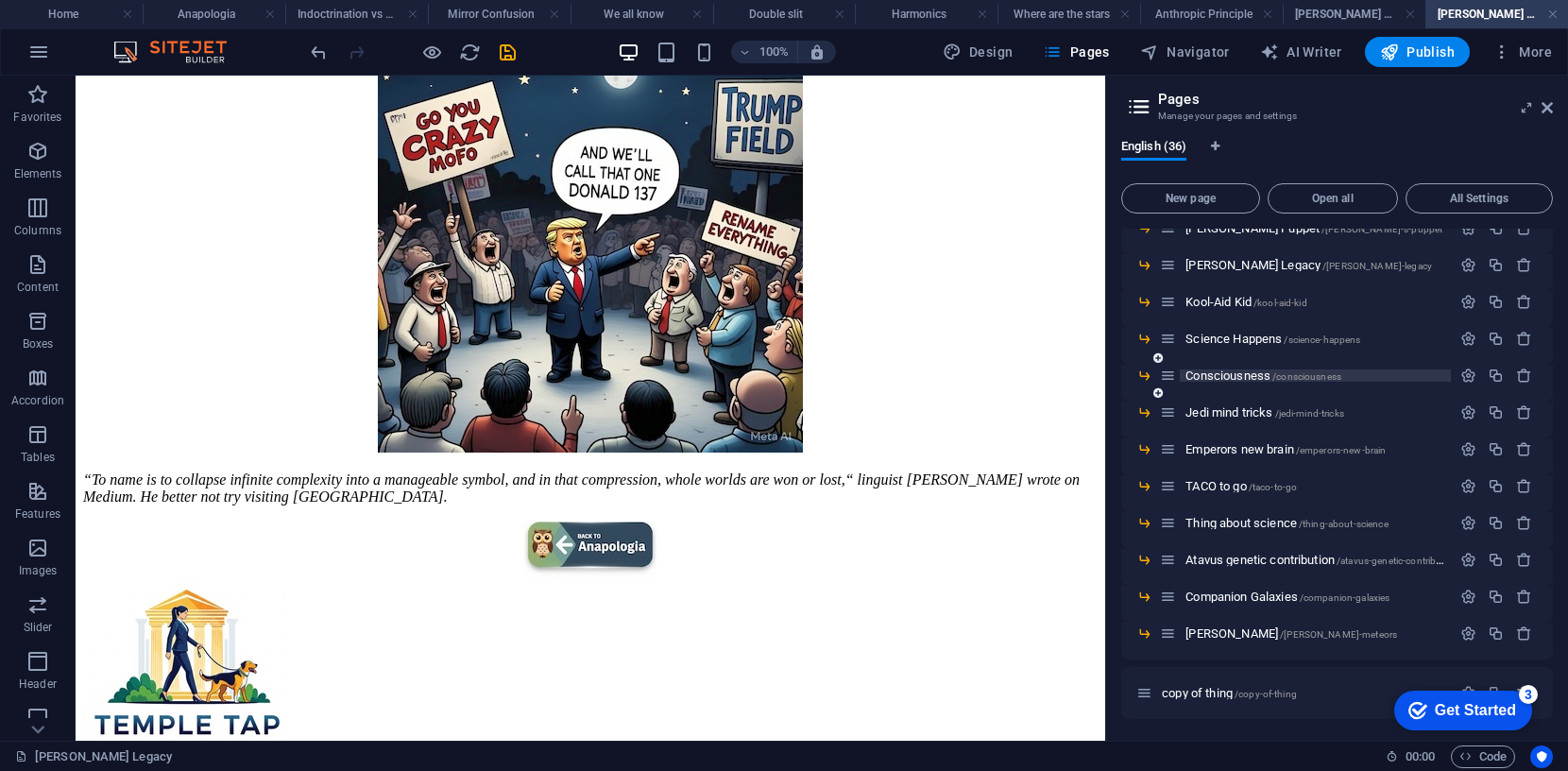
scroll to position [889, 0]
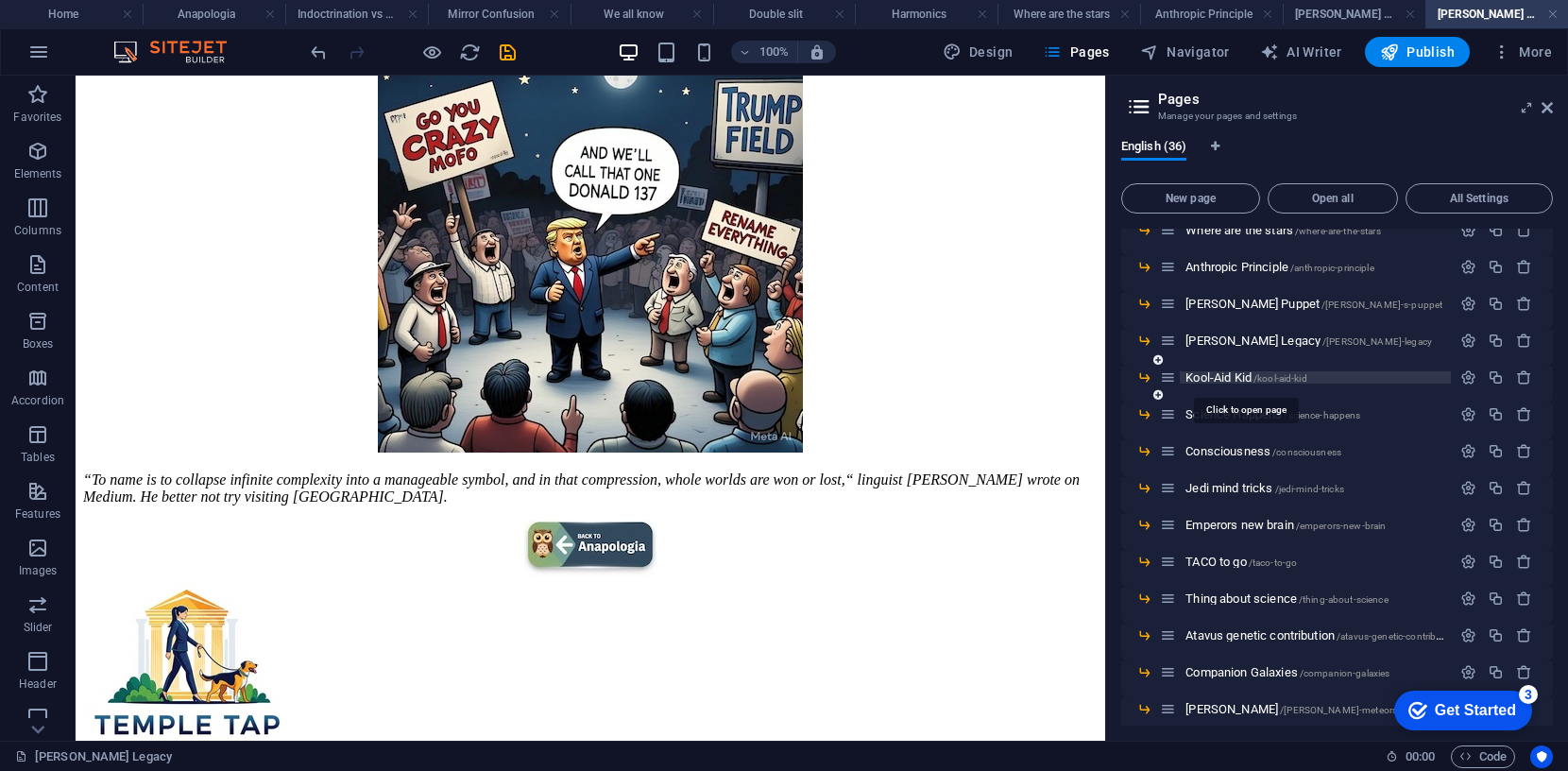
click at [1226, 377] on span "Kool-Aid Kid /kool-aid-kid" at bounding box center [1245, 377] width 121 height 14
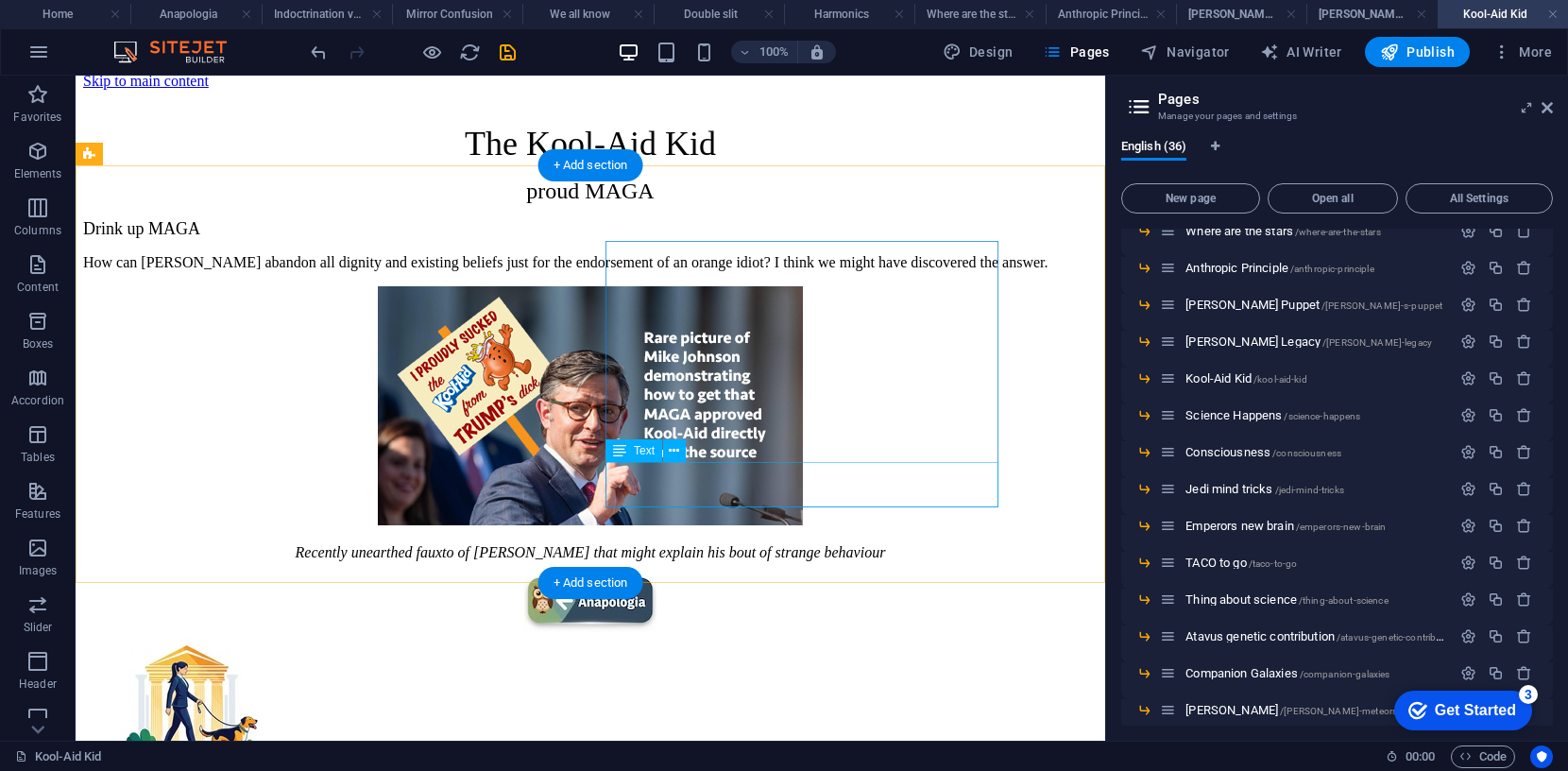
scroll to position [13, 0]
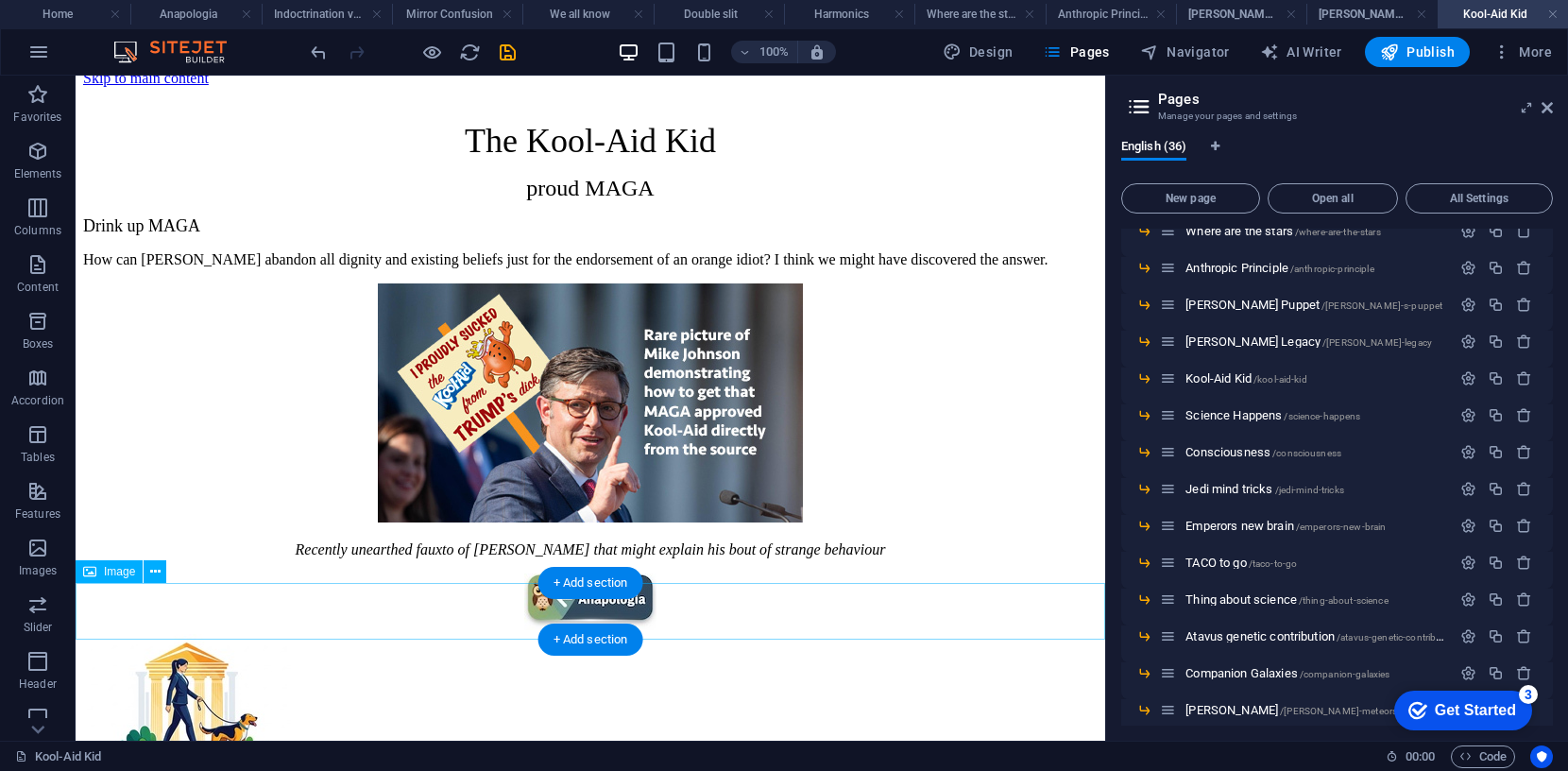
click at [621, 609] on figure at bounding box center [590, 603] width 1014 height 61
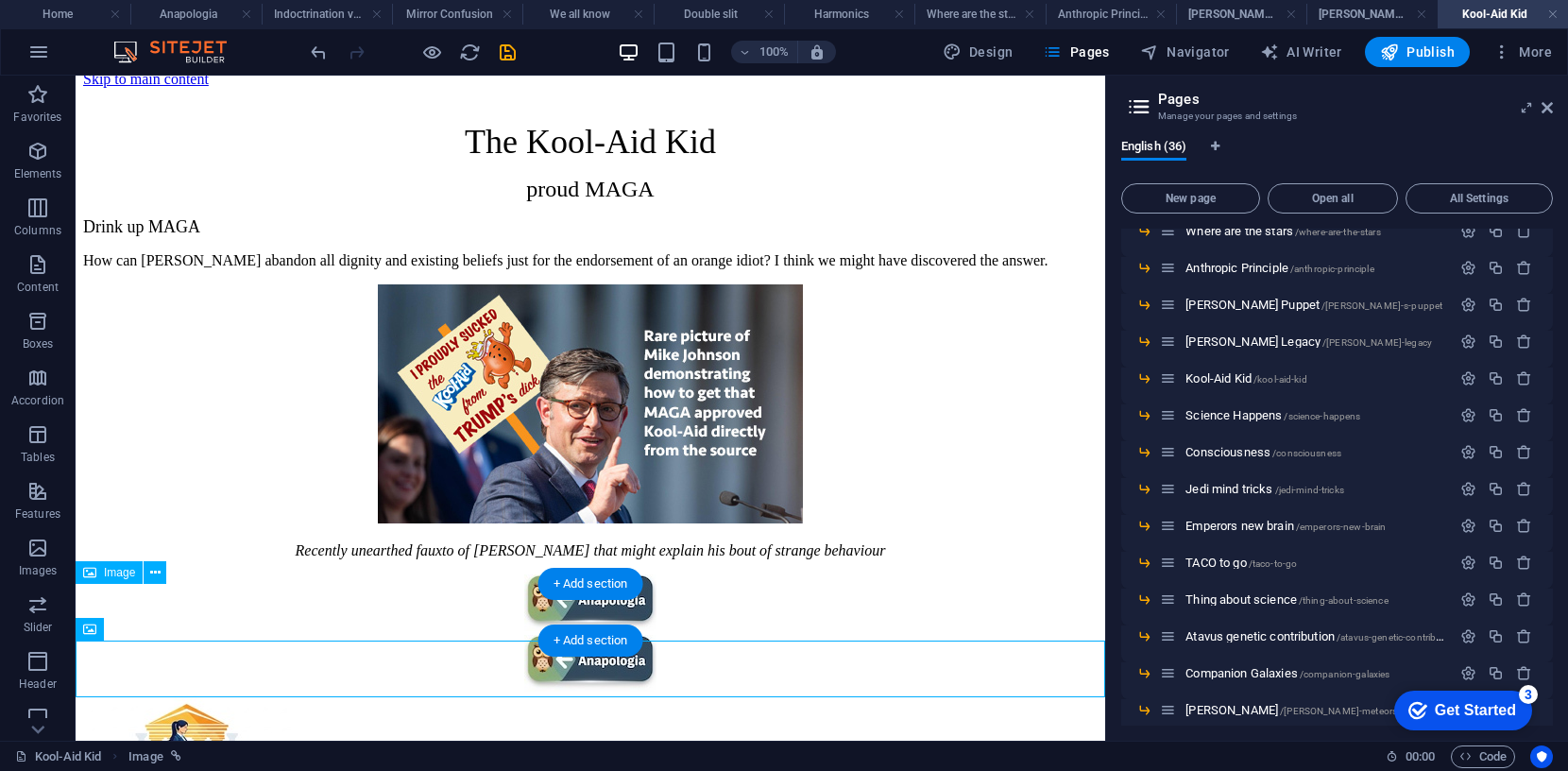
click at [686, 600] on figure at bounding box center [590, 604] width 1014 height 61
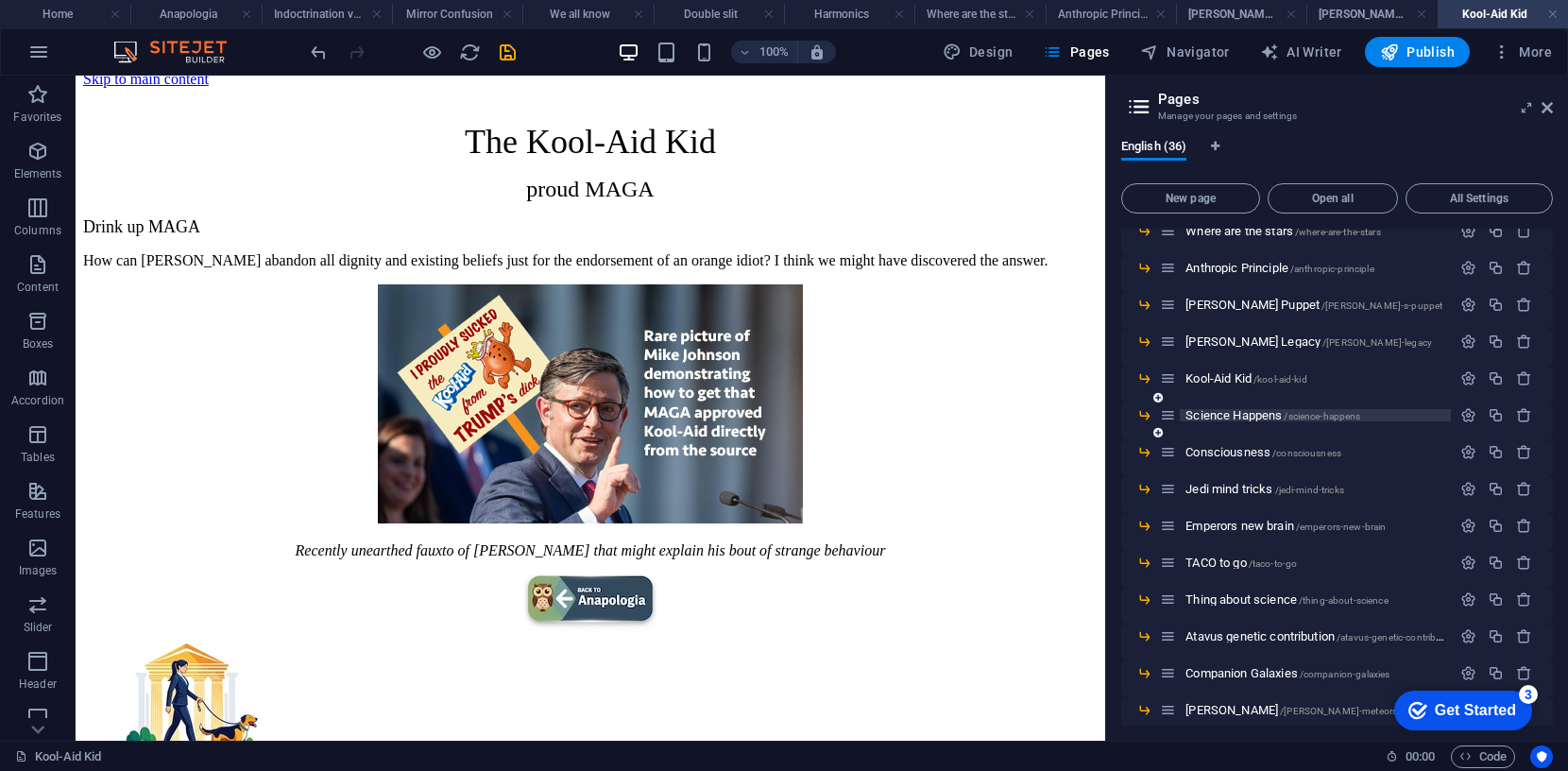
click at [1231, 415] on span "Science Happens /science-happens" at bounding box center [1273, 415] width 175 height 14
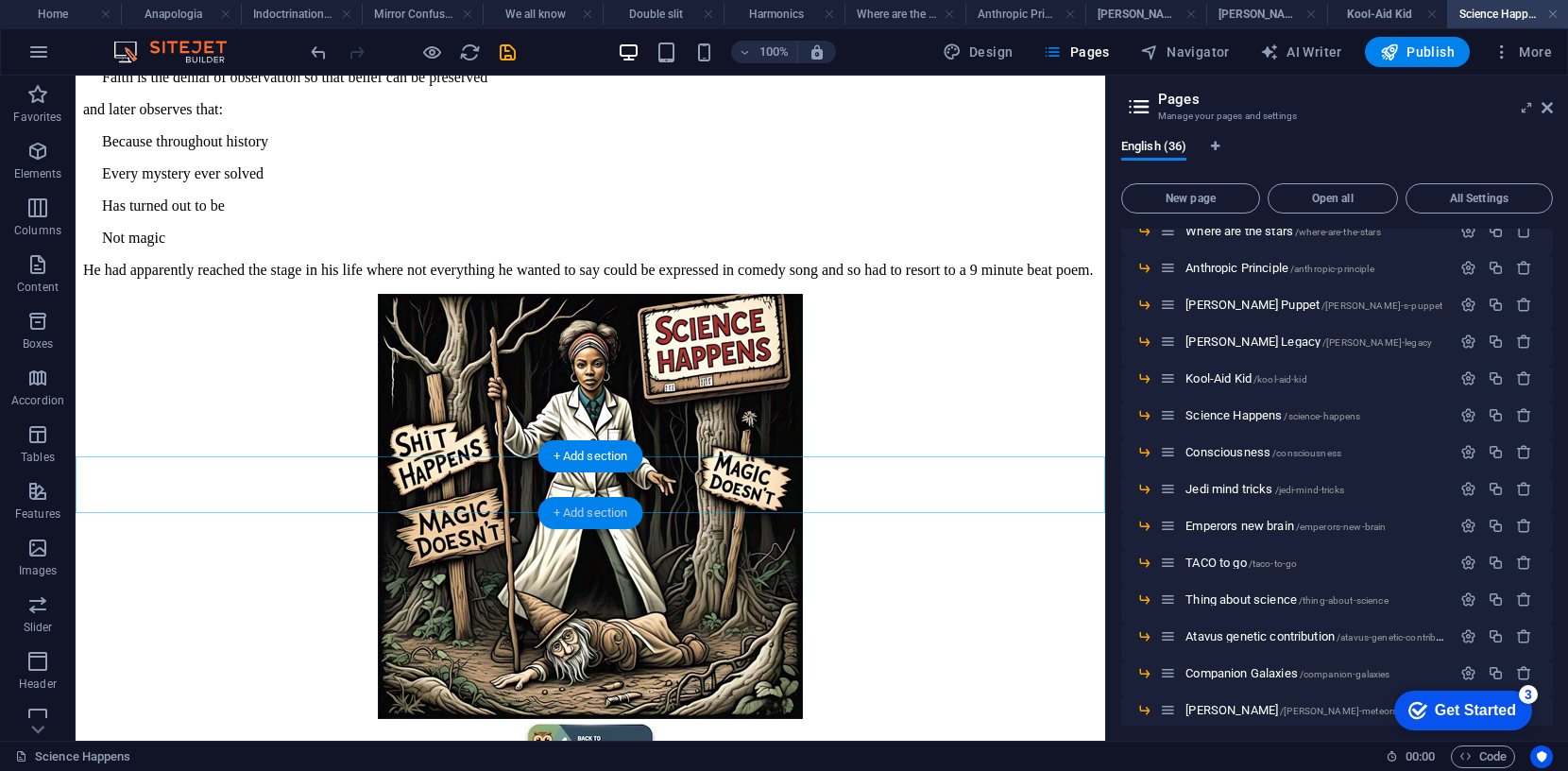
scroll to position [267, 0]
click at [626, 722] on figure at bounding box center [590, 752] width 1014 height 61
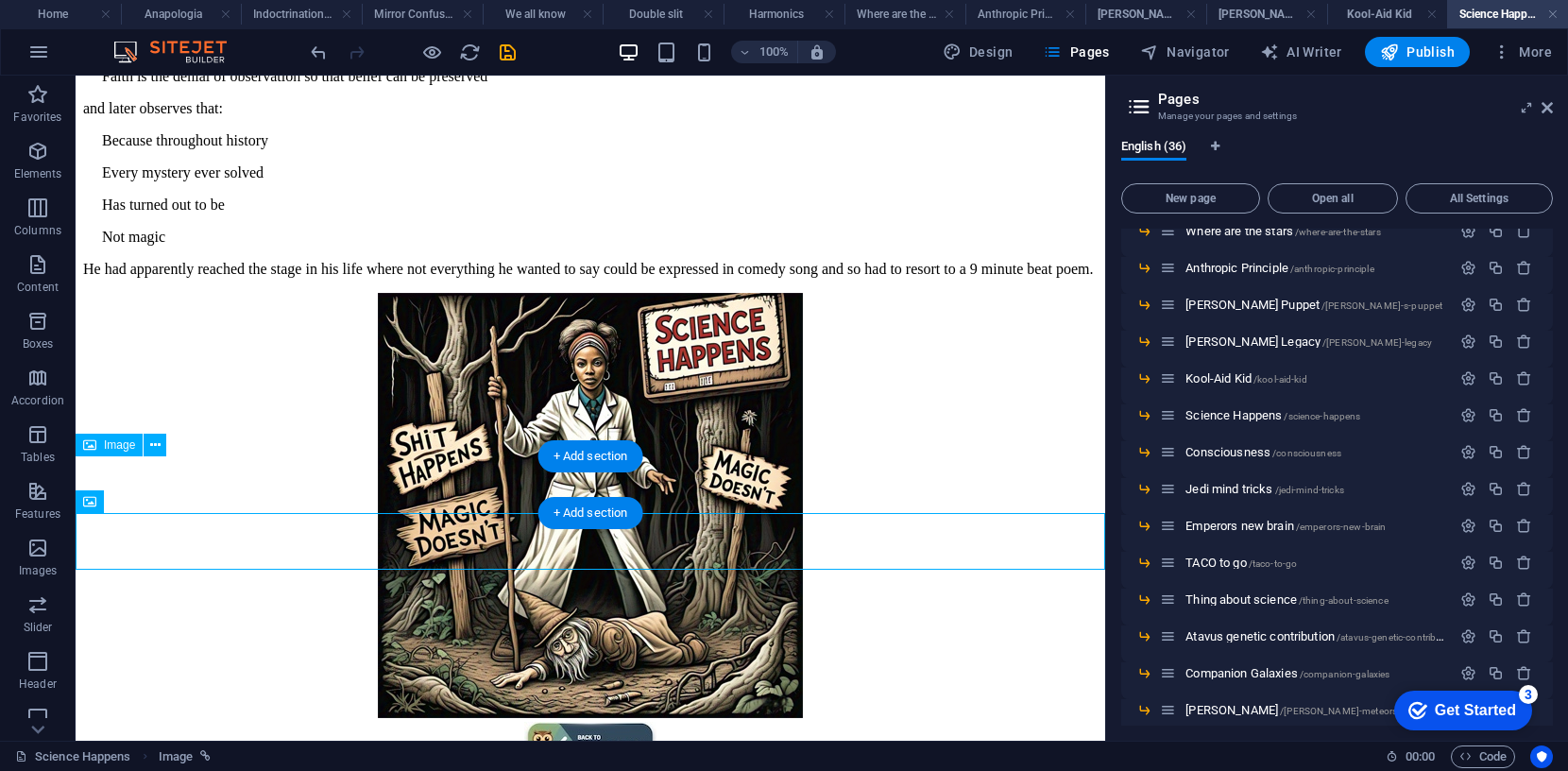
click at [687, 722] on figure at bounding box center [590, 752] width 1014 height 61
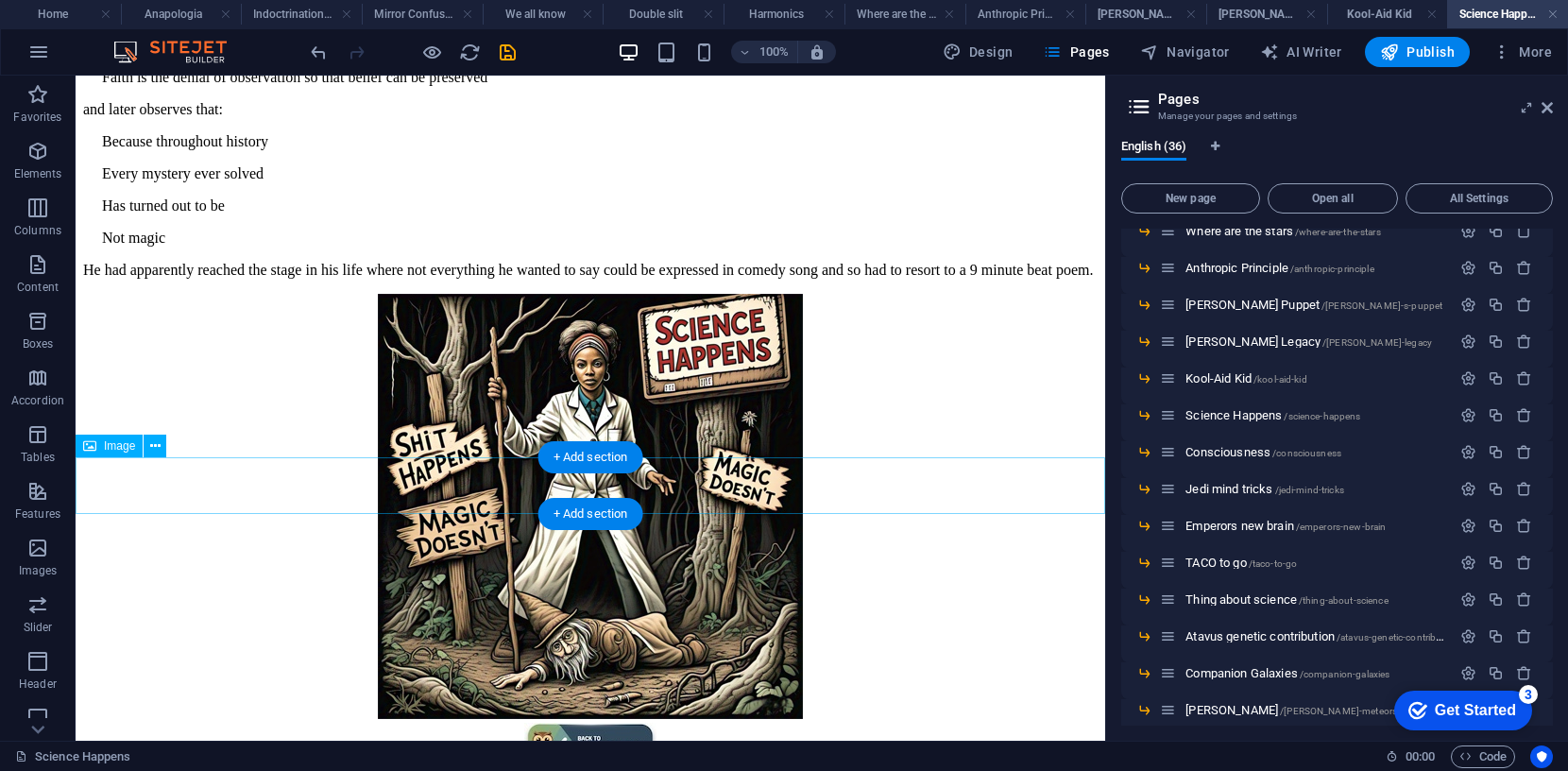
click at [587, 722] on figure at bounding box center [590, 753] width 1014 height 61
select select "px"
select select "4"
select select
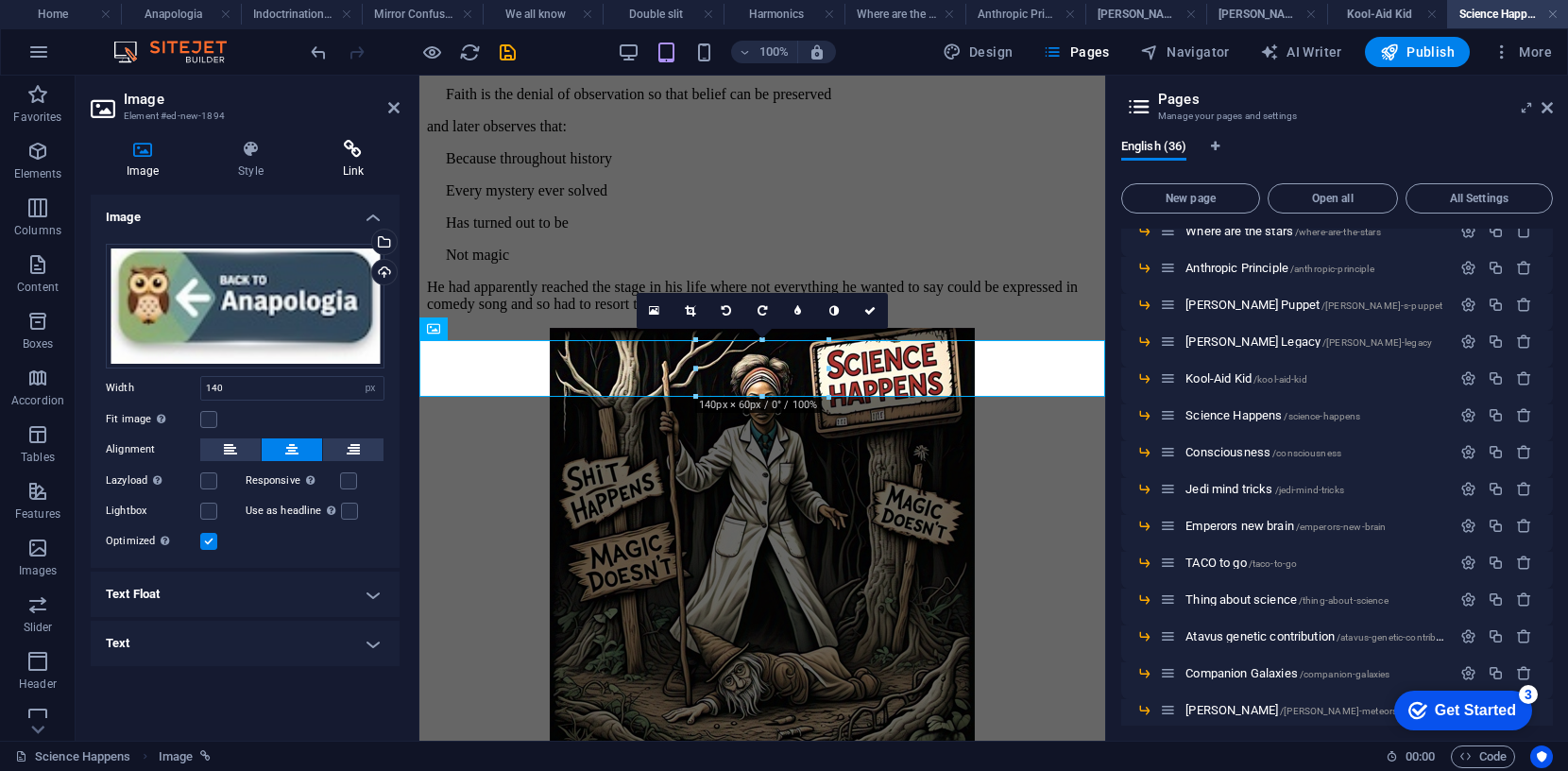
click at [355, 145] on icon at bounding box center [353, 149] width 92 height 19
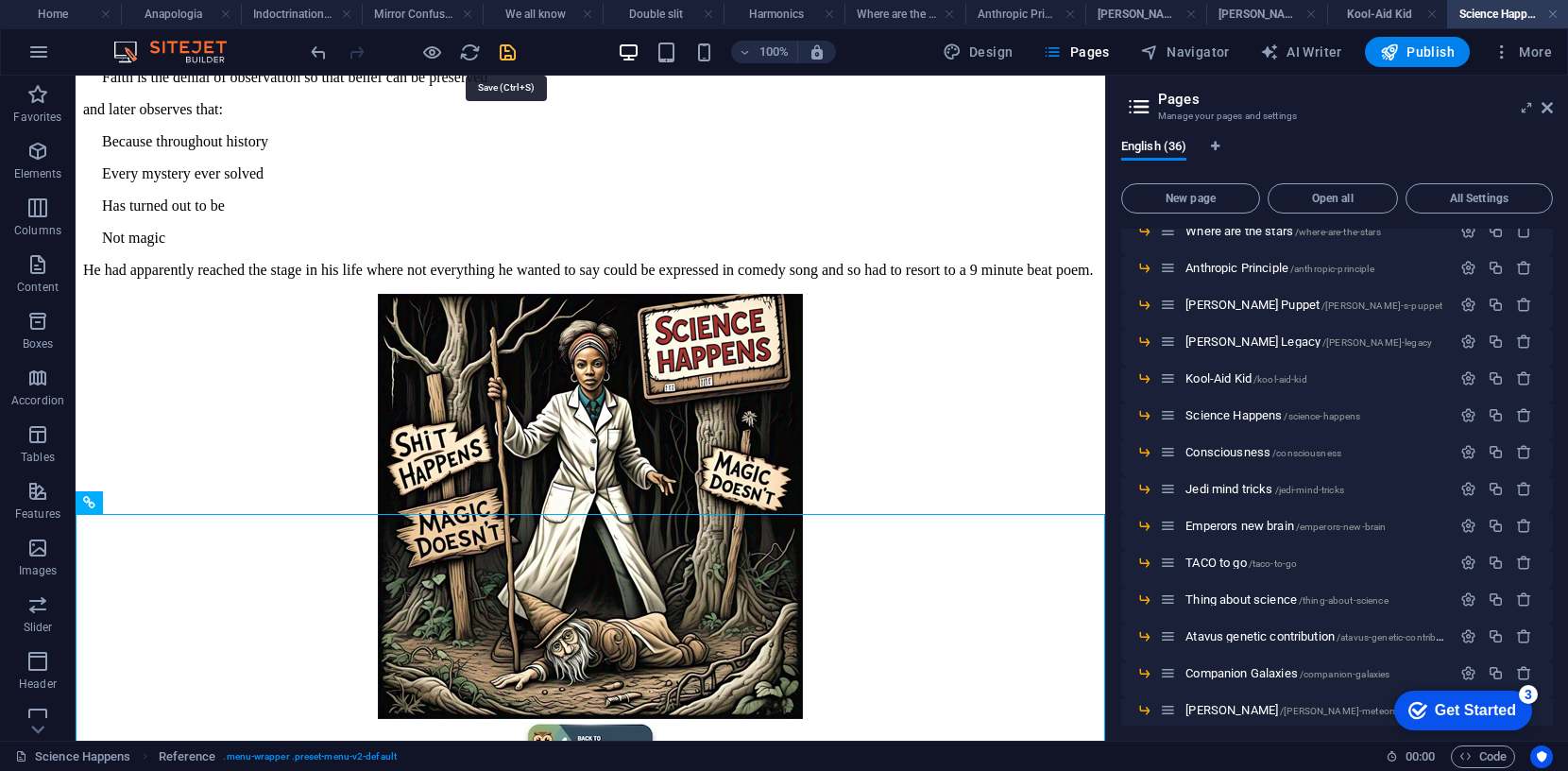
click at [502, 43] on icon "save" at bounding box center [507, 52] width 22 height 22
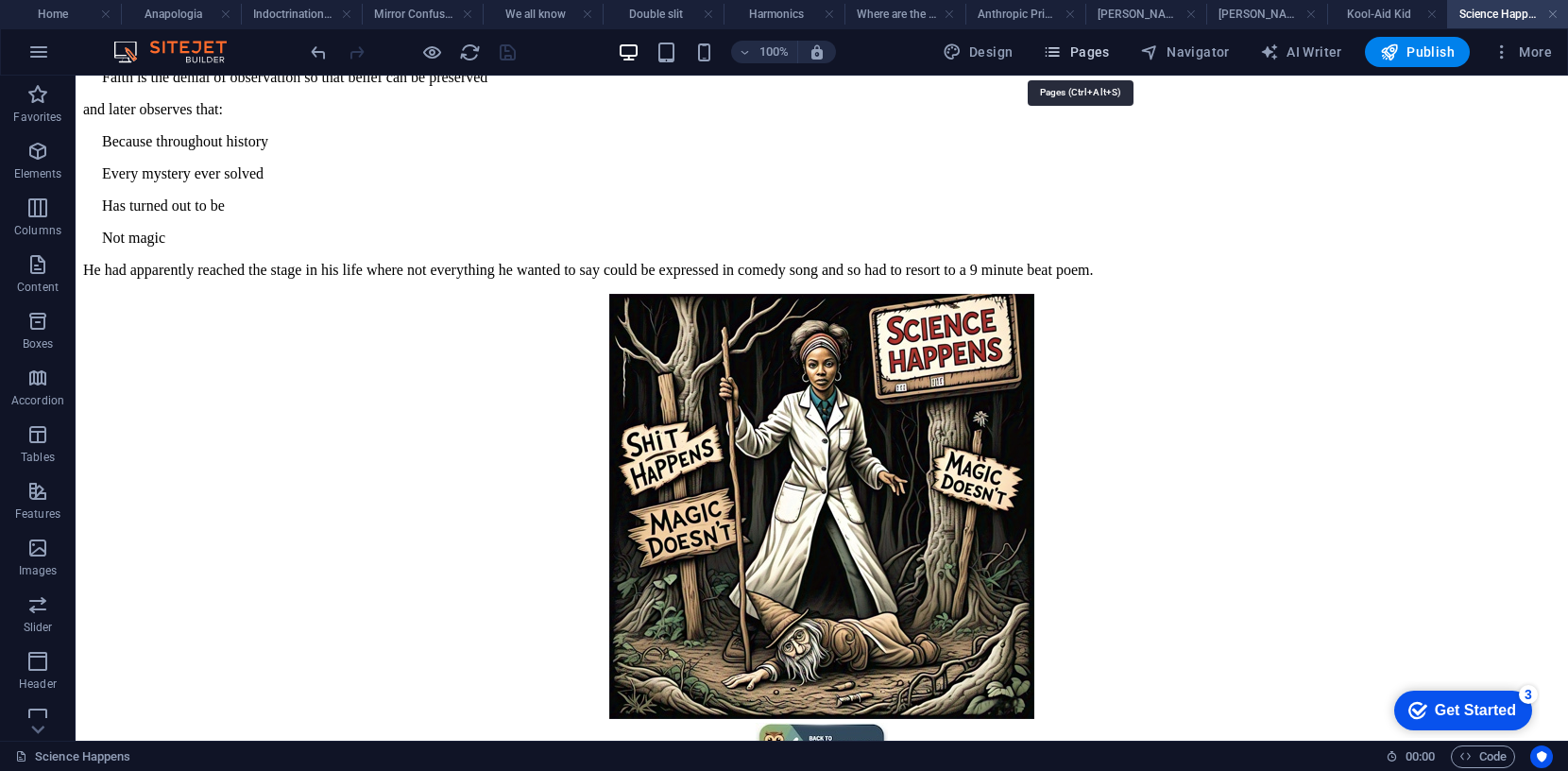
click at [1077, 48] on span "Pages" at bounding box center [1075, 52] width 66 height 19
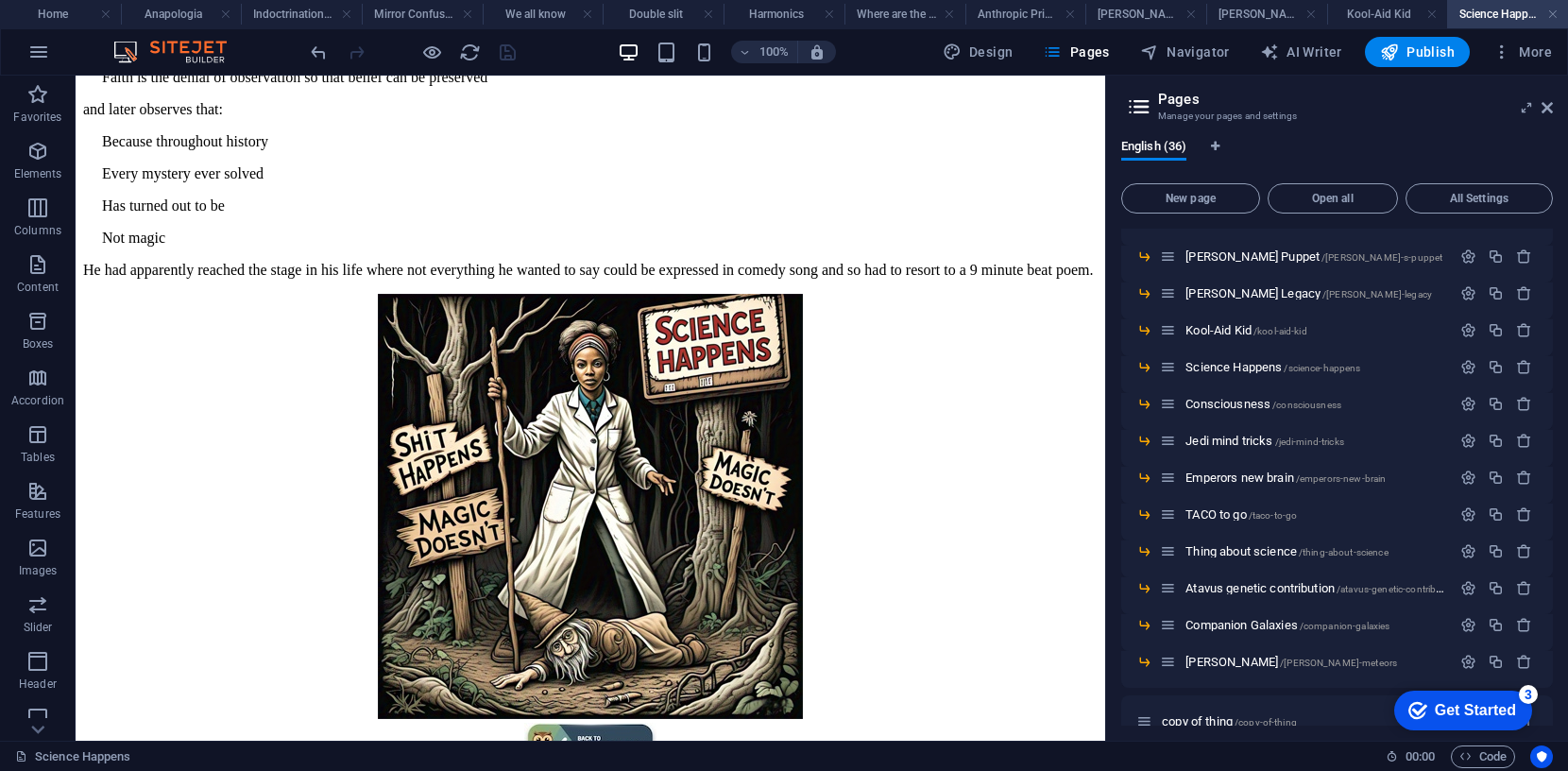
scroll to position [942, 0]
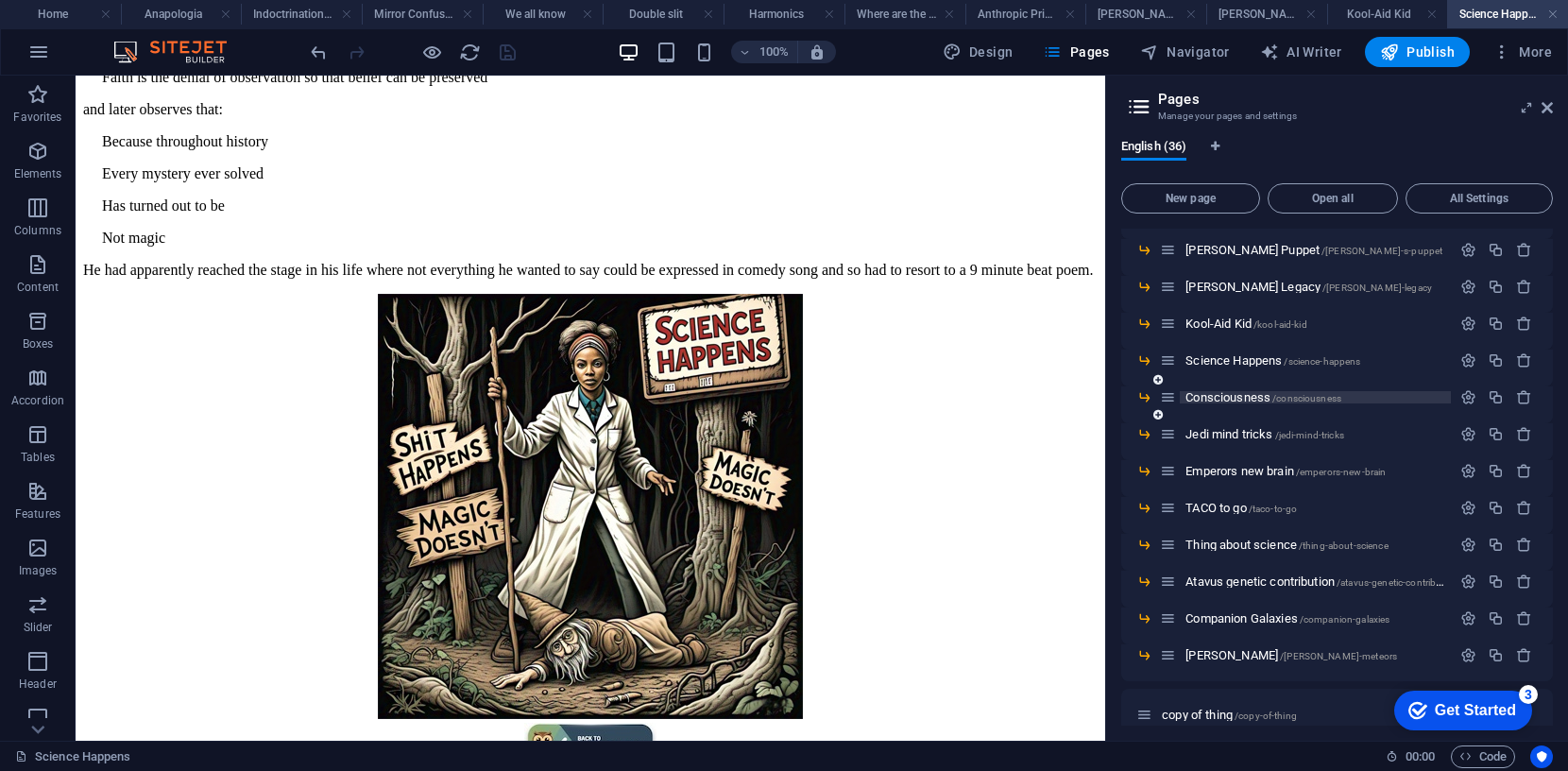
click at [1237, 398] on span "Consciousness /consciousness" at bounding box center [1264, 397] width 156 height 14
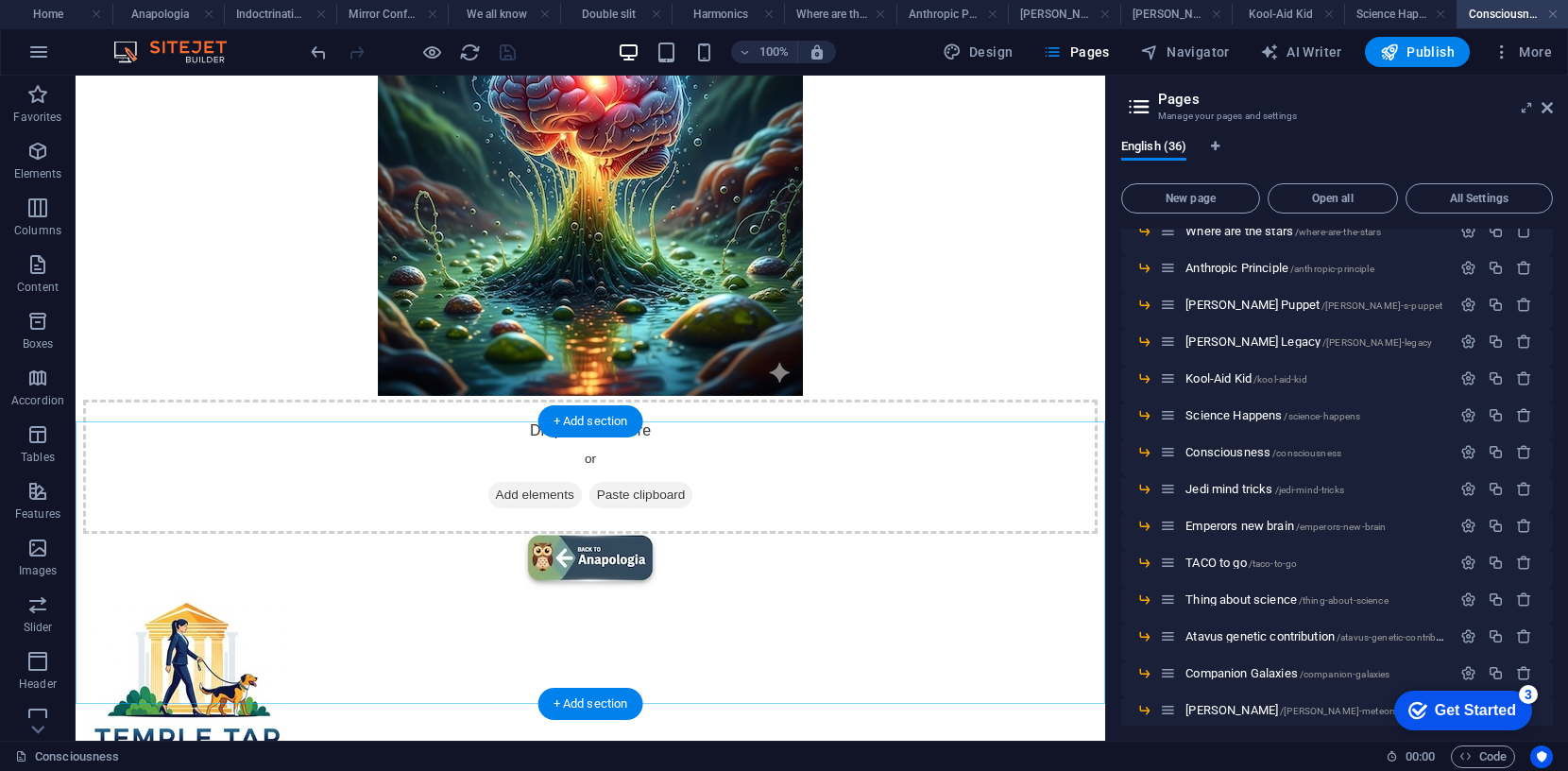
scroll to position [907, 0]
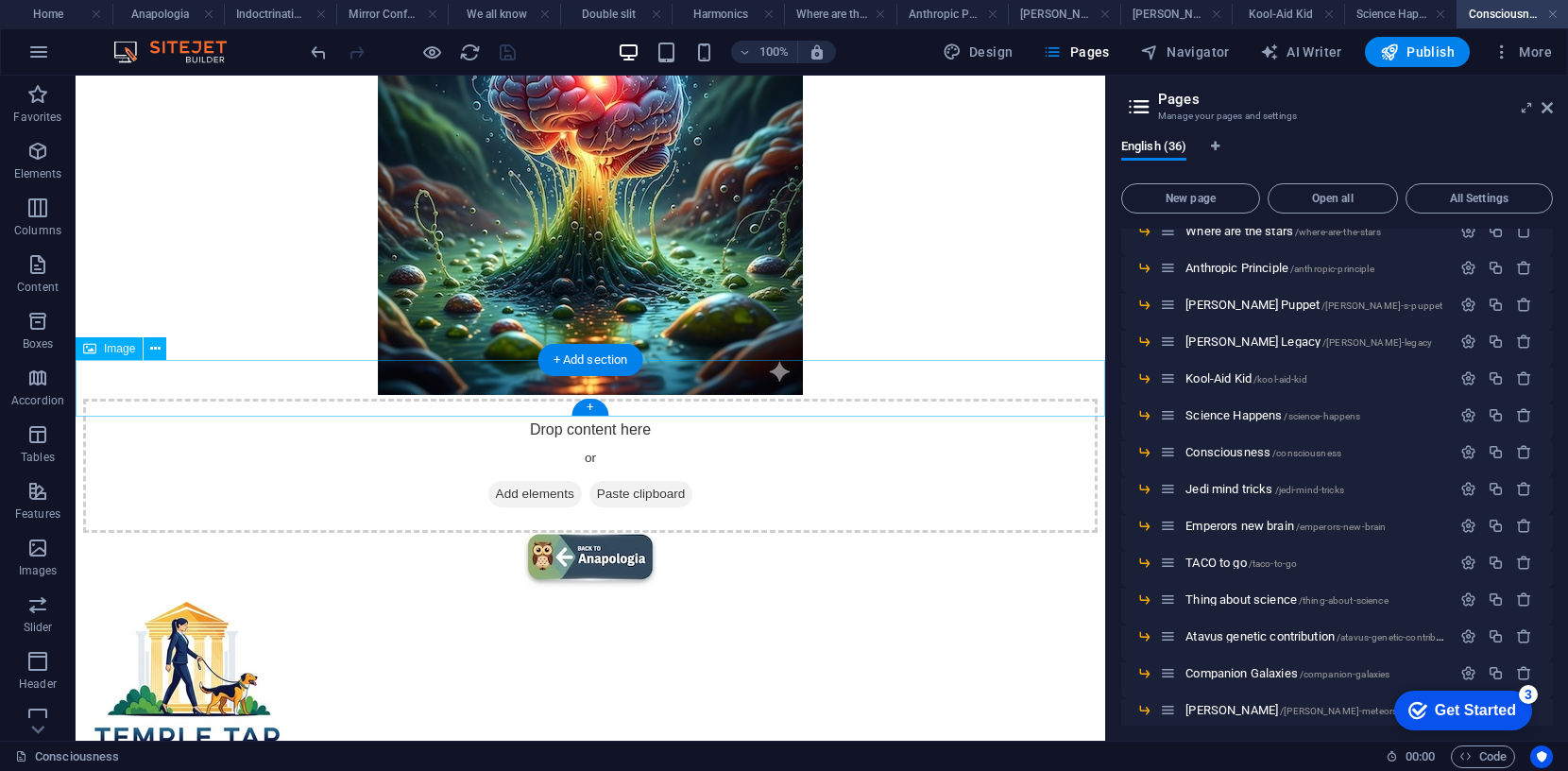
click at [613, 533] on figure at bounding box center [590, 563] width 1014 height 61
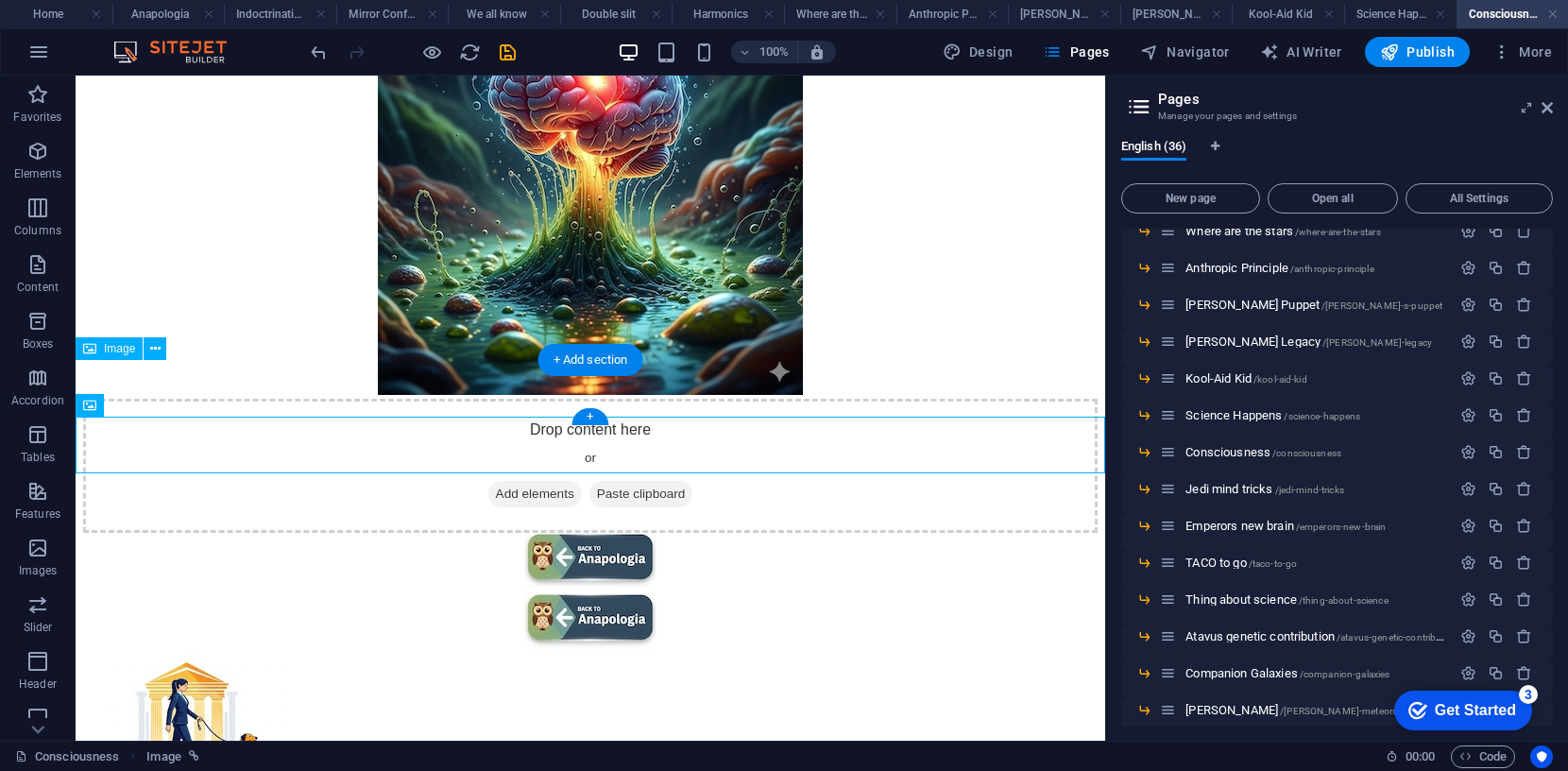
click at [690, 533] on figure at bounding box center [590, 563] width 1014 height 61
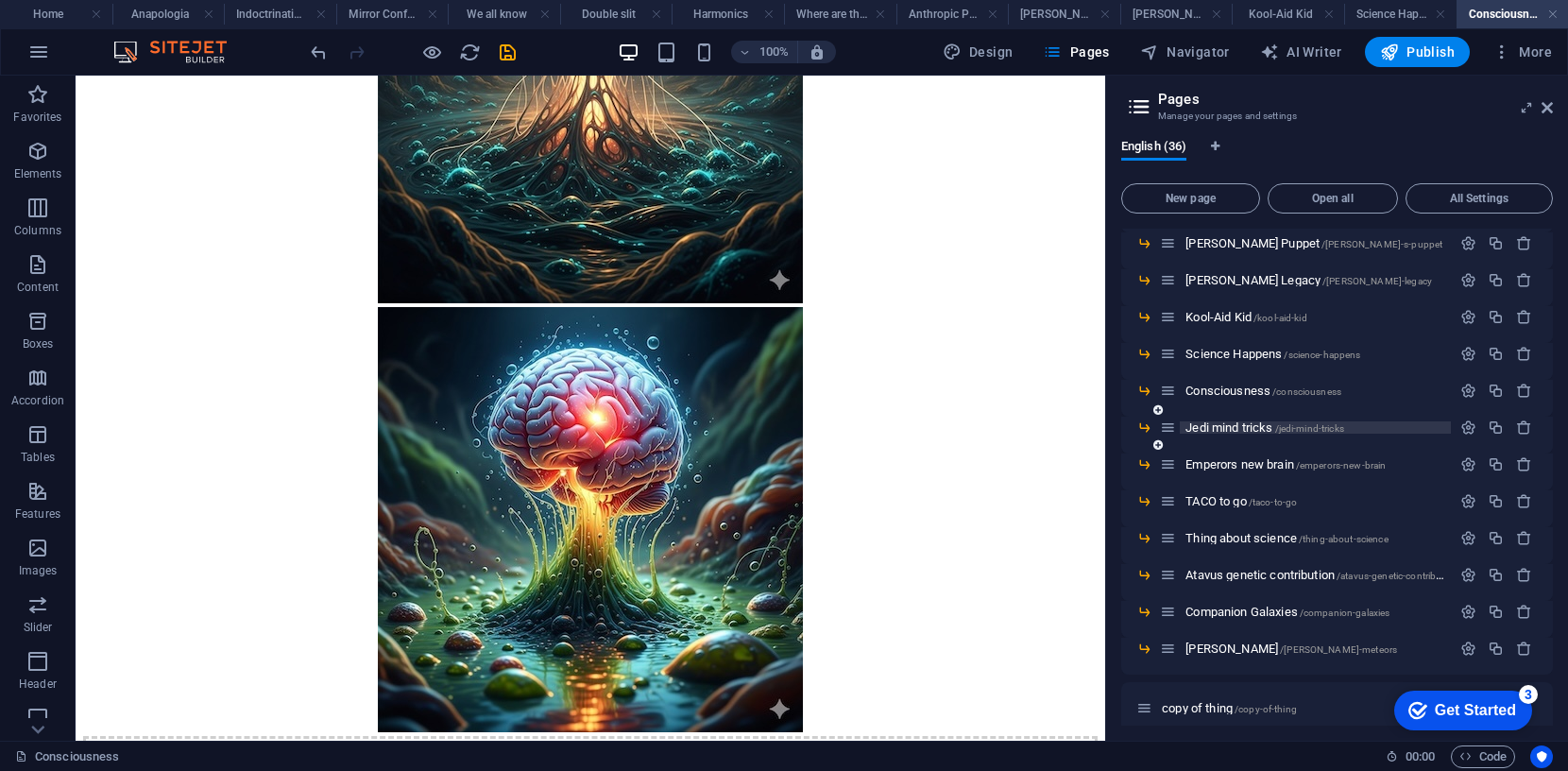
scroll to position [964, 0]
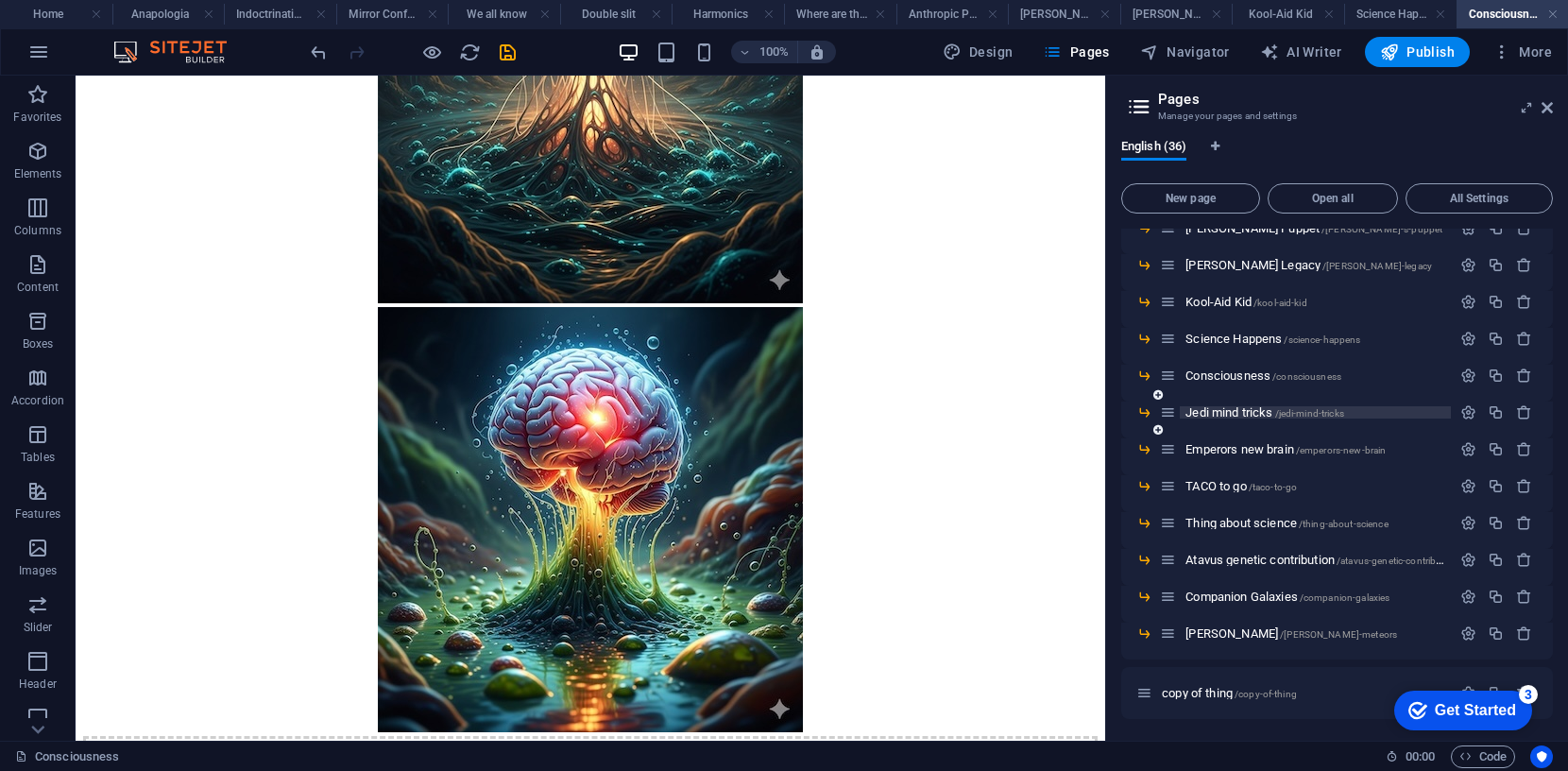
click at [1224, 412] on span "Jedi mind tricks /jedi-mind-tricks" at bounding box center [1264, 412] width 159 height 14
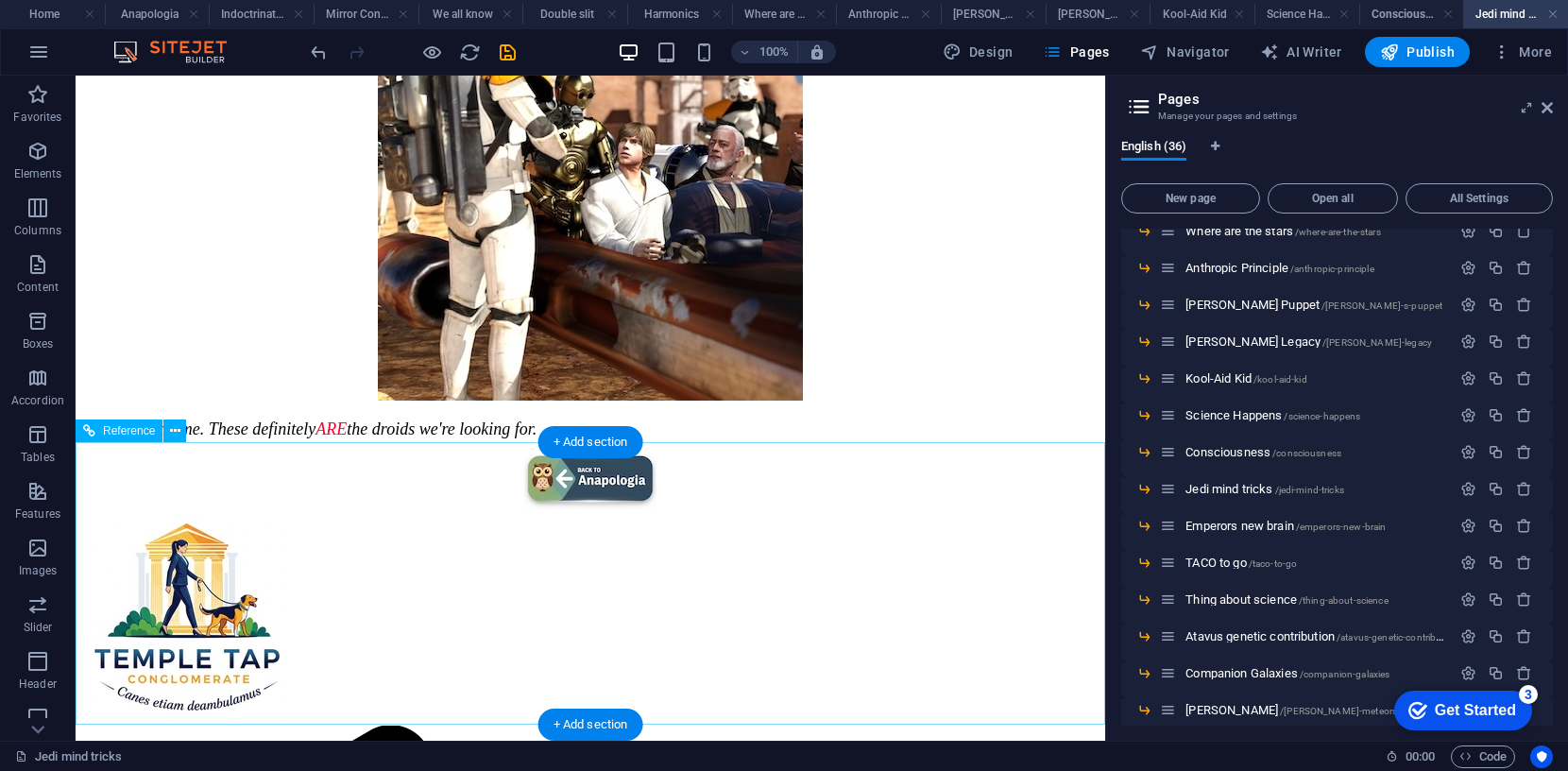
scroll to position [385, 0]
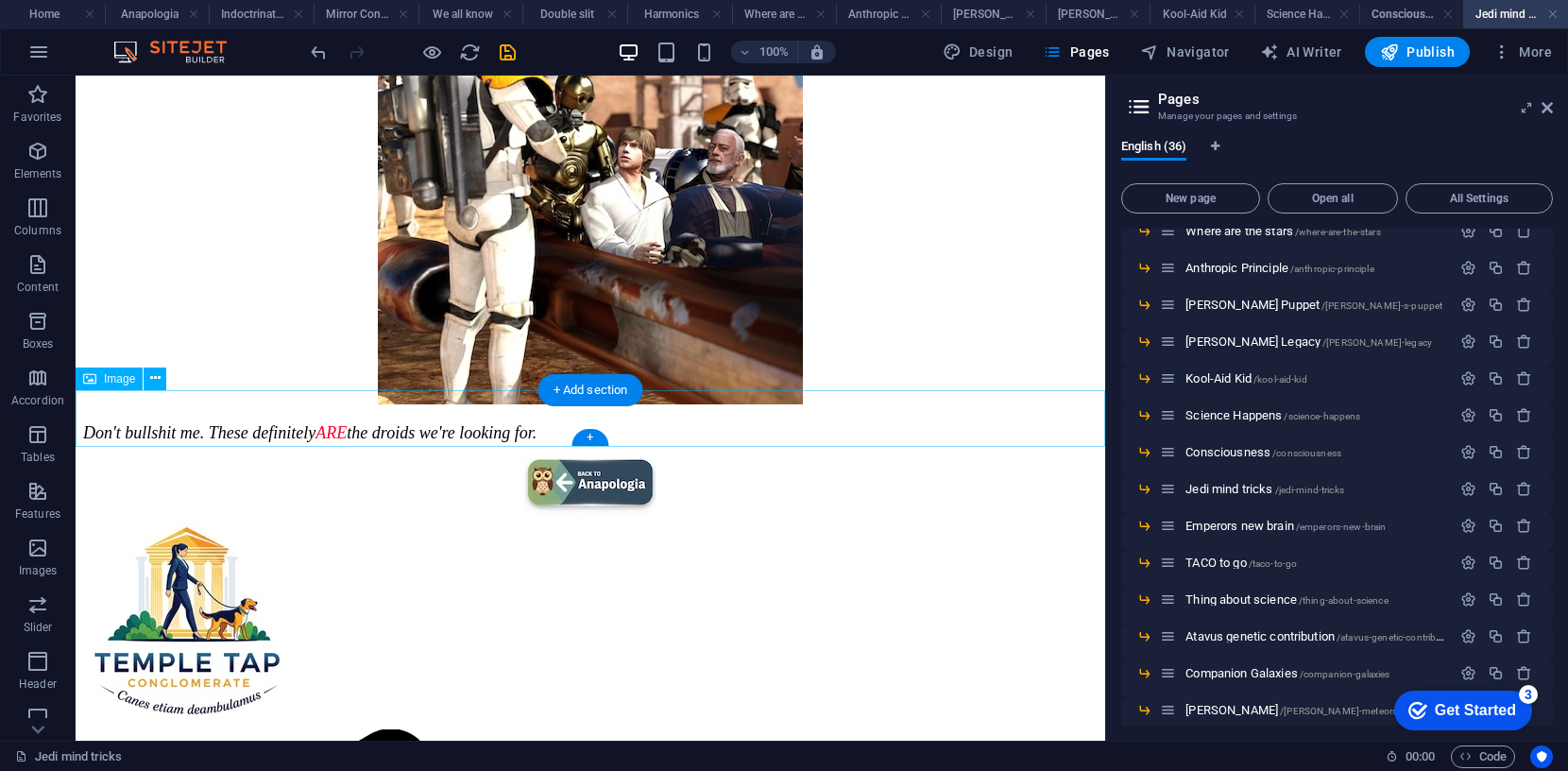
click at [598, 458] on figure at bounding box center [590, 488] width 1014 height 61
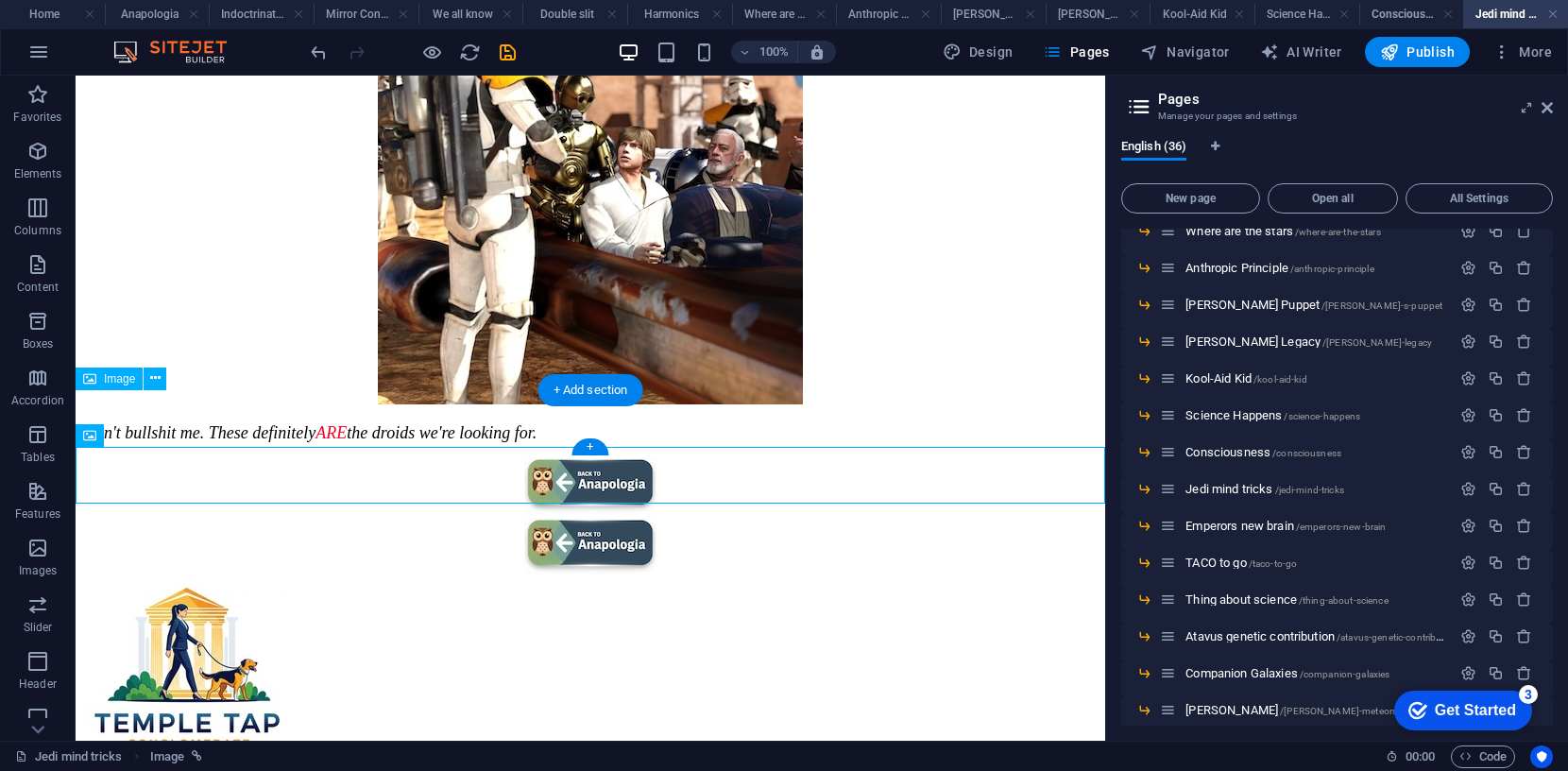
click at [666, 458] on figure at bounding box center [590, 488] width 1014 height 61
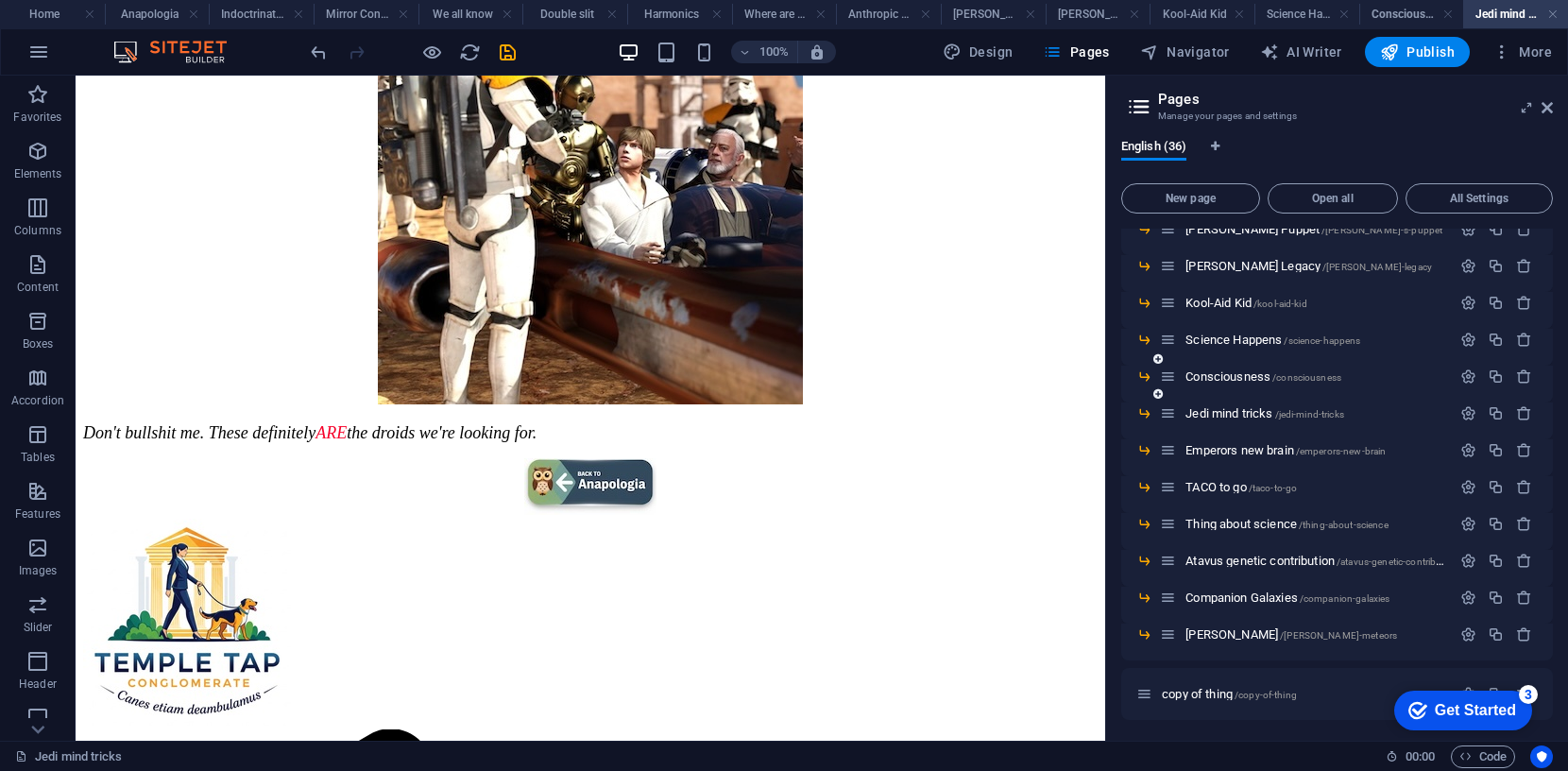
scroll to position [964, 0]
click at [1245, 450] on span "Emperors new brain /emperors-new-brain" at bounding box center [1285, 448] width 200 height 14
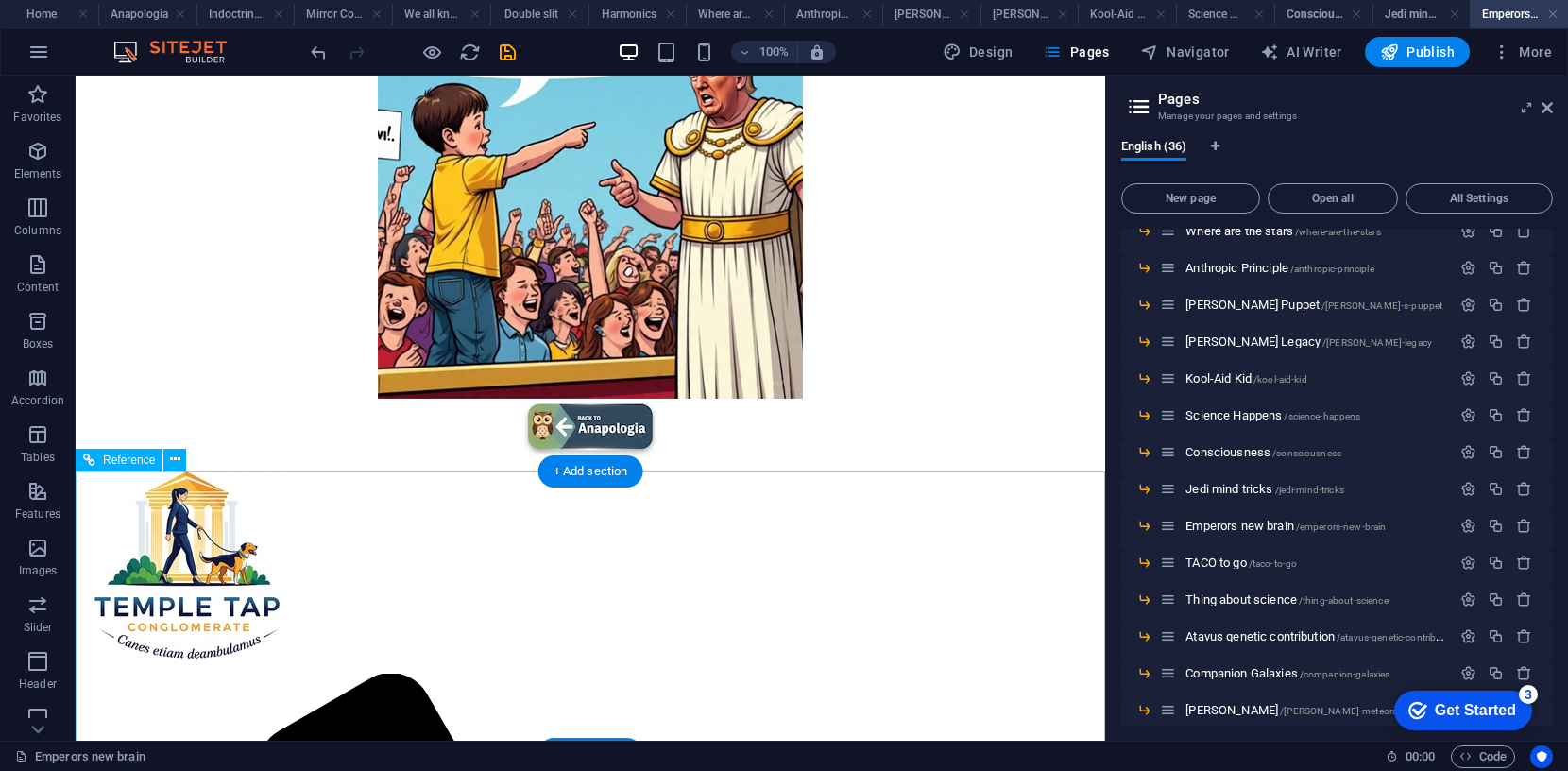
scroll to position [340, 0]
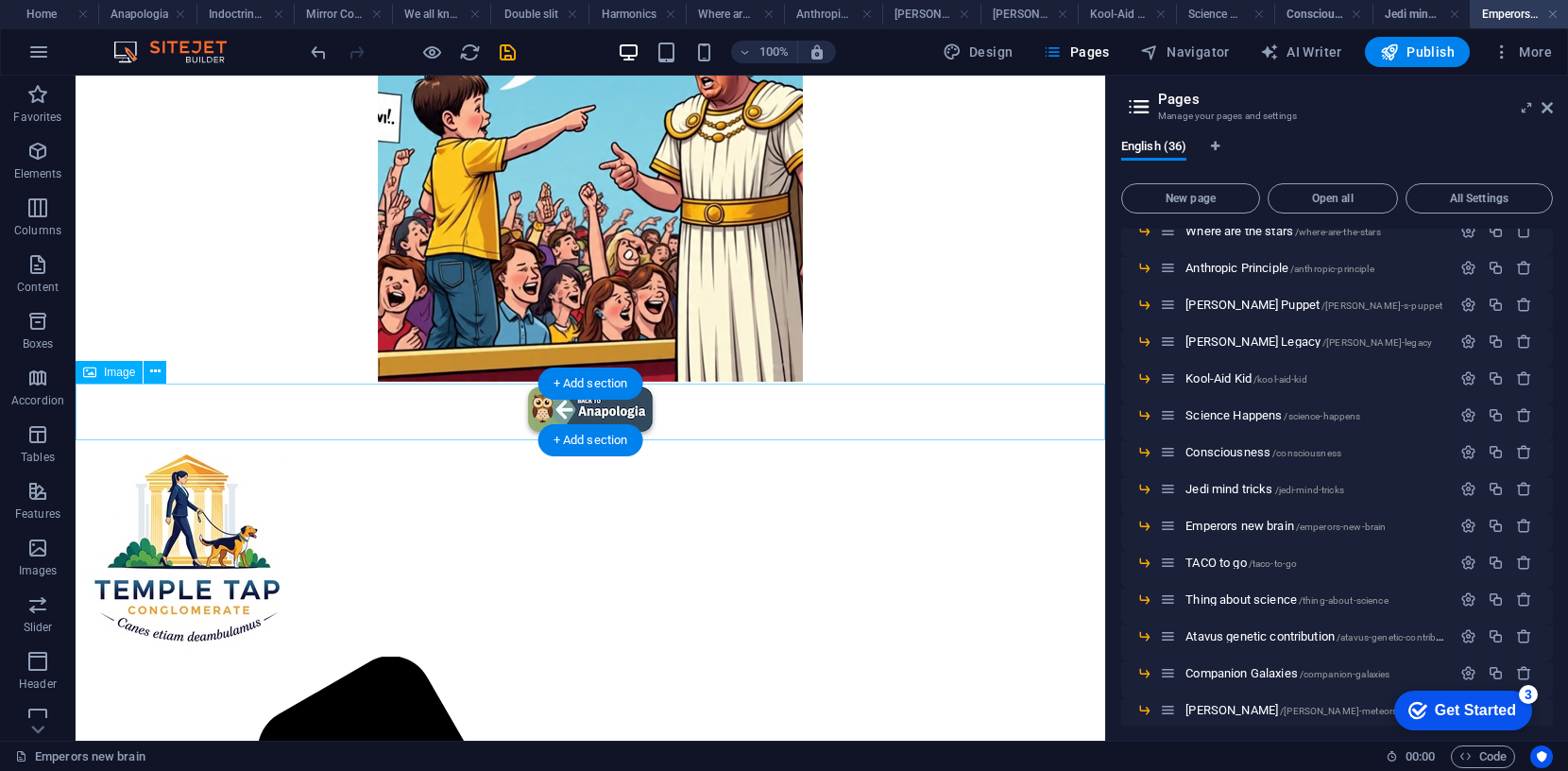
click at [608, 405] on figure at bounding box center [590, 416] width 1014 height 61
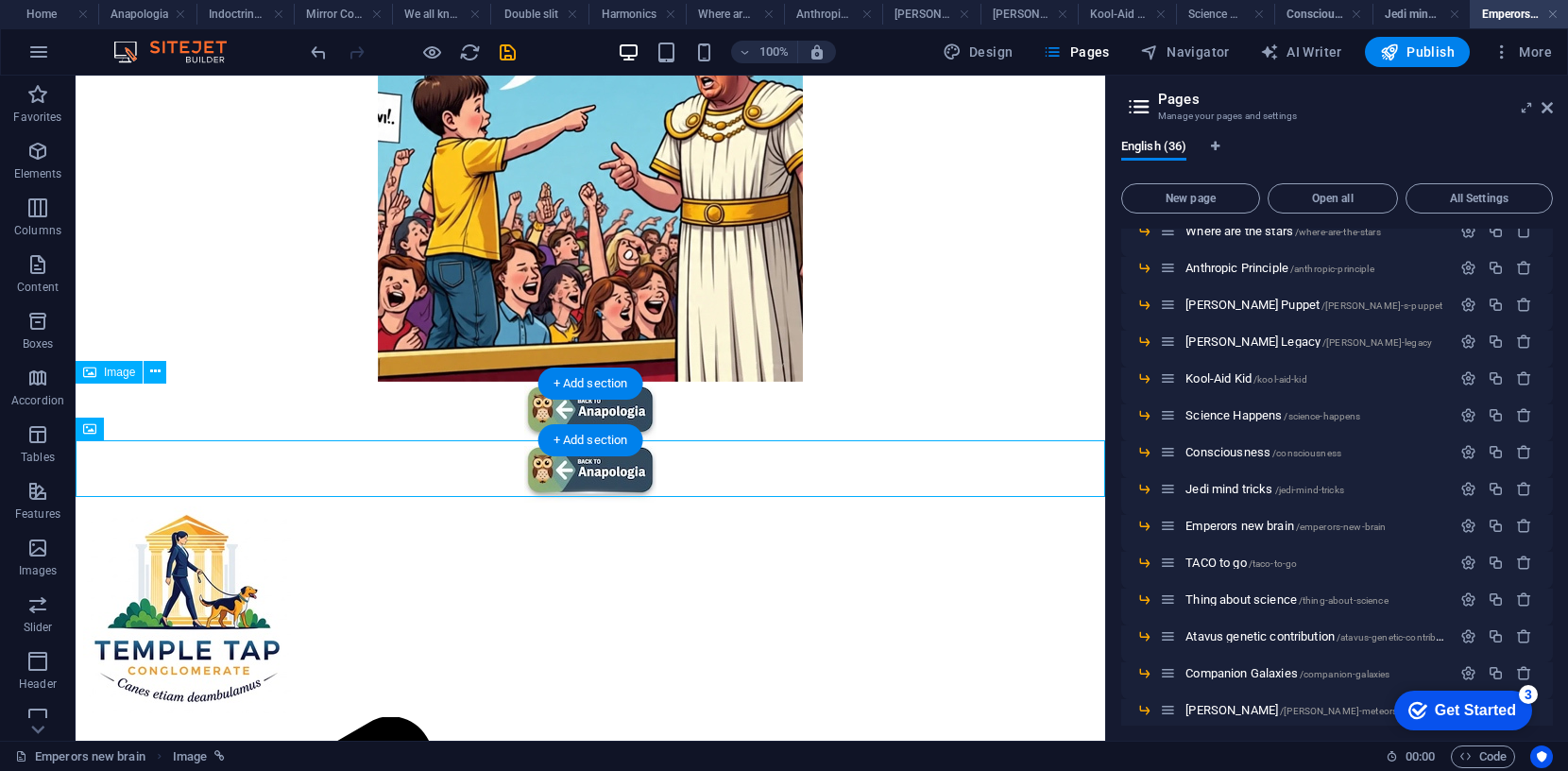
click at [644, 405] on figure at bounding box center [590, 416] width 1014 height 61
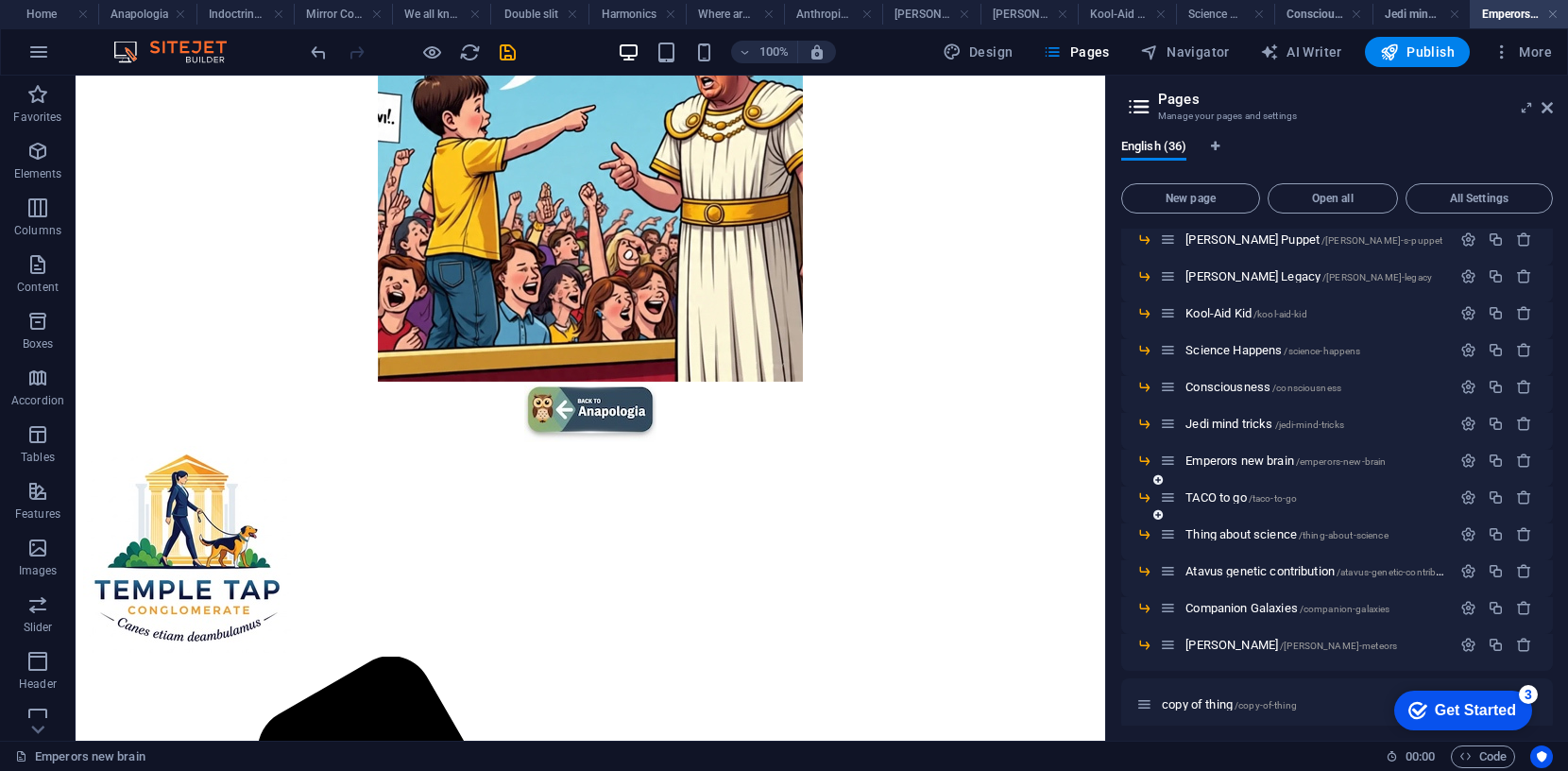
scroll to position [950, 0]
click at [1226, 506] on div "TACO to go /taco-to-go" at bounding box center [1305, 500] width 291 height 22
click at [1214, 498] on span "TACO to go /taco-to-go" at bounding box center [1241, 500] width 111 height 14
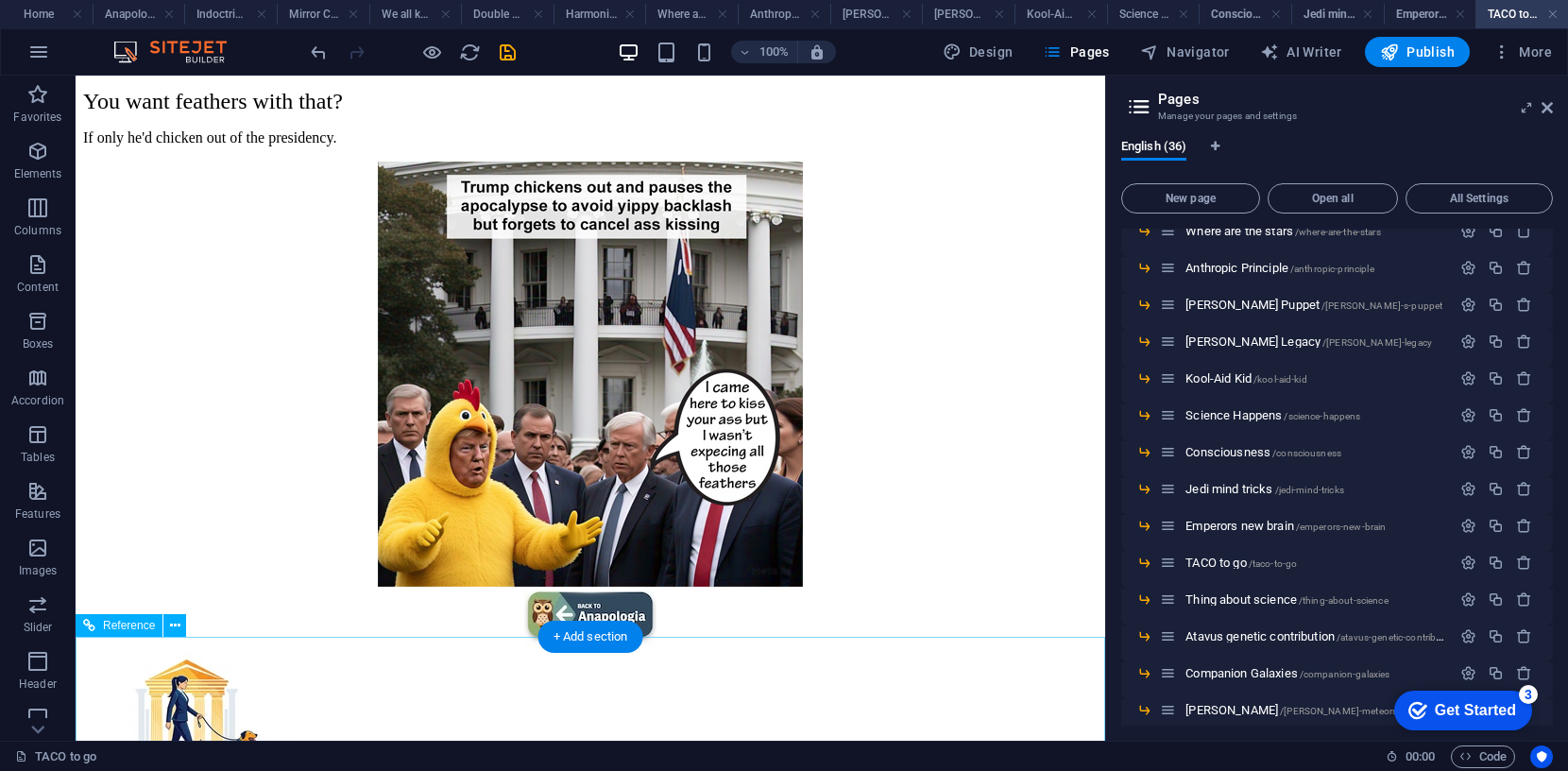
scroll to position [143, 0]
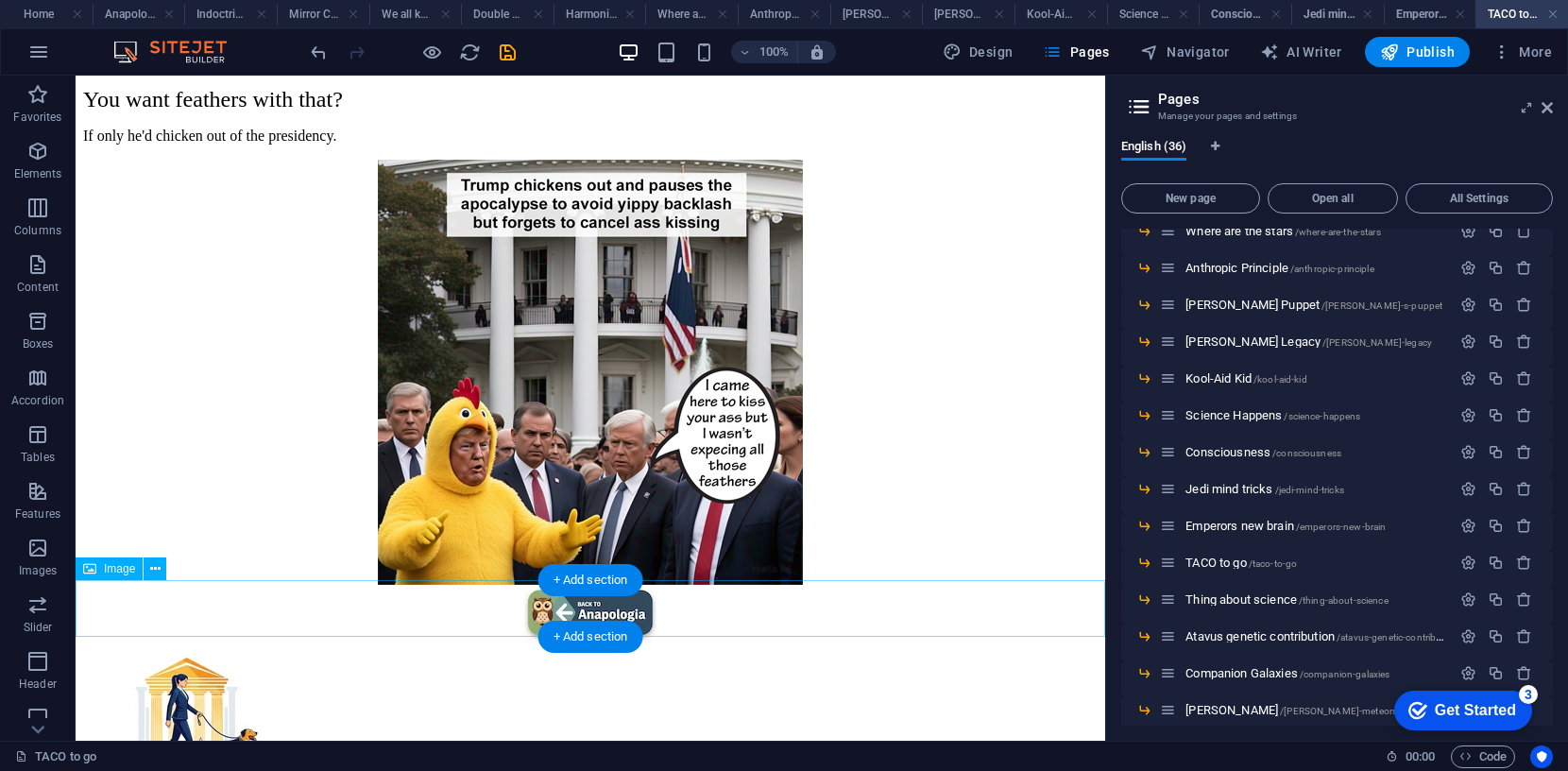
click at [634, 603] on figure at bounding box center [590, 619] width 1014 height 61
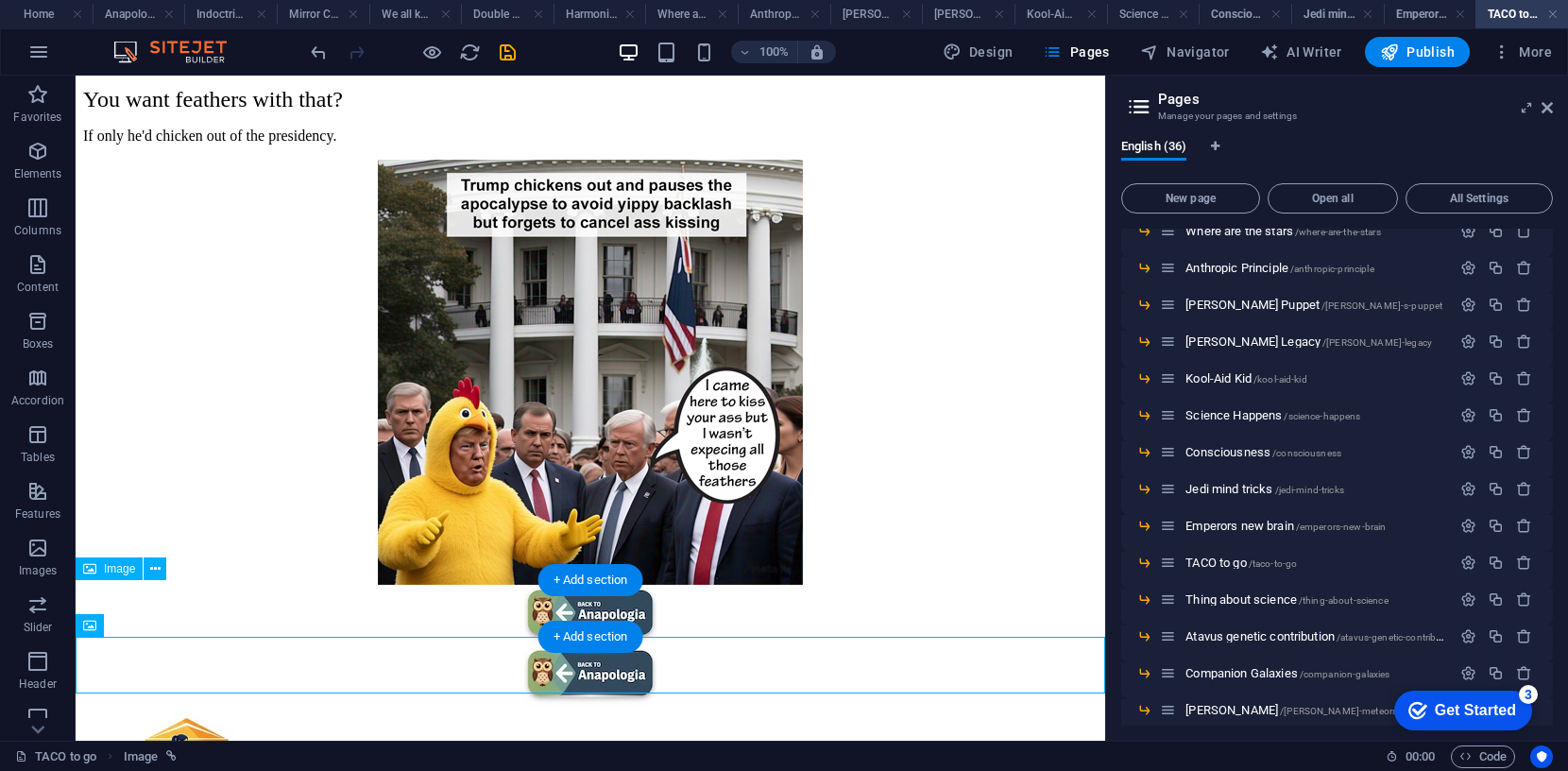
click at [634, 603] on figure at bounding box center [590, 619] width 1014 height 61
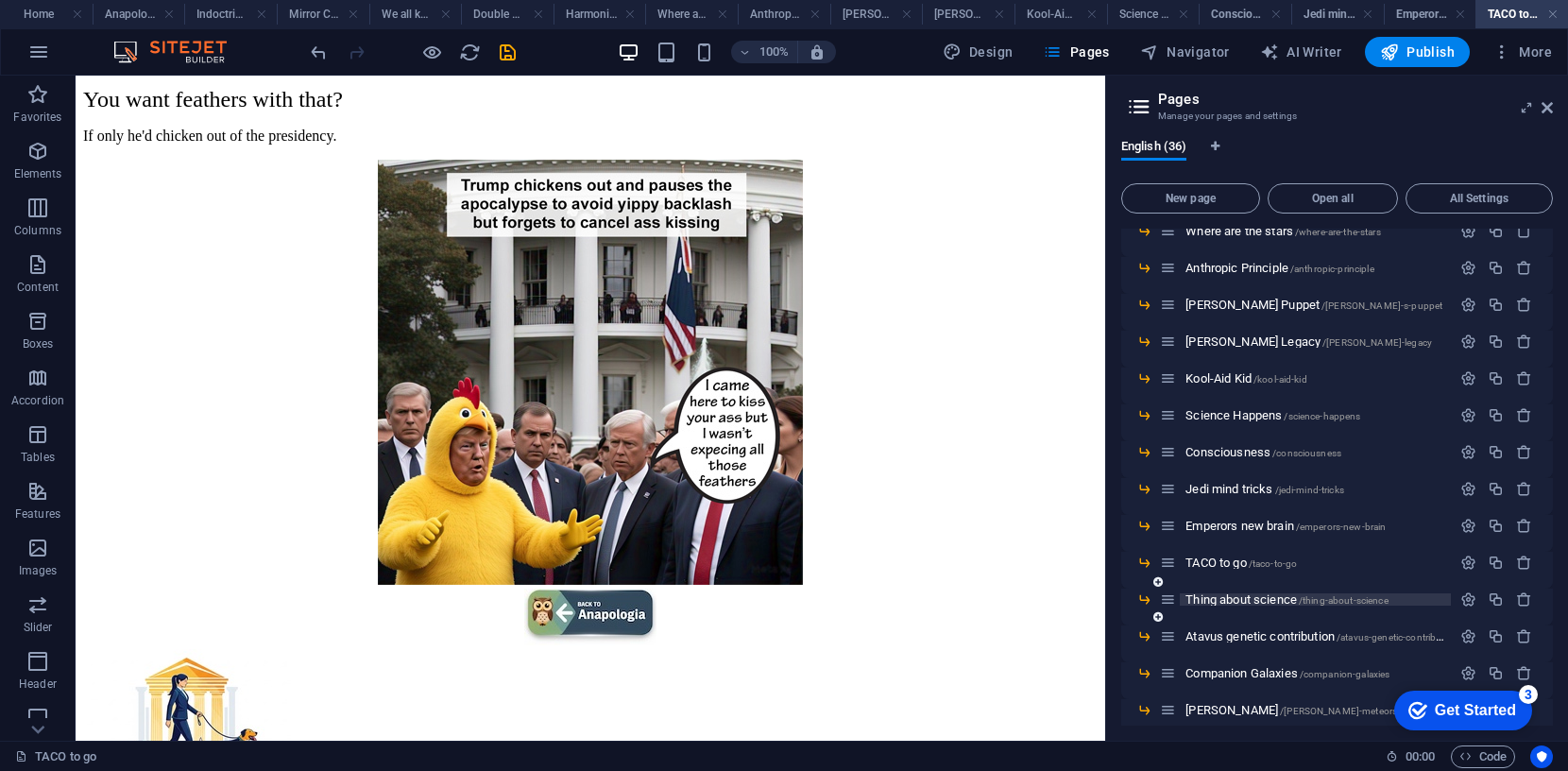
click at [1245, 600] on span "Thing about science /thing-about-science" at bounding box center [1286, 599] width 202 height 14
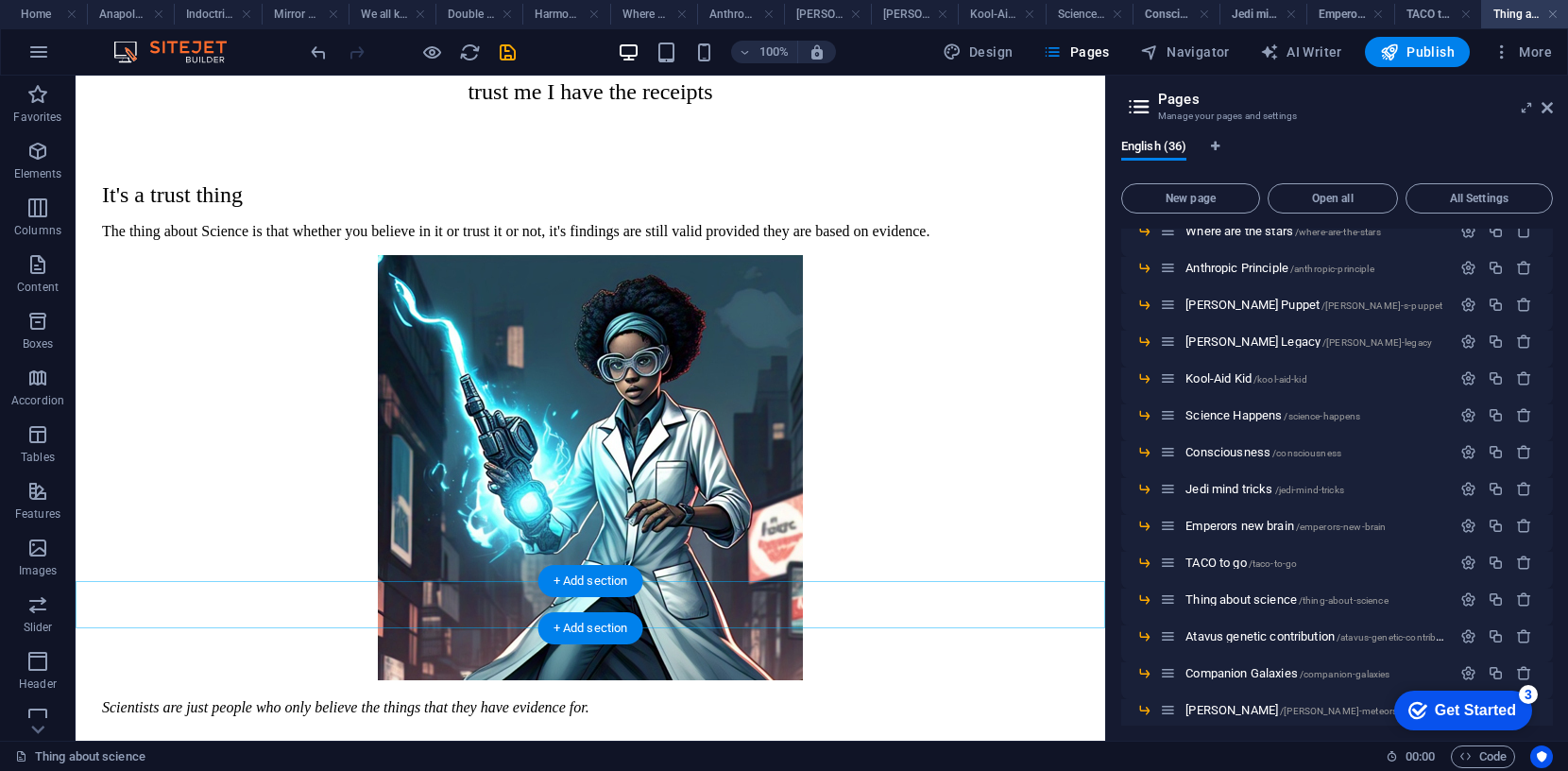
scroll to position [113, 0]
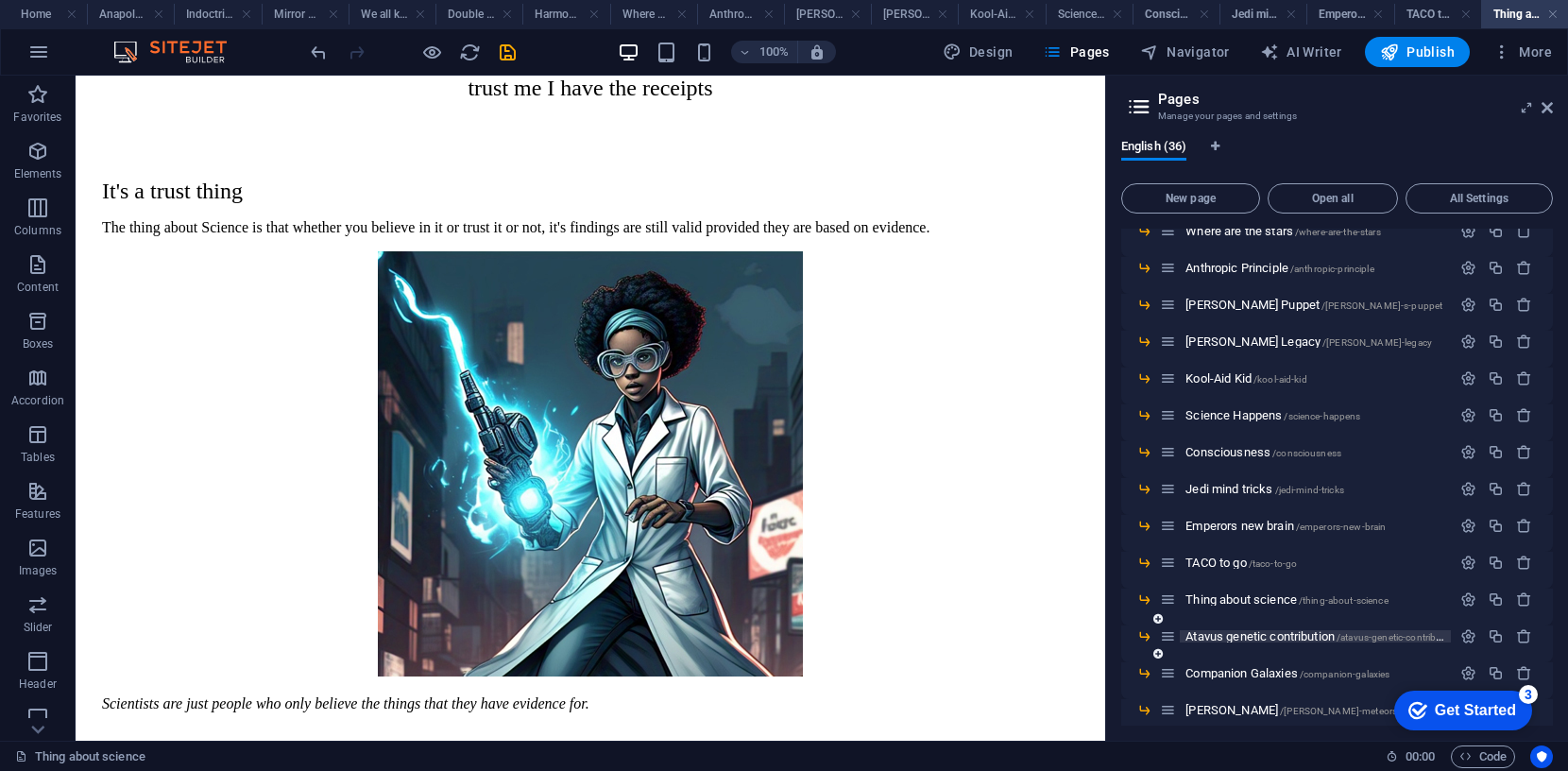
click at [1244, 640] on span "Atavus genetic contribution /atavus-genetic-contribution" at bounding box center [1322, 636] width 273 height 14
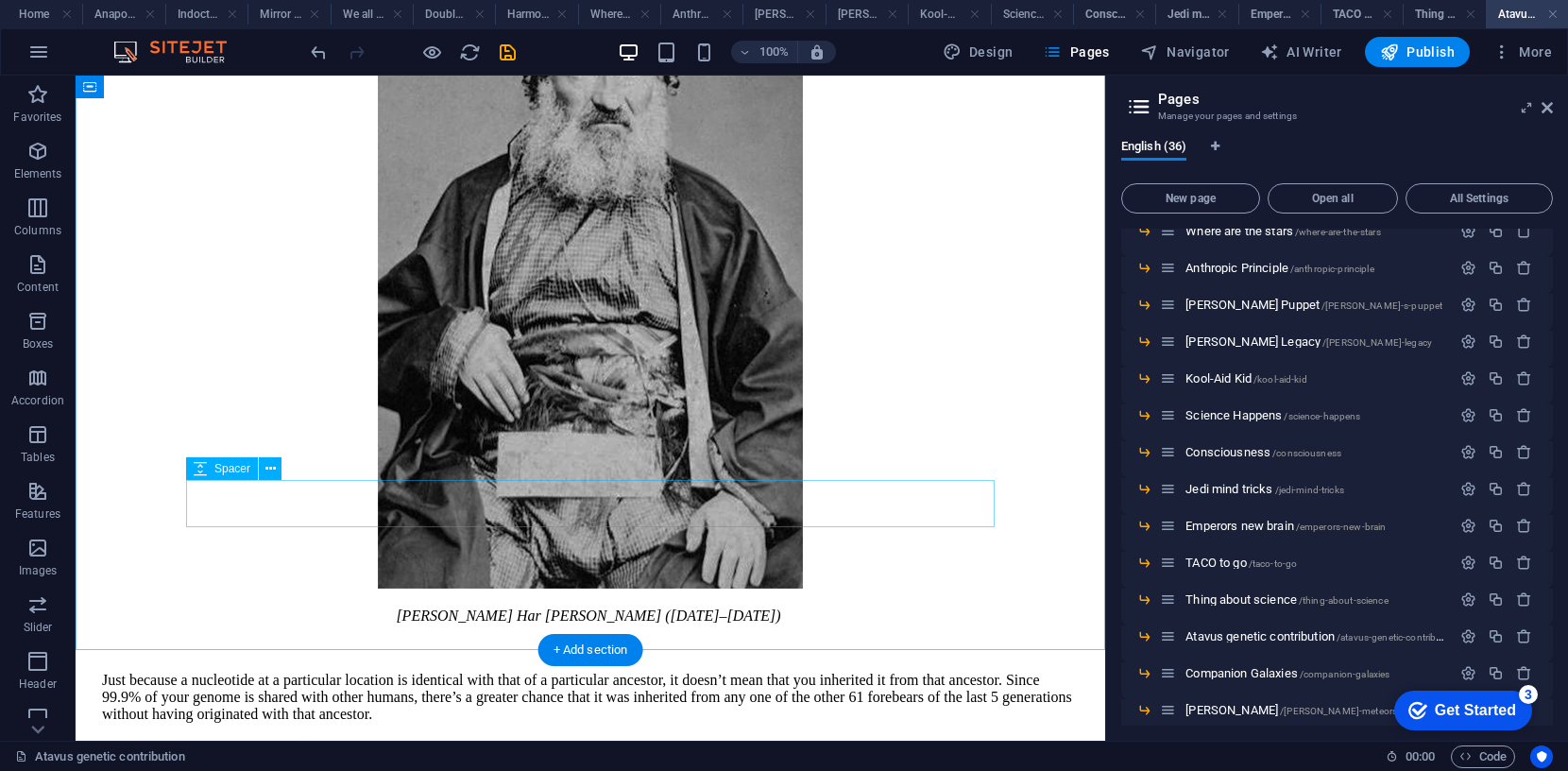
scroll to position [1040, 0]
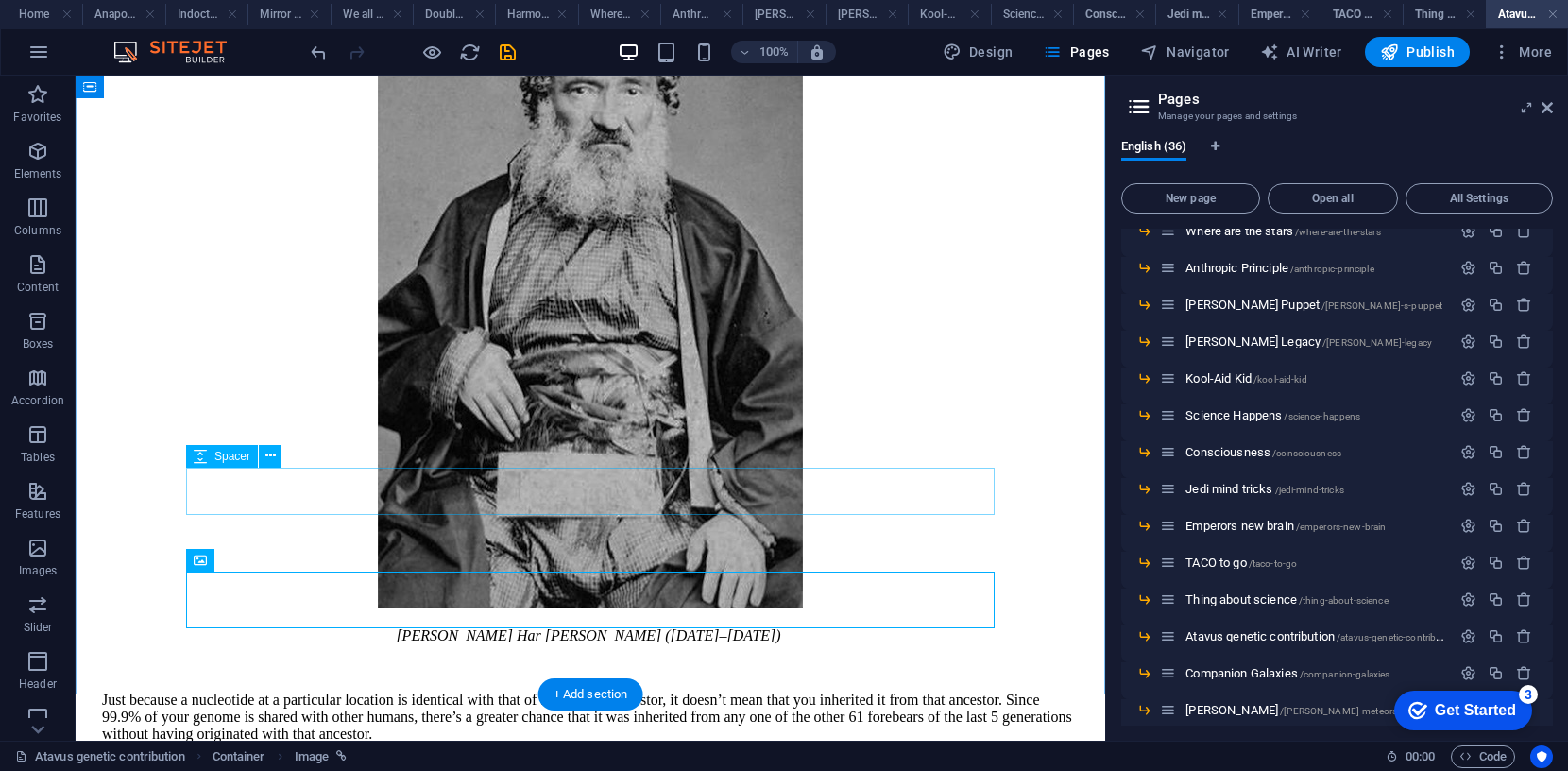
click at [632, 512] on div "Atavus [PERSON_NAME] Har [PERSON_NAME] how much did he contribute to me? Atavus…" at bounding box center [590, 249] width 1014 height 2339
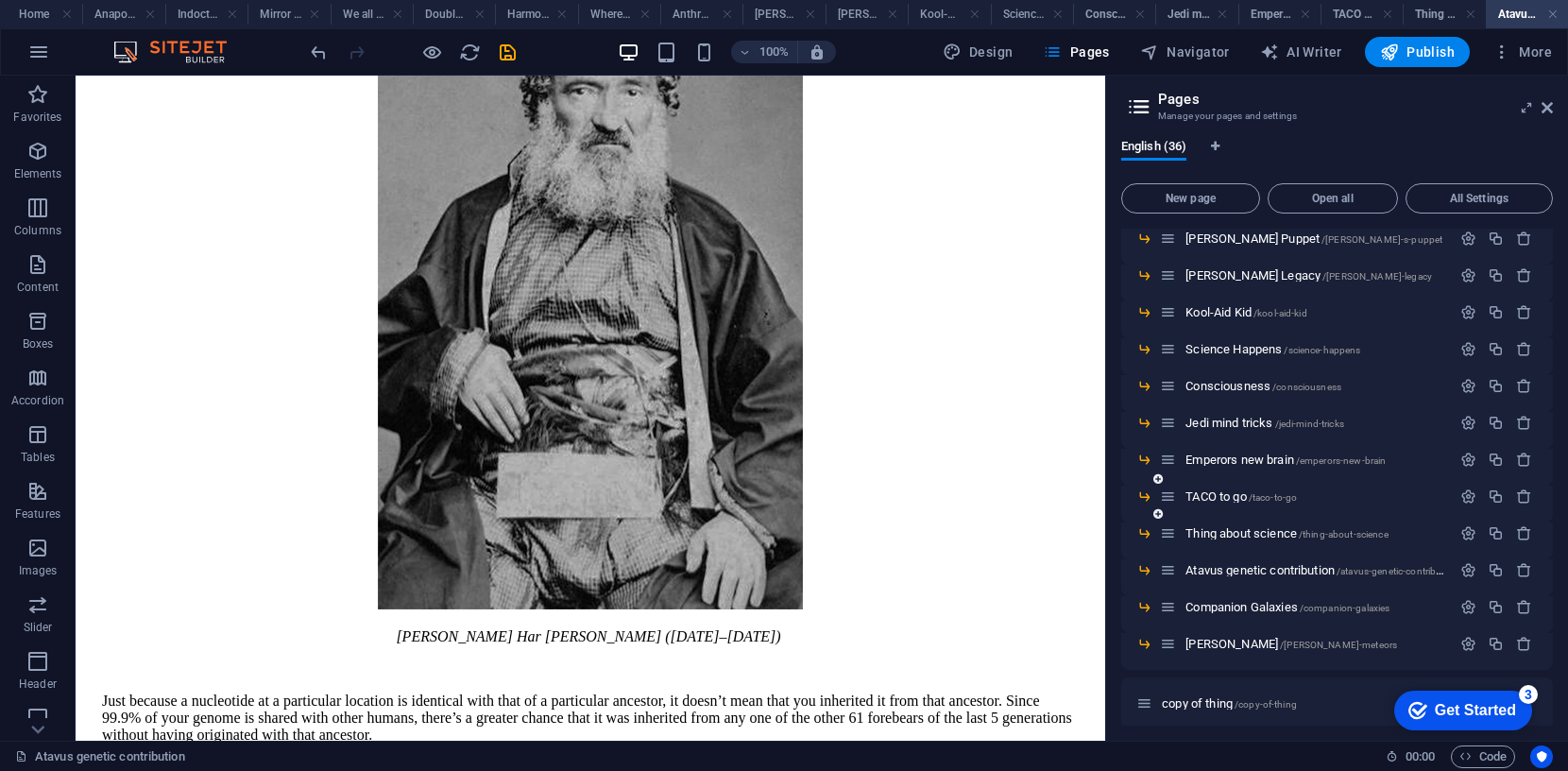
scroll to position [964, 0]
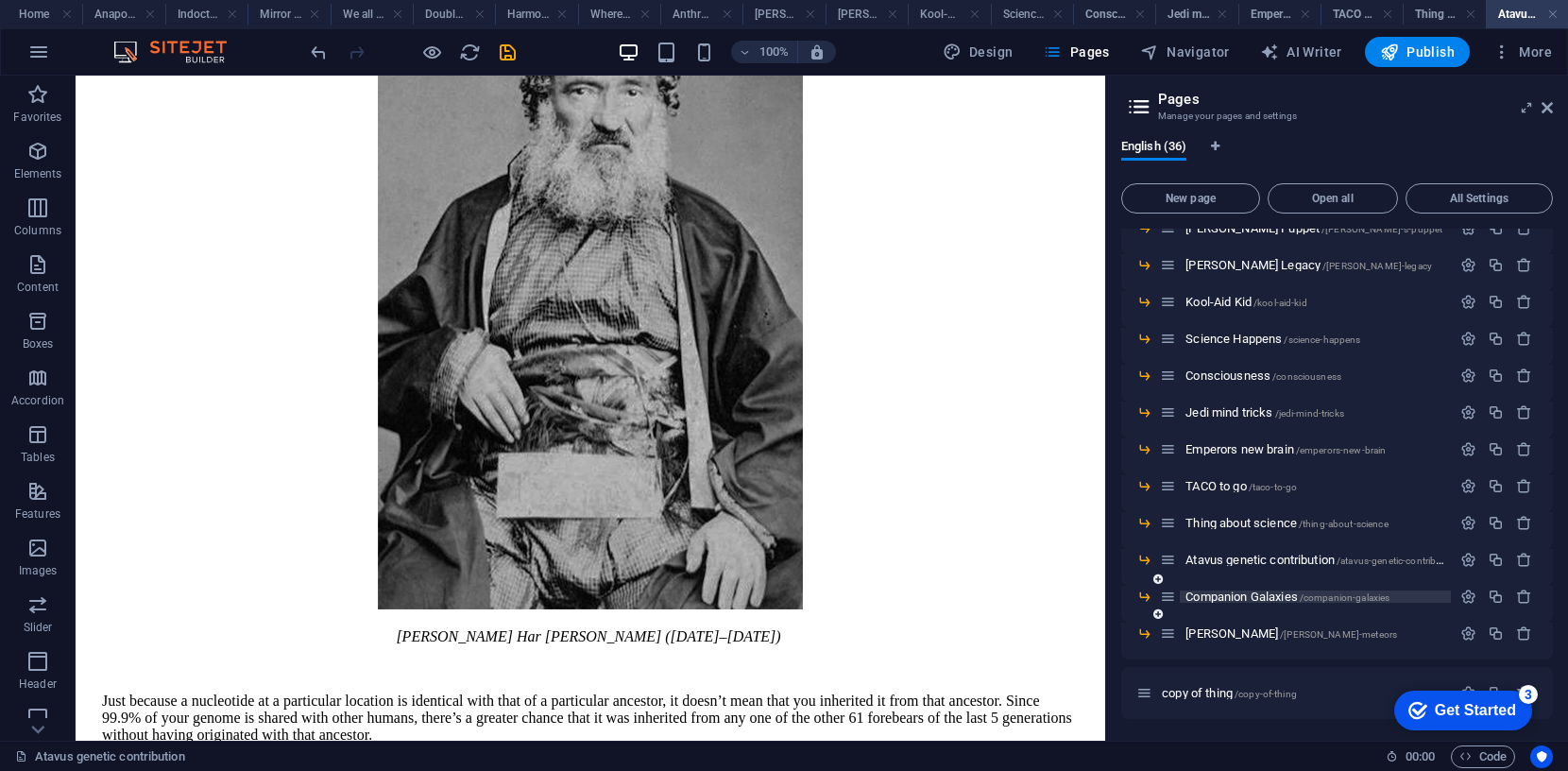
click at [1235, 600] on span "Companion Galaxies /companion-galaxies" at bounding box center [1287, 596] width 204 height 14
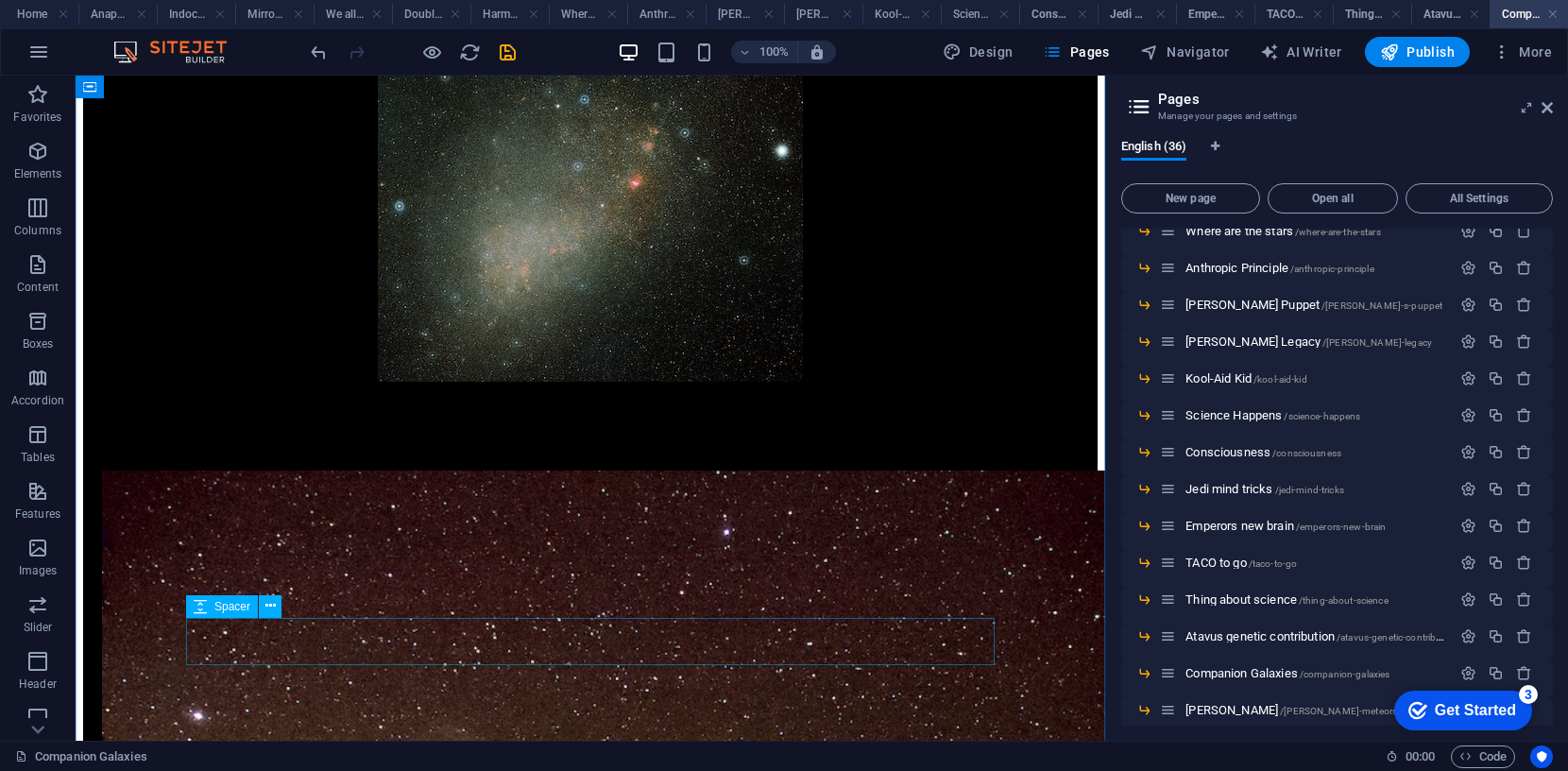
scroll to position [984, 0]
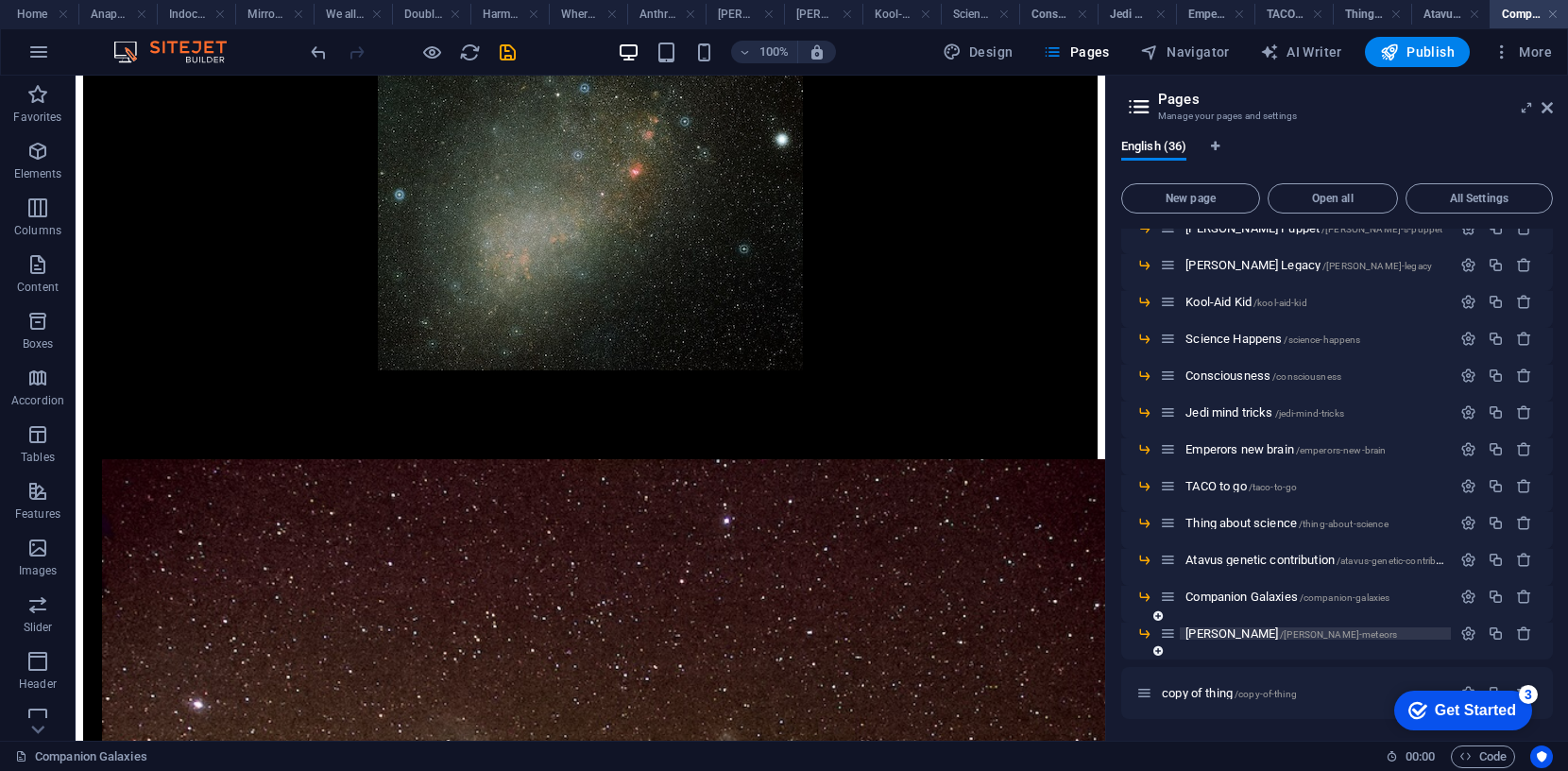
click at [1210, 631] on span "[PERSON_NAME] /[PERSON_NAME]-meteors" at bounding box center [1291, 633] width 211 height 14
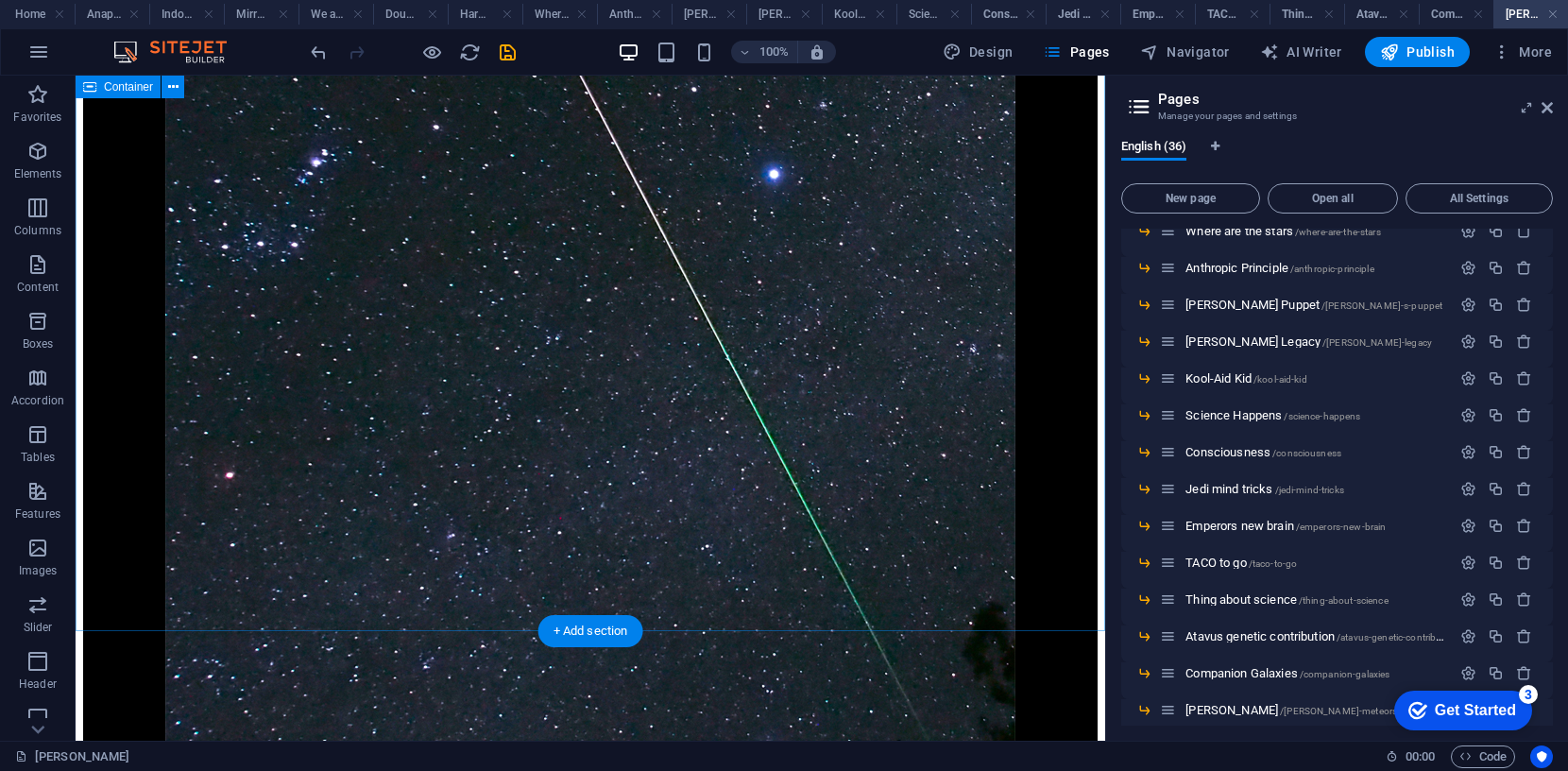
scroll to position [1162, 0]
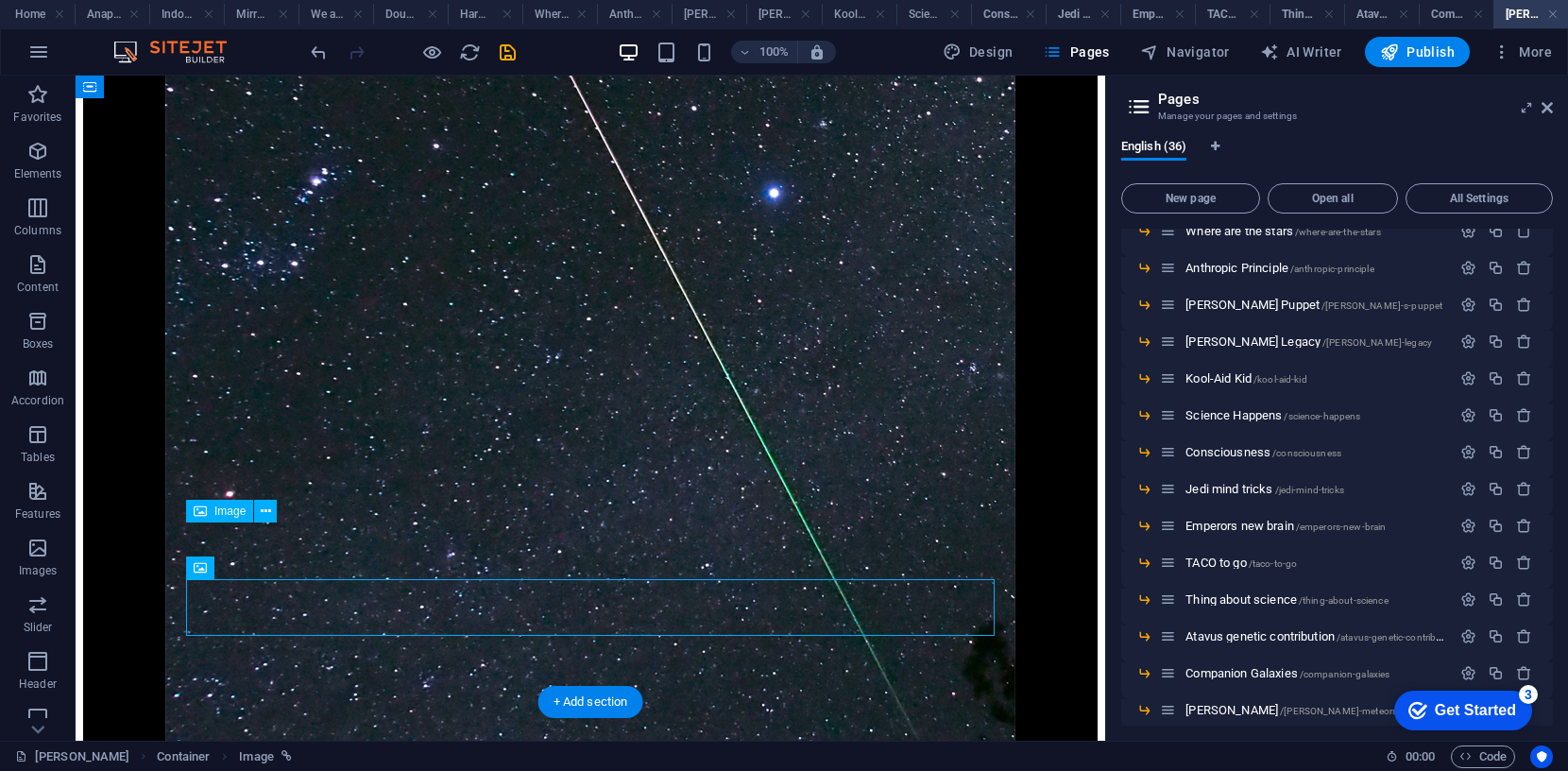
scroll to position [1134, 0]
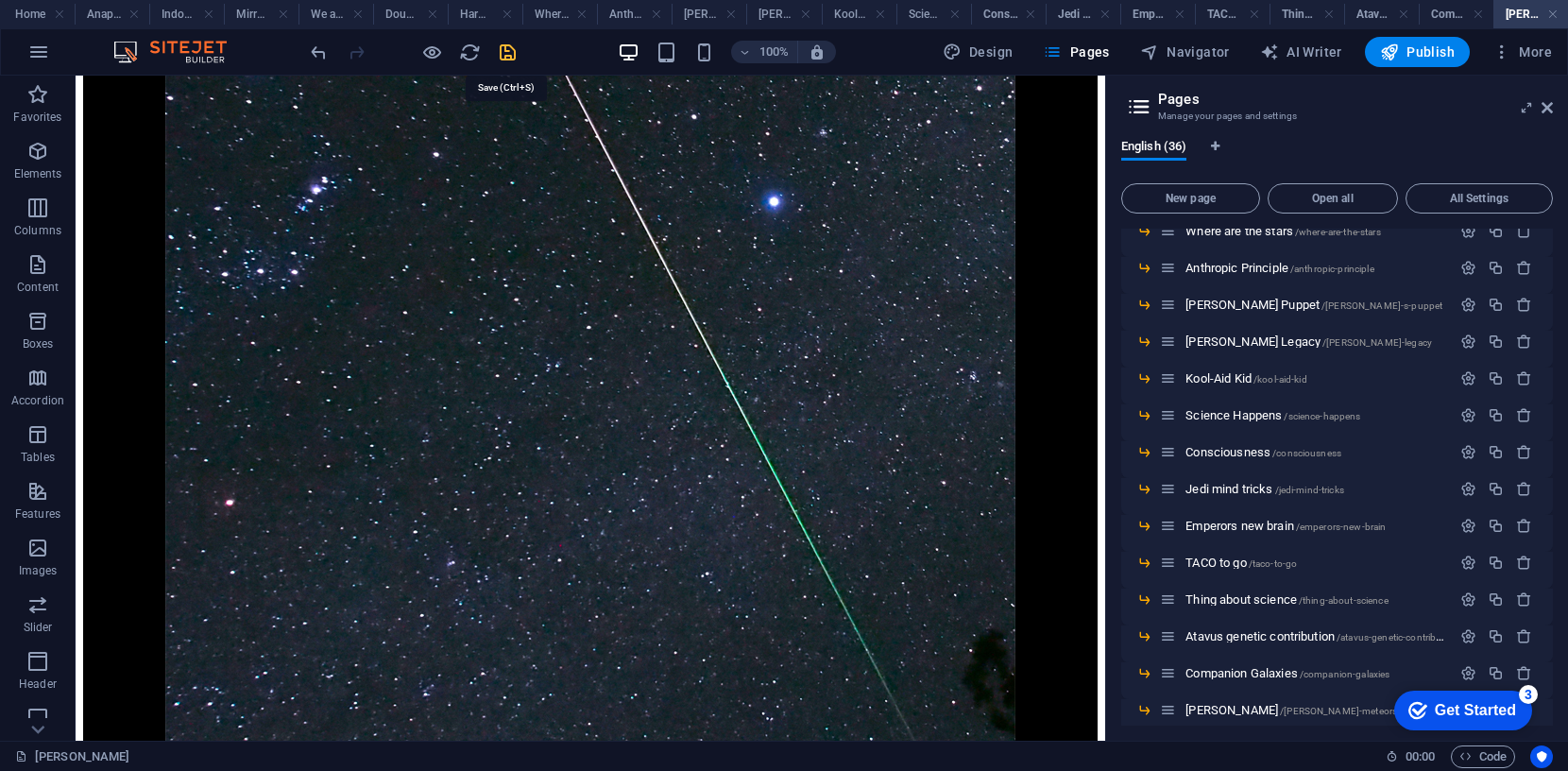
click at [499, 58] on icon "save" at bounding box center [507, 52] width 22 height 22
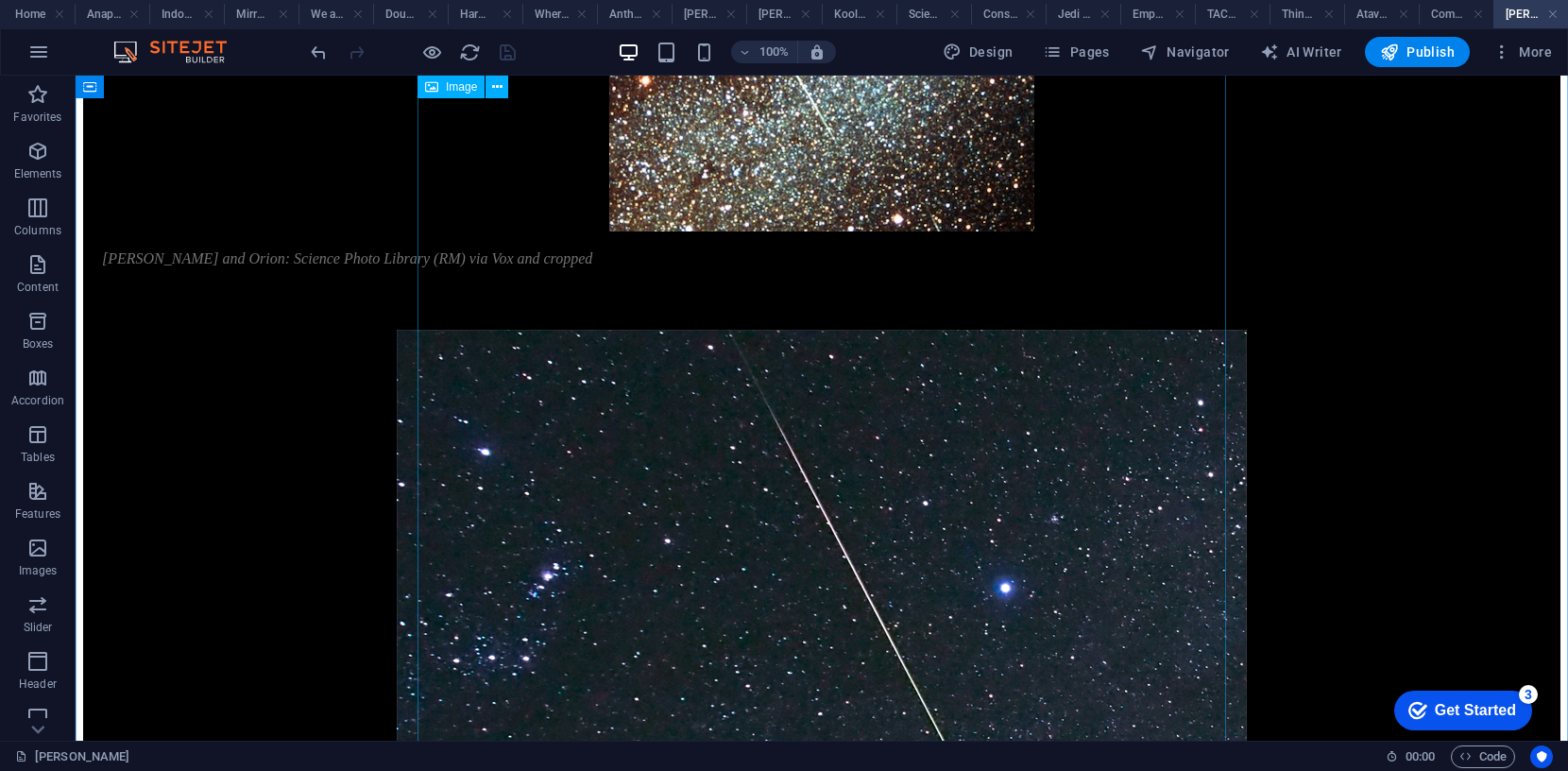
scroll to position [717, 0]
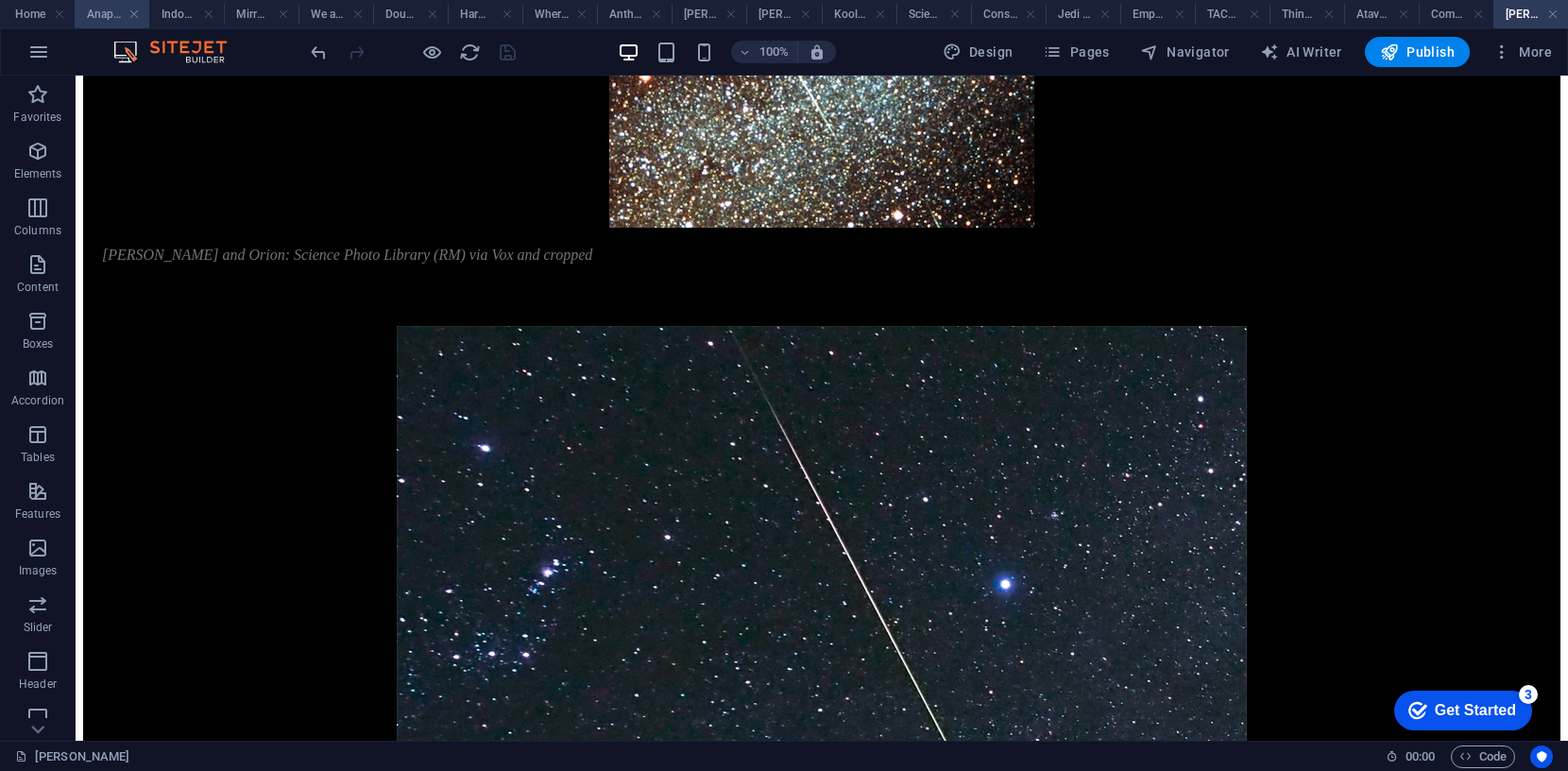
click at [107, 16] on h4 "Anapologia" at bounding box center [111, 14] width 74 height 21
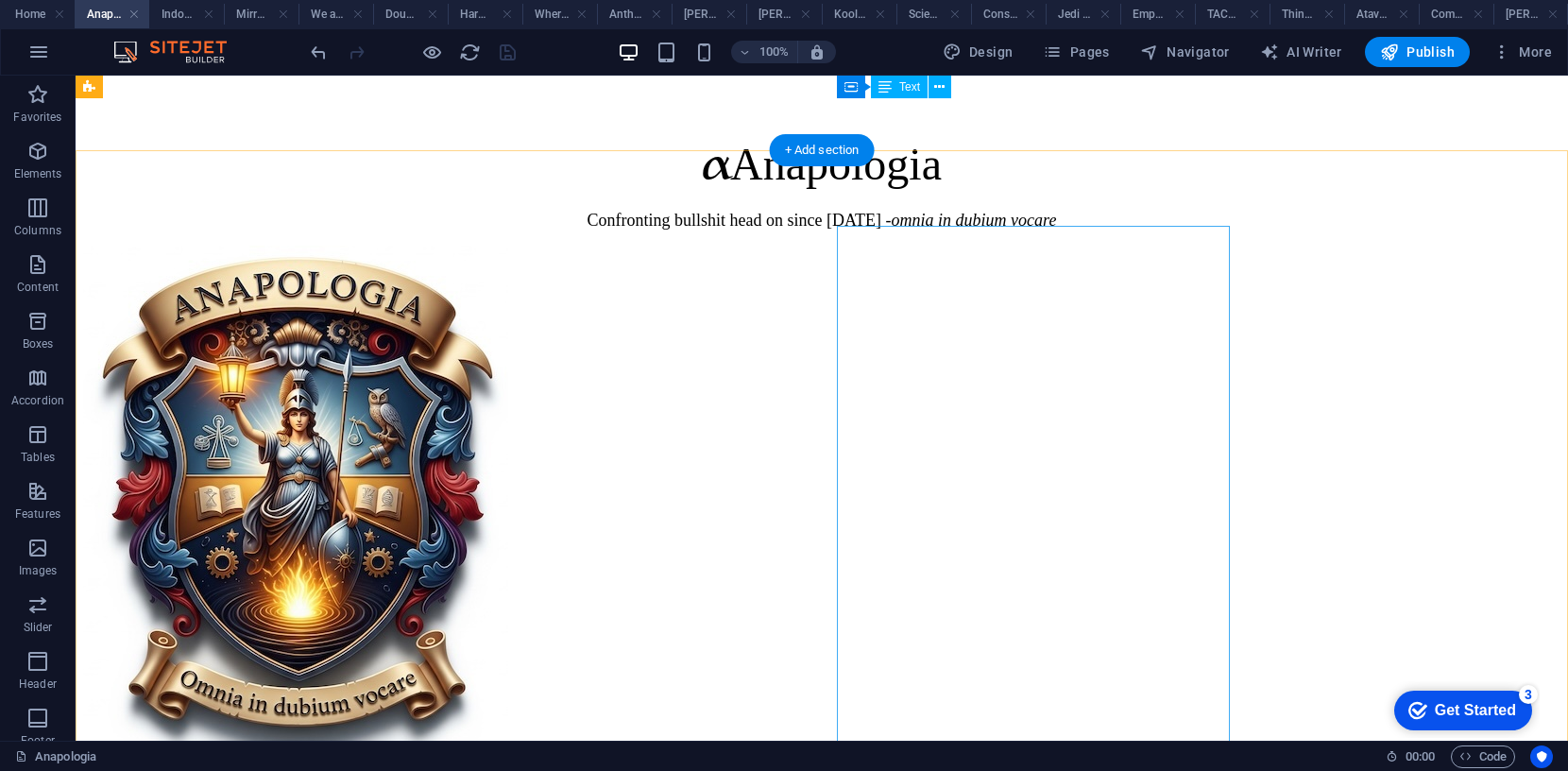
scroll to position [0, 0]
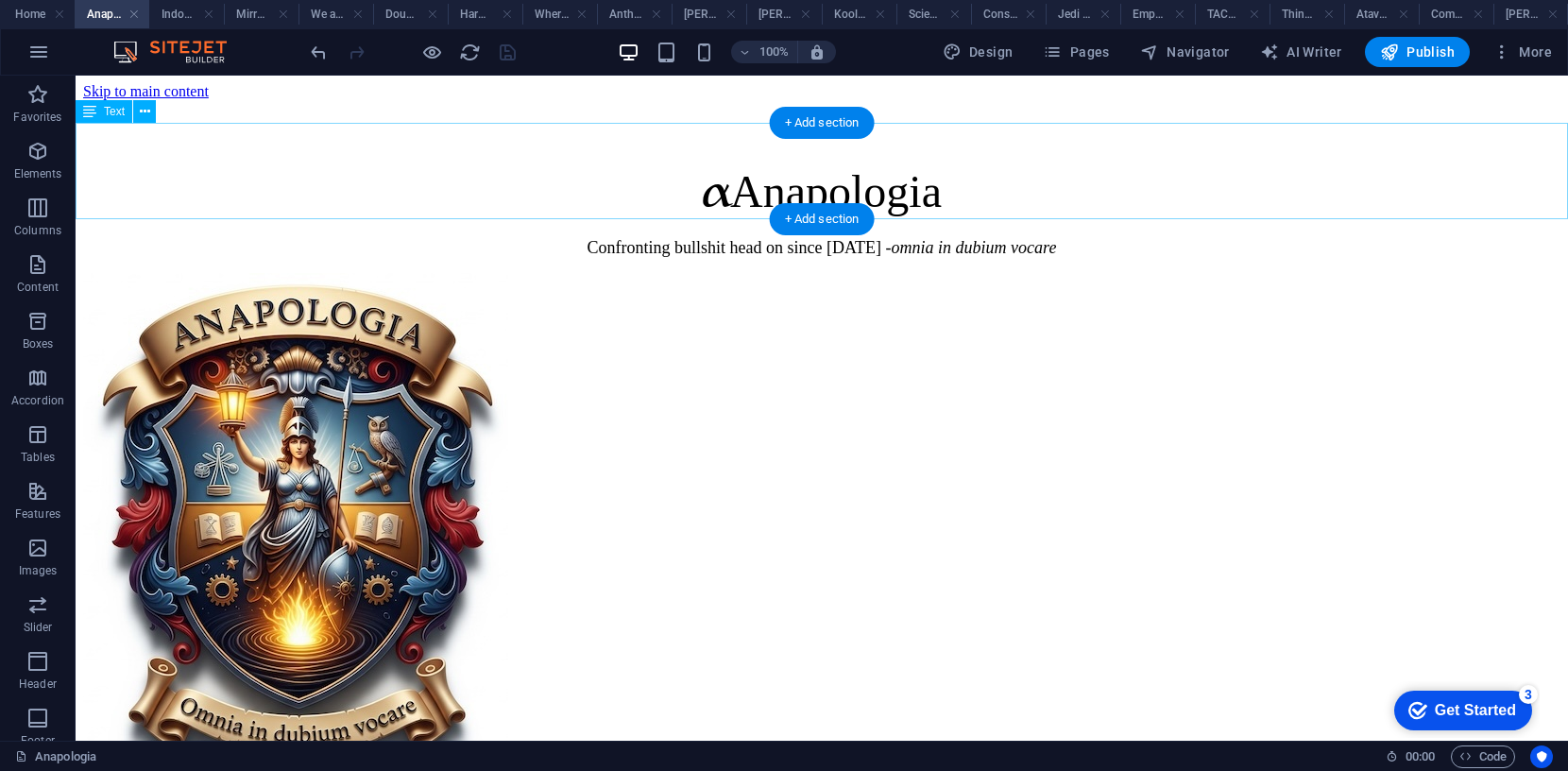
click at [730, 163] on div "α Anapologia Confronting bullshit head on since [DATE] - omnia in dubium vocare" at bounding box center [821, 210] width 1477 height 95
click at [734, 163] on div "α Anapologia Confronting bullshit head on since [DATE] - omnia in dubium vocare" at bounding box center [821, 210] width 1477 height 95
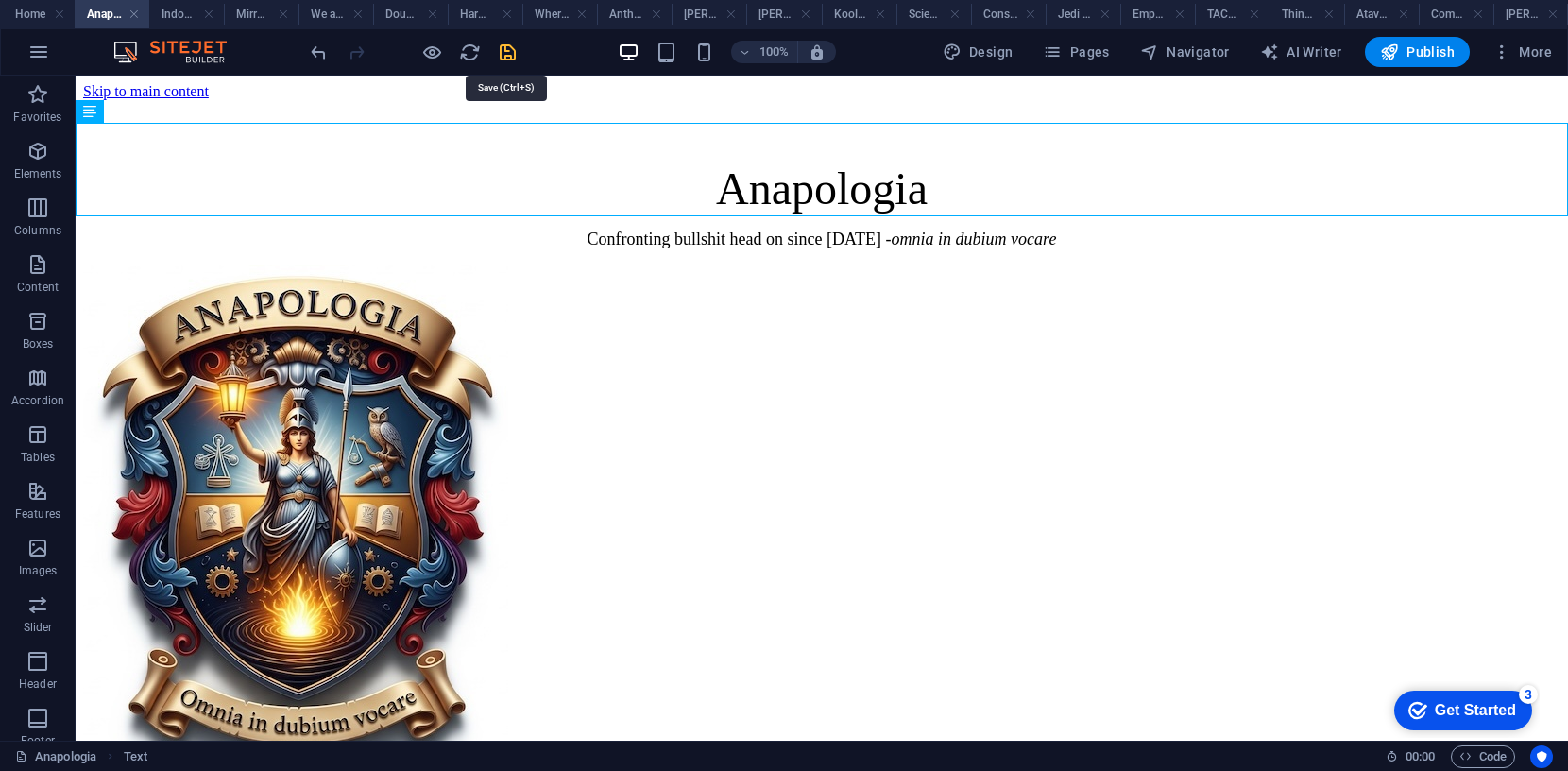
click at [510, 49] on icon "save" at bounding box center [507, 52] width 22 height 22
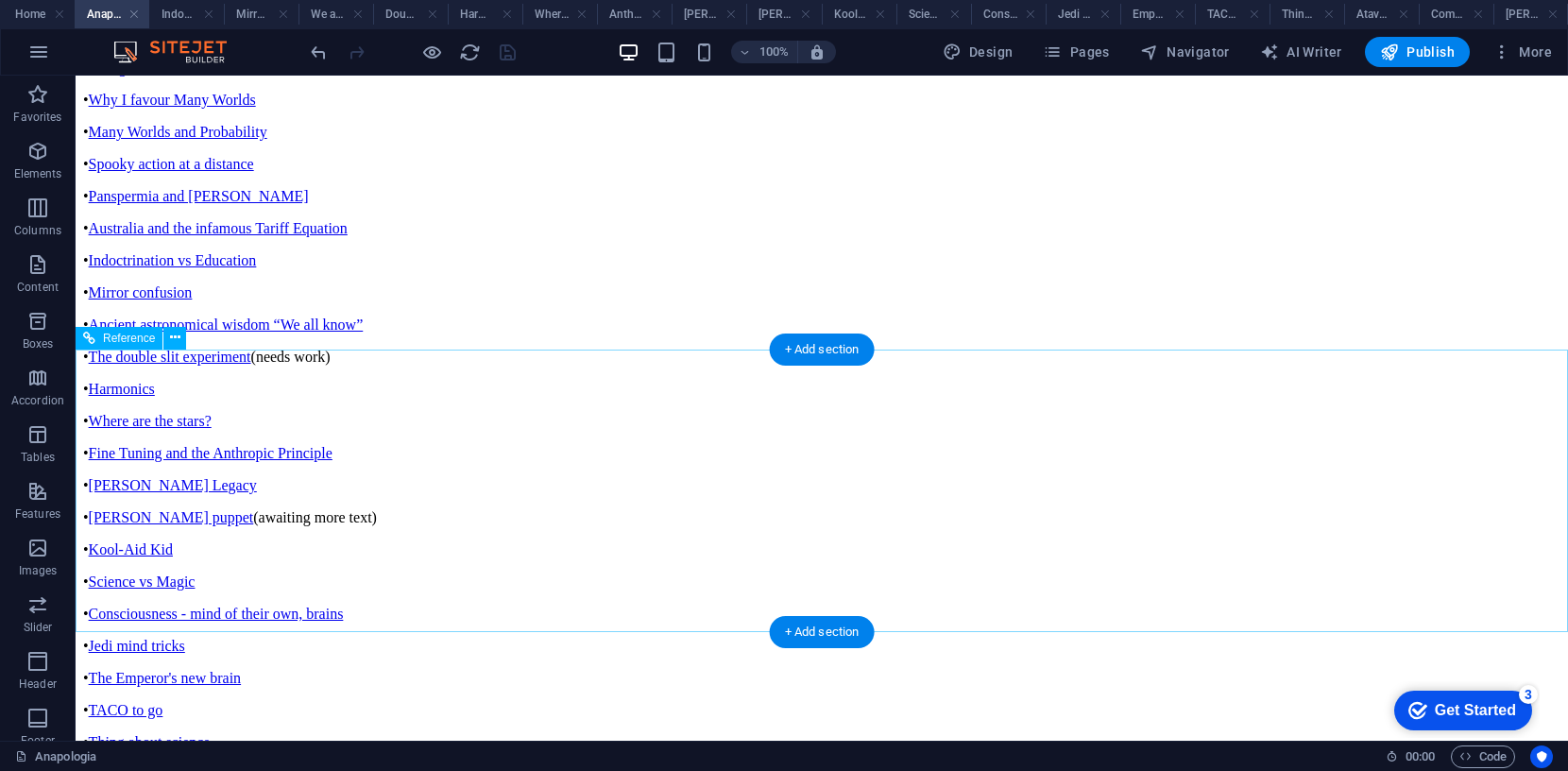
scroll to position [1441, 0]
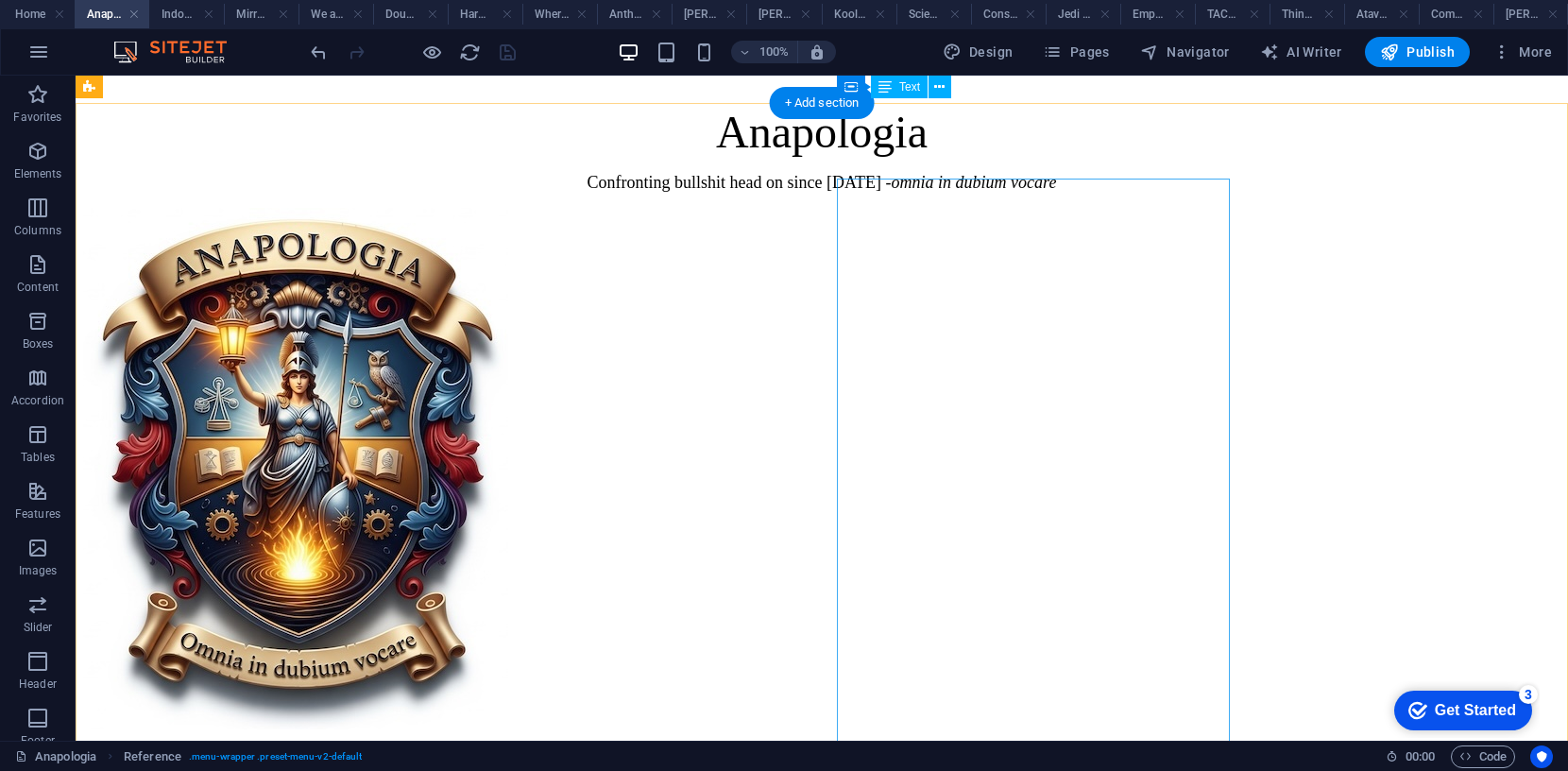
scroll to position [0, 0]
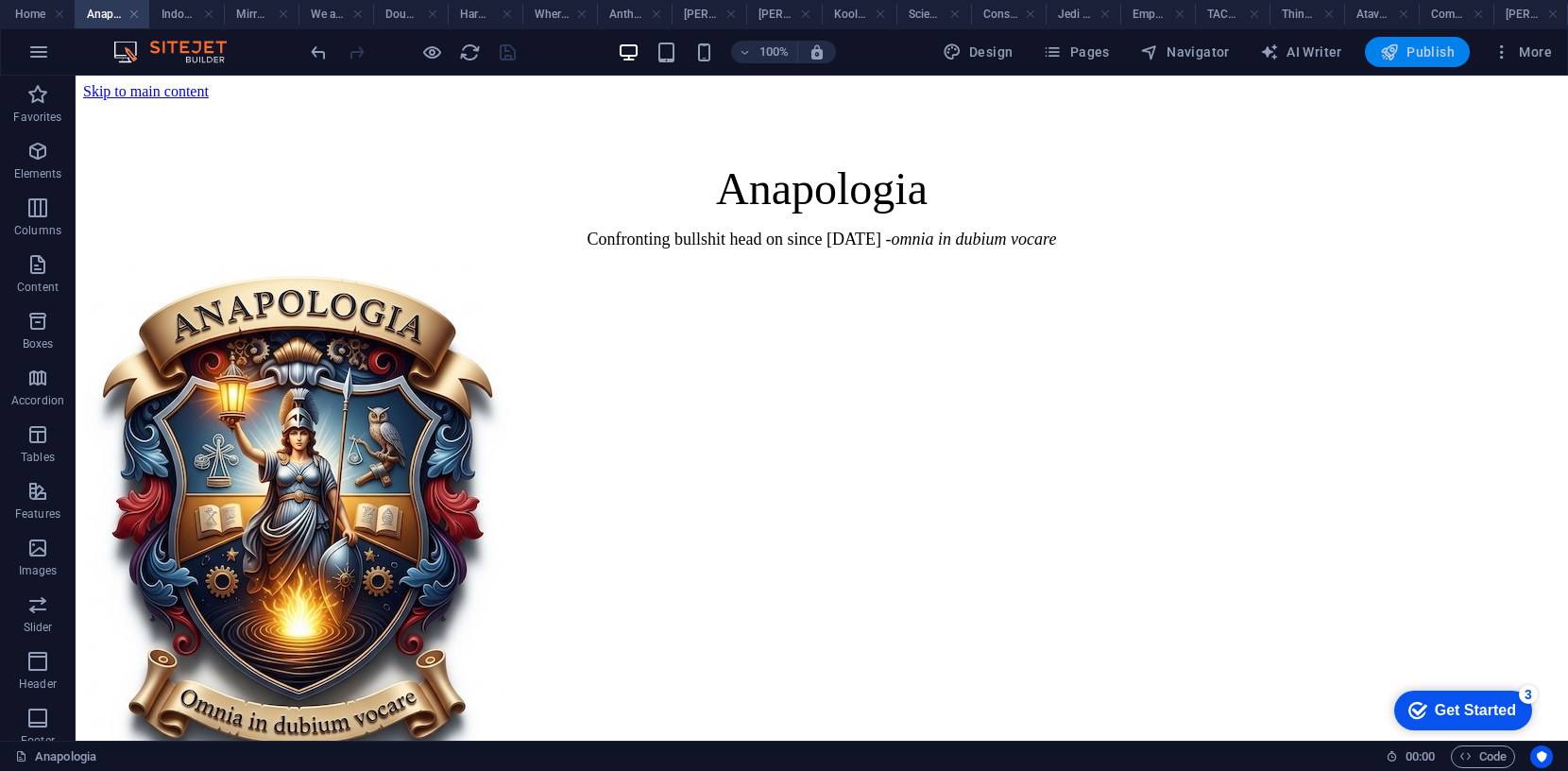
click at [1421, 45] on span "Publish" at bounding box center [1417, 52] width 74 height 19
